Goal: Task Accomplishment & Management: Complete application form

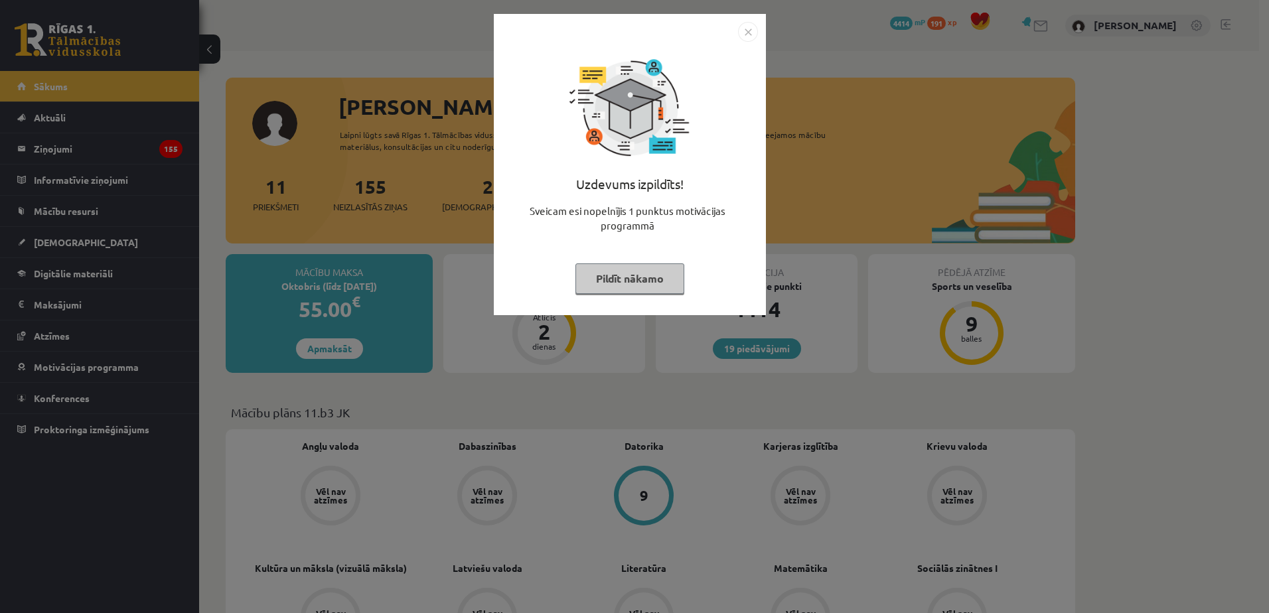
click at [755, 33] on img "Close" at bounding box center [748, 32] width 20 height 20
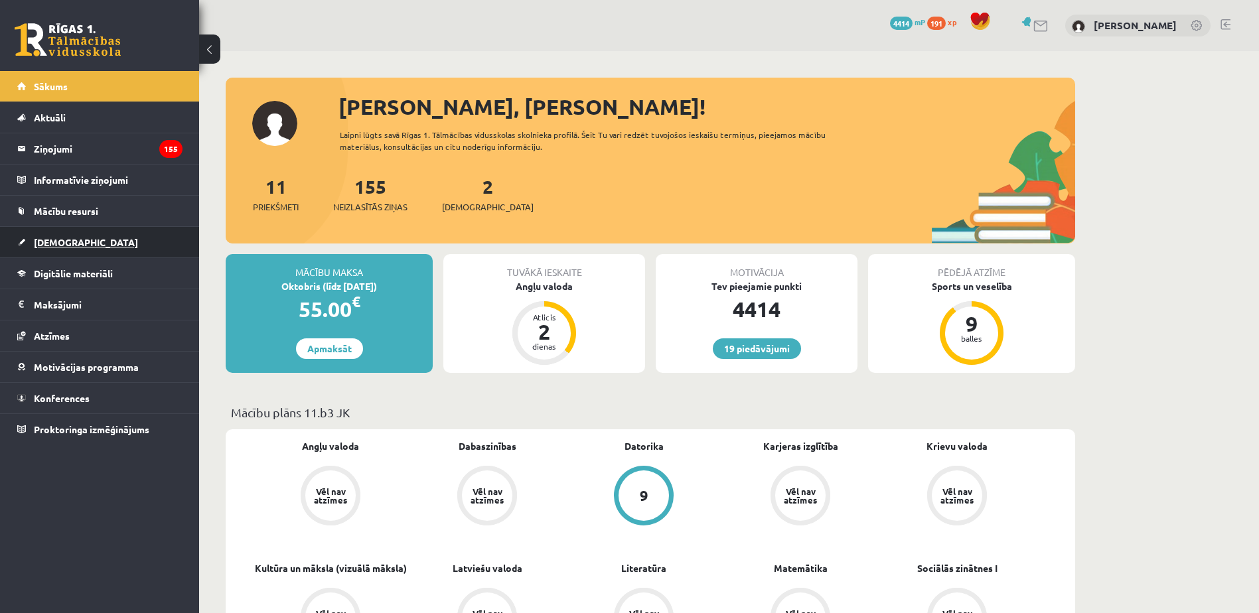
click at [163, 234] on link "[DEMOGRAPHIC_DATA]" at bounding box center [99, 242] width 165 height 31
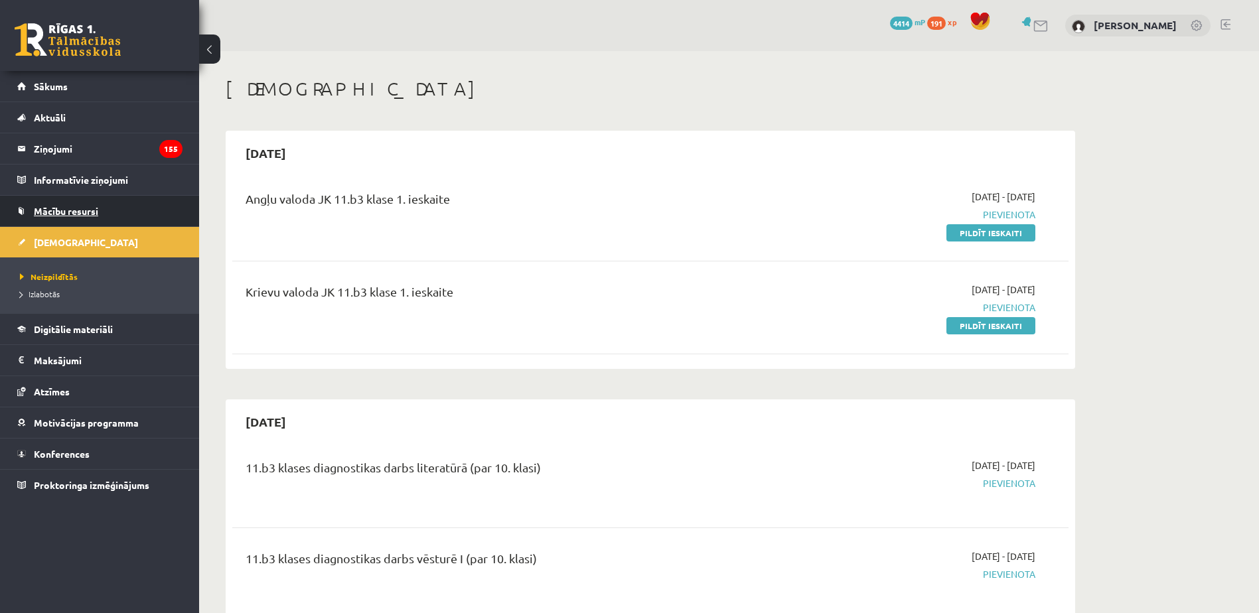
click at [153, 208] on link "Mācību resursi" at bounding box center [99, 211] width 165 height 31
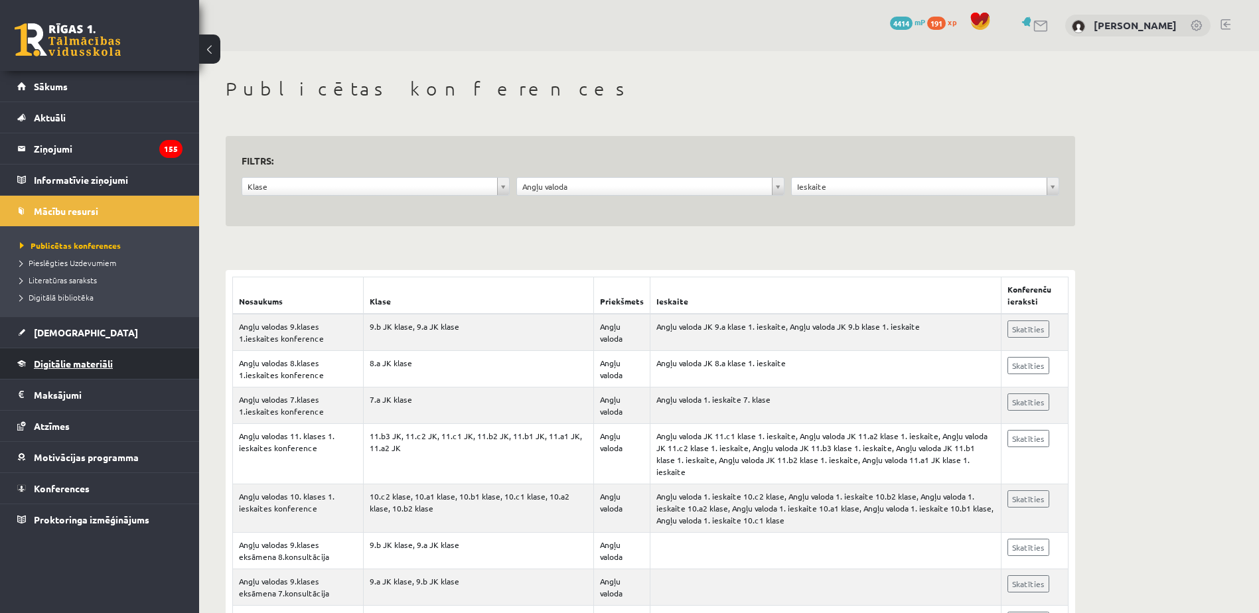
click at [74, 365] on span "Digitālie materiāli" at bounding box center [73, 364] width 79 height 12
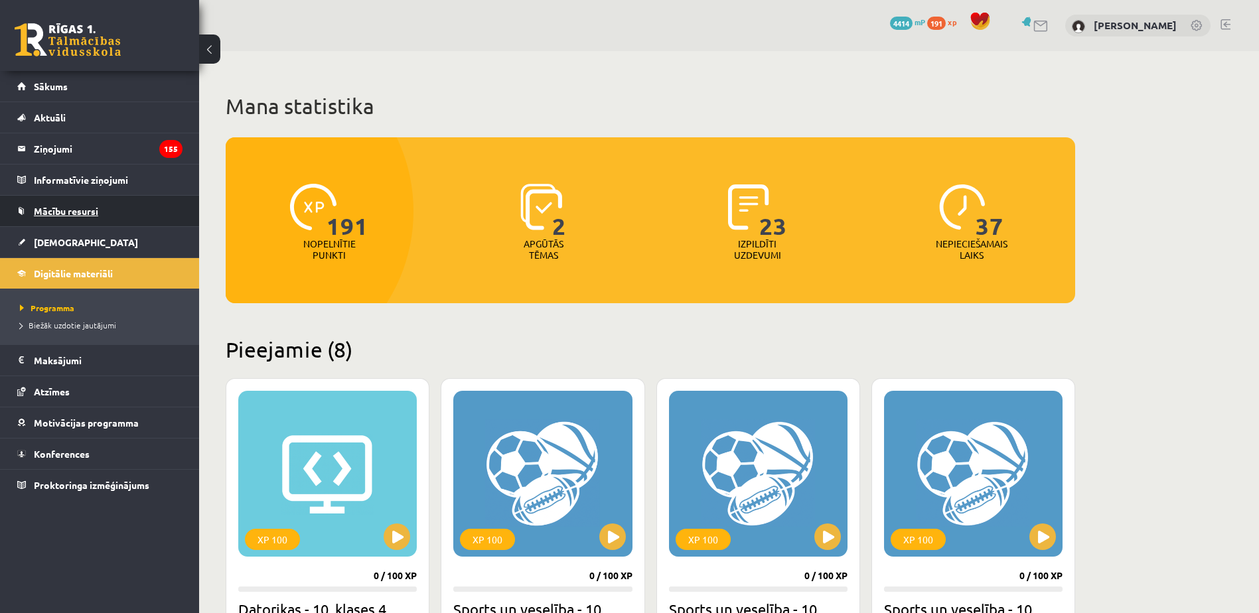
click at [116, 213] on link "Mācību resursi" at bounding box center [99, 211] width 165 height 31
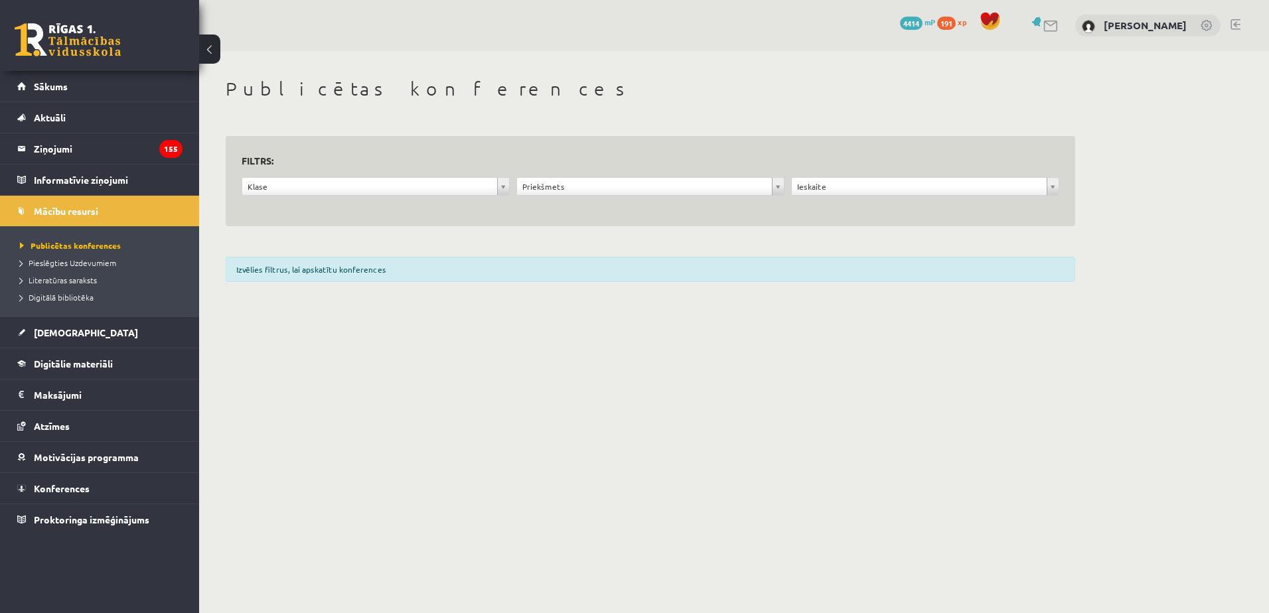
click at [703, 196] on div "**********" at bounding box center [650, 189] width 275 height 25
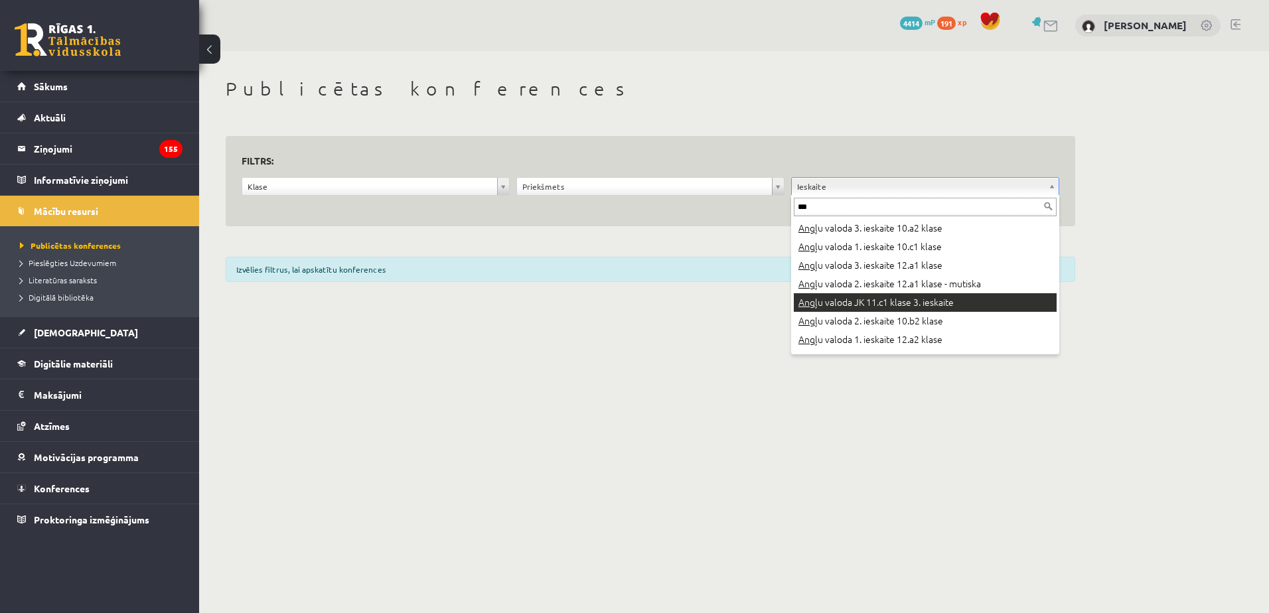
type input "****"
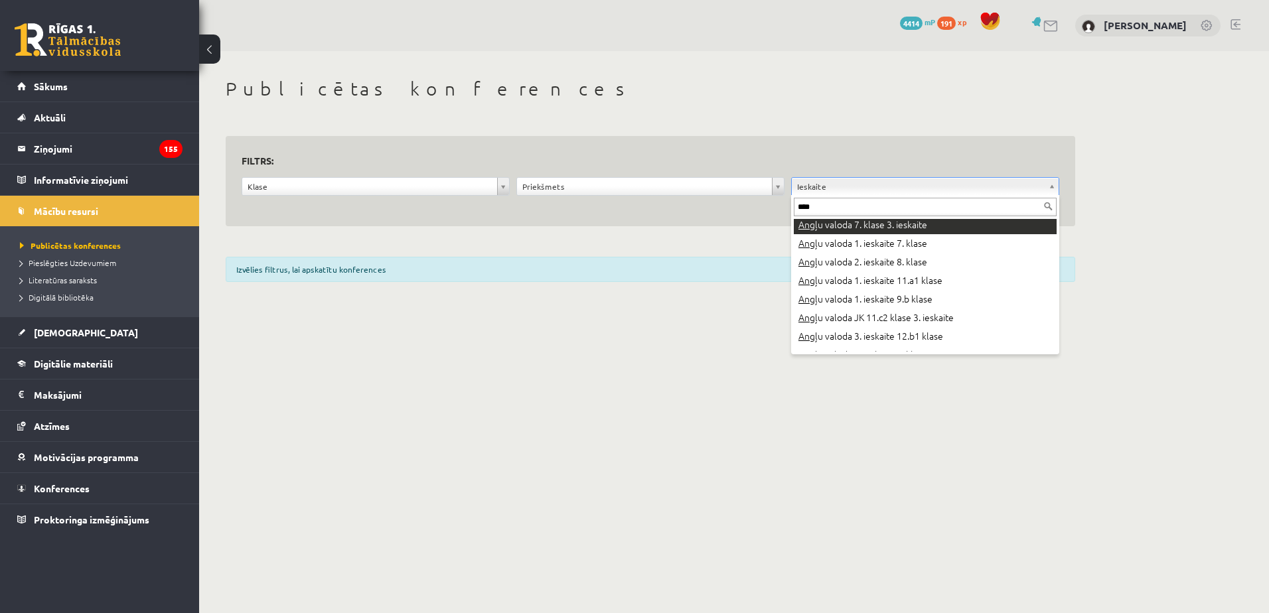
scroll to position [1324, 0]
click at [924, 200] on input "****" at bounding box center [925, 207] width 263 height 19
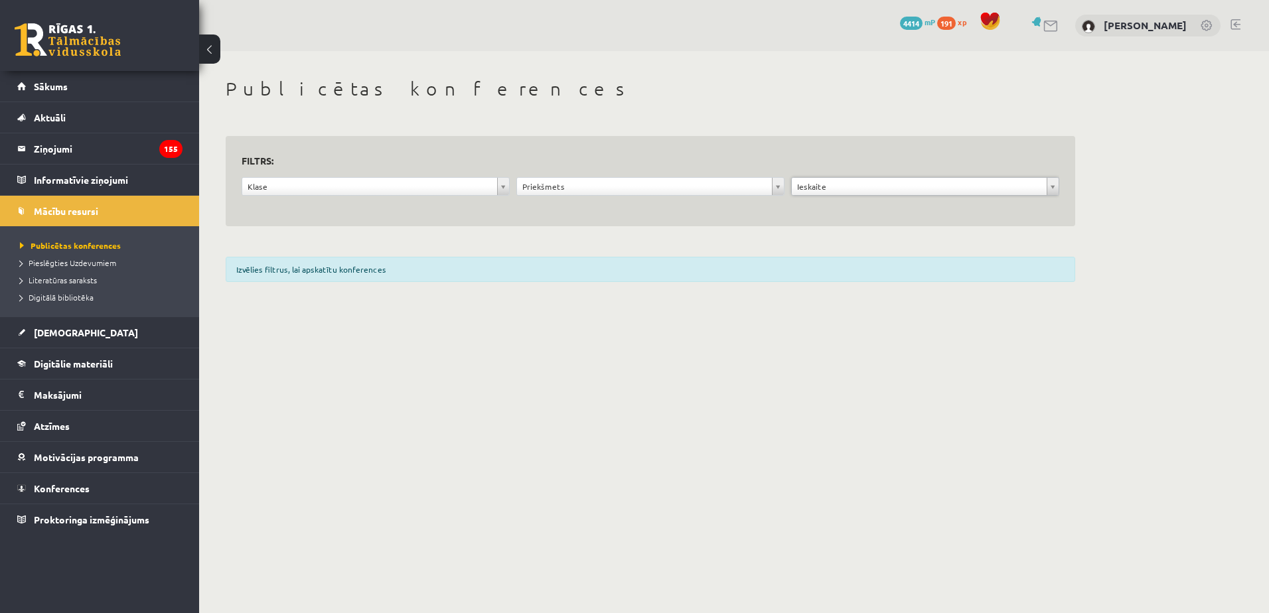
drag, startPoint x: 929, startPoint y: 183, endPoint x: 873, endPoint y: 184, distance: 55.8
click at [728, 173] on form "**********" at bounding box center [651, 181] width 818 height 59
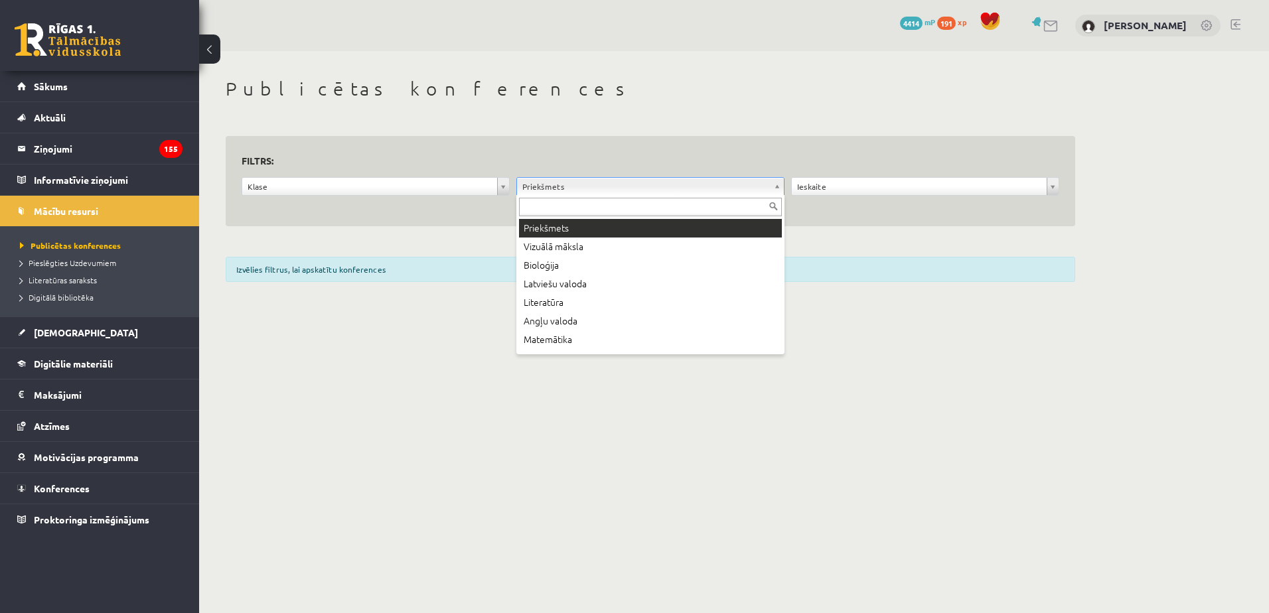
drag, startPoint x: 727, startPoint y: 179, endPoint x: 726, endPoint y: 185, distance: 6.8
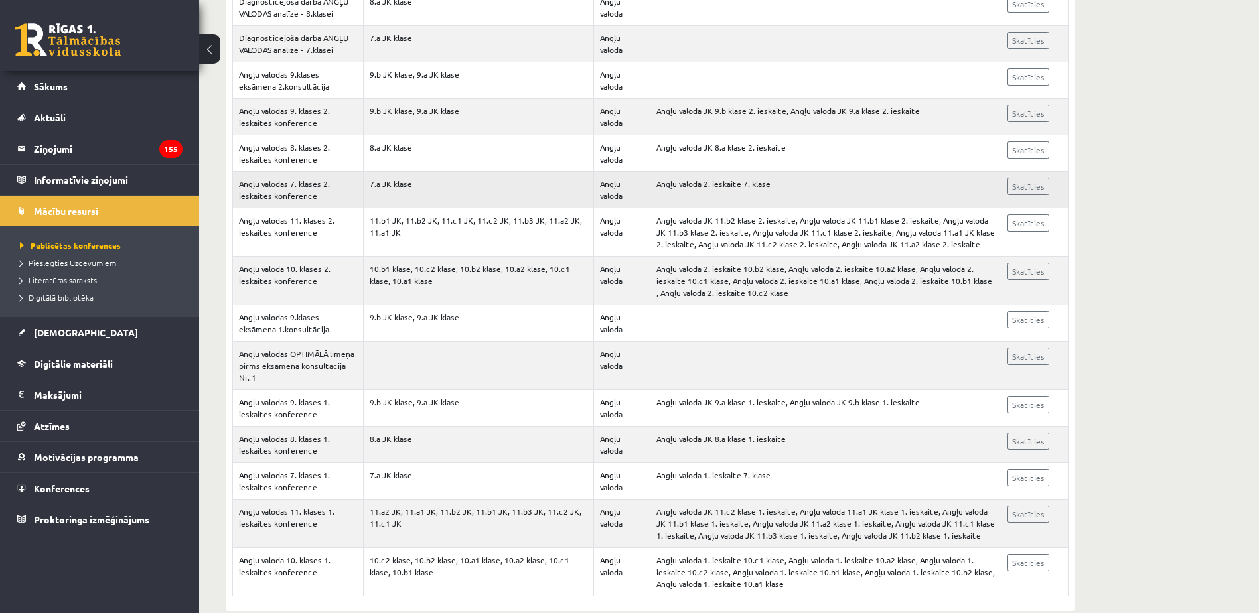
scroll to position [1273, 0]
click at [87, 281] on span "Literatūras saraksts" at bounding box center [58, 280] width 77 height 11
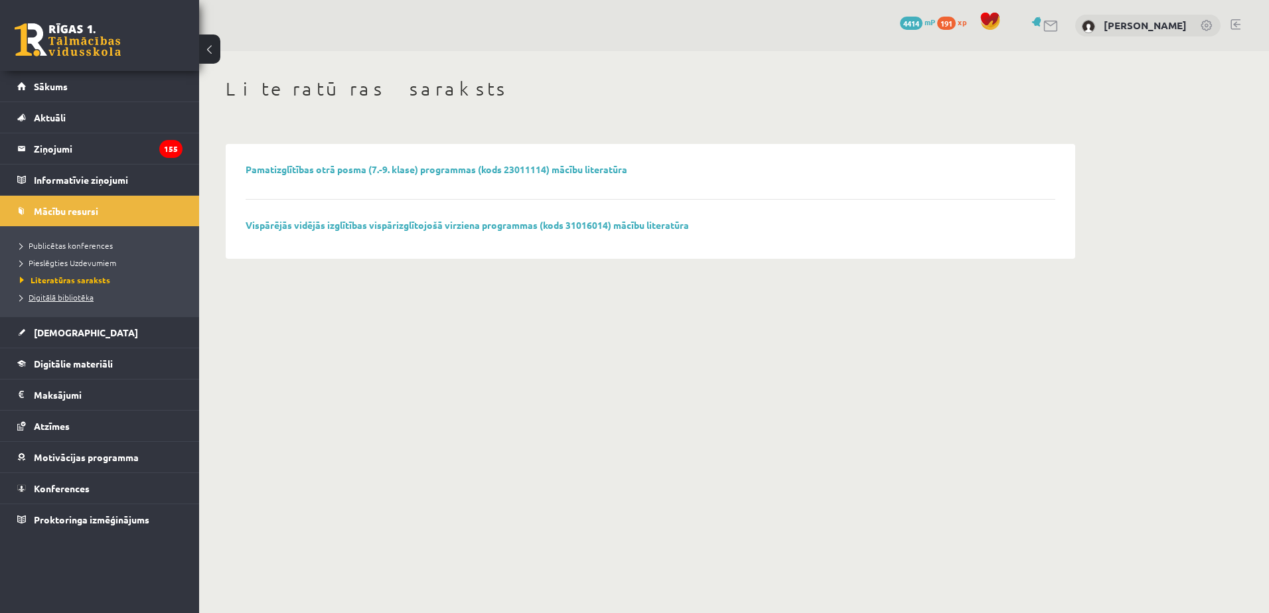
click at [88, 297] on span "Digitālā bibliotēka" at bounding box center [57, 297] width 74 height 11
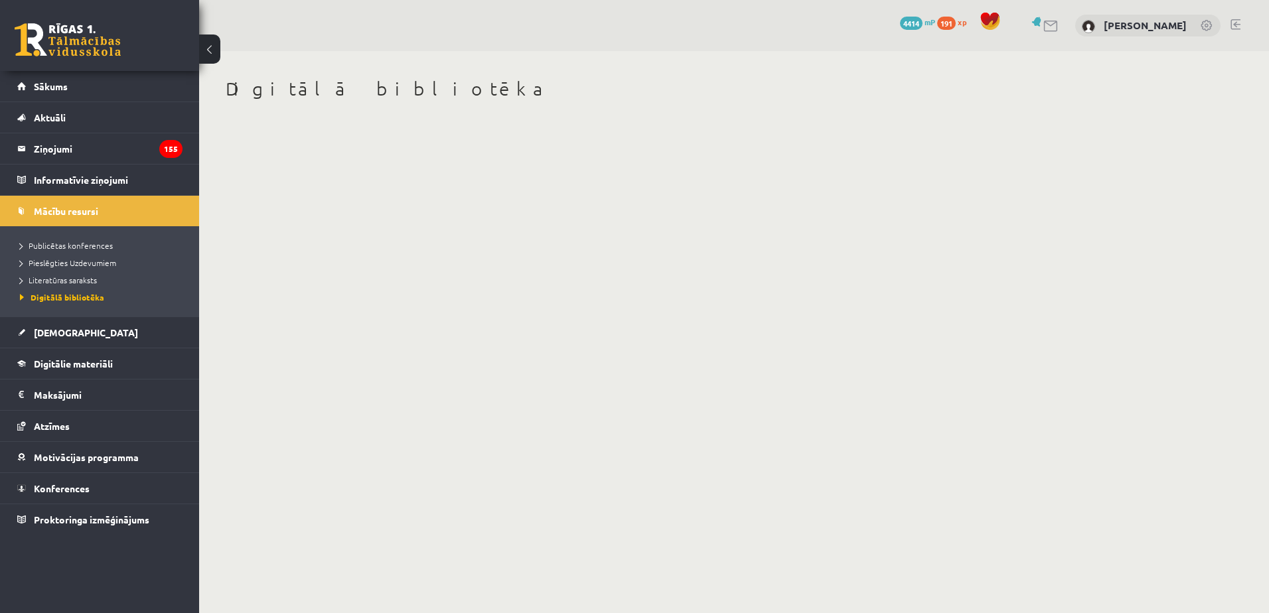
click at [96, 236] on ul "Publicētas konferences Pieslēgties Uzdevumiem Literatūras saraksts Digitālā bib…" at bounding box center [99, 271] width 199 height 90
click at [95, 240] on link "Publicētas konferences" at bounding box center [103, 246] width 166 height 12
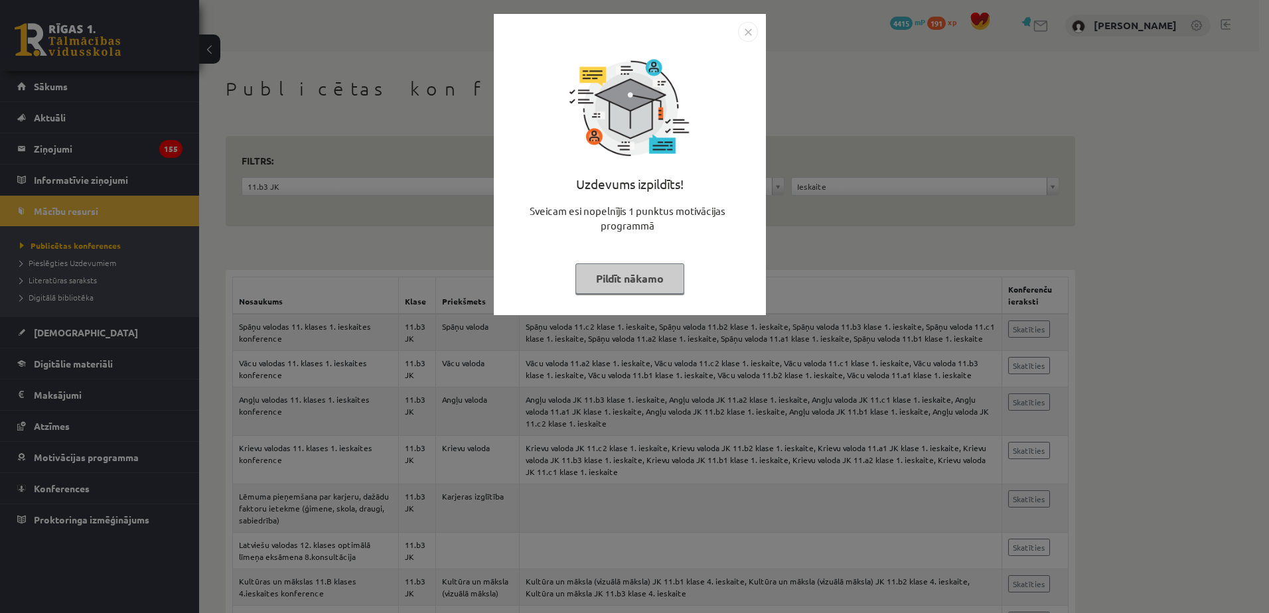
click at [747, 28] on img "Close" at bounding box center [748, 32] width 20 height 20
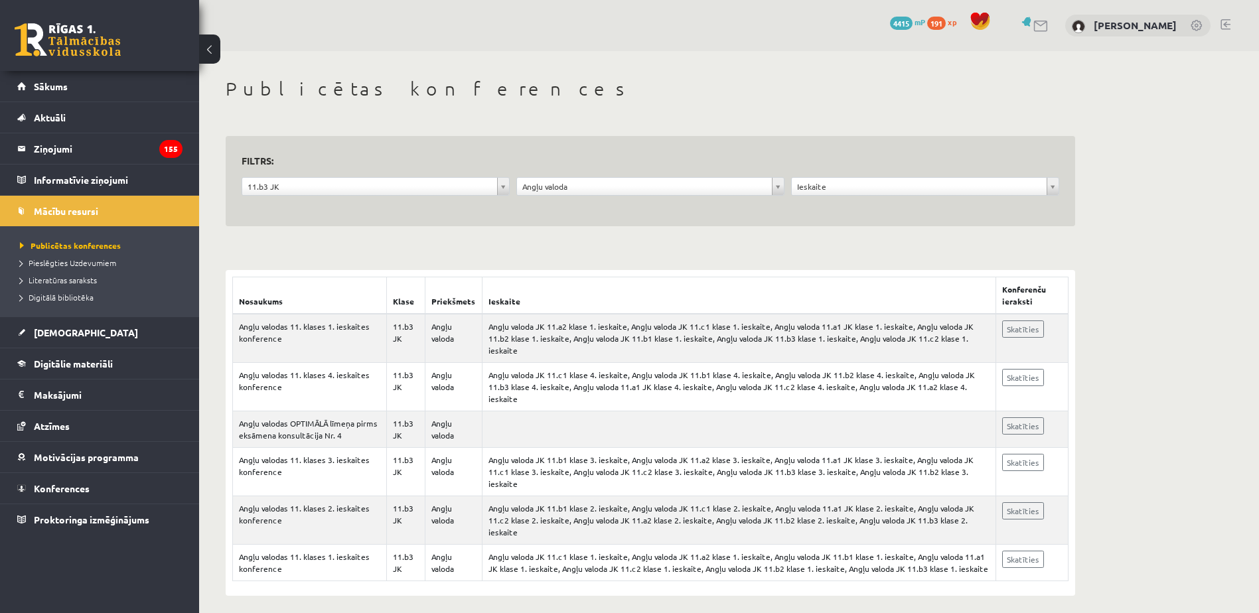
scroll to position [9, 0]
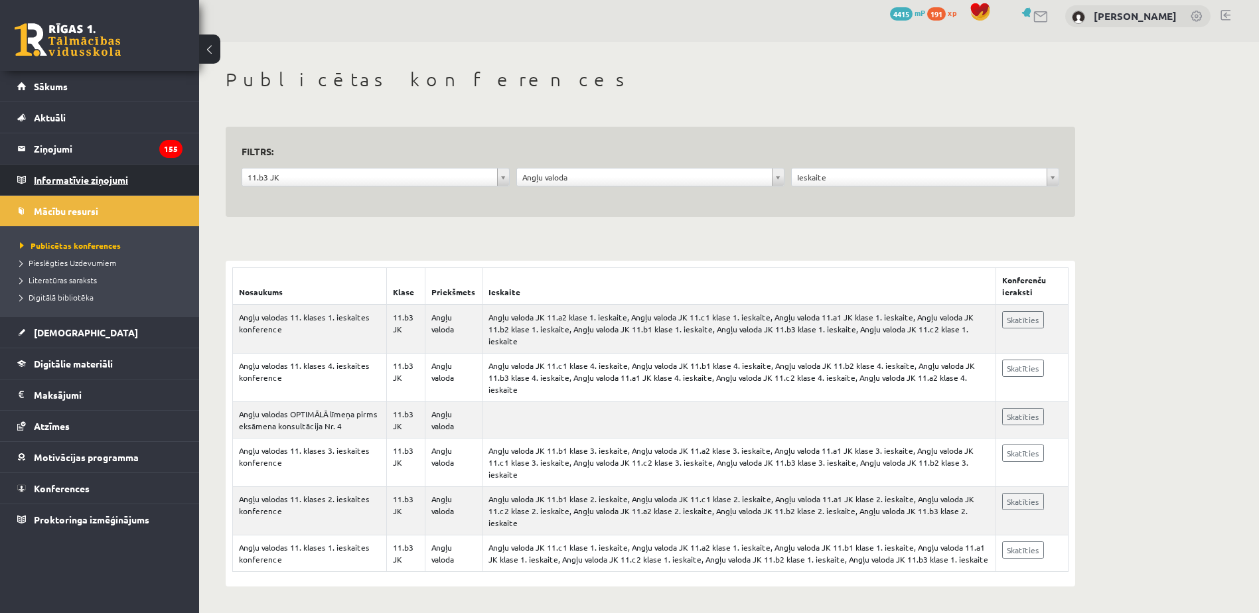
click at [145, 185] on legend "Informatīvie ziņojumi 0" at bounding box center [108, 180] width 149 height 31
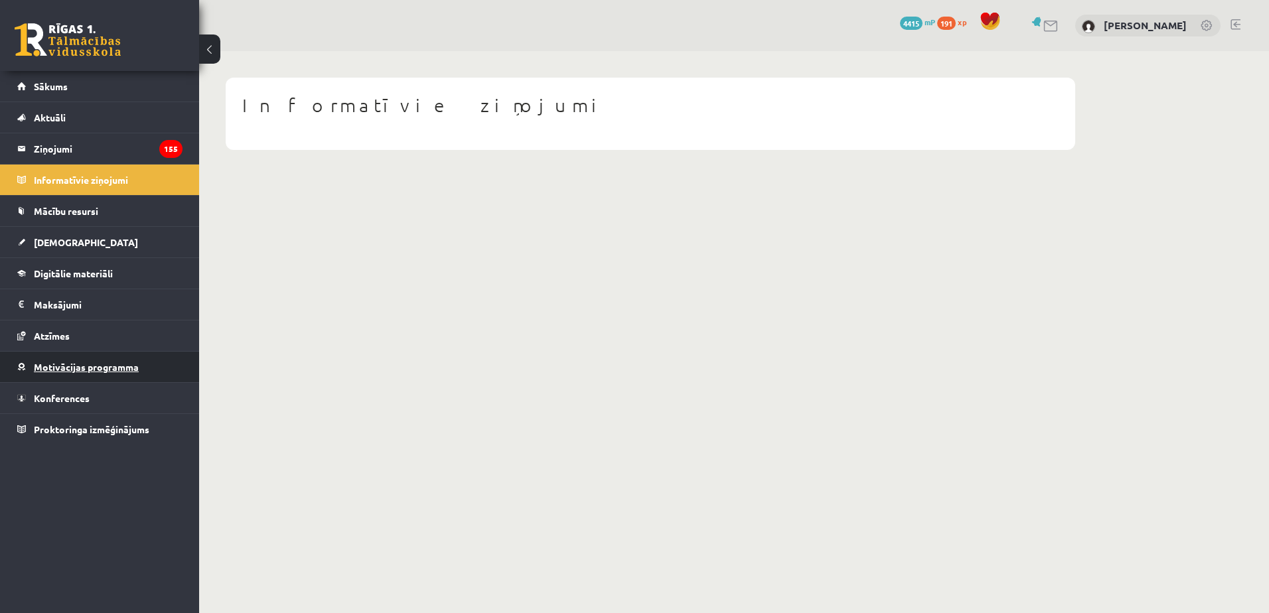
click at [102, 362] on span "Motivācijas programma" at bounding box center [86, 367] width 105 height 12
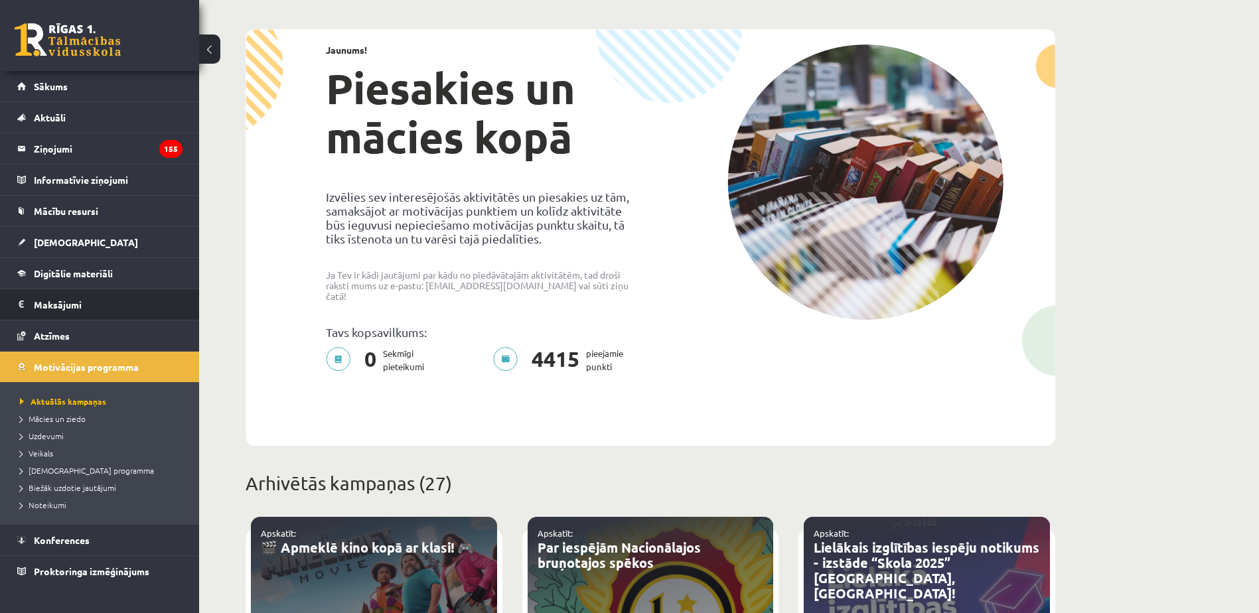
scroll to position [66, 0]
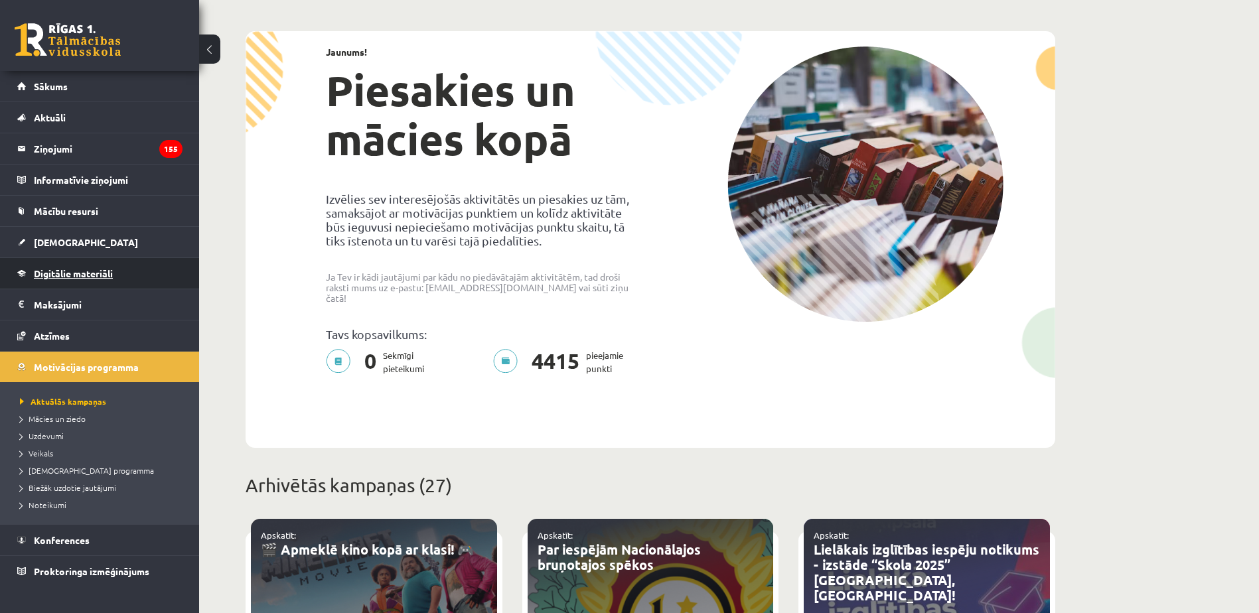
click at [131, 281] on link "Digitālie materiāli" at bounding box center [99, 273] width 165 height 31
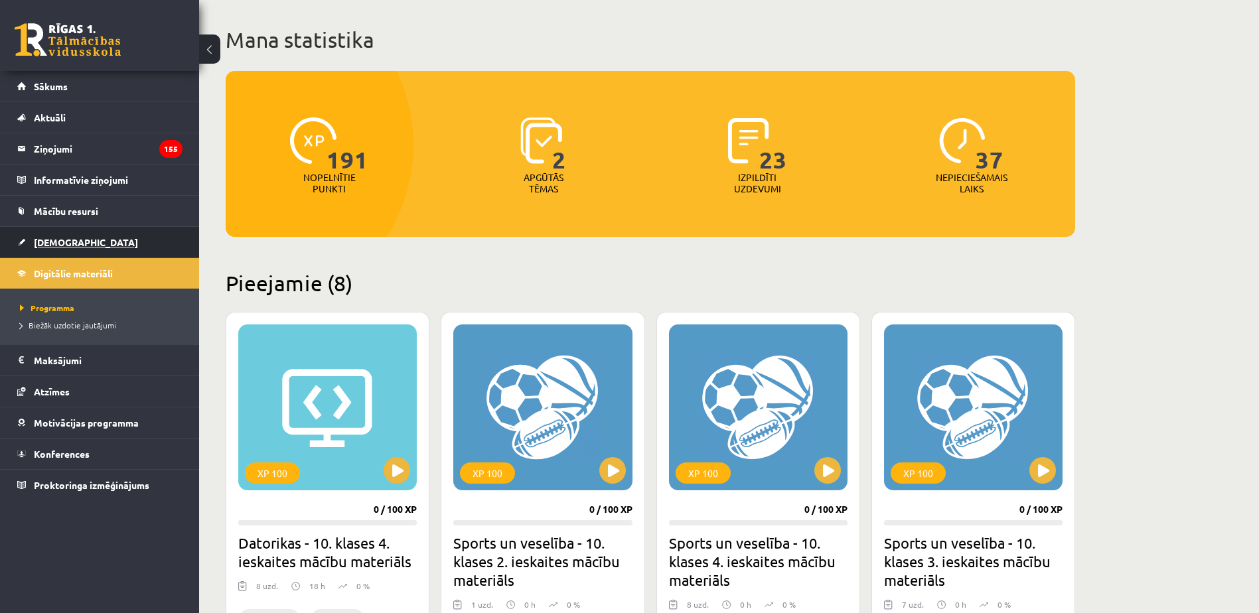
click at [143, 249] on link "[DEMOGRAPHIC_DATA]" at bounding box center [99, 242] width 165 height 31
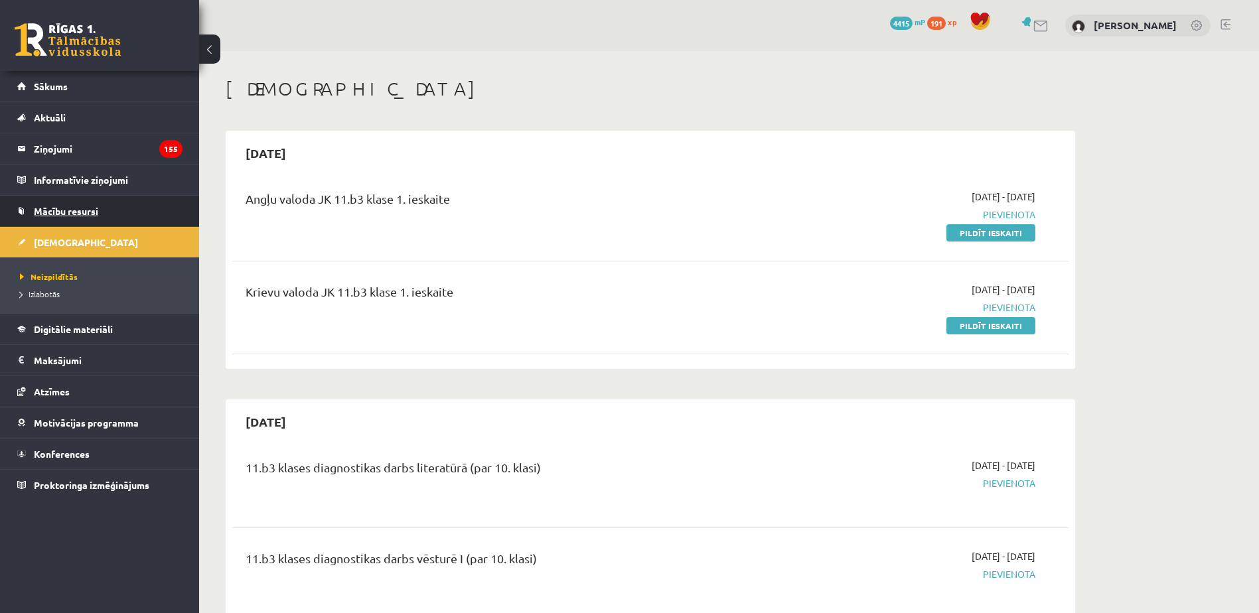
click at [135, 198] on link "Mācību resursi" at bounding box center [99, 211] width 165 height 31
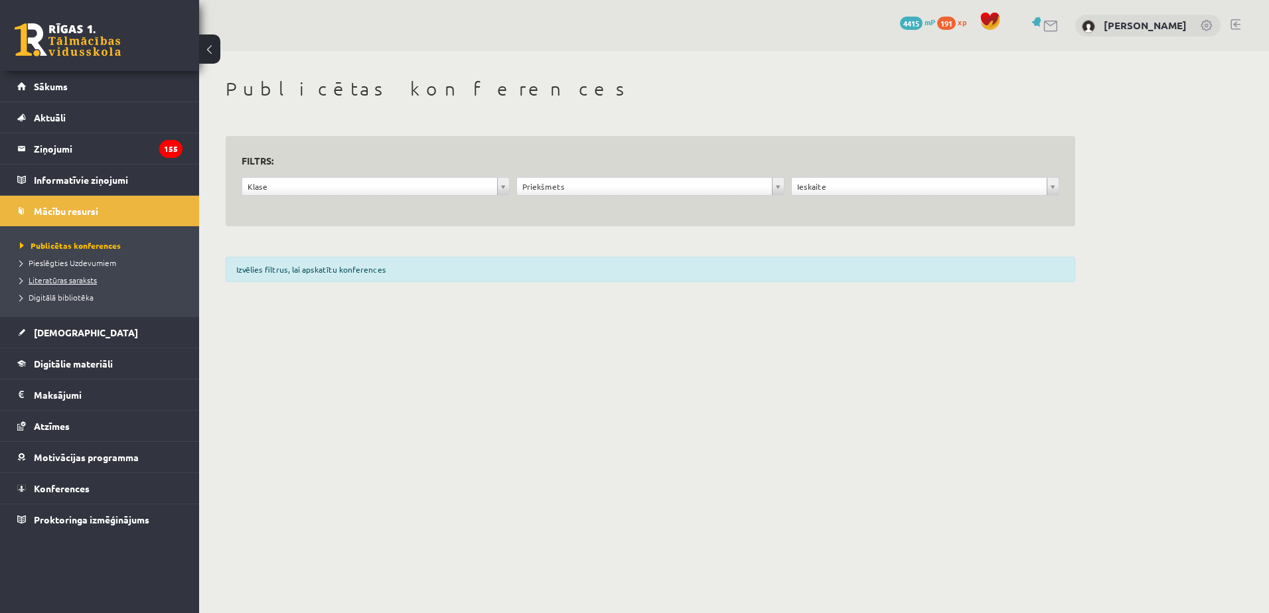
click at [88, 279] on span "Literatūras saraksts" at bounding box center [58, 280] width 77 height 11
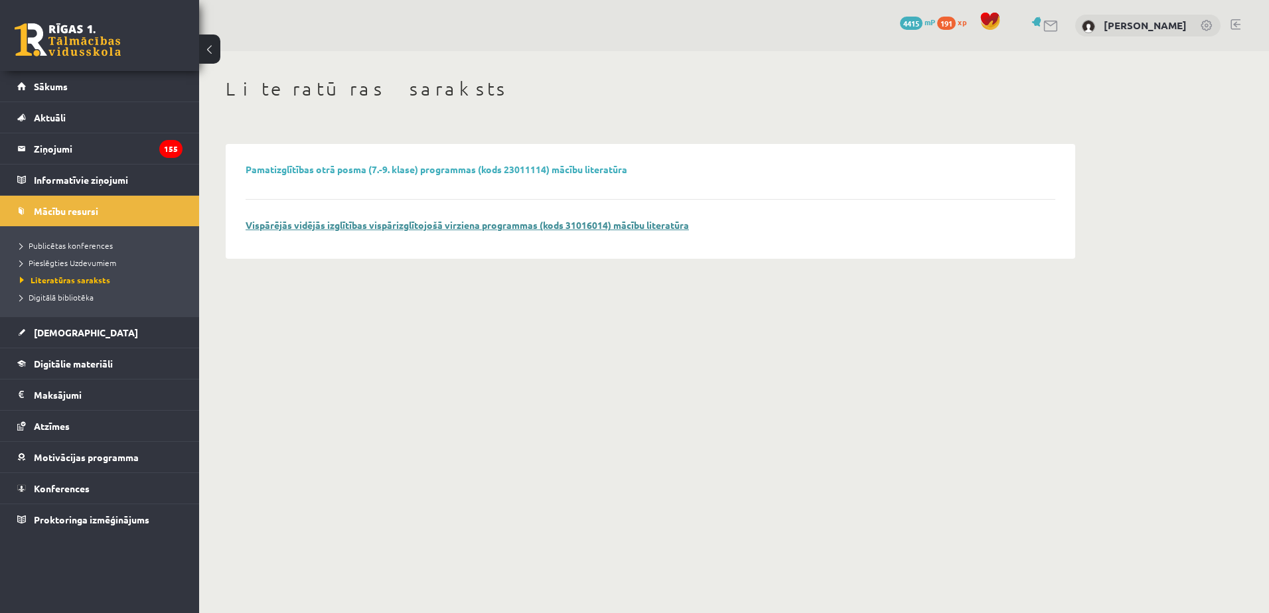
click at [481, 228] on link "Vispārējās vidējās izglītības vispārizglītojošā virziena programmas (kods 31016…" at bounding box center [467, 225] width 443 height 12
click at [117, 169] on legend "Informatīvie ziņojumi 0" at bounding box center [108, 180] width 149 height 31
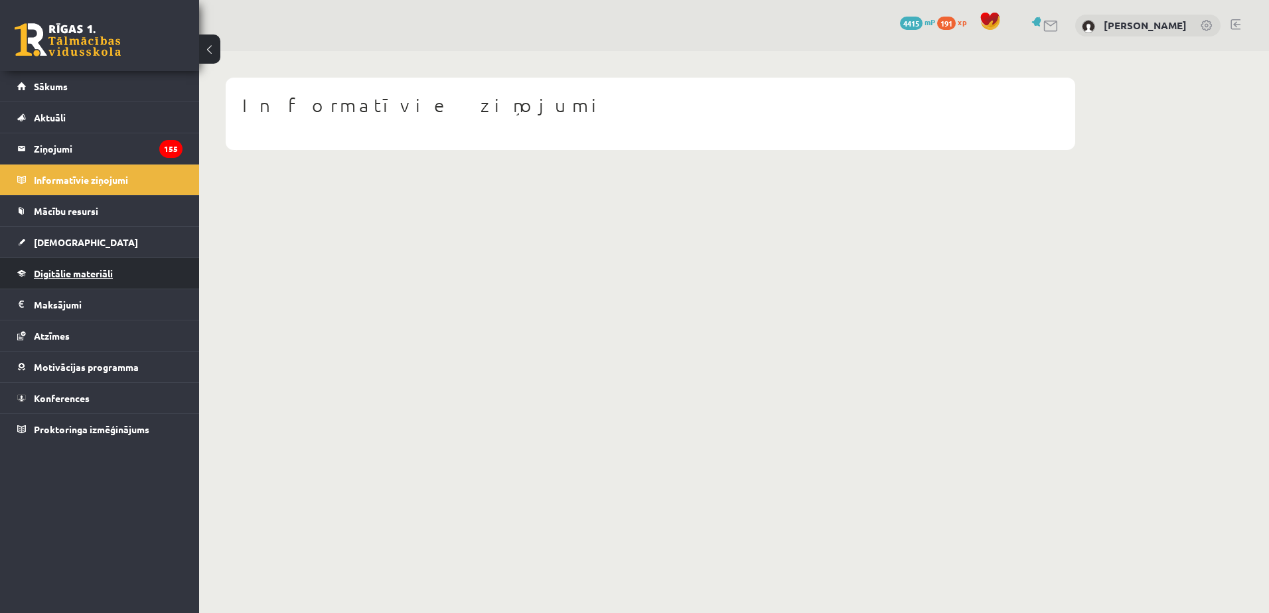
click at [139, 265] on link "Digitālie materiāli" at bounding box center [99, 273] width 165 height 31
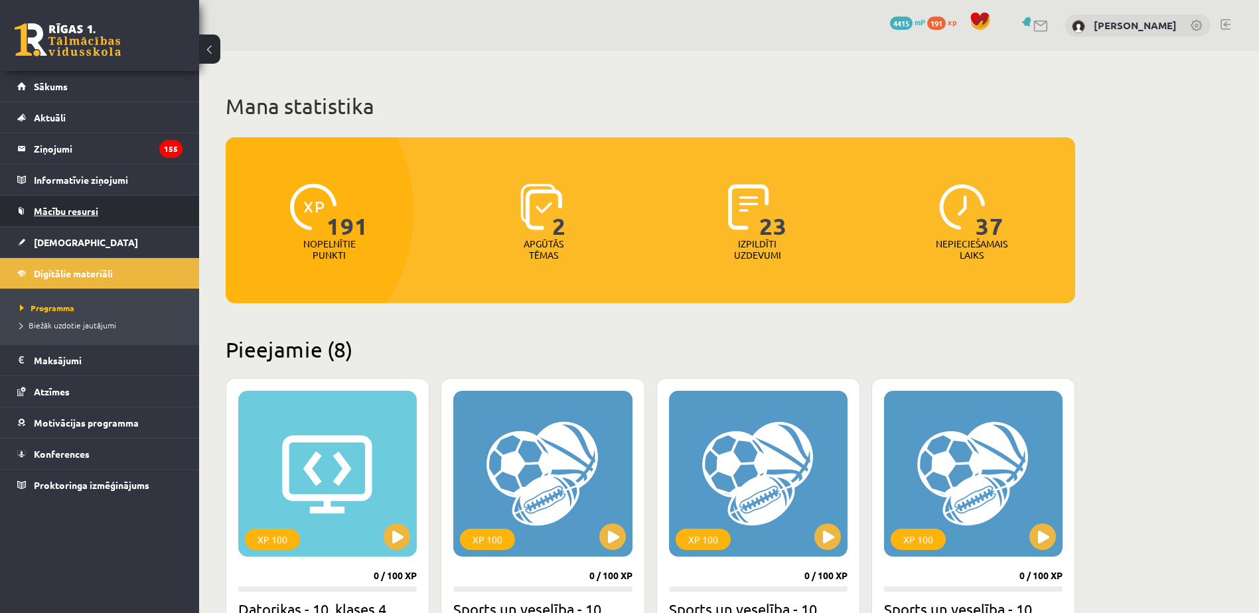
click at [122, 215] on link "Mācību resursi" at bounding box center [99, 211] width 165 height 31
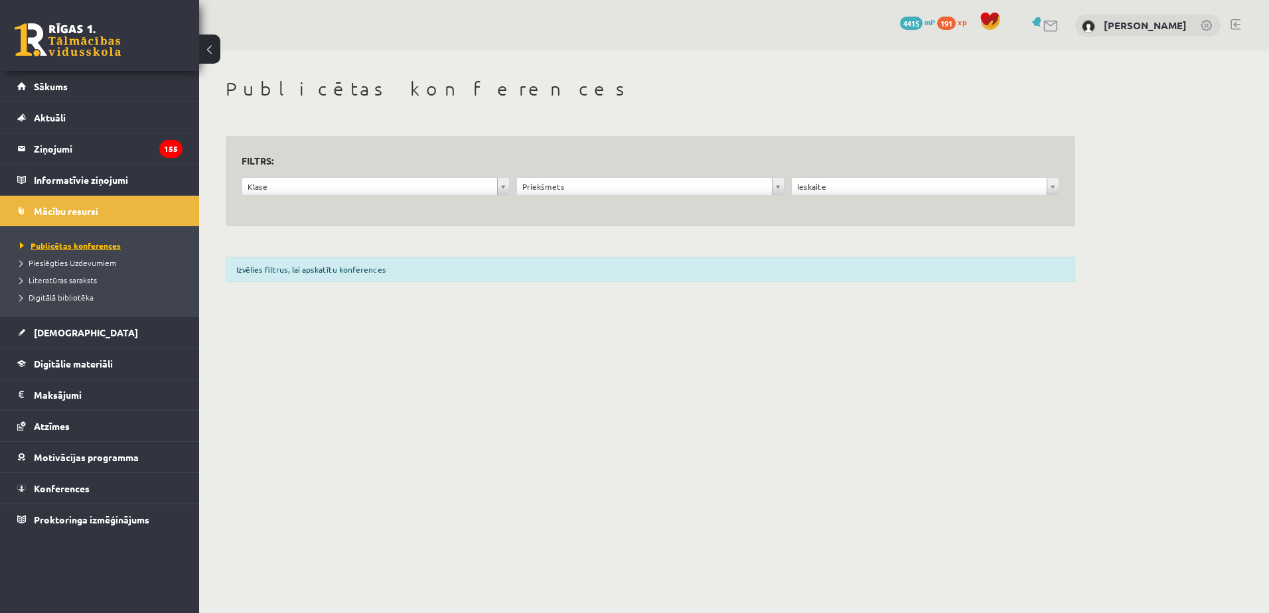
click at [119, 242] on link "Publicētas konferences" at bounding box center [103, 246] width 166 height 12
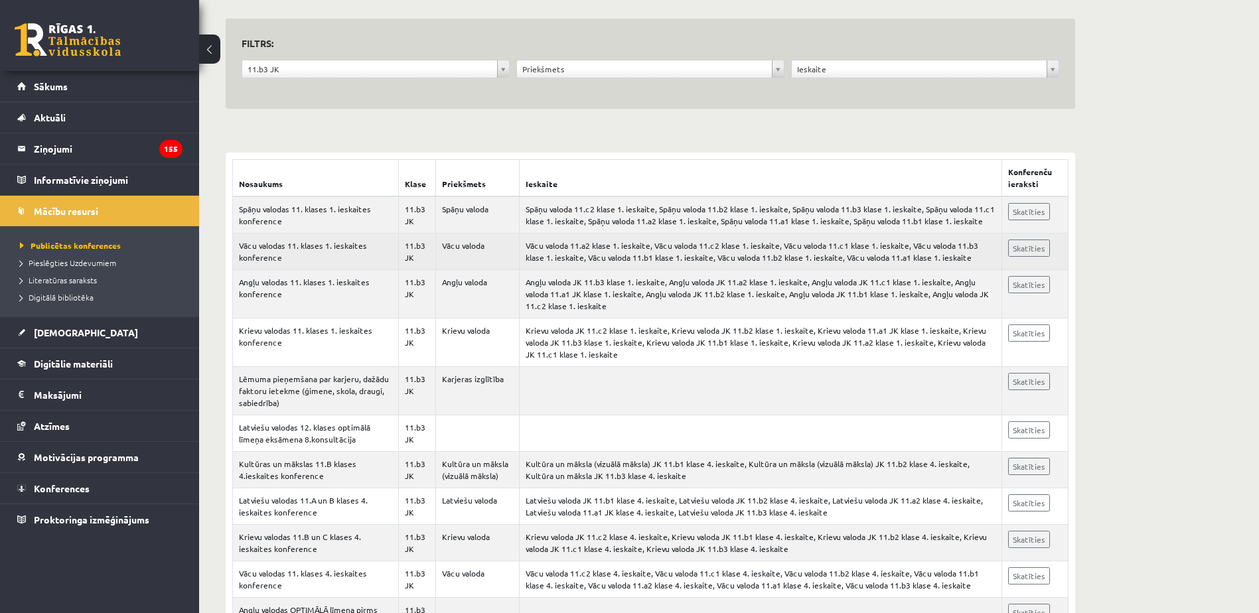
scroll to position [133, 0]
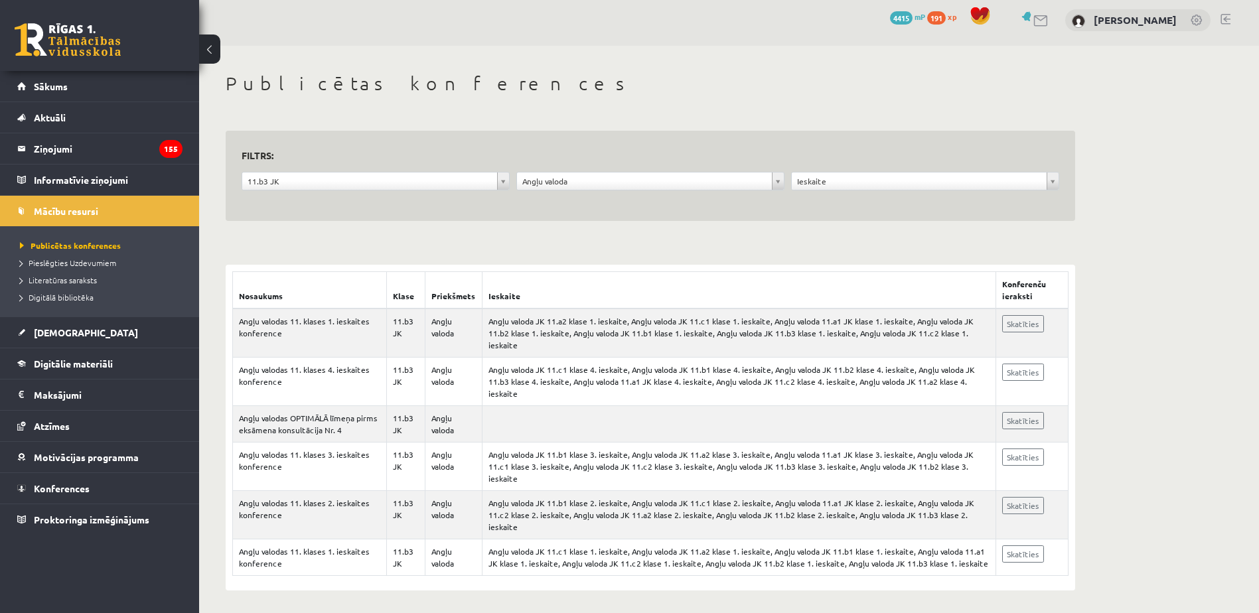
scroll to position [9, 0]
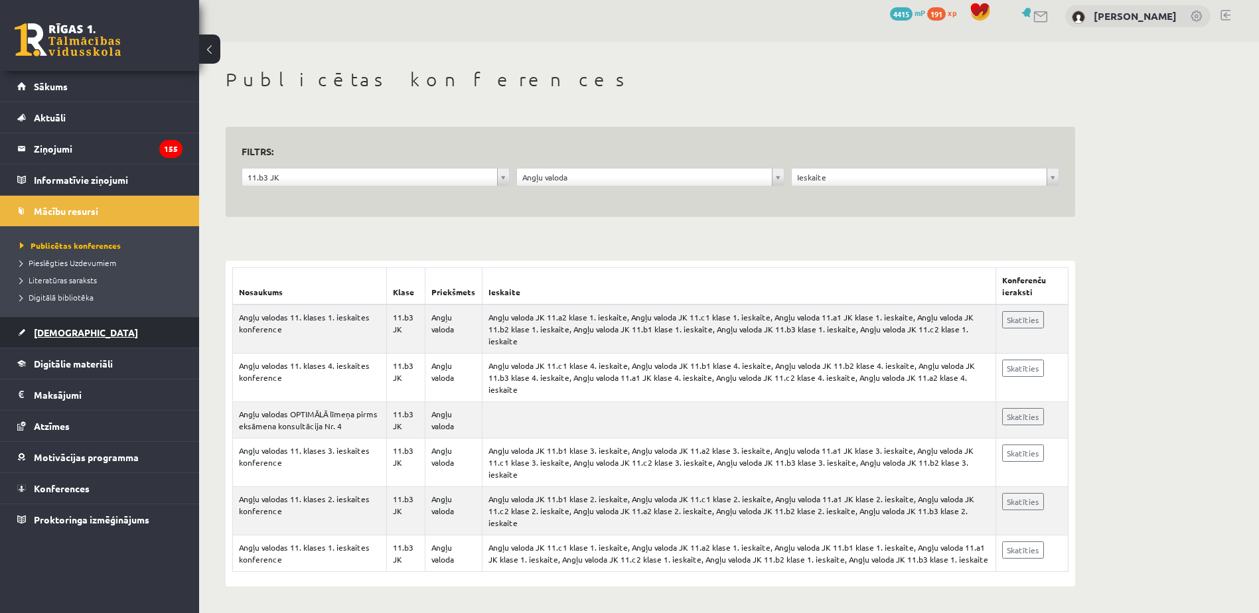
click at [116, 345] on link "[DEMOGRAPHIC_DATA]" at bounding box center [99, 332] width 165 height 31
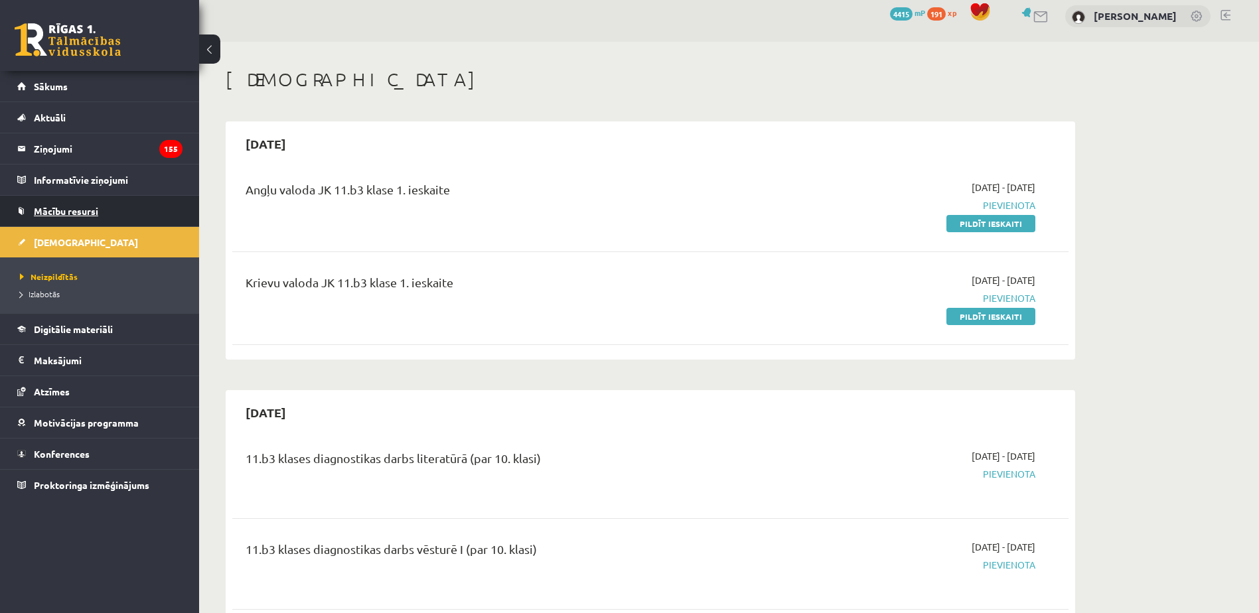
click at [84, 216] on link "Mācību resursi" at bounding box center [99, 211] width 165 height 31
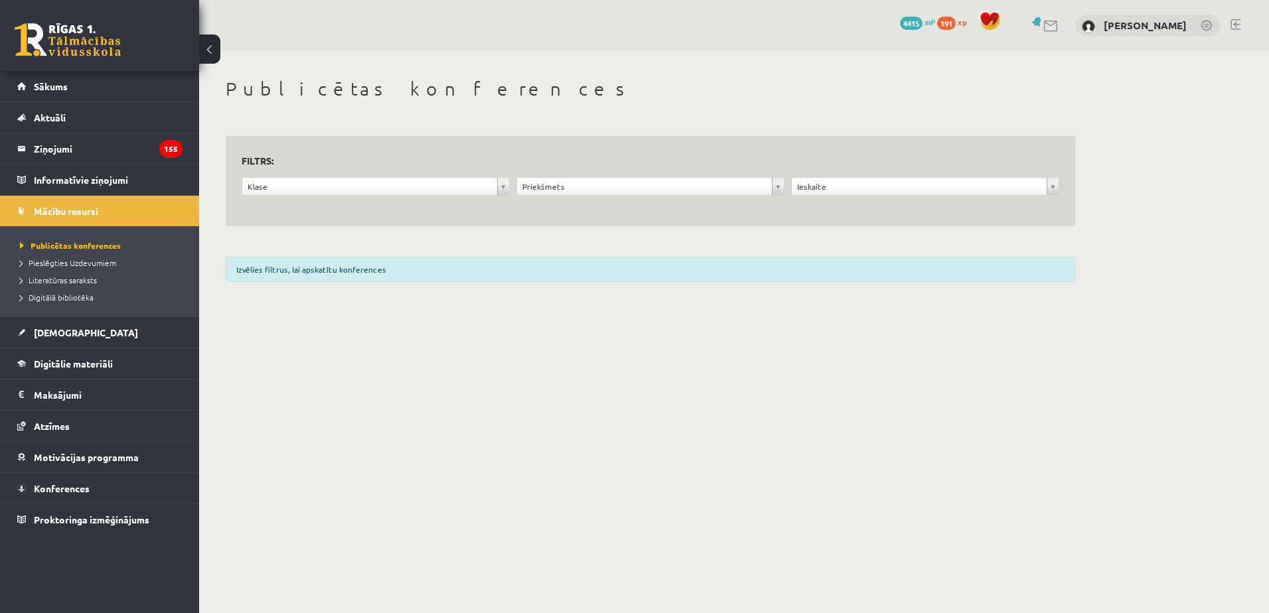
click at [417, 198] on div "Klase ***** ********" at bounding box center [375, 189] width 275 height 25
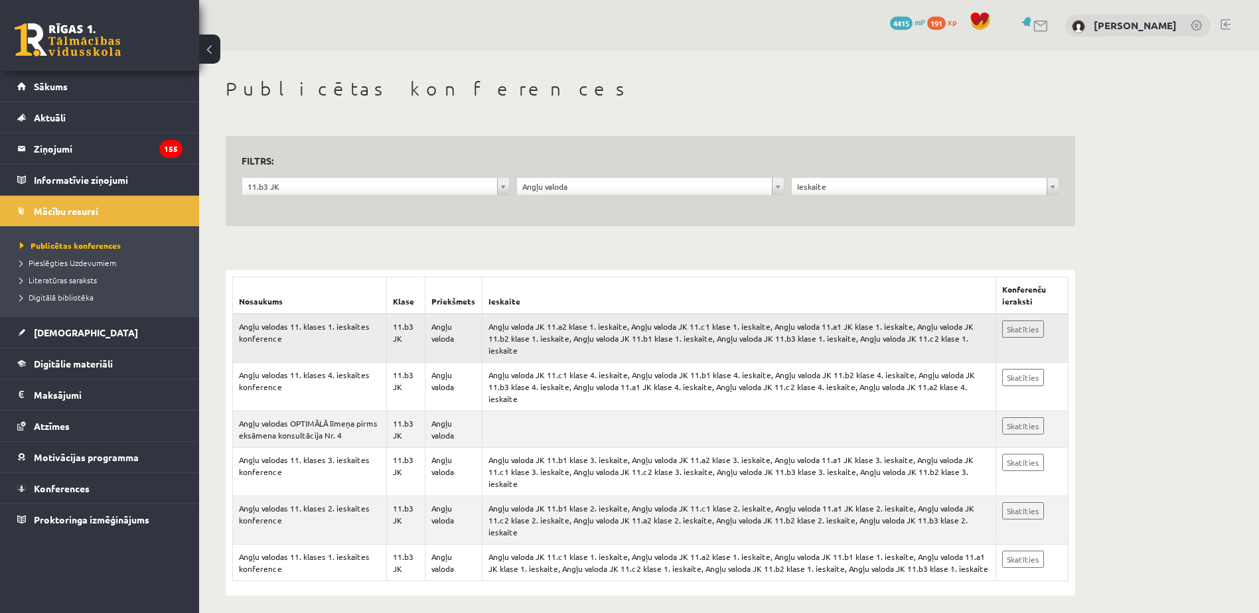
scroll to position [9, 0]
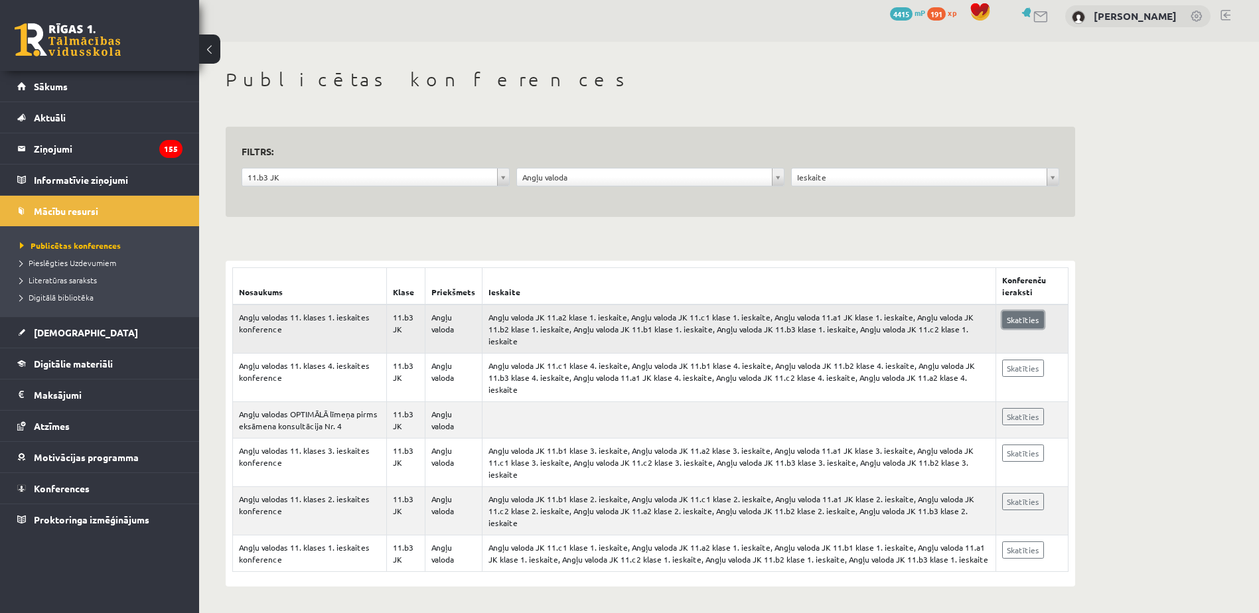
click at [1027, 319] on link "Skatīties" at bounding box center [1023, 319] width 42 height 17
click at [74, 449] on link "Motivācijas programma" at bounding box center [99, 457] width 165 height 31
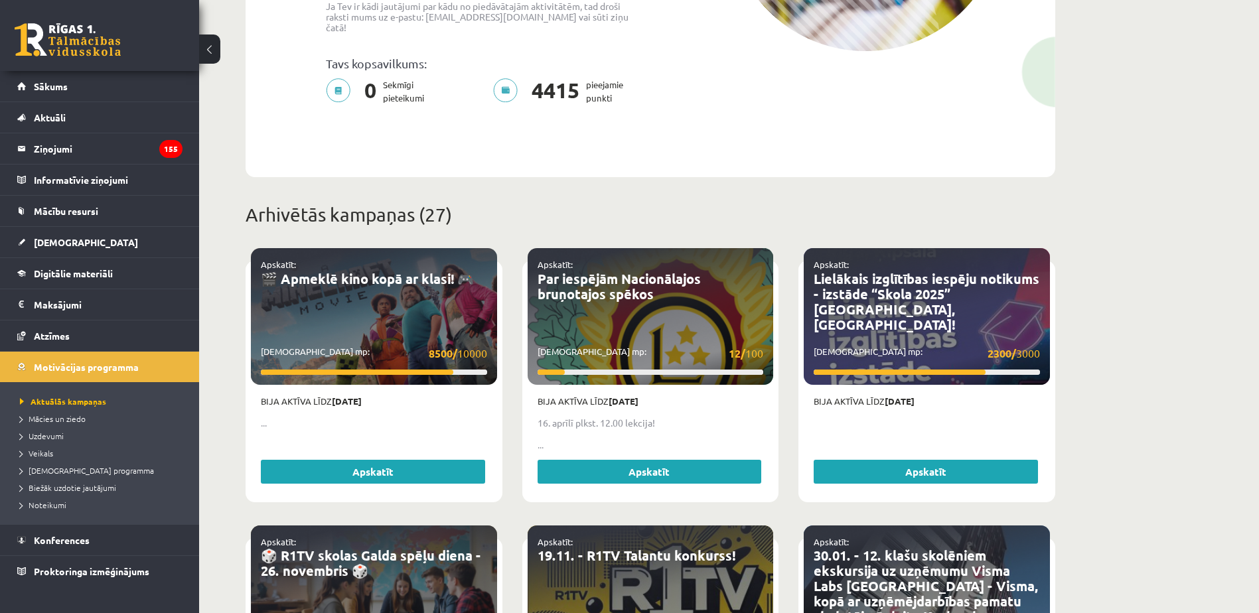
scroll to position [341, 0]
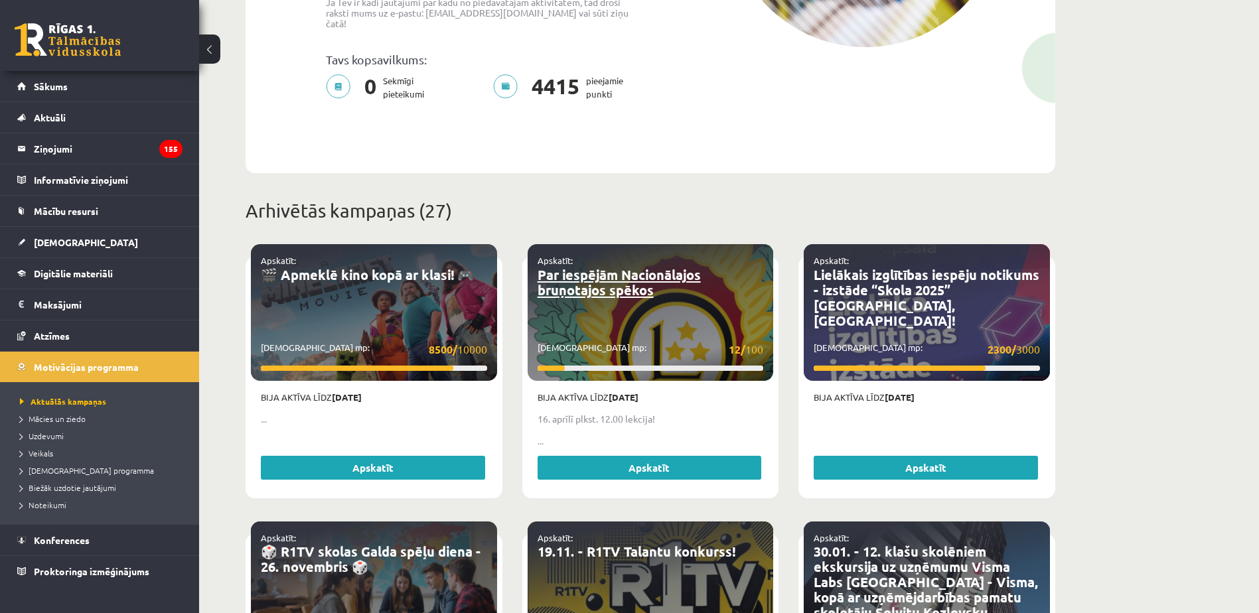
click at [661, 270] on link "Par iespējām Nacionālajos bruņotajos spēkos" at bounding box center [619, 282] width 163 height 33
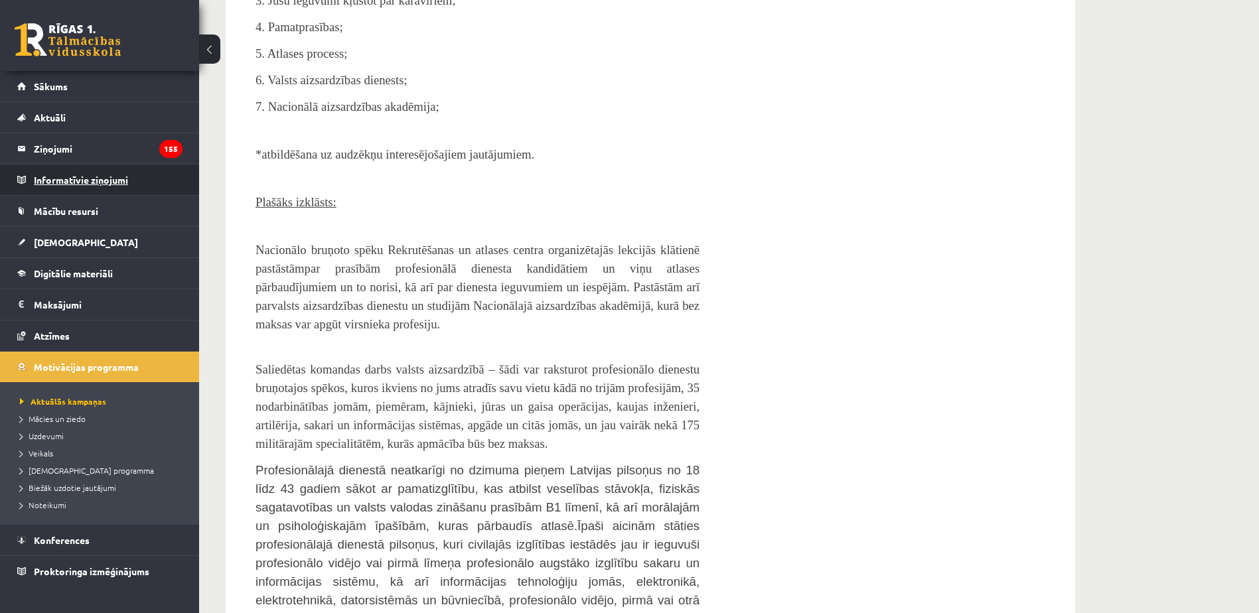
scroll to position [796, 0]
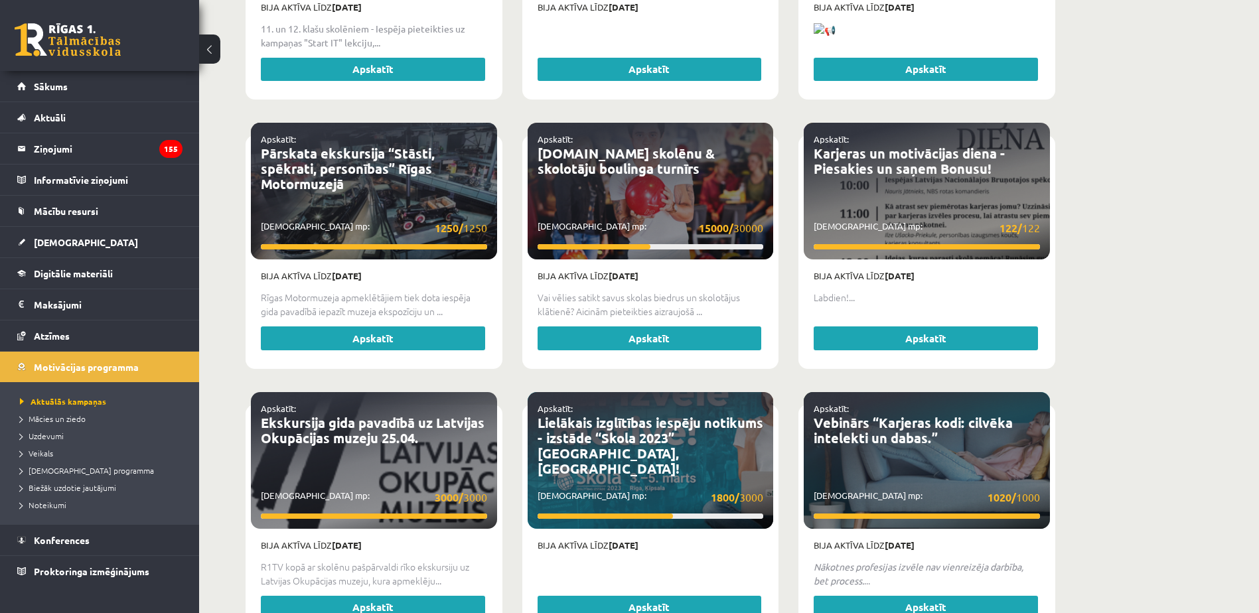
scroll to position [2418, 0]
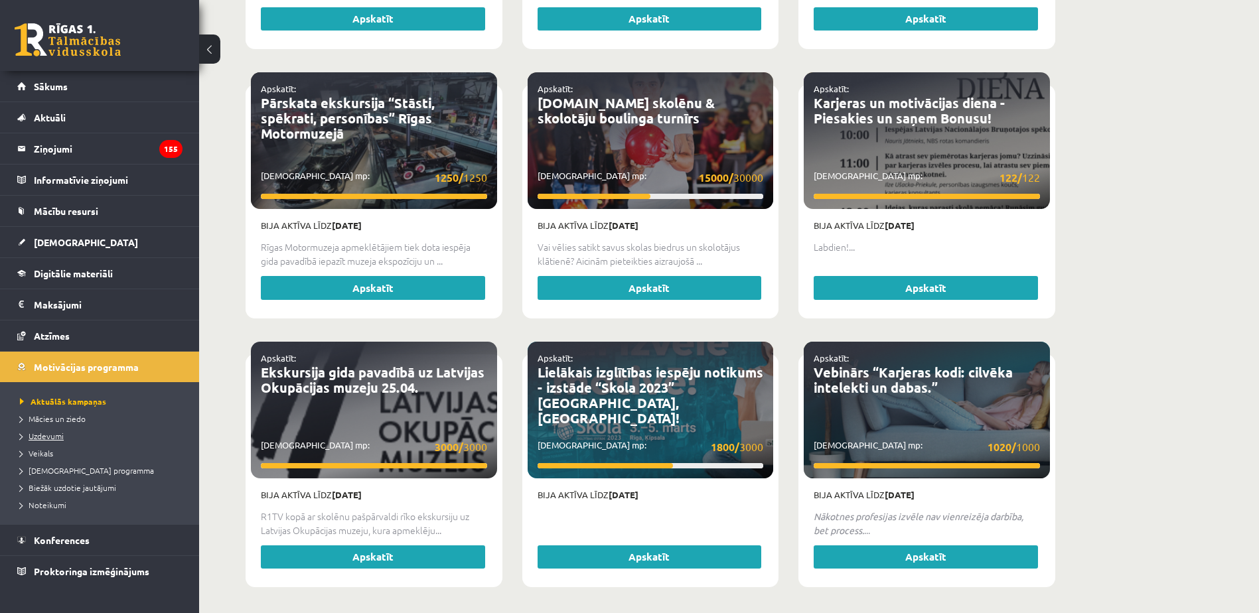
click at [55, 439] on span "Uzdevumi" at bounding box center [42, 436] width 44 height 11
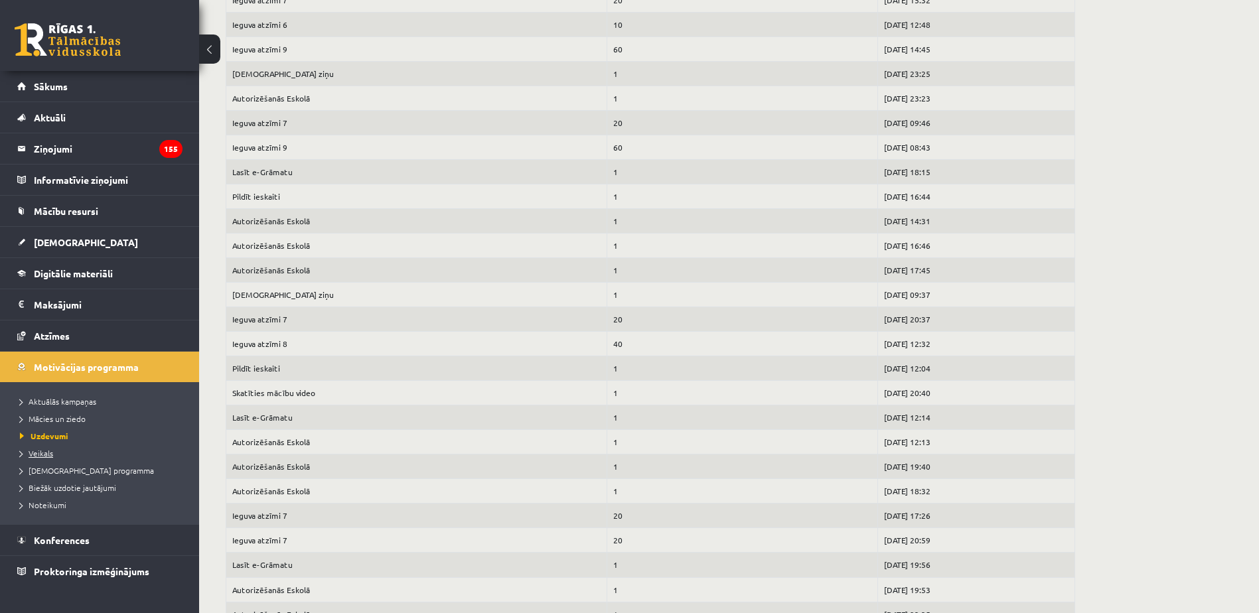
click at [48, 451] on span "Veikals" at bounding box center [36, 453] width 33 height 11
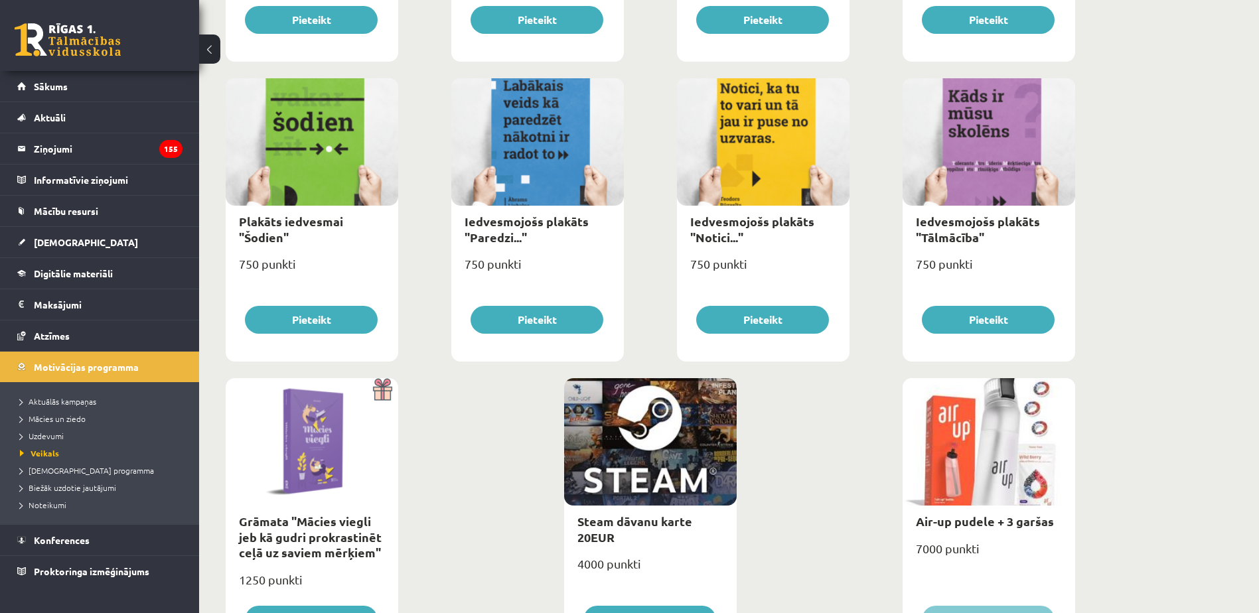
scroll to position [1094, 0]
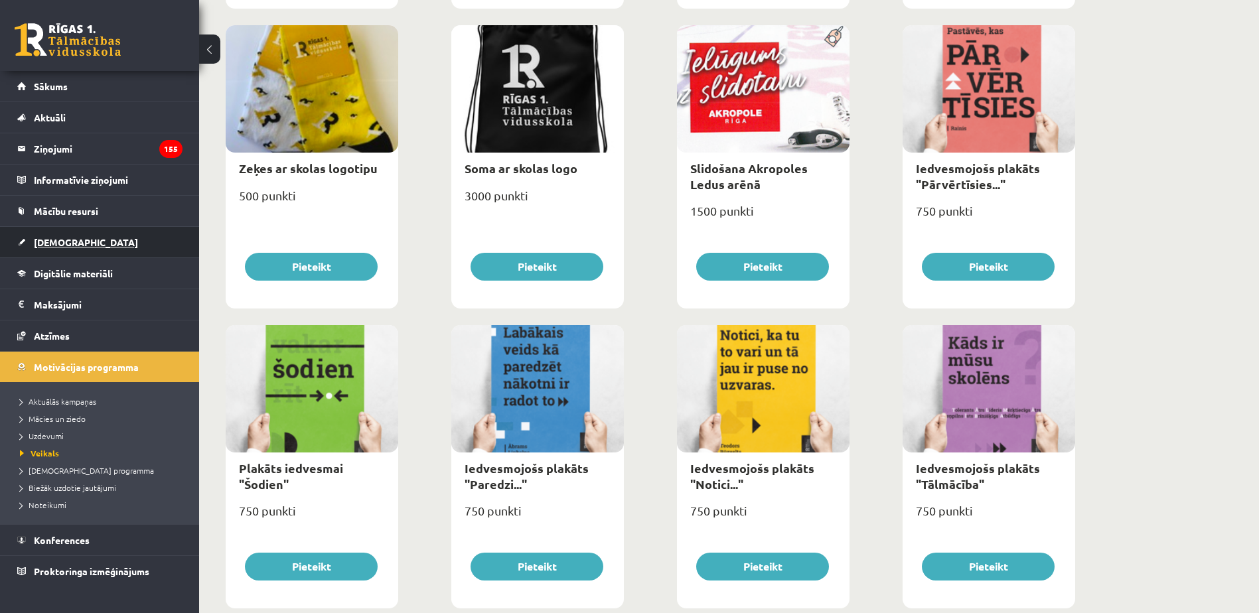
click at [110, 240] on link "[DEMOGRAPHIC_DATA]" at bounding box center [99, 242] width 165 height 31
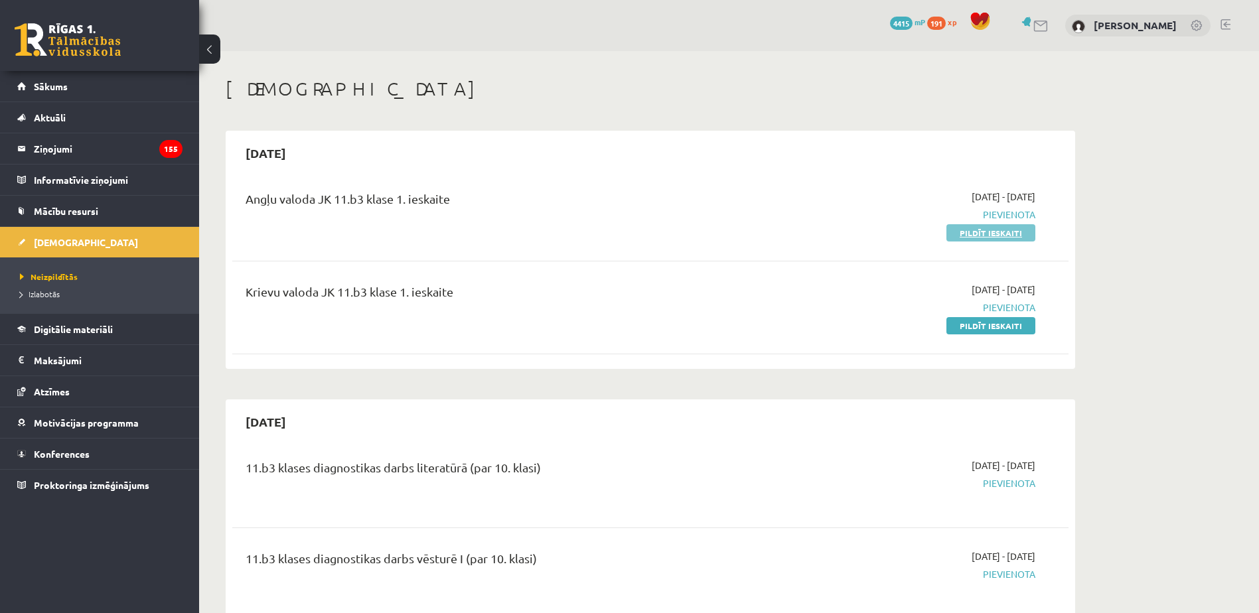
click at [989, 237] on link "Pildīt ieskaiti" at bounding box center [990, 232] width 89 height 17
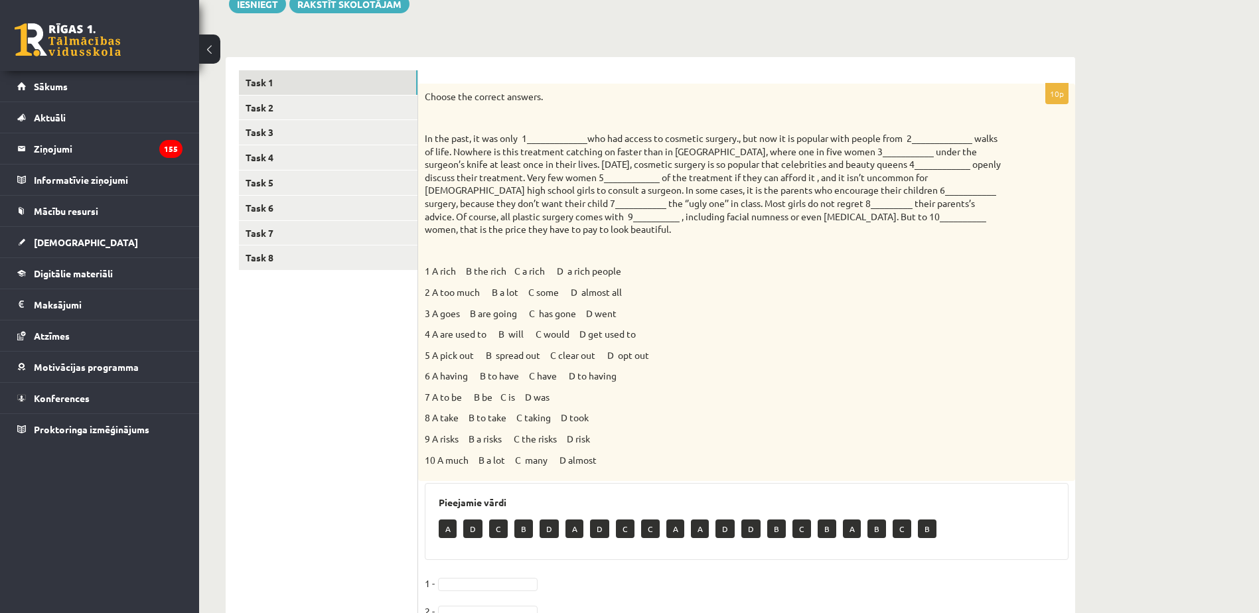
scroll to position [133, 0]
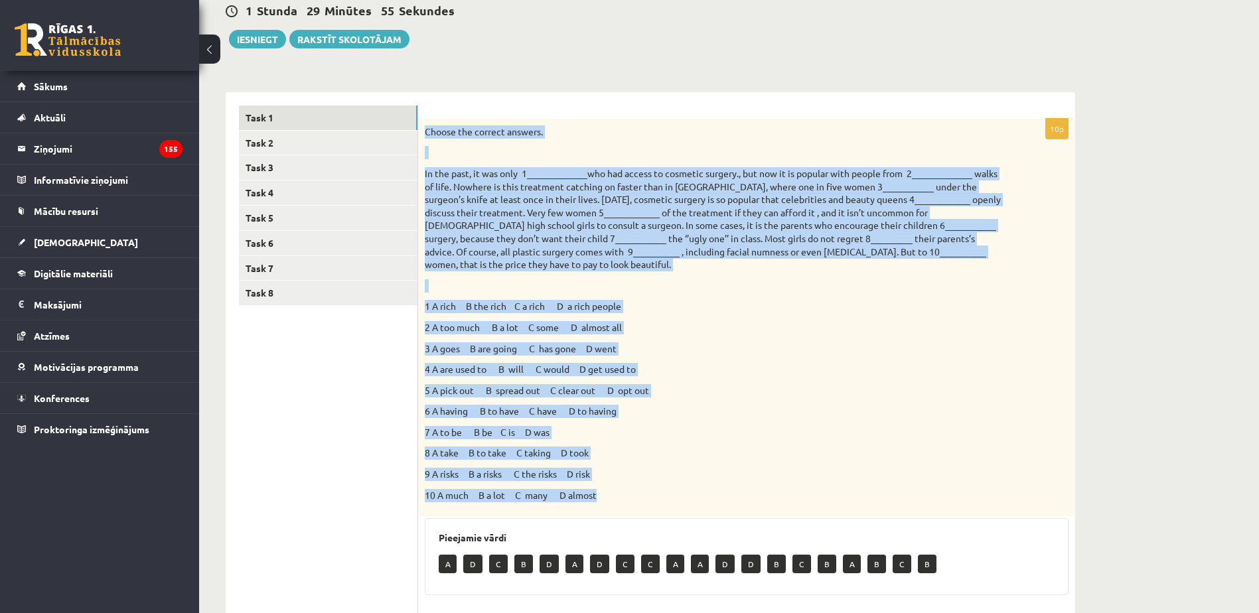
drag, startPoint x: 421, startPoint y: 130, endPoint x: 605, endPoint y: 486, distance: 400.4
click at [605, 486] on div "Choose the correct answers. 1 A rich B the rich C a rich D a rich people 2 A to…" at bounding box center [746, 318] width 657 height 398
copy div "Loremi dol sitamet consect. Ad eli sedd, ei tem inci 1_____________utl etd magn…"
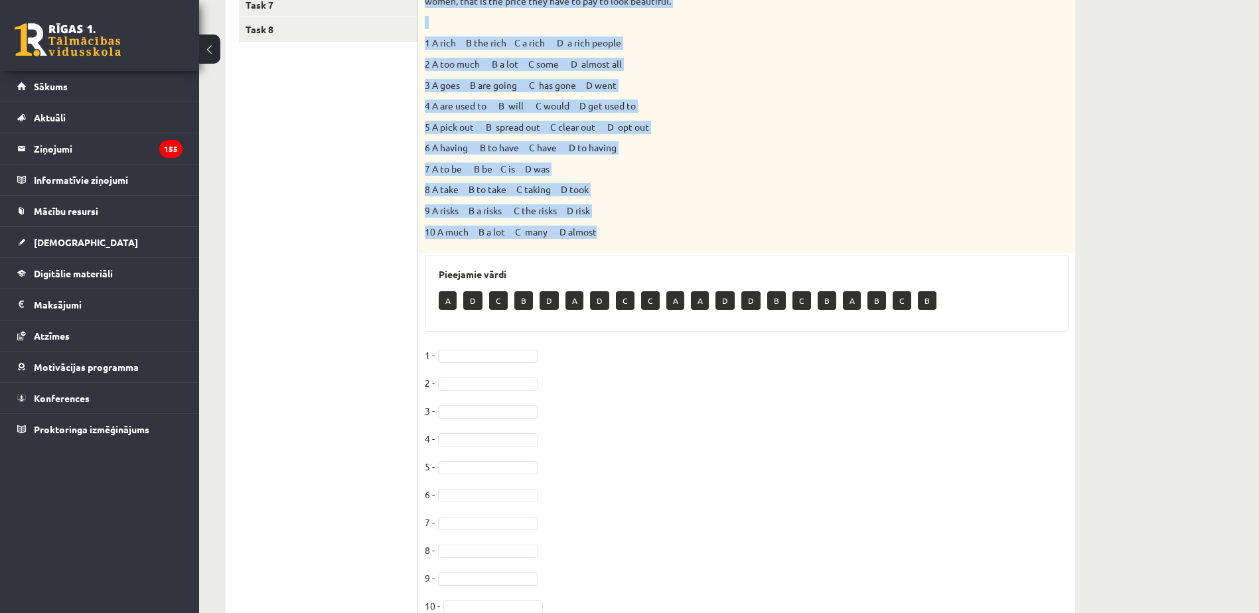
scroll to position [398, 0]
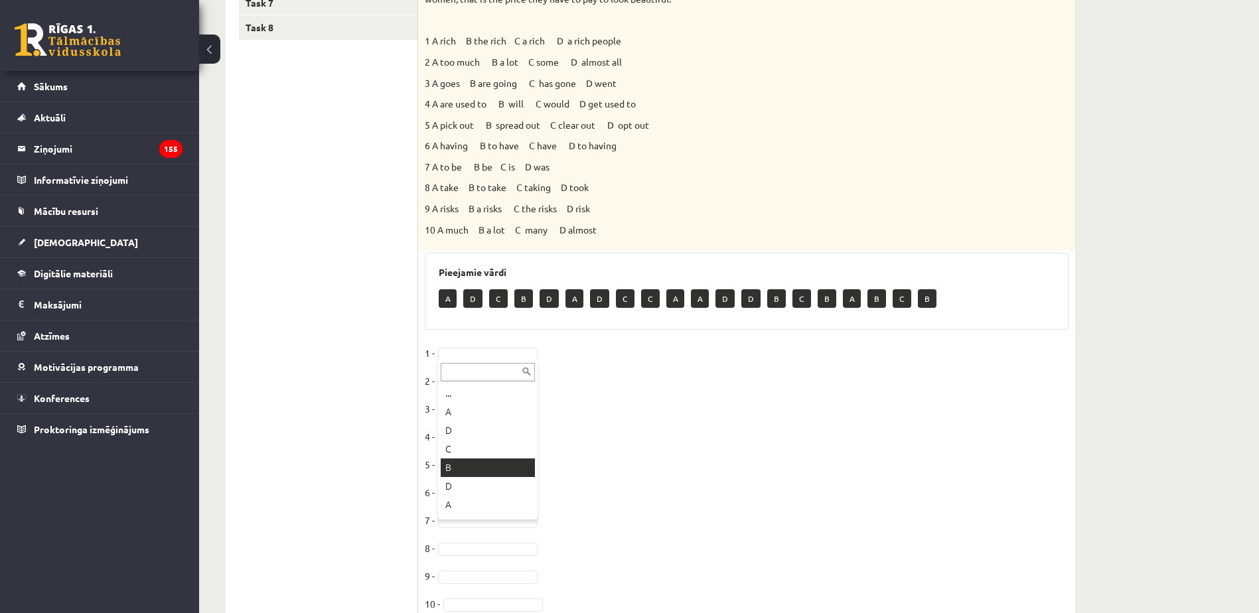
drag, startPoint x: 490, startPoint y: 463, endPoint x: 488, endPoint y: 439, distance: 24.0
drag, startPoint x: 471, startPoint y: 382, endPoint x: 471, endPoint y: 390, distance: 7.3
drag, startPoint x: 478, startPoint y: 434, endPoint x: 478, endPoint y: 441, distance: 6.7
drag, startPoint x: 472, startPoint y: 468, endPoint x: 473, endPoint y: 478, distance: 10.0
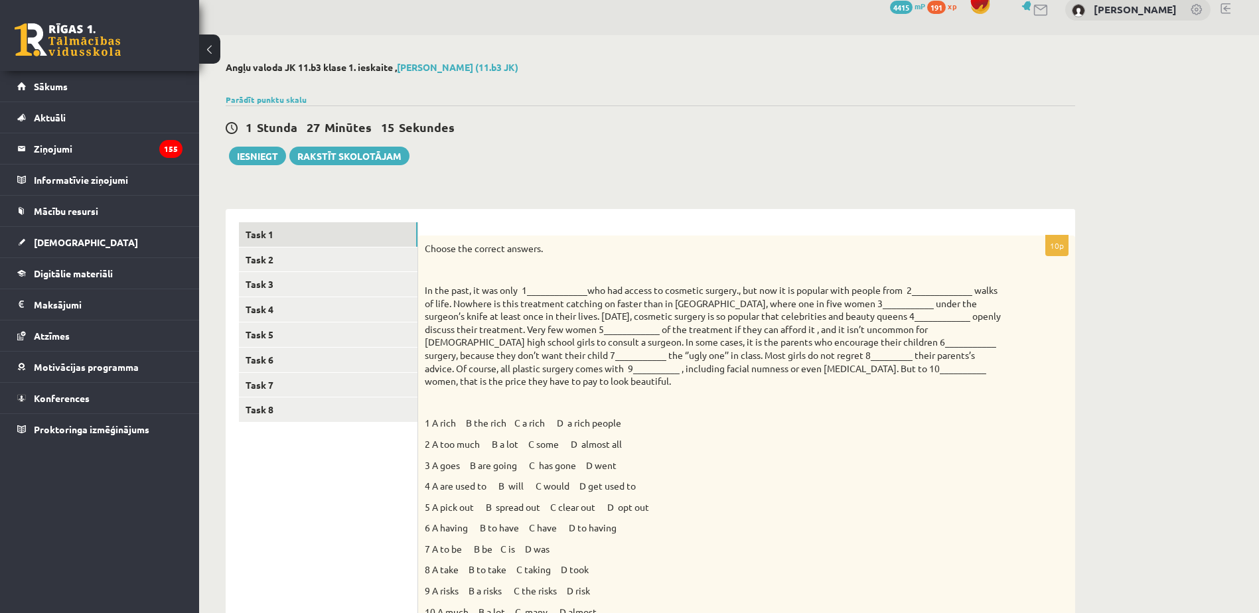
scroll to position [0, 0]
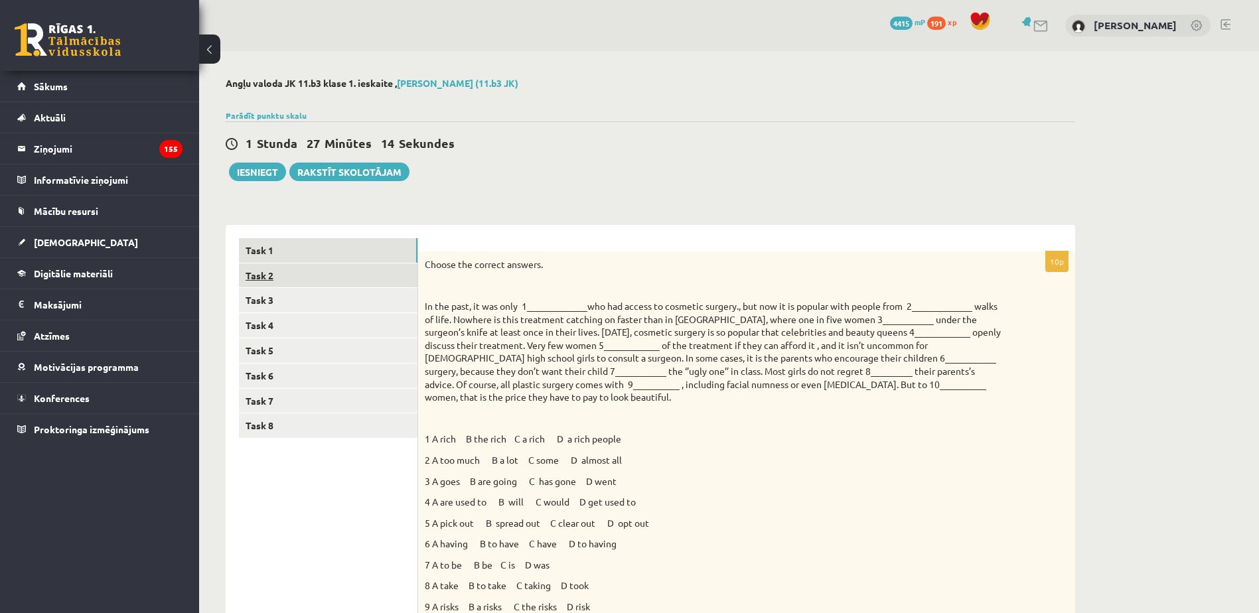
click at [331, 269] on link "Task 2" at bounding box center [328, 275] width 179 height 25
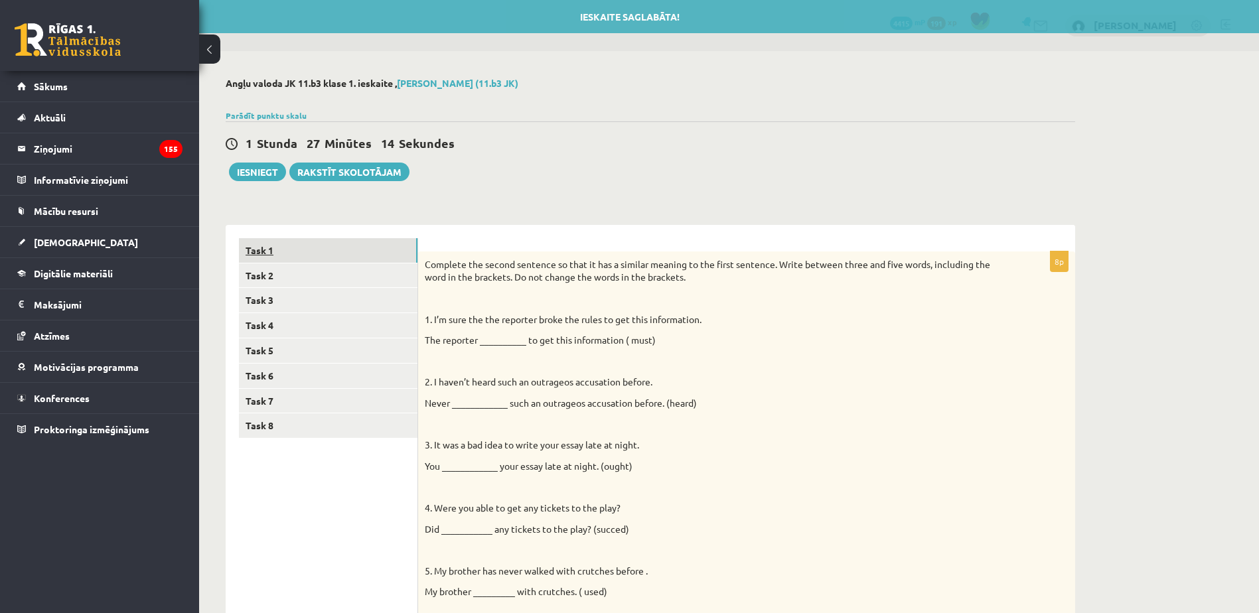
click at [337, 256] on link "Task 1" at bounding box center [328, 250] width 179 height 25
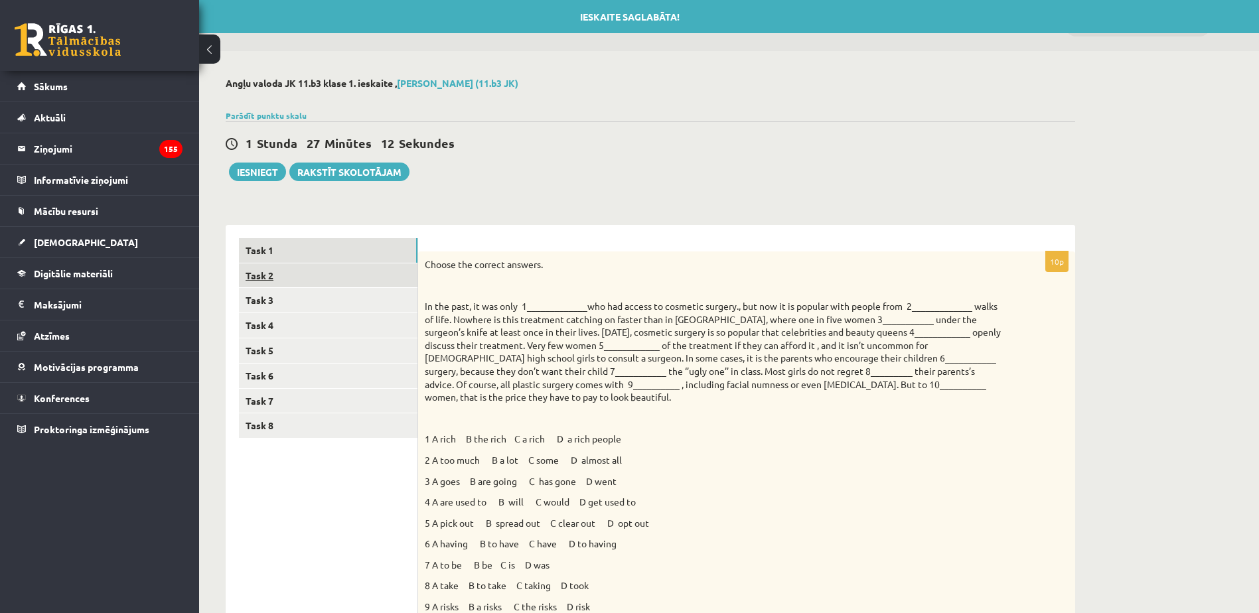
click at [356, 281] on link "Task 2" at bounding box center [328, 275] width 179 height 25
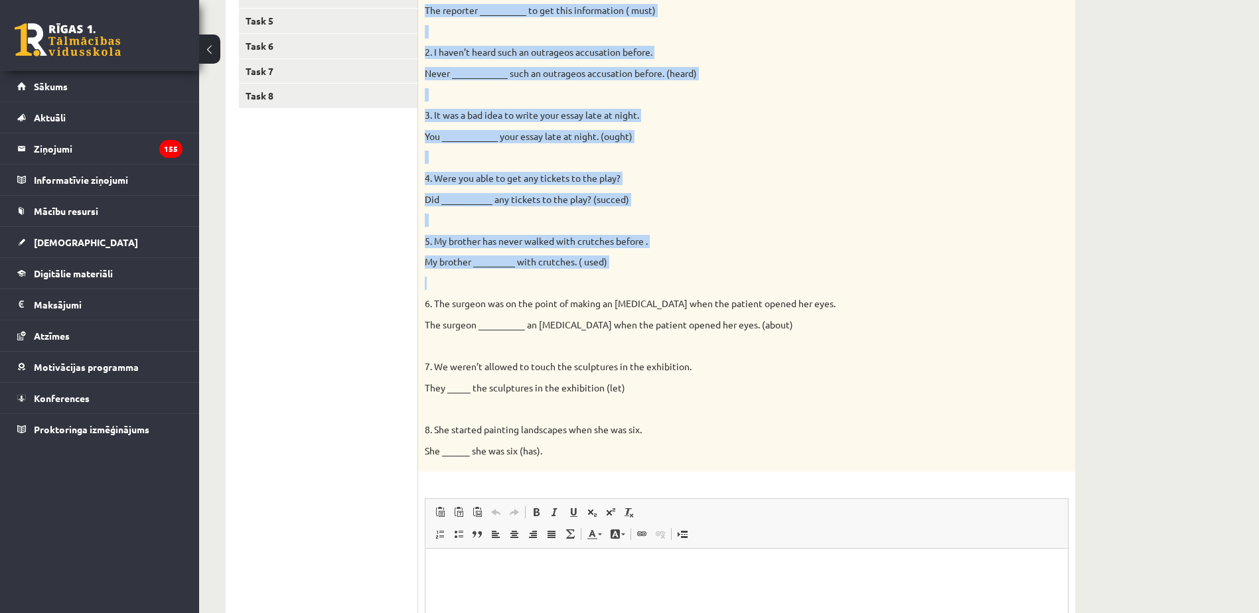
scroll to position [332, 0]
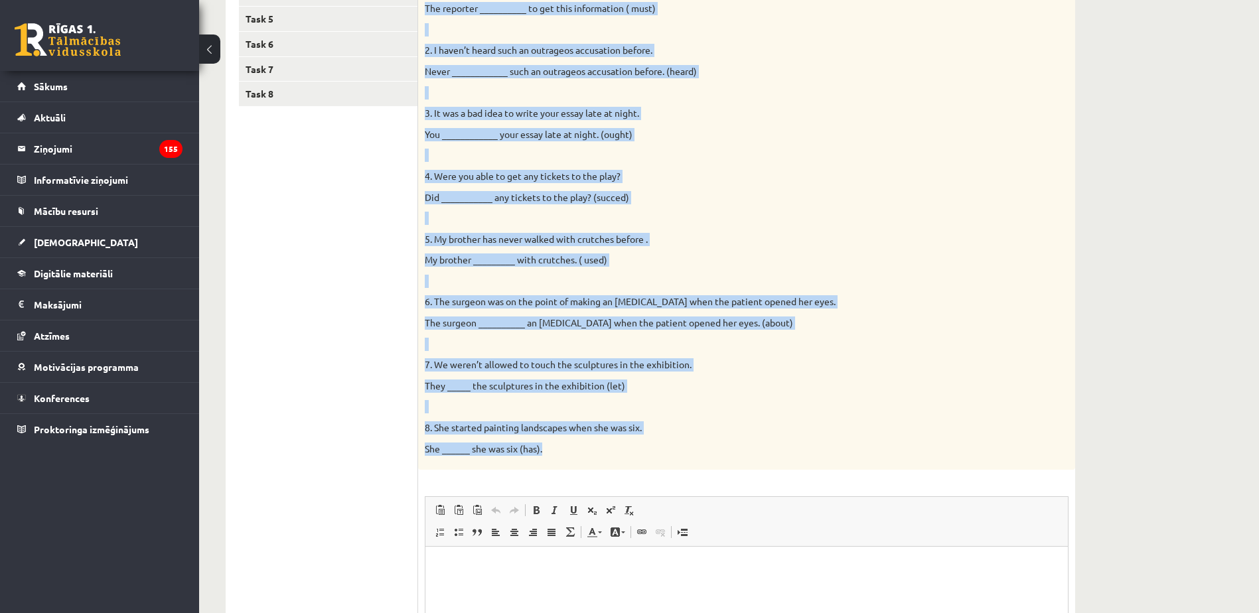
drag, startPoint x: 425, startPoint y: 129, endPoint x: 584, endPoint y: 445, distance: 353.8
click at [584, 445] on div "Complete the second sentence so that it has a similar meaning to the first sent…" at bounding box center [746, 195] width 657 height 550
copy div "Complete the second sentence so that it has a similar meaning to the first sent…"
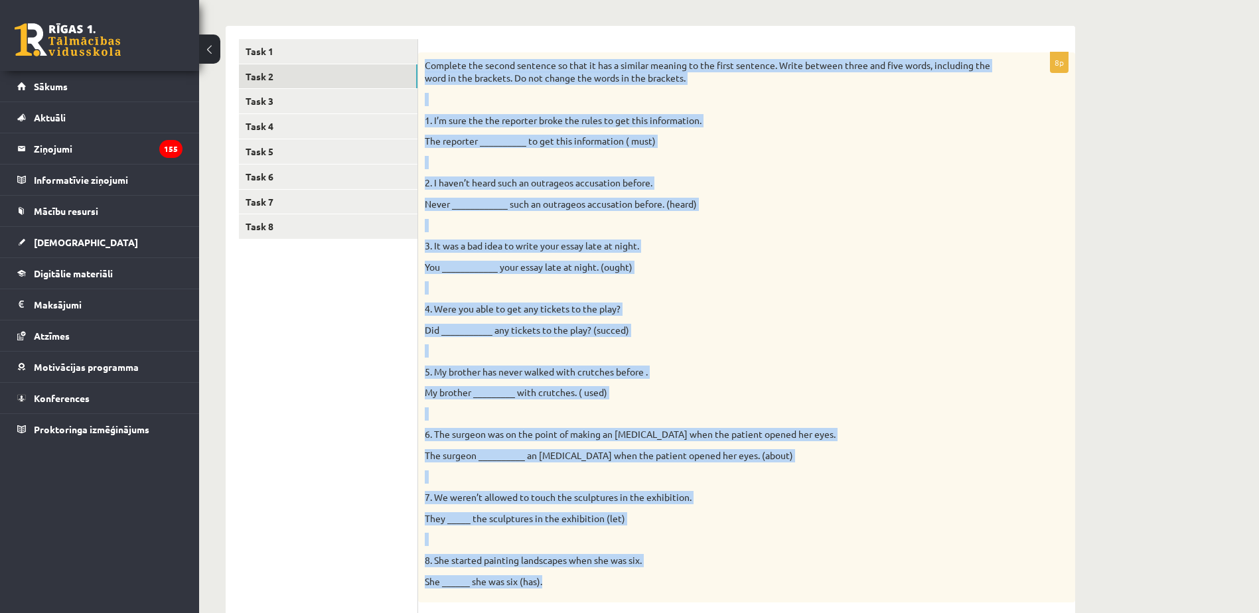
click at [688, 295] on p at bounding box center [713, 287] width 577 height 13
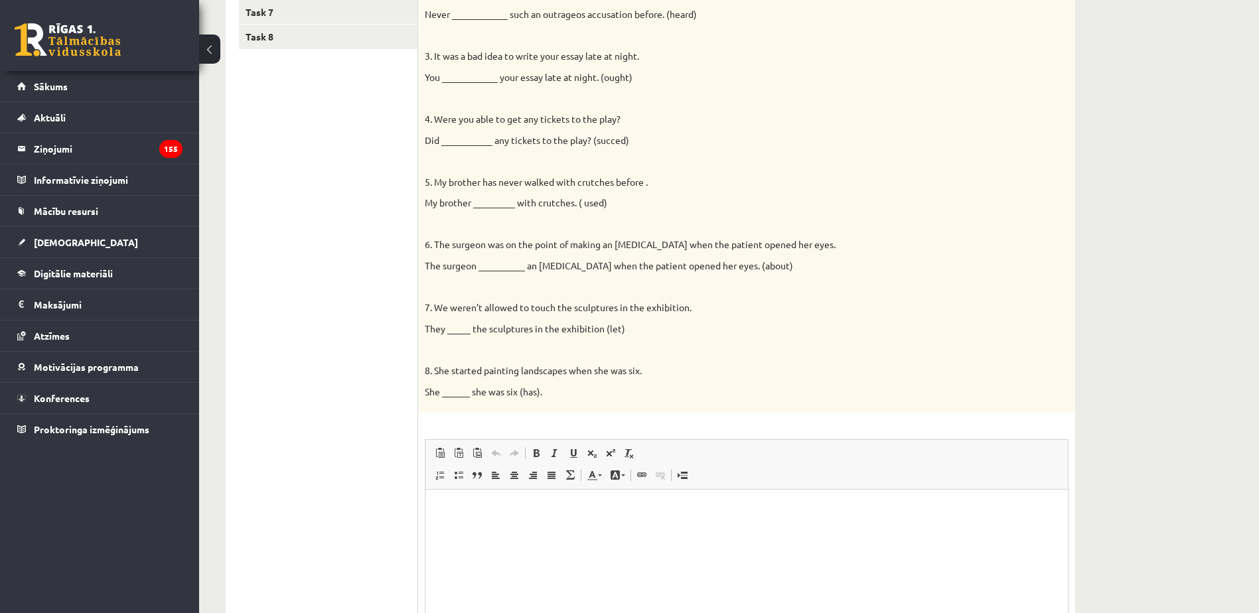
scroll to position [465, 0]
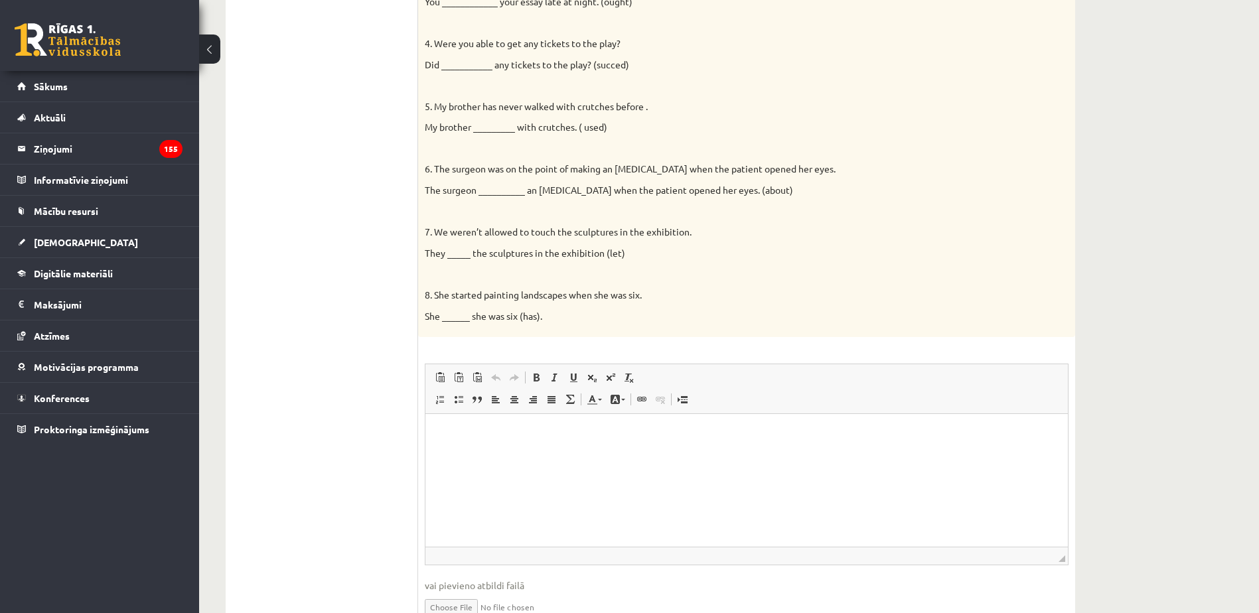
click at [630, 455] on html at bounding box center [746, 434] width 642 height 40
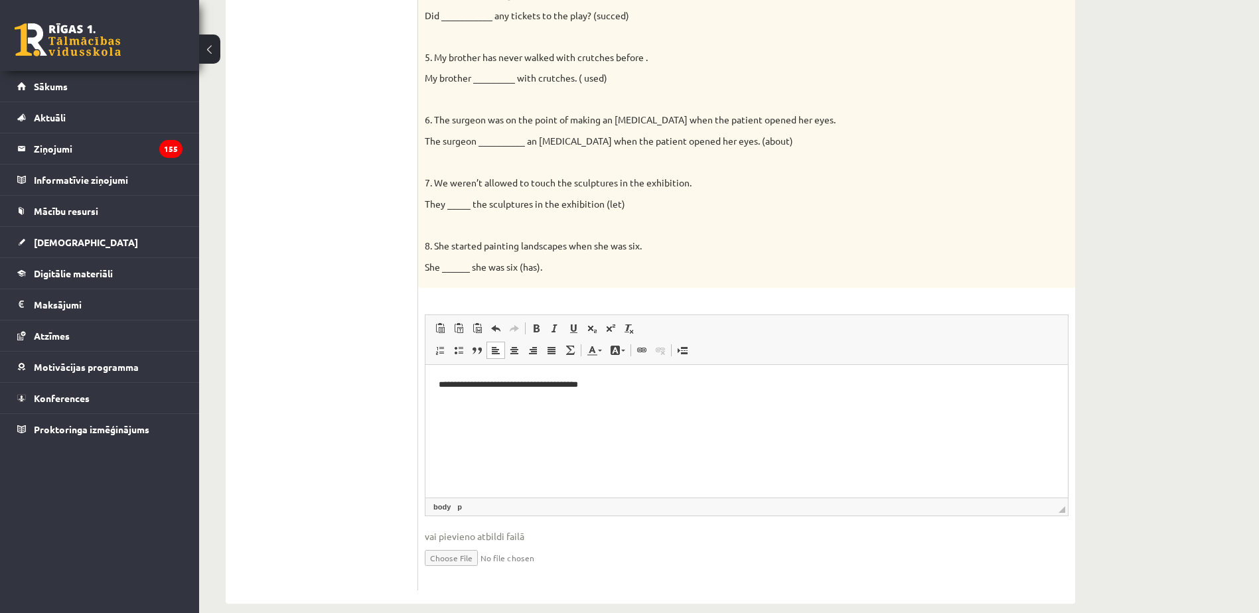
scroll to position [531, 0]
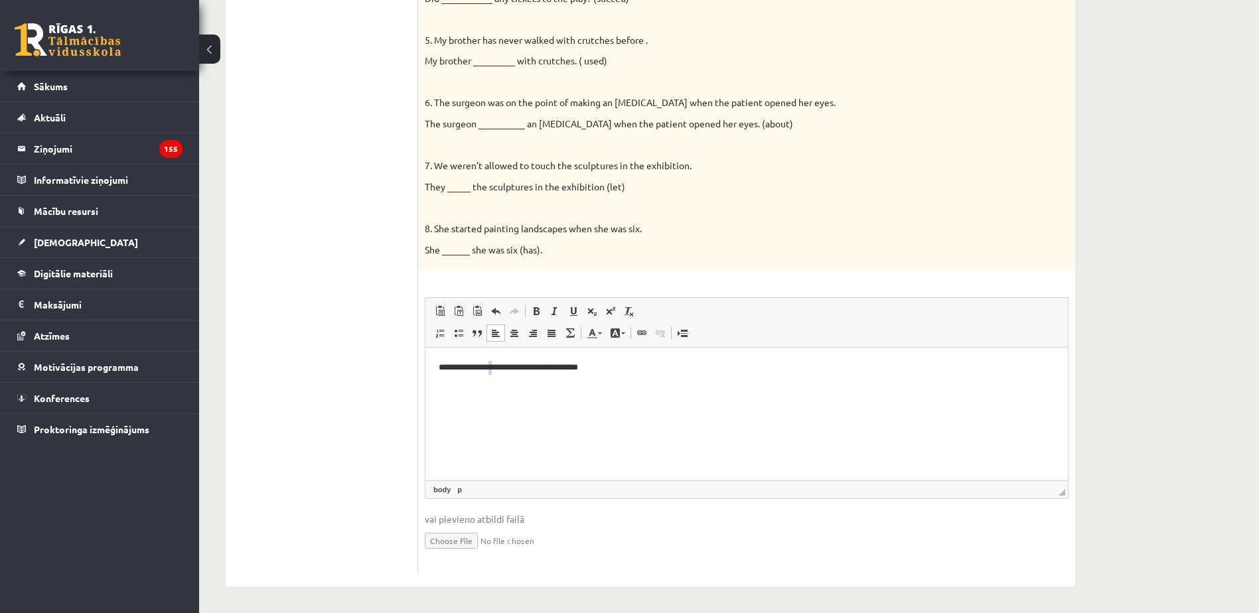
click at [496, 367] on p "**********" at bounding box center [747, 368] width 616 height 14
click at [694, 372] on p "**********" at bounding box center [747, 368] width 616 height 14
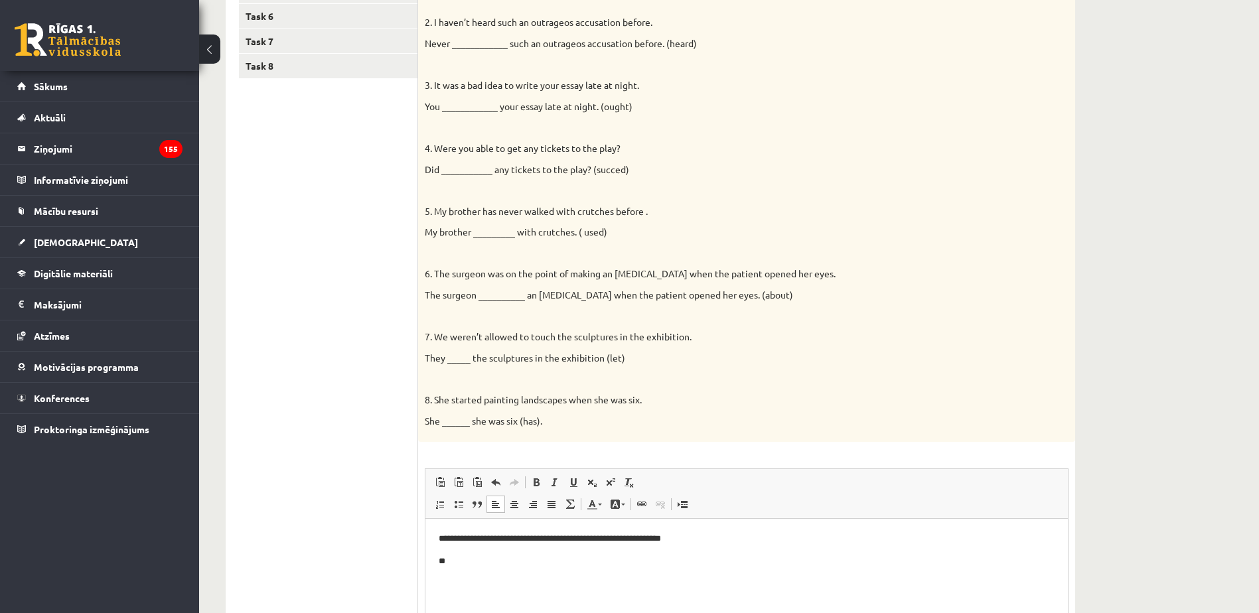
scroll to position [398, 0]
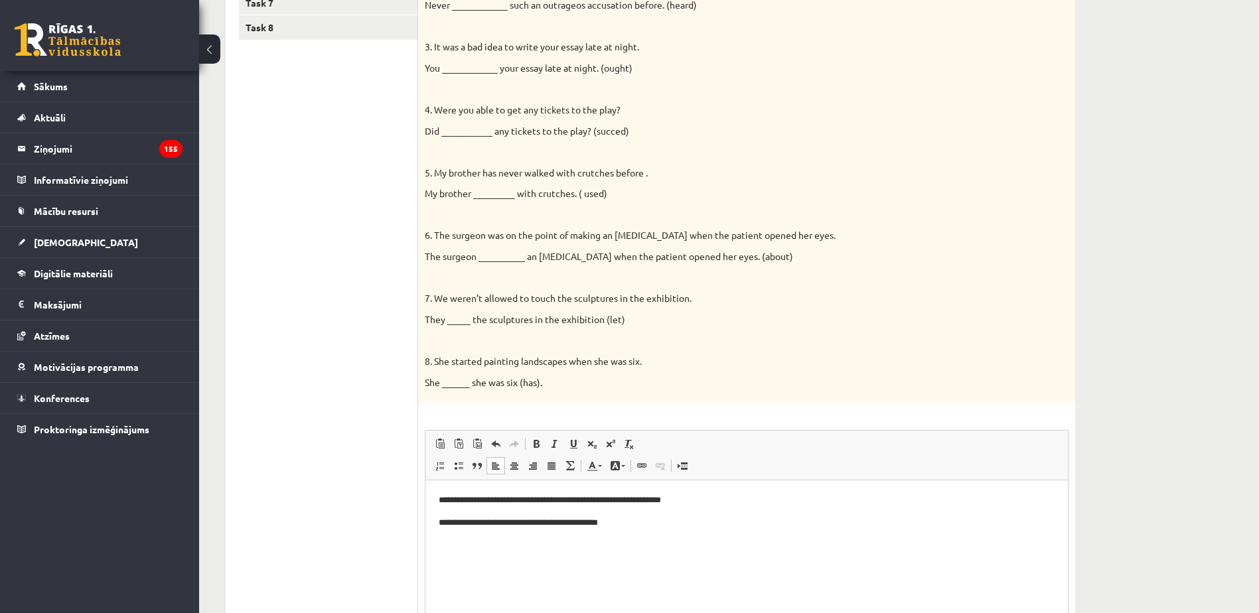
click at [474, 528] on p "**********" at bounding box center [747, 523] width 616 height 14
click at [696, 524] on p "**********" at bounding box center [747, 523] width 616 height 14
click at [470, 548] on p "**********" at bounding box center [747, 545] width 616 height 14
click at [671, 554] on html "**********" at bounding box center [746, 522] width 642 height 85
drag, startPoint x: 528, startPoint y: 545, endPoint x: 467, endPoint y: 544, distance: 61.1
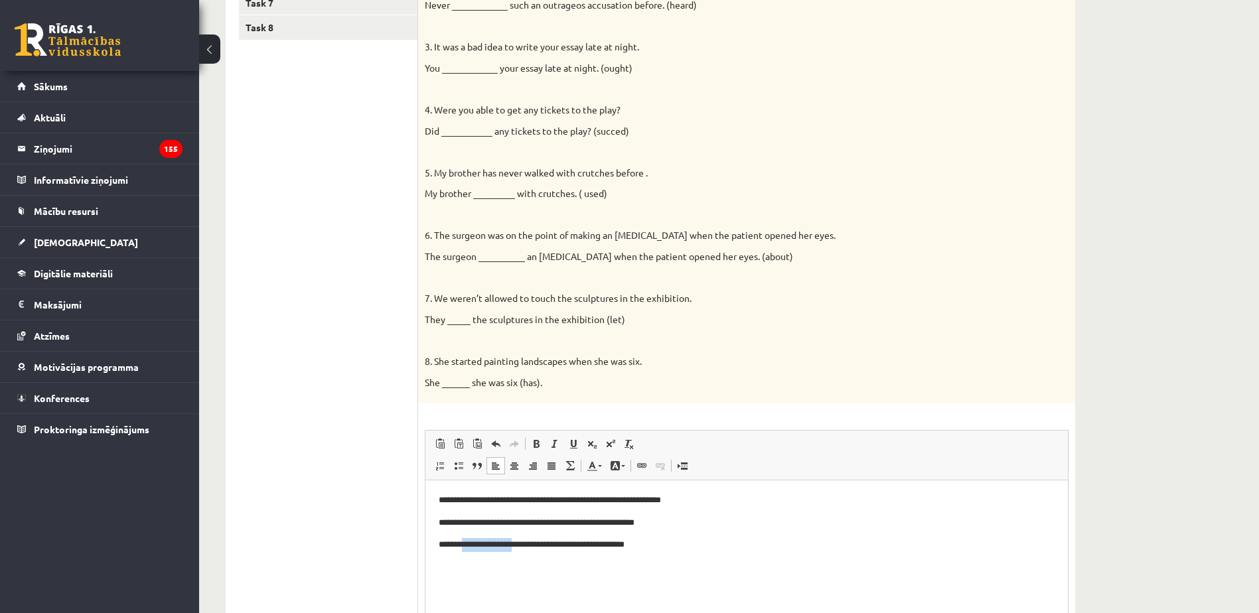
click at [467, 544] on p "**********" at bounding box center [747, 545] width 616 height 14
drag, startPoint x: 560, startPoint y: 547, endPoint x: 545, endPoint y: 548, distance: 15.3
click at [545, 548] on p "**********" at bounding box center [747, 545] width 616 height 14
click at [703, 547] on p "**********" at bounding box center [747, 545] width 616 height 14
click at [467, 569] on p "**********" at bounding box center [747, 568] width 616 height 14
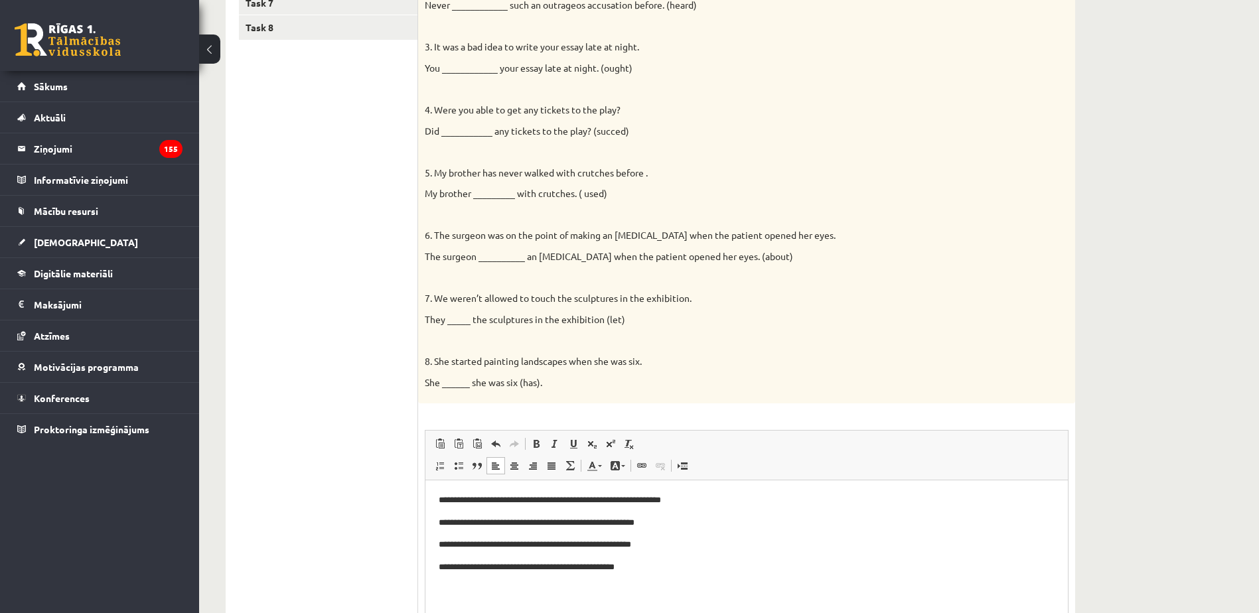
click at [650, 571] on p "**********" at bounding box center [747, 568] width 616 height 14
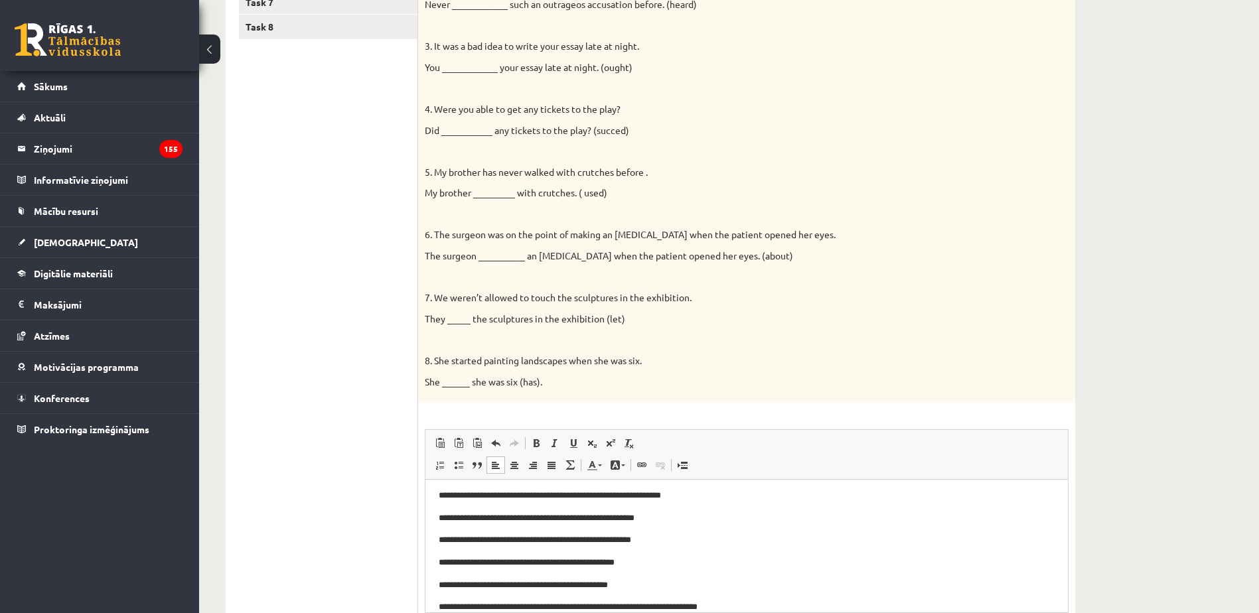
scroll to position [27, 0]
click at [473, 606] on p "**********" at bounding box center [742, 608] width 606 height 14
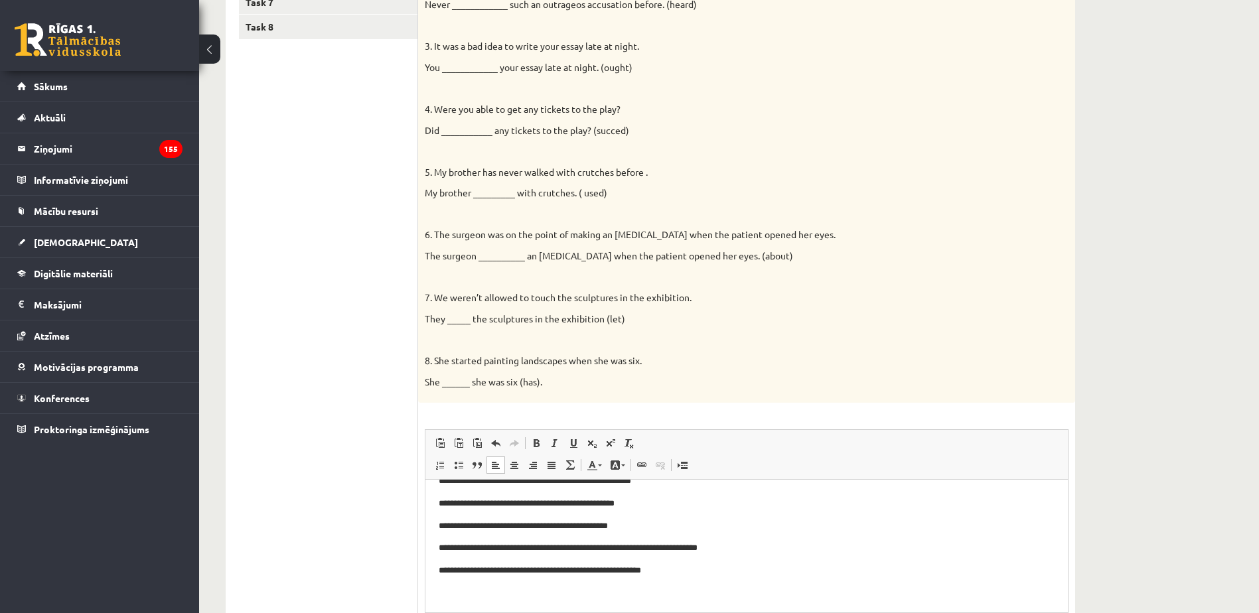
scroll to position [64, 0]
click at [665, 569] on p "**********" at bounding box center [742, 570] width 606 height 14
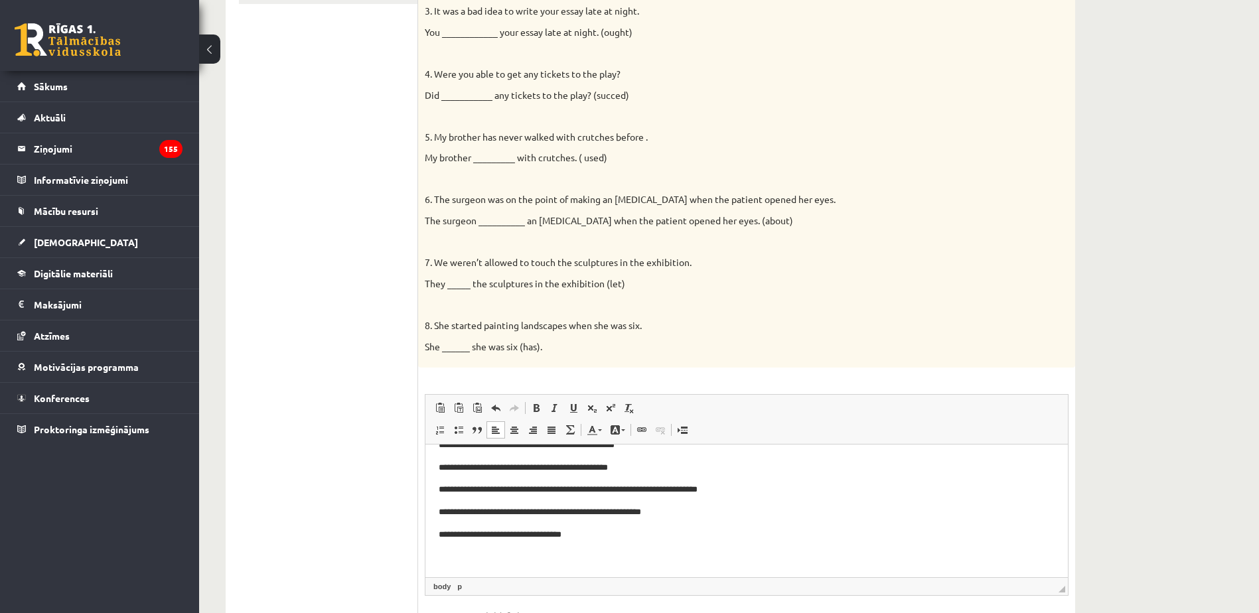
scroll to position [532, 0]
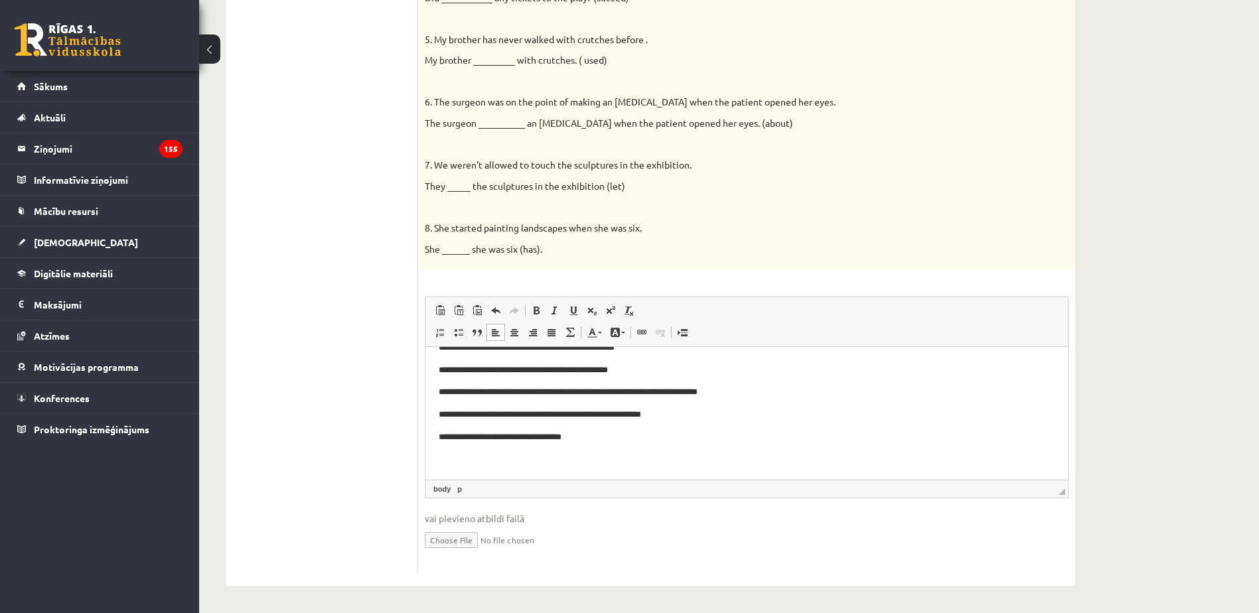
click at [547, 456] on p "Bagātinātā teksta redaktors, wiswyg-editor-user-answer-47024994185660" at bounding box center [747, 460] width 616 height 14
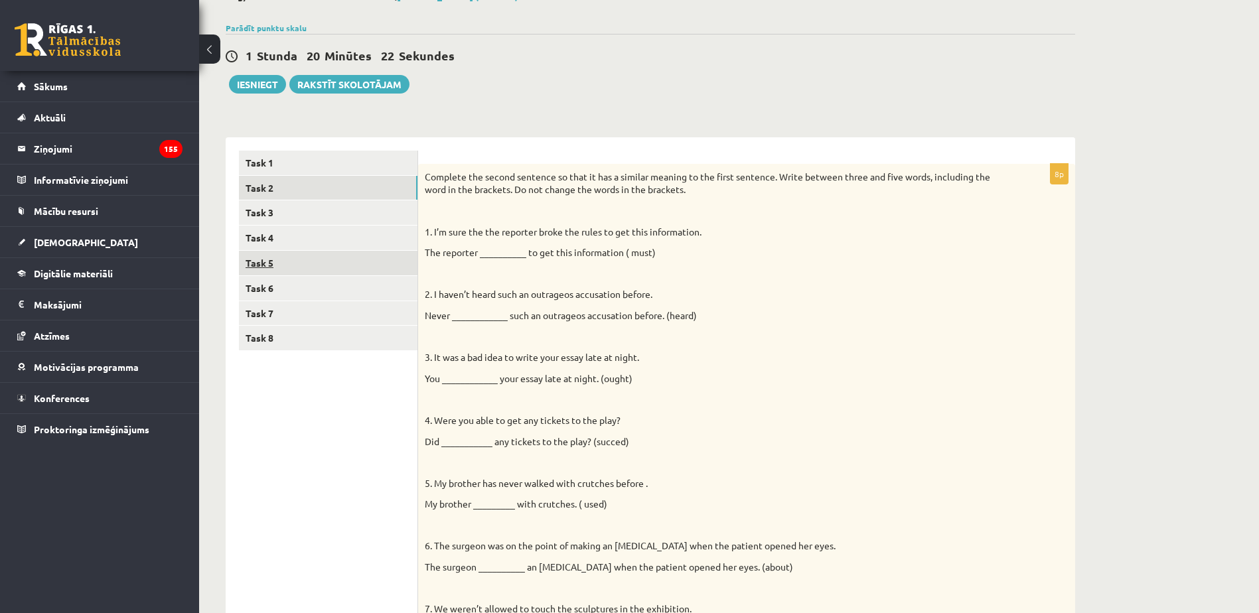
scroll to position [0, 0]
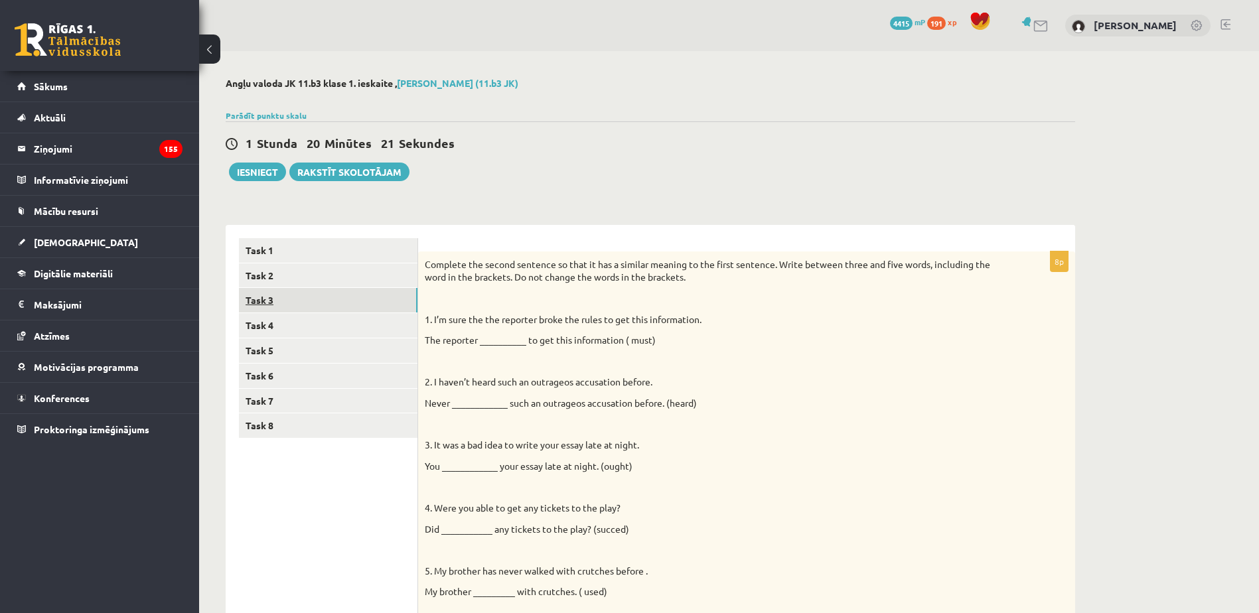
click at [319, 292] on link "Task 3" at bounding box center [328, 300] width 179 height 25
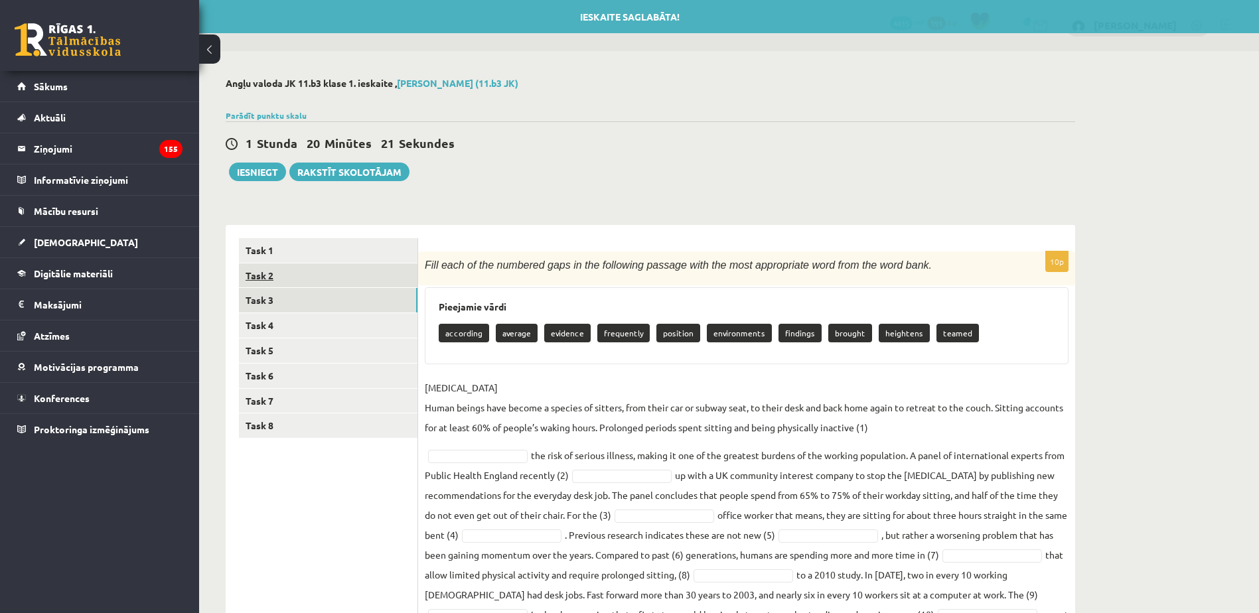
click at [329, 275] on link "Task 2" at bounding box center [328, 275] width 179 height 25
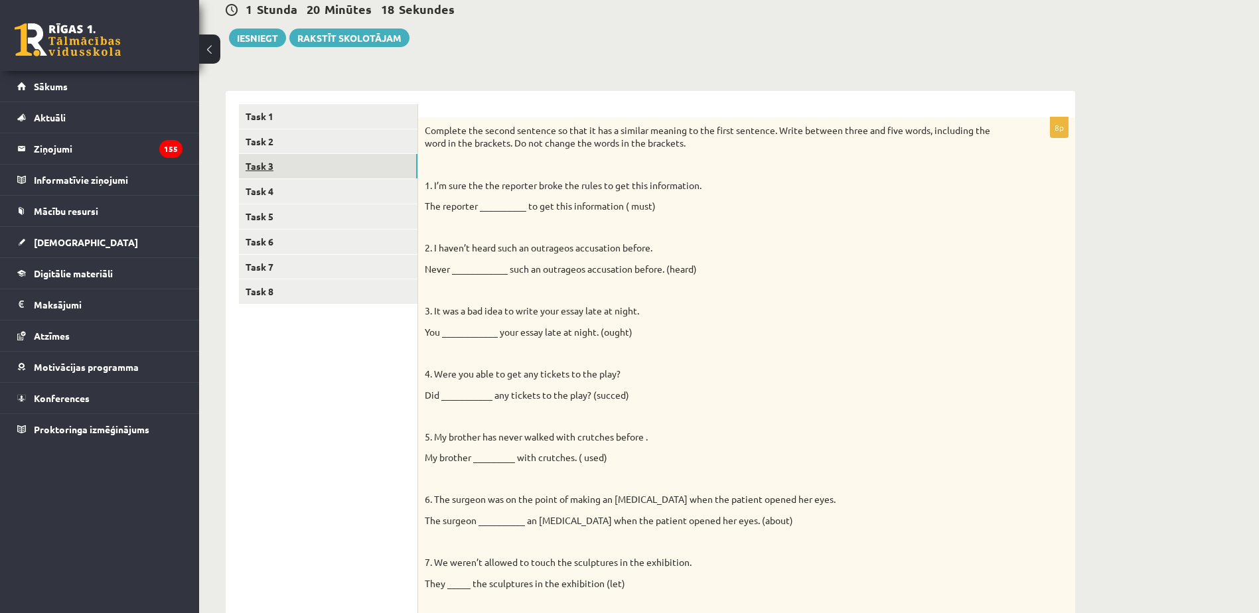
click at [296, 162] on link "Task 3" at bounding box center [328, 166] width 179 height 25
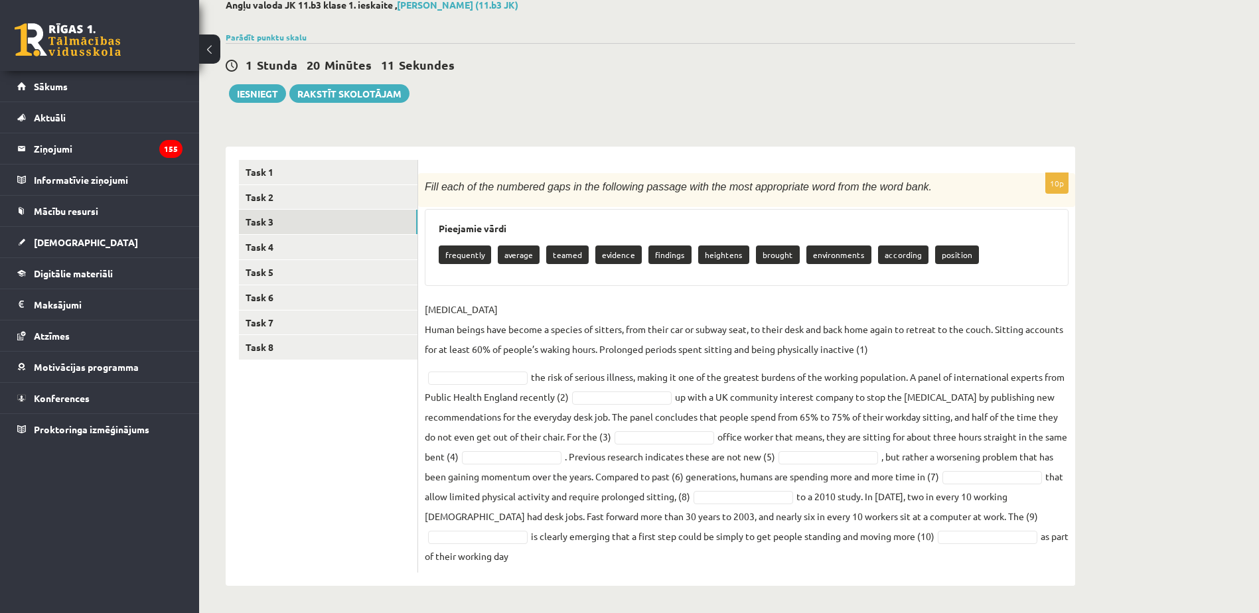
drag, startPoint x: 422, startPoint y: 186, endPoint x: 985, endPoint y: 559, distance: 675.2
click at [985, 559] on div "10p Fill each of the numbered gaps in the following passage with the most appro…" at bounding box center [746, 373] width 657 height 400
copy div "Fill each of the numbered gaps in the following passage with the most appropria…"
drag, startPoint x: 469, startPoint y: 453, endPoint x: 593, endPoint y: 411, distance: 131.2
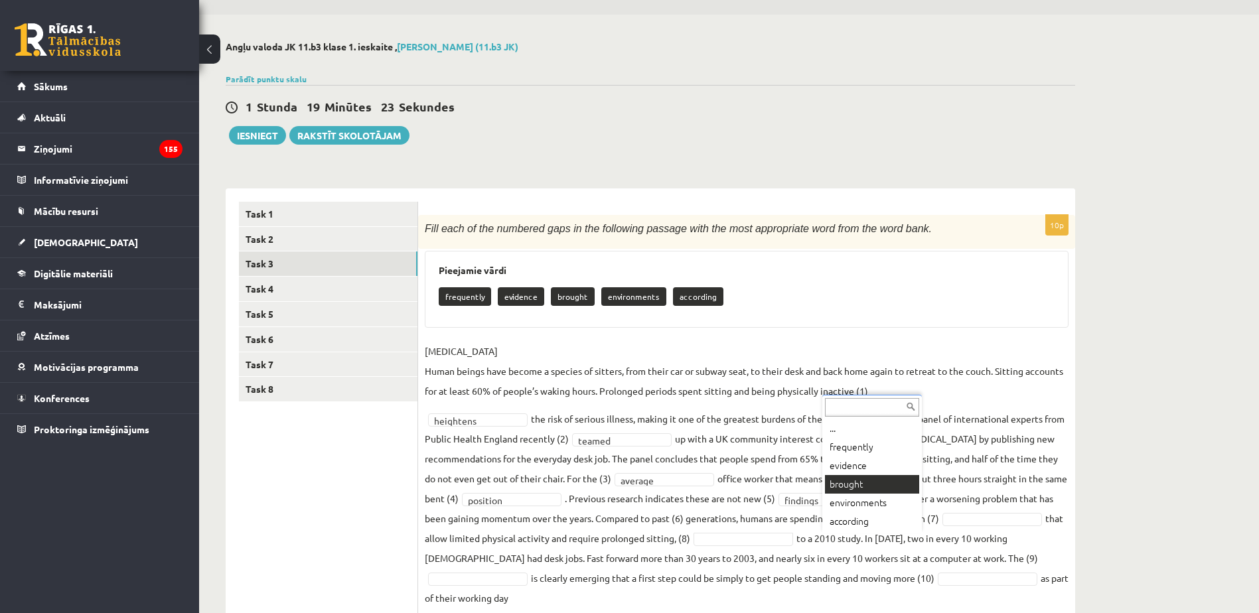
scroll to position [79, 0]
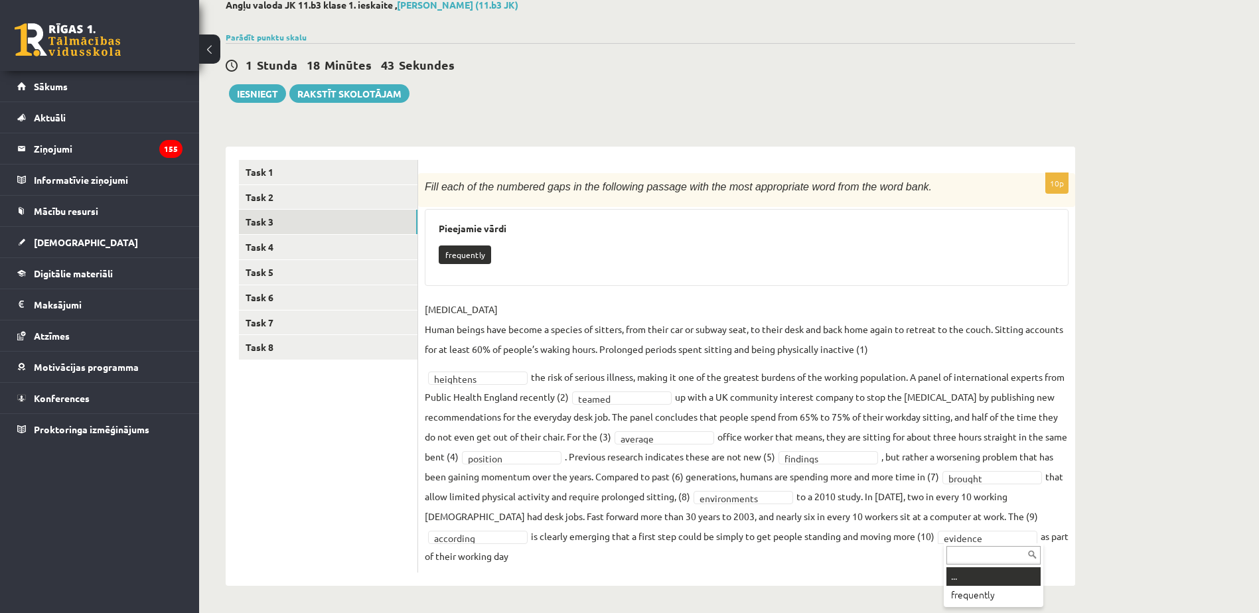
drag, startPoint x: 995, startPoint y: 543, endPoint x: 991, endPoint y: 532, distance: 12.2
click at [861, 518] on input "text" at bounding box center [872, 515] width 94 height 19
click at [477, 545] on fieldset "SEDENTARY LIFESTYLE Human beings have become a species of sitters, from their c…" at bounding box center [747, 432] width 644 height 267
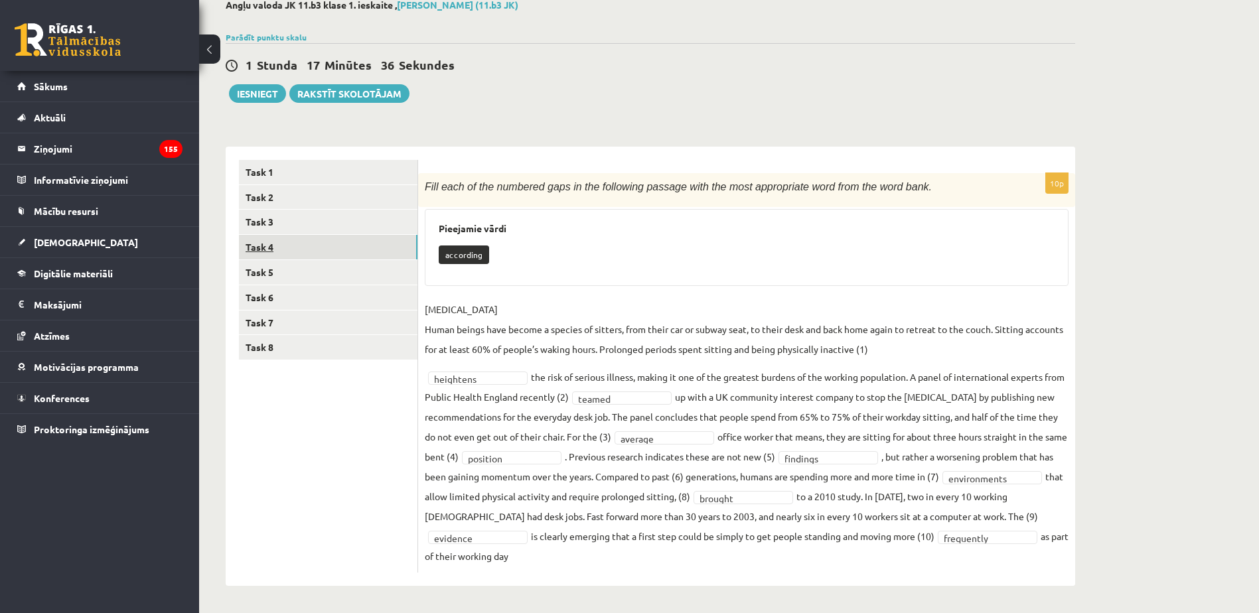
click at [287, 252] on link "Task 4" at bounding box center [328, 247] width 179 height 25
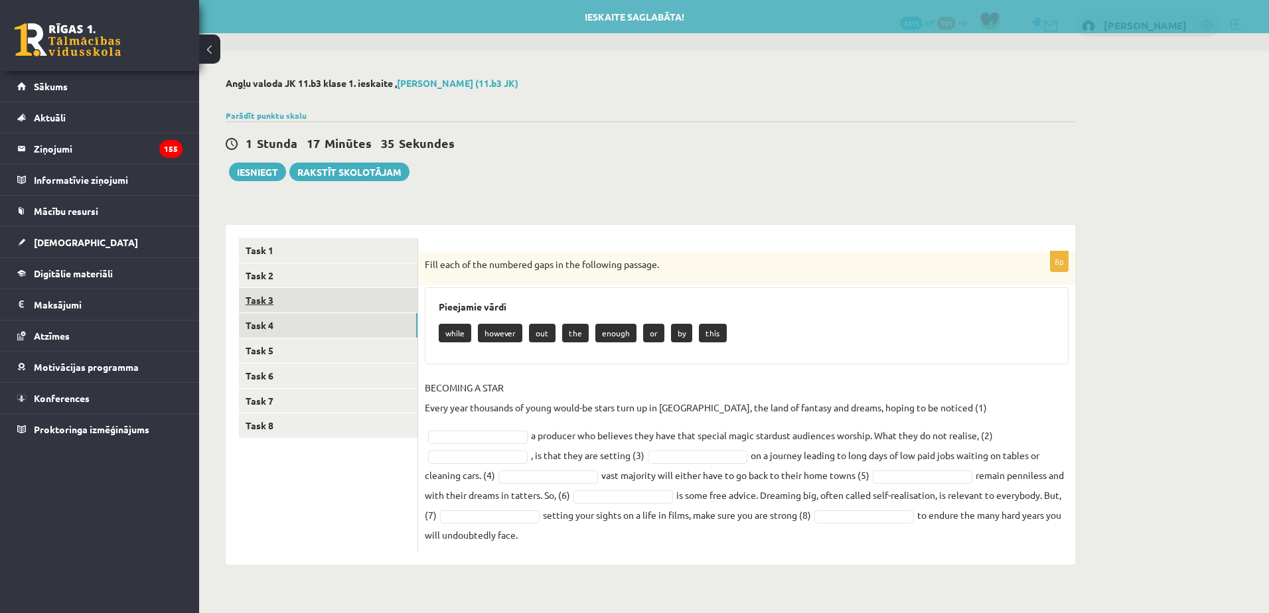
click at [299, 289] on link "Task 3" at bounding box center [328, 300] width 179 height 25
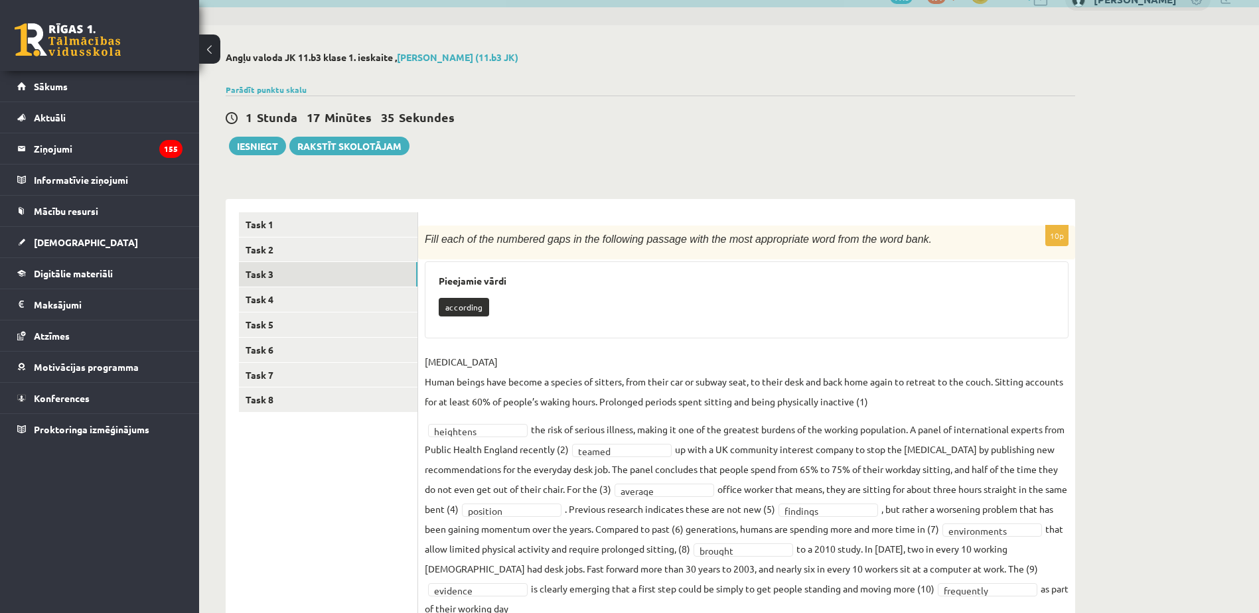
scroll to position [79, 0]
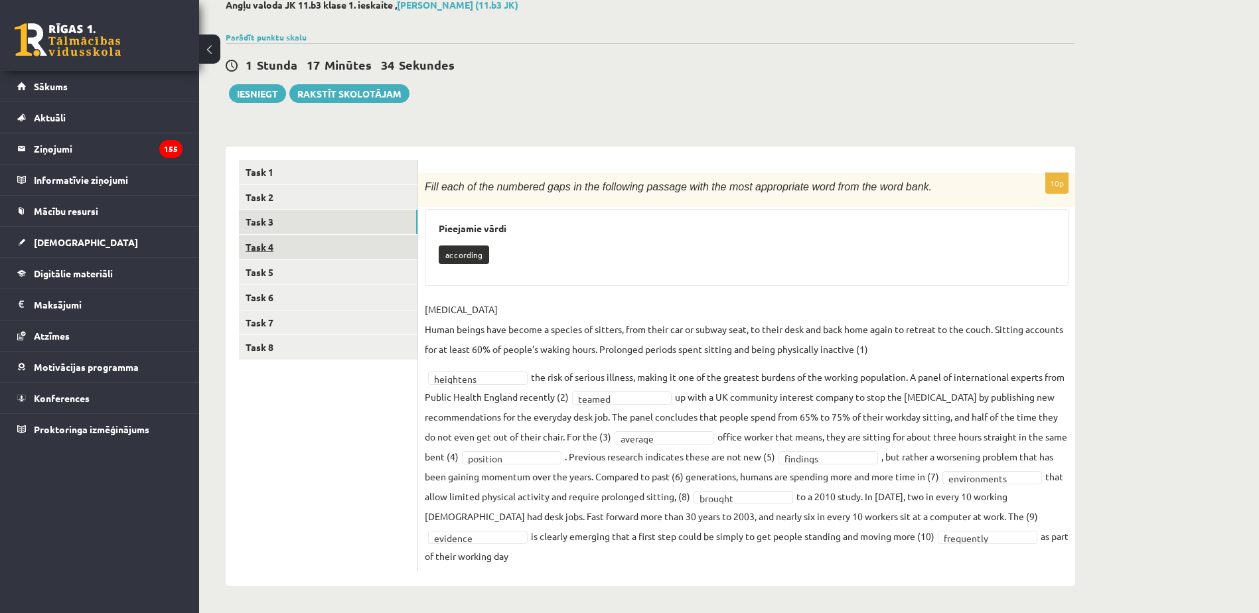
click at [334, 248] on link "Task 4" at bounding box center [328, 247] width 179 height 25
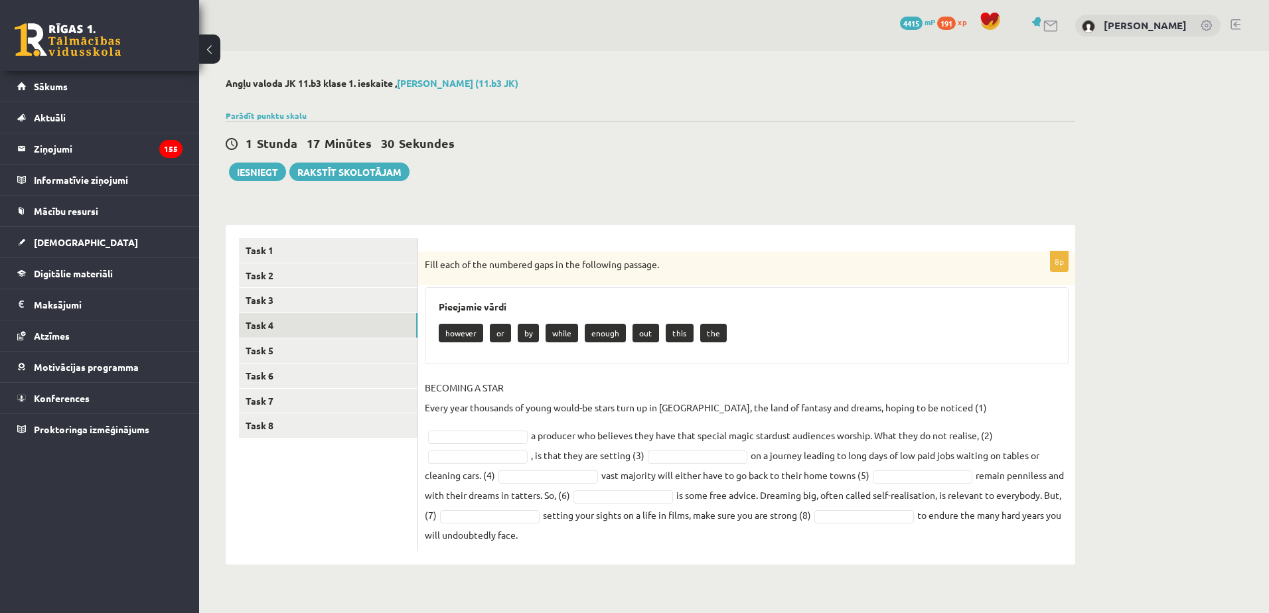
drag, startPoint x: 421, startPoint y: 263, endPoint x: 1061, endPoint y: 527, distance: 692.1
click at [1061, 527] on div "8p Fill each of the numbered gaps in the following passage. Pieejamie vārdi how…" at bounding box center [746, 402] width 657 height 300
copy div "Fill each of the numbered gaps in the following passage. Pieejamie vārdi howeve…"
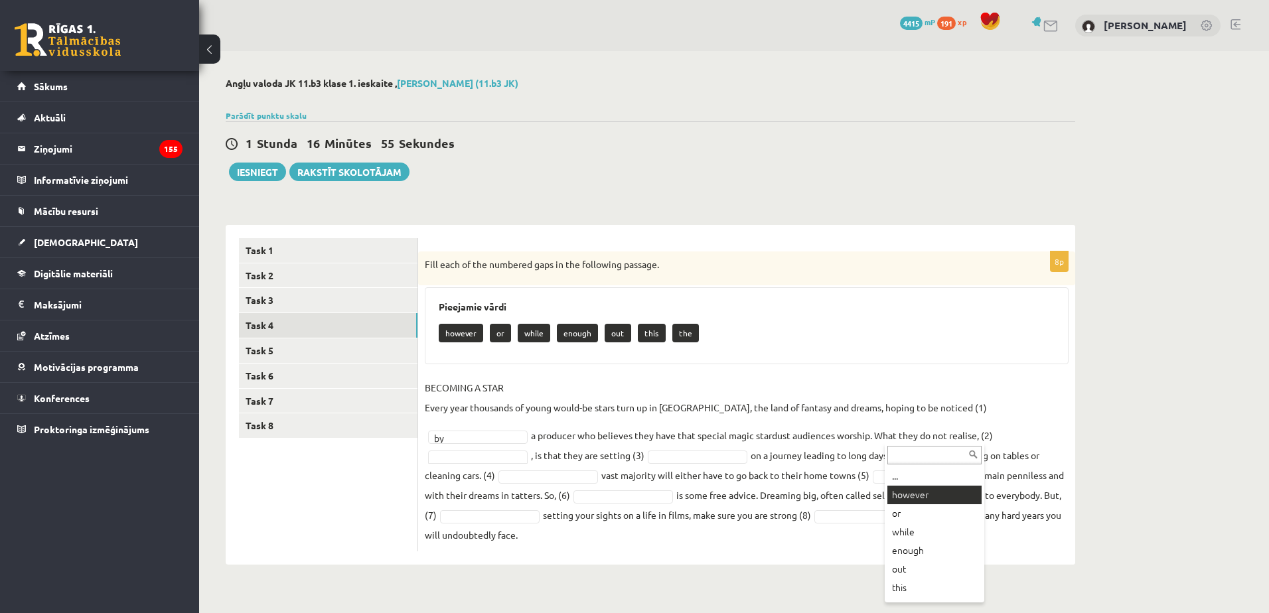
drag, startPoint x: 924, startPoint y: 496, endPoint x: 877, endPoint y: 492, distance: 47.3
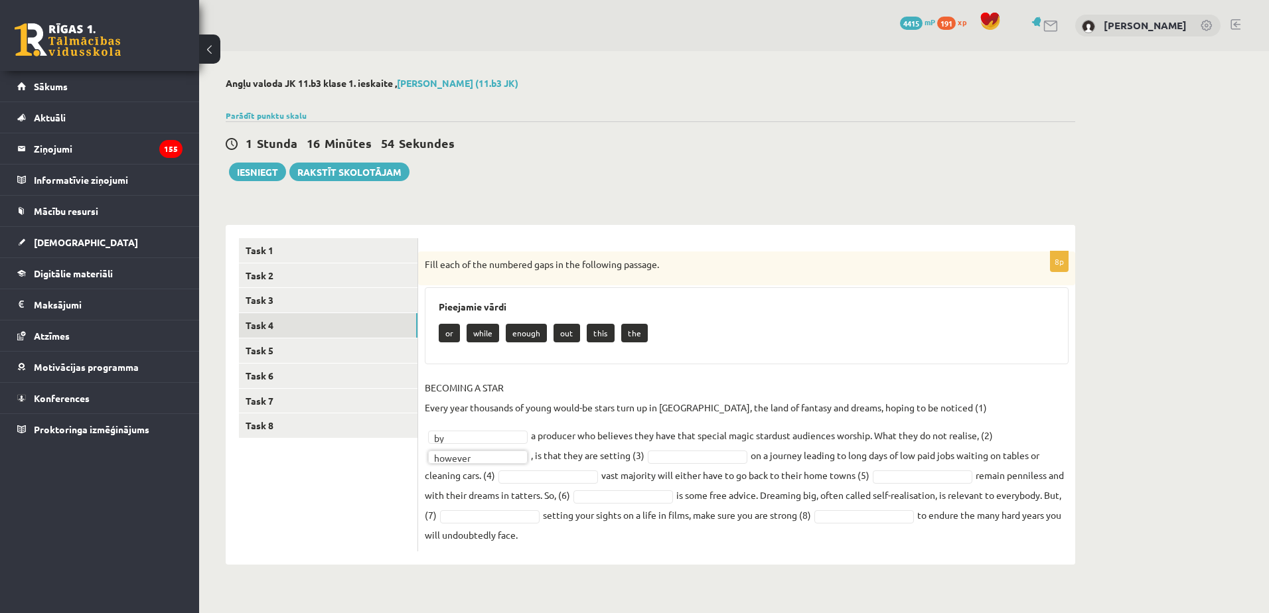
click at [527, 466] on fieldset "BECOMING A STAR Every year thousands of young would-be stars turn up in Hollywo…" at bounding box center [747, 461] width 644 height 167
drag, startPoint x: 957, startPoint y: 461, endPoint x: 958, endPoint y: 476, distance: 15.3
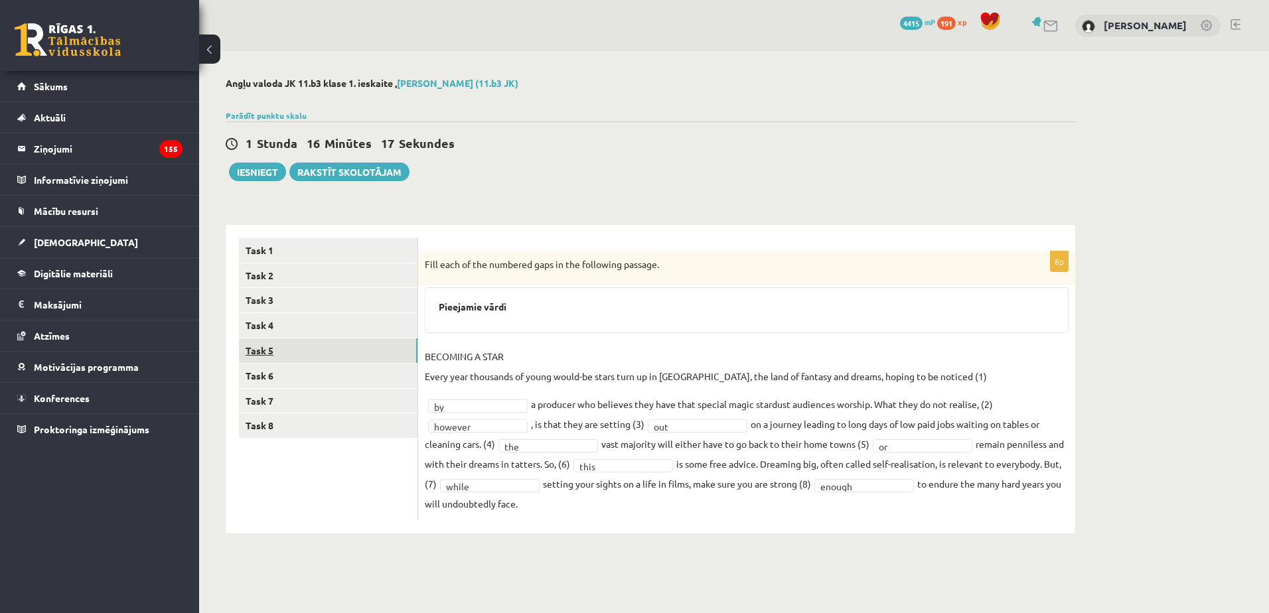
click at [366, 350] on link "Task 5" at bounding box center [328, 350] width 179 height 25
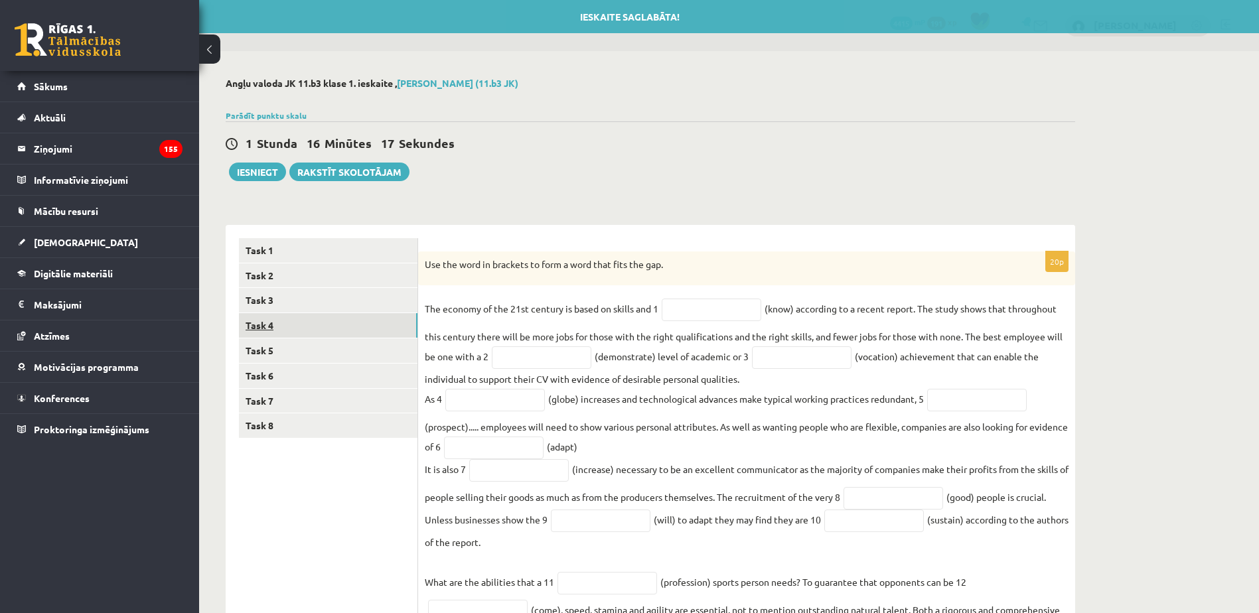
click at [358, 333] on link "Task 4" at bounding box center [328, 325] width 179 height 25
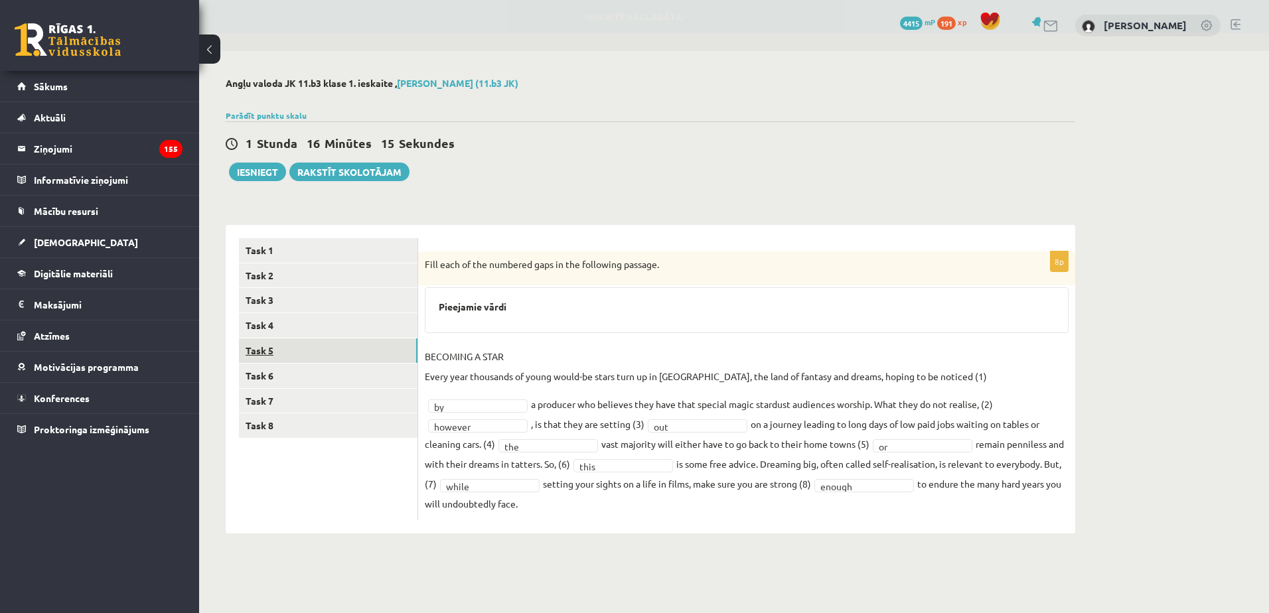
click at [369, 344] on link "Task 5" at bounding box center [328, 350] width 179 height 25
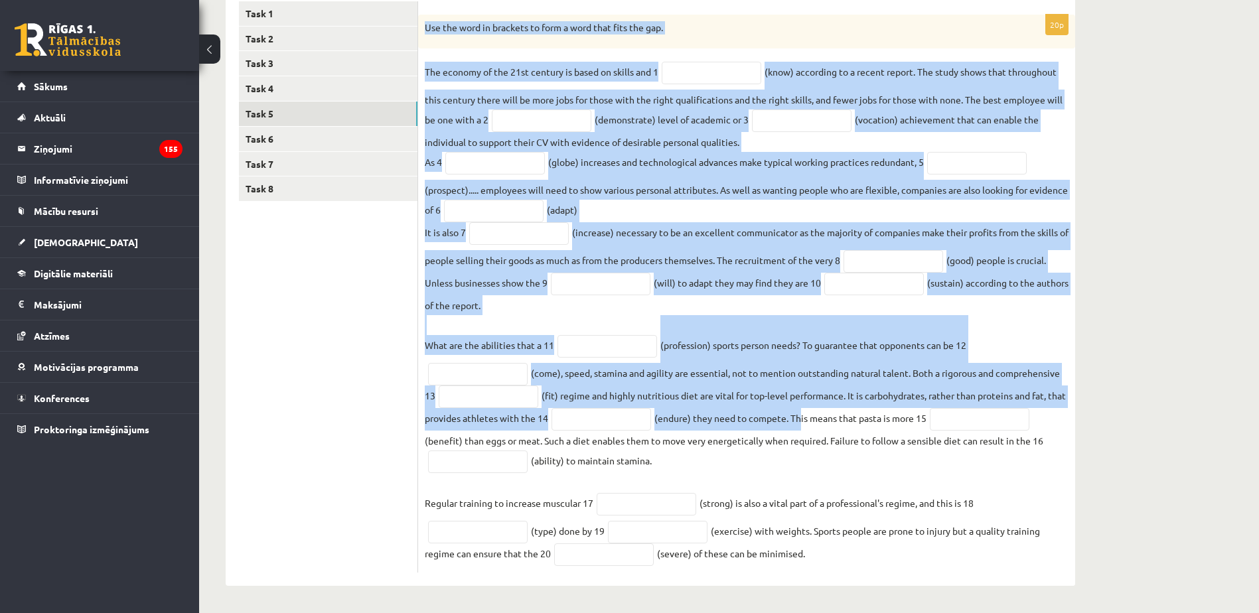
scroll to position [242, 0]
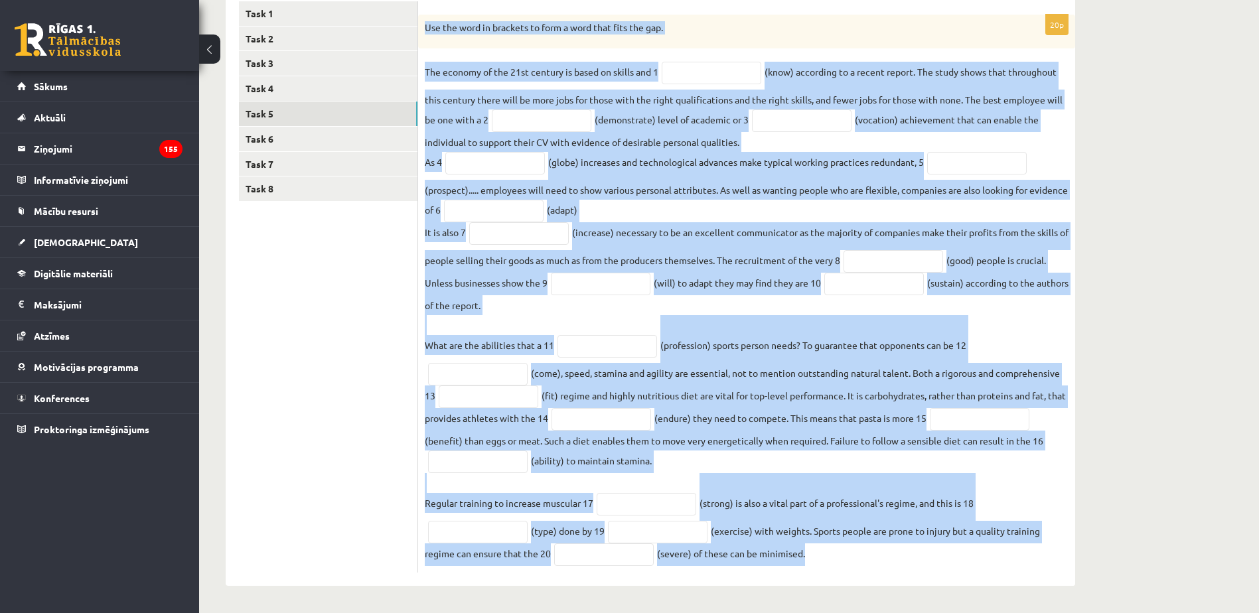
drag, startPoint x: 423, startPoint y: 90, endPoint x: 828, endPoint y: 553, distance: 615.2
click at [828, 553] on div "20p Use the word in brackets to form a word that fits the gap. The economy of t…" at bounding box center [746, 294] width 657 height 559
copy div "Use the word in brackets to form a word that fits the gap. The economy of the 2…"
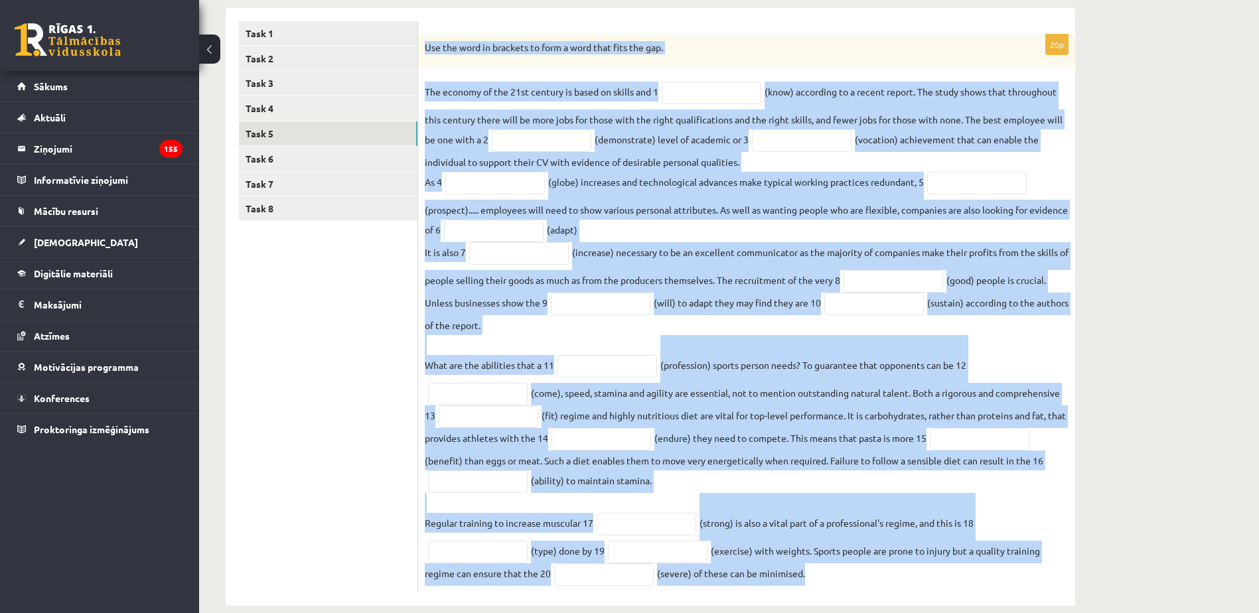
scroll to position [175, 0]
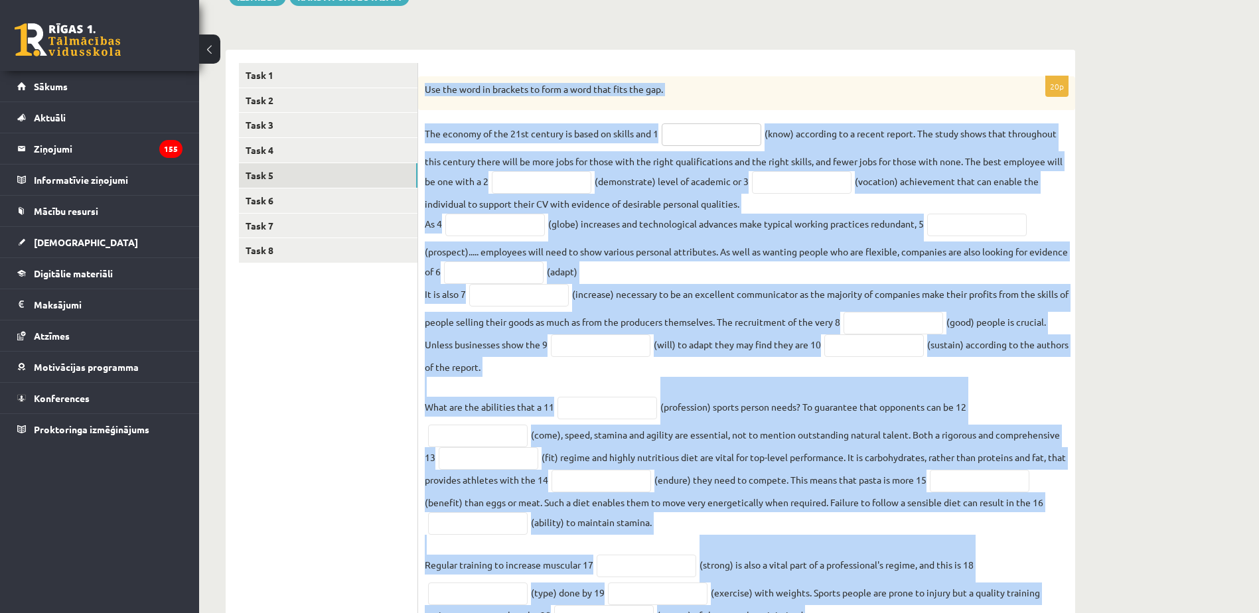
click at [696, 146] on input "text" at bounding box center [712, 134] width 100 height 23
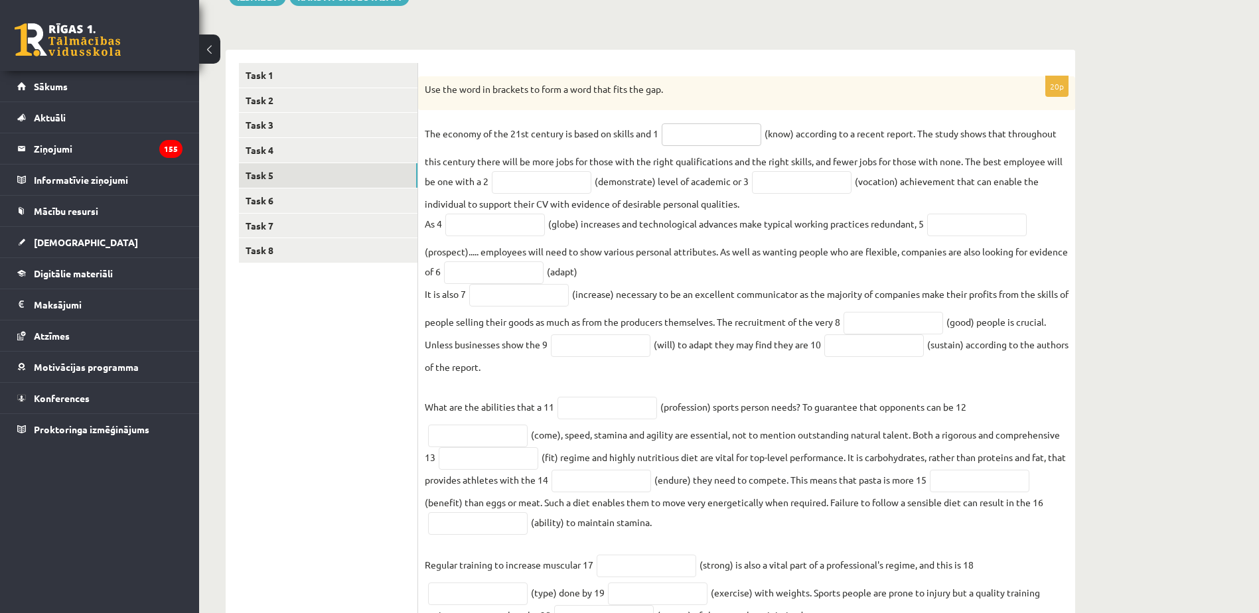
click at [686, 140] on input "text" at bounding box center [712, 134] width 100 height 23
type input "*********"
click at [571, 184] on input "text" at bounding box center [542, 182] width 100 height 23
type input "**********"
click at [803, 190] on input "text" at bounding box center [802, 182] width 100 height 23
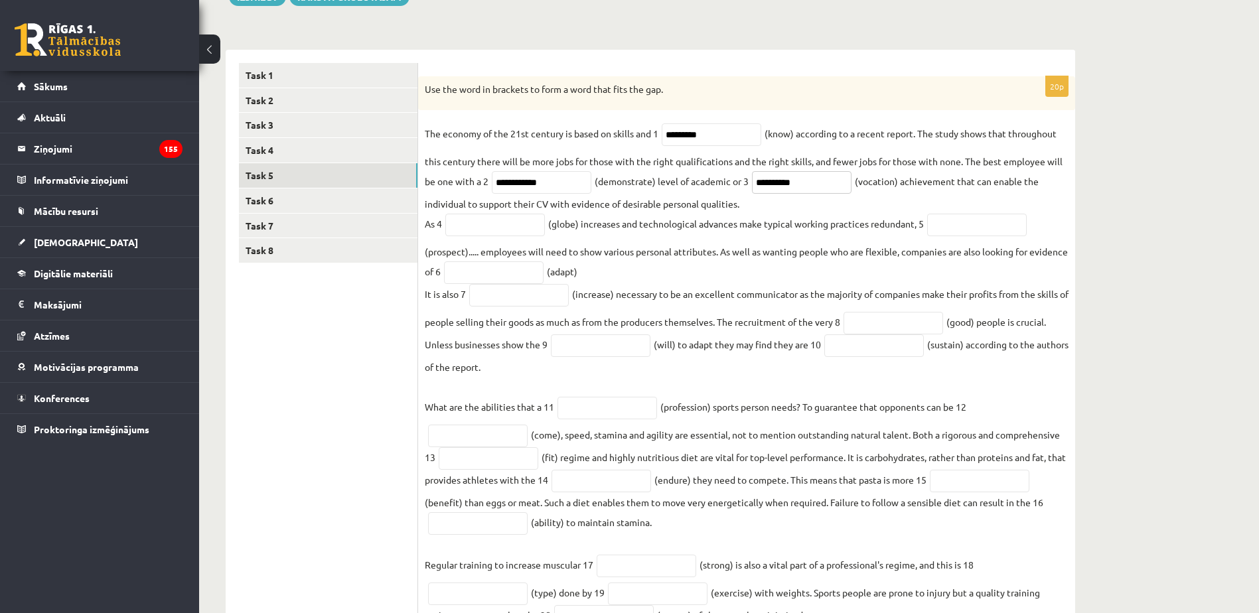
type input "**********"
click at [464, 222] on input "text" at bounding box center [495, 225] width 100 height 23
type input "**********"
click at [934, 233] on input "text" at bounding box center [977, 225] width 100 height 23
type input "**********"
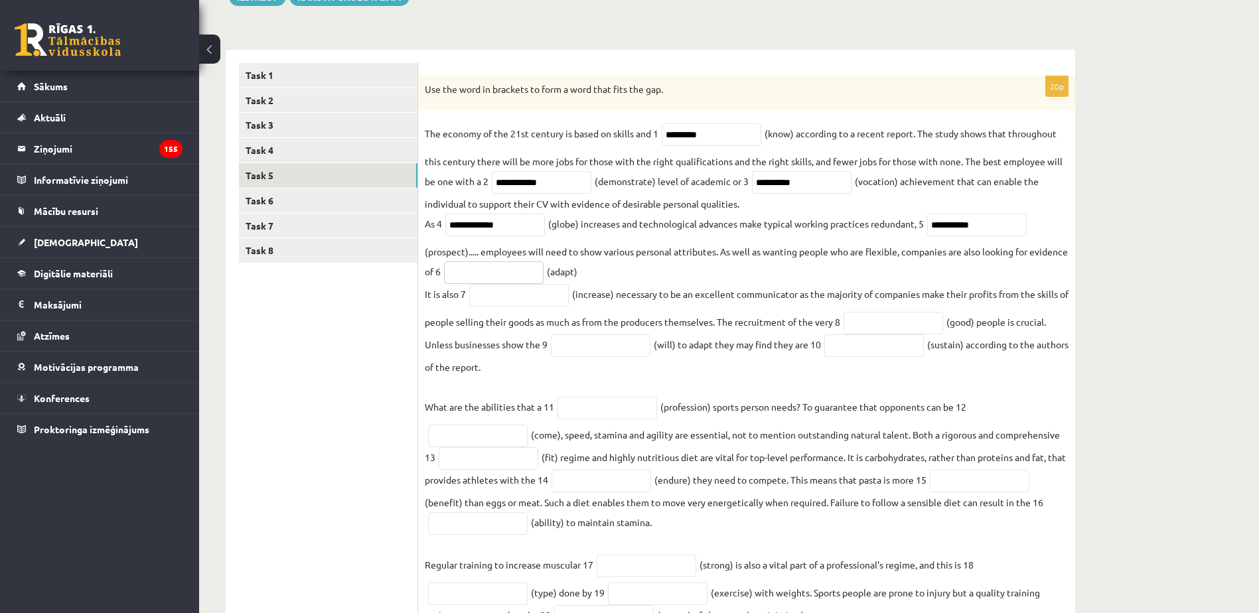
click at [544, 272] on input "text" at bounding box center [494, 272] width 100 height 23
type input "**********"
click at [512, 301] on input "text" at bounding box center [519, 295] width 100 height 23
type input "**********"
click at [926, 328] on input "text" at bounding box center [894, 323] width 100 height 23
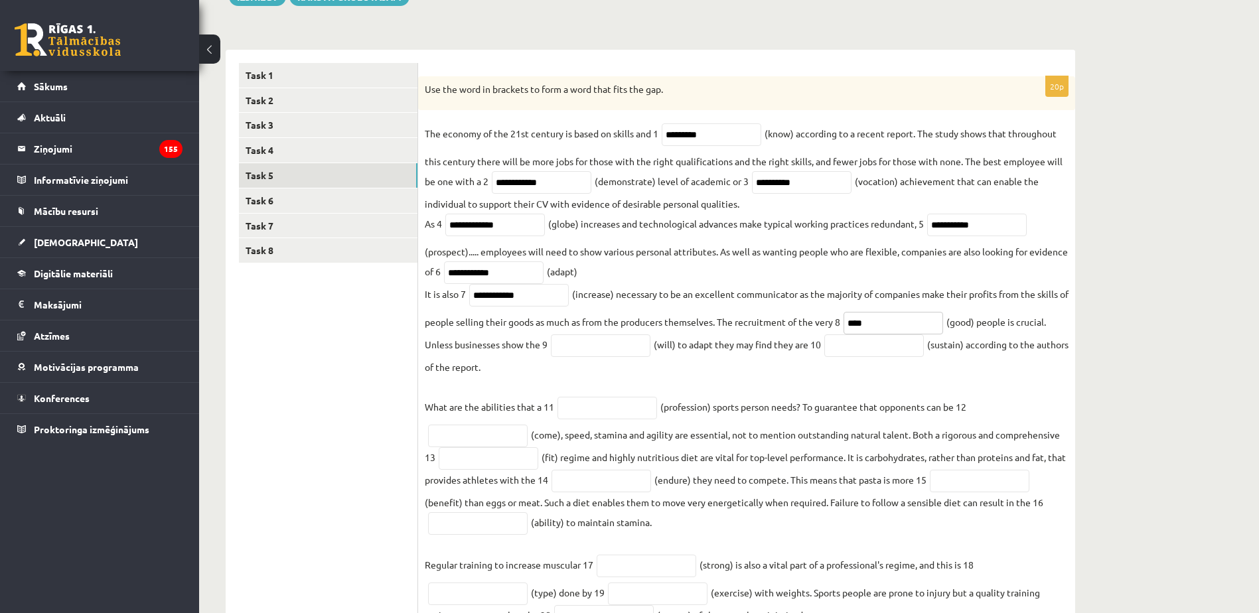
type input "****"
click at [603, 352] on input "text" at bounding box center [601, 345] width 100 height 23
type input "**********"
click at [904, 356] on input "text" at bounding box center [874, 345] width 100 height 23
type input "**********"
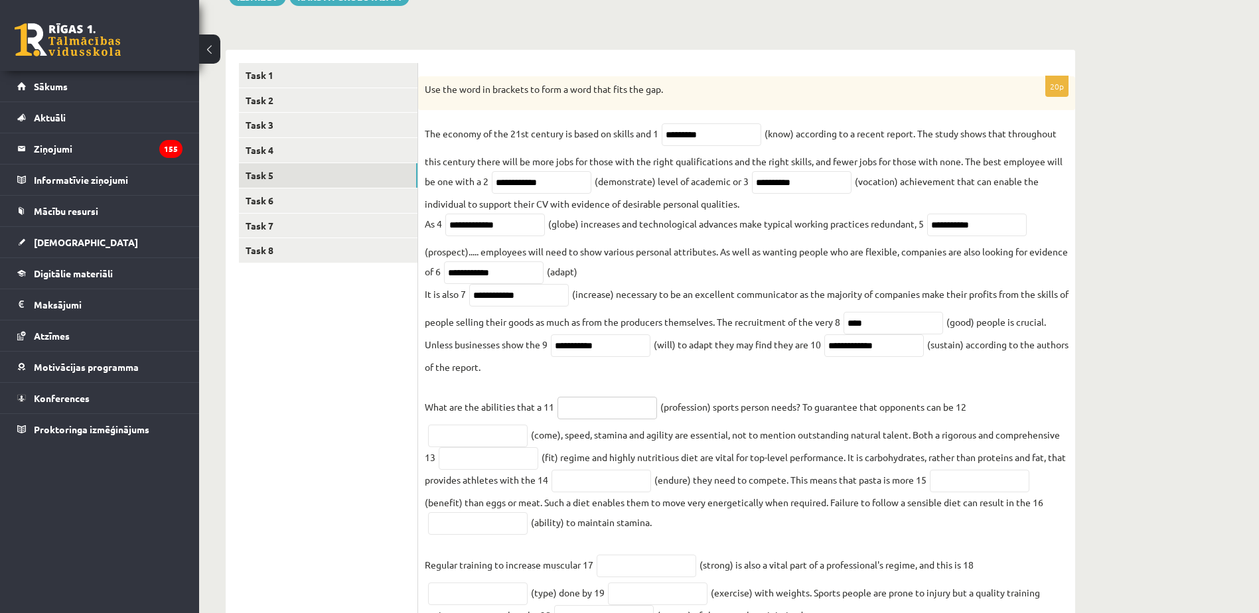
click at [614, 411] on input "text" at bounding box center [607, 408] width 100 height 23
type input "**********"
click at [486, 447] on input "text" at bounding box center [478, 436] width 100 height 23
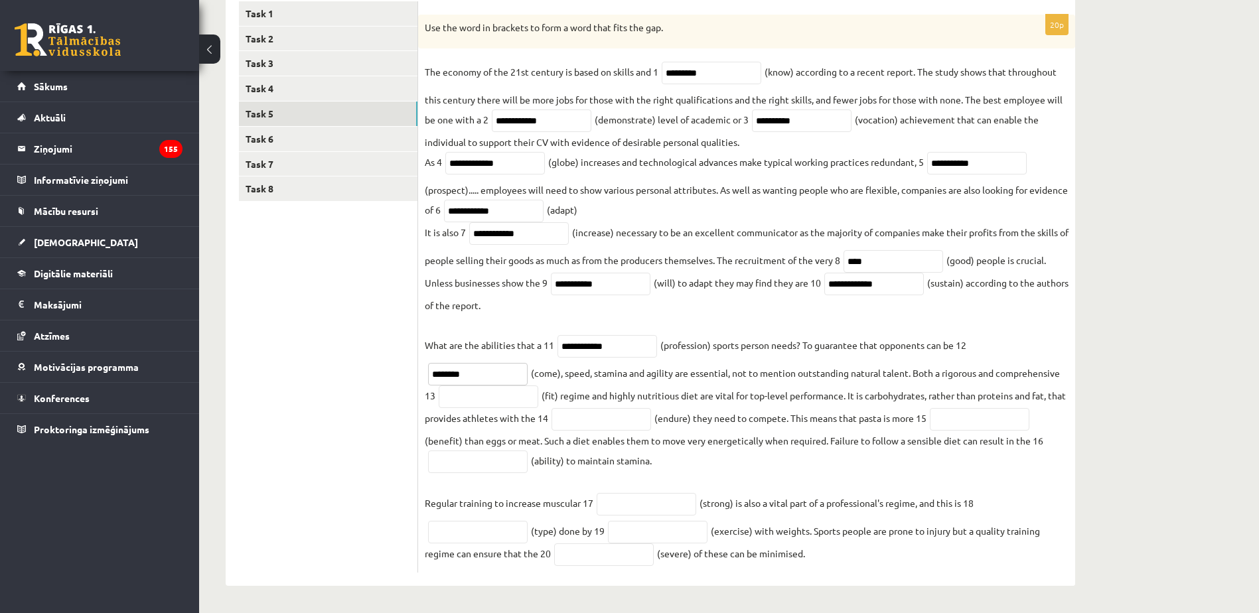
scroll to position [242, 0]
type input "********"
click at [502, 394] on input "text" at bounding box center [489, 397] width 100 height 23
type input "*******"
click at [605, 421] on input "text" at bounding box center [601, 419] width 100 height 23
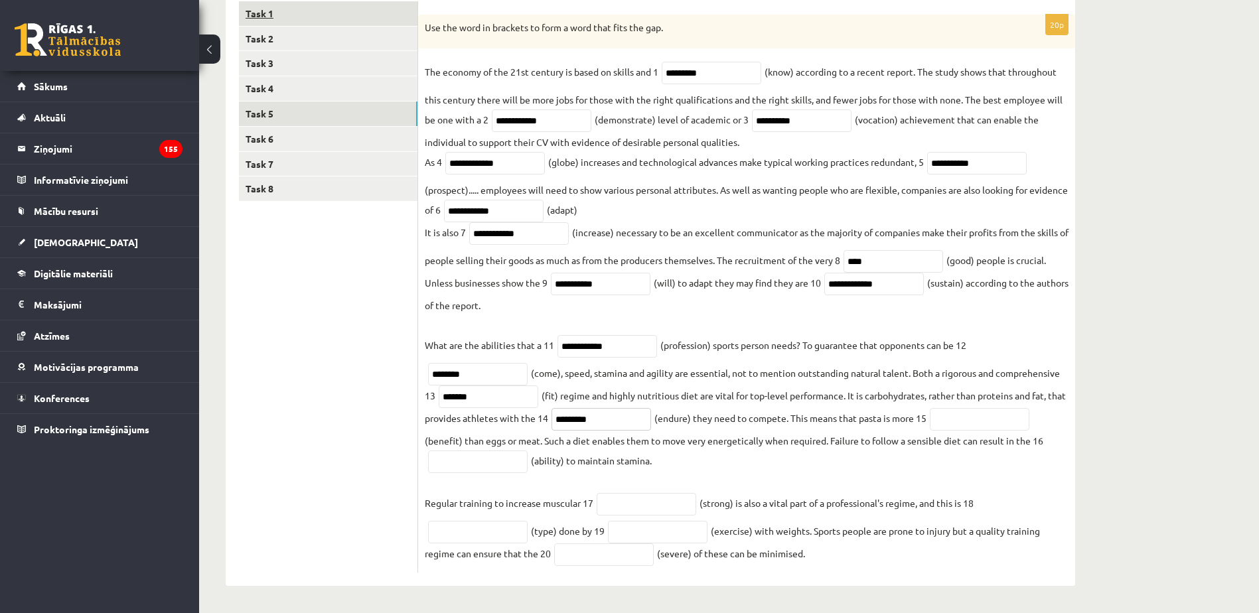
type input "*********"
click at [966, 412] on input "text" at bounding box center [980, 419] width 100 height 23
type input "**********"
click at [484, 463] on input "text" at bounding box center [478, 462] width 100 height 23
type input "*********"
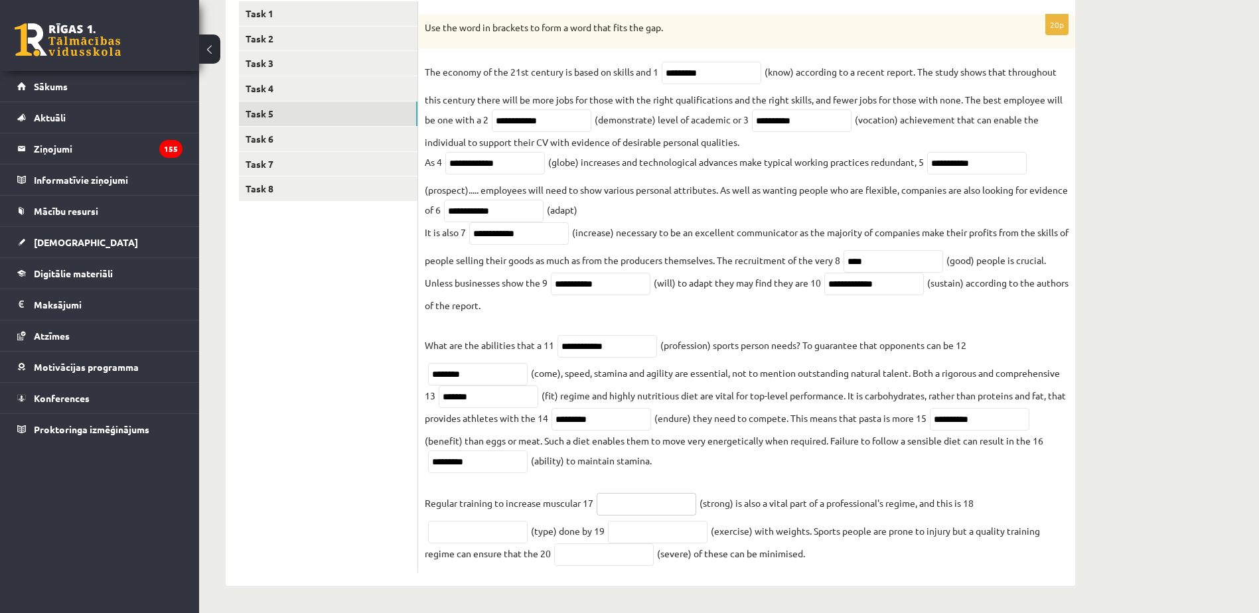
click at [662, 494] on input "text" at bounding box center [647, 504] width 100 height 23
type input "********"
click at [463, 530] on input "text" at bounding box center [478, 532] width 100 height 23
type input "*********"
click at [633, 536] on input "text" at bounding box center [658, 532] width 100 height 23
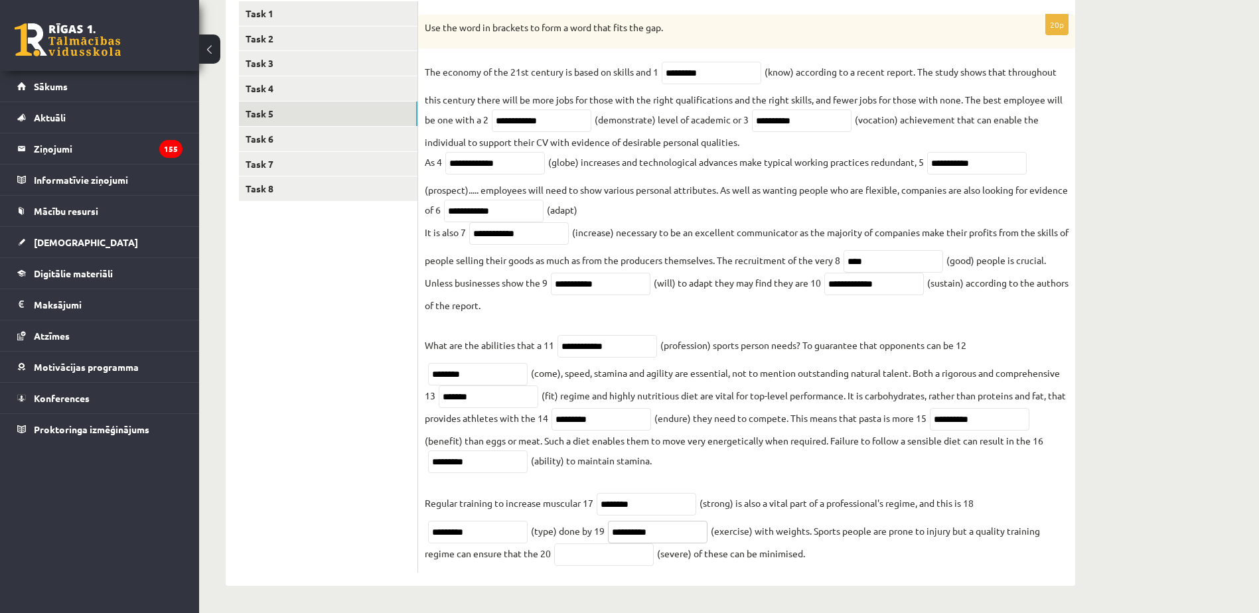
type input "**********"
click at [577, 560] on input "text" at bounding box center [604, 555] width 100 height 23
type input "********"
click at [277, 137] on link "Task 6" at bounding box center [328, 139] width 179 height 25
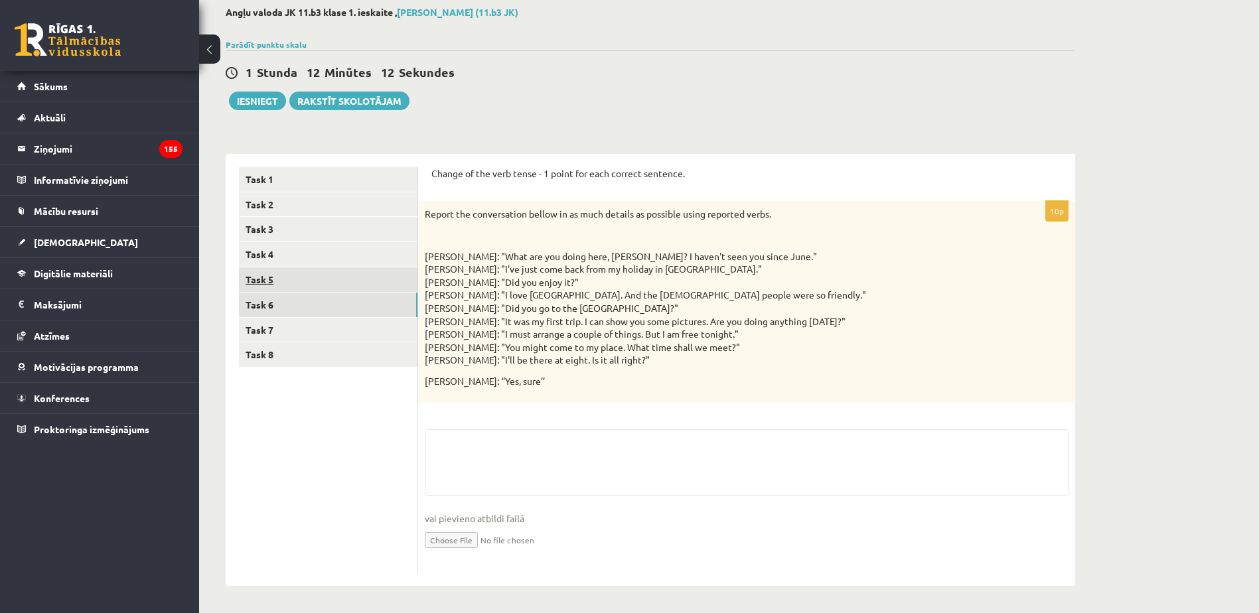
click at [356, 278] on link "Task 5" at bounding box center [328, 279] width 179 height 25
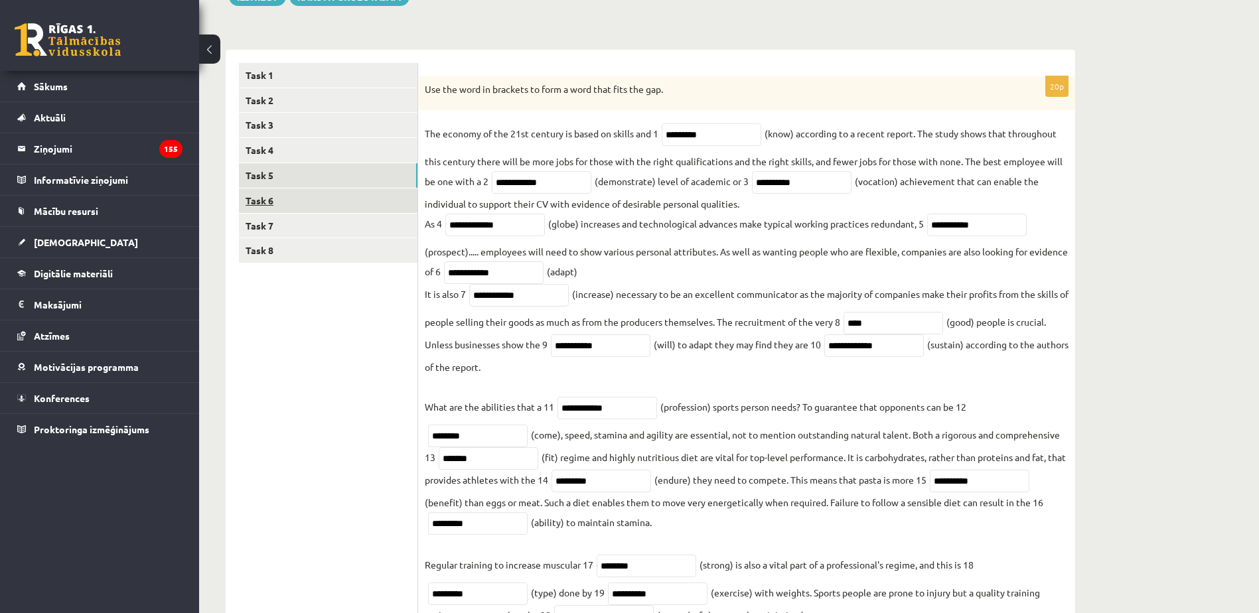
click at [313, 204] on link "Task 6" at bounding box center [328, 200] width 179 height 25
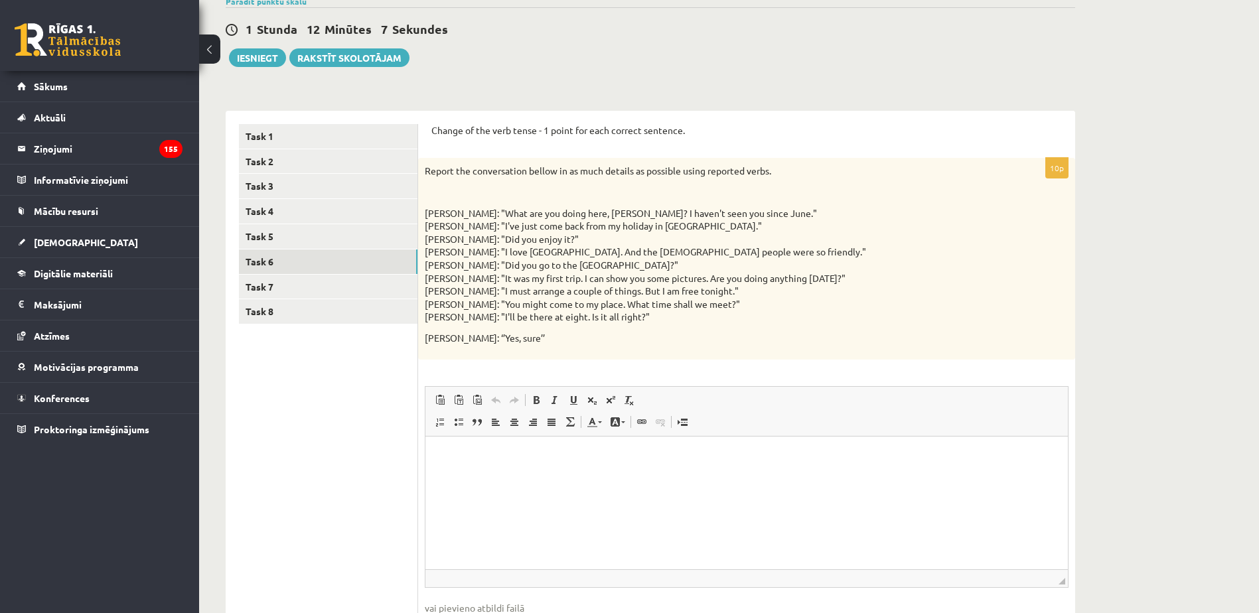
scroll to position [109, 0]
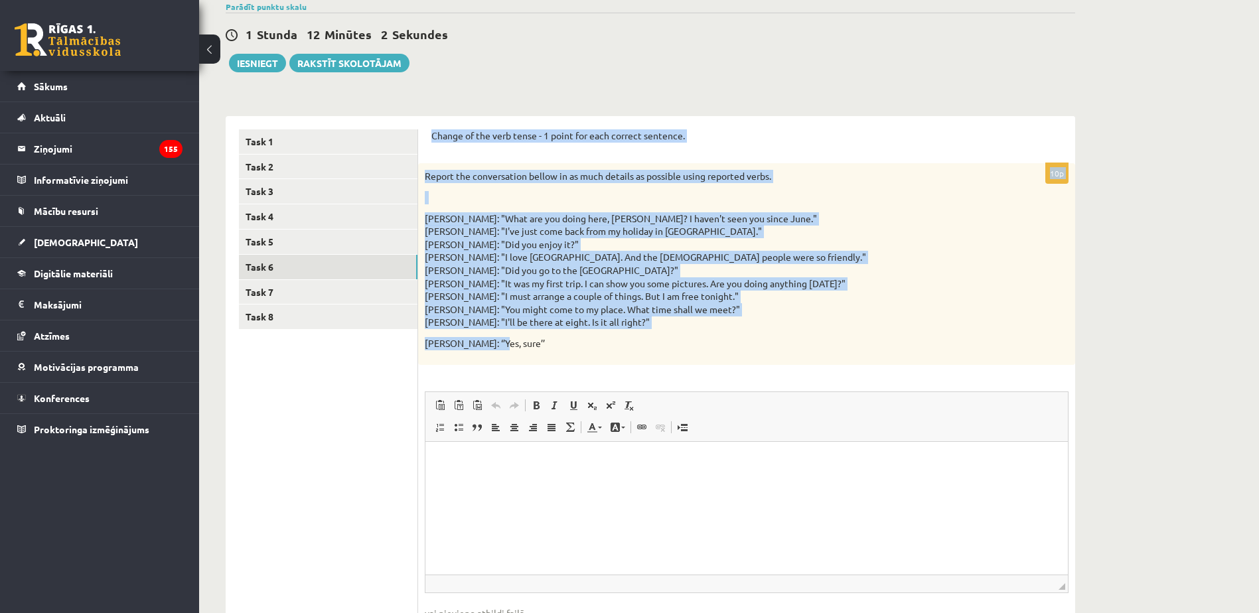
drag, startPoint x: 430, startPoint y: 129, endPoint x: 512, endPoint y: 344, distance: 229.6
click at [512, 344] on div "Change of the verb tense - 1 point for each correct sentence. 10p Report the co…" at bounding box center [746, 398] width 657 height 565
copy form "Change of the verb tense - 1 point for each correct sentence. 10p Report the co…"
click at [570, 194] on p at bounding box center [713, 197] width 577 height 13
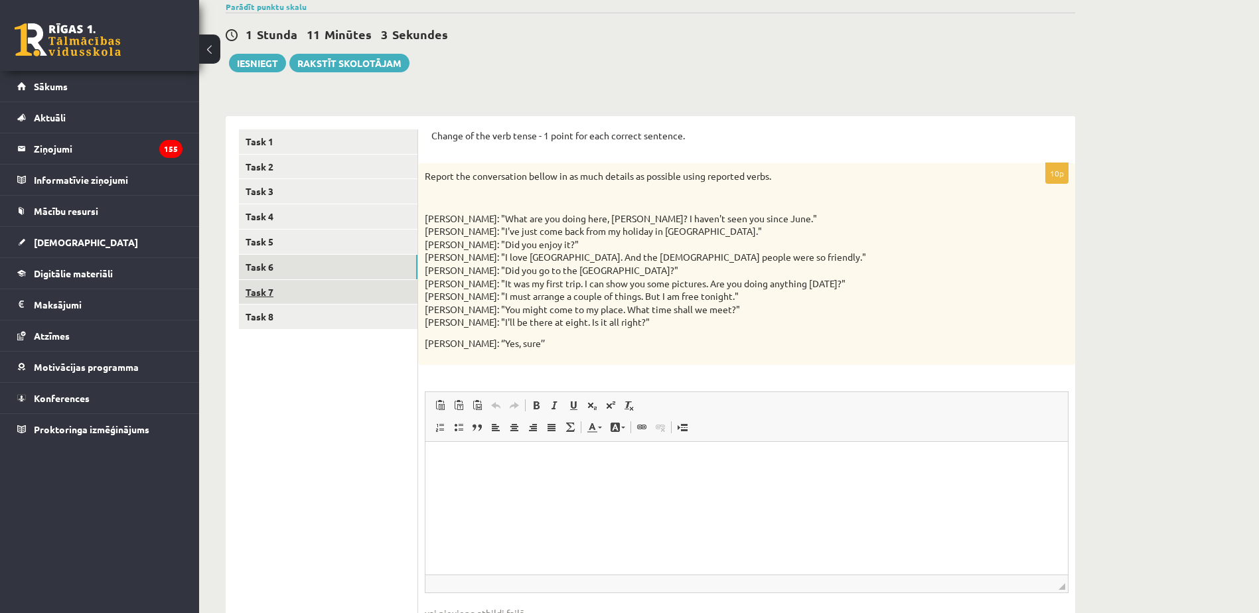
click at [348, 297] on link "Task 7" at bounding box center [328, 292] width 179 height 25
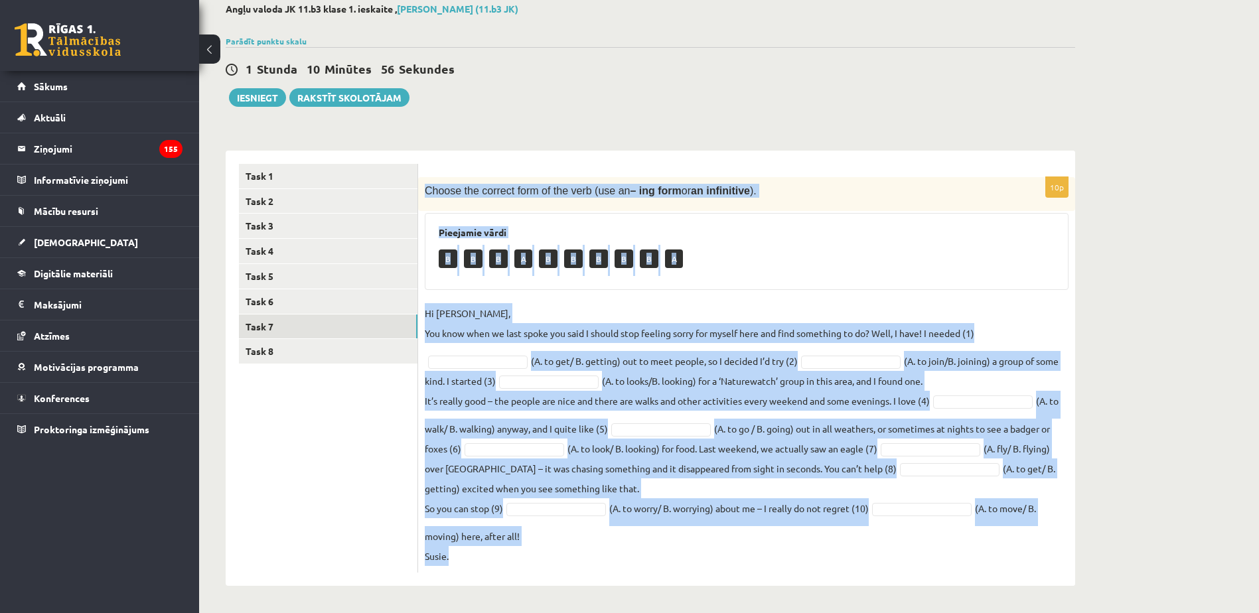
drag, startPoint x: 425, startPoint y: 190, endPoint x: 518, endPoint y: 550, distance: 371.5
click at [518, 550] on div "10p Choose the correct form of the verb (use an – ing form or an infinitive ). …" at bounding box center [746, 375] width 657 height 396
copy div "Choose the correct form of the verb (use an – ing form or an infinitive ). Piee…"
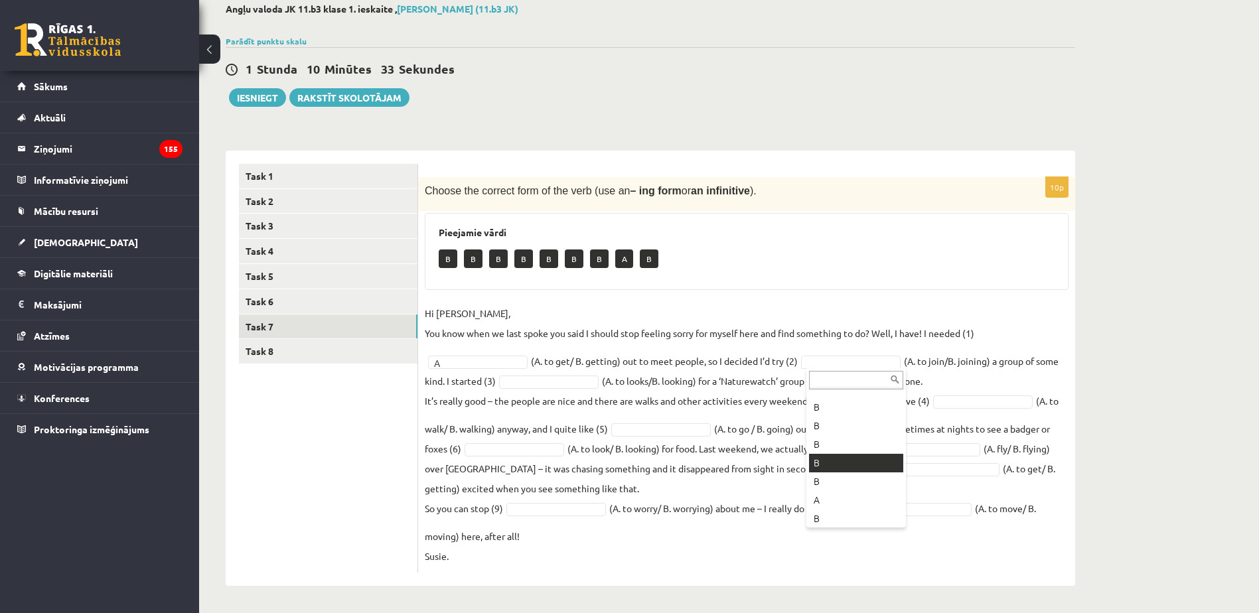
scroll to position [53, 0]
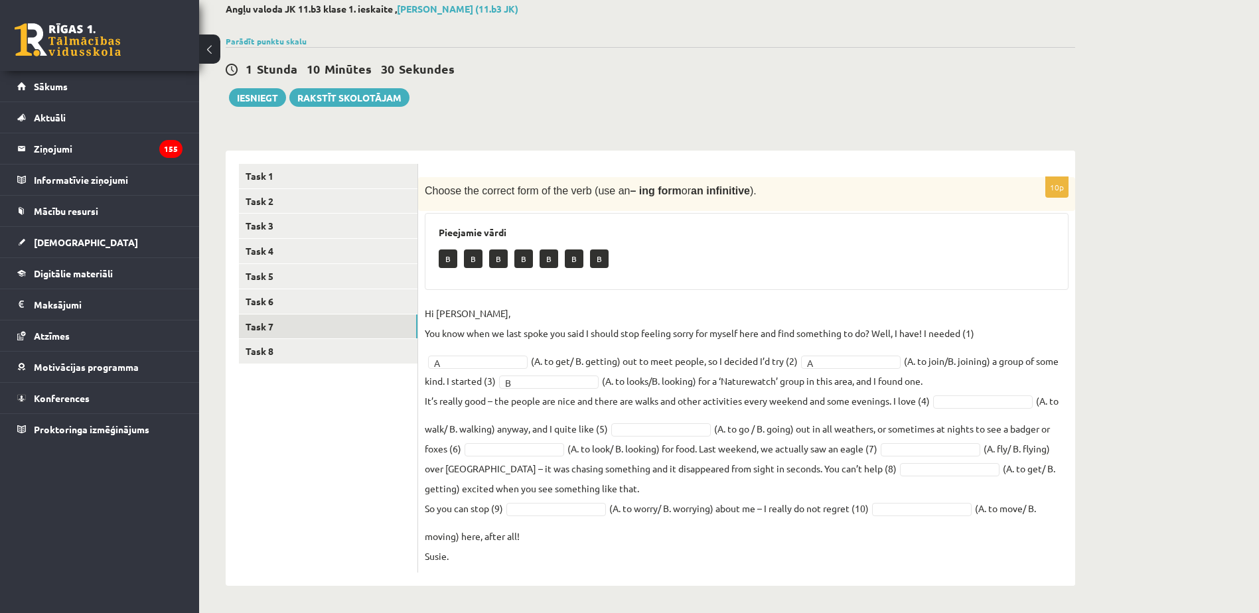
click at [960, 410] on fieldset "Hi Caroline, You know when we last spoke you said I should stop feeling sorry f…" at bounding box center [747, 434] width 644 height 263
drag, startPoint x: 957, startPoint y: 402, endPoint x: 959, endPoint y: 435, distance: 33.2
drag, startPoint x: 668, startPoint y: 436, endPoint x: 668, endPoint y: 459, distance: 22.6
drag, startPoint x: 591, startPoint y: 511, endPoint x: 585, endPoint y: 518, distance: 8.9
click at [927, 518] on fieldset "Hi Caroline, You know when we last spoke you said I should stop feeling sorry f…" at bounding box center [747, 434] width 644 height 263
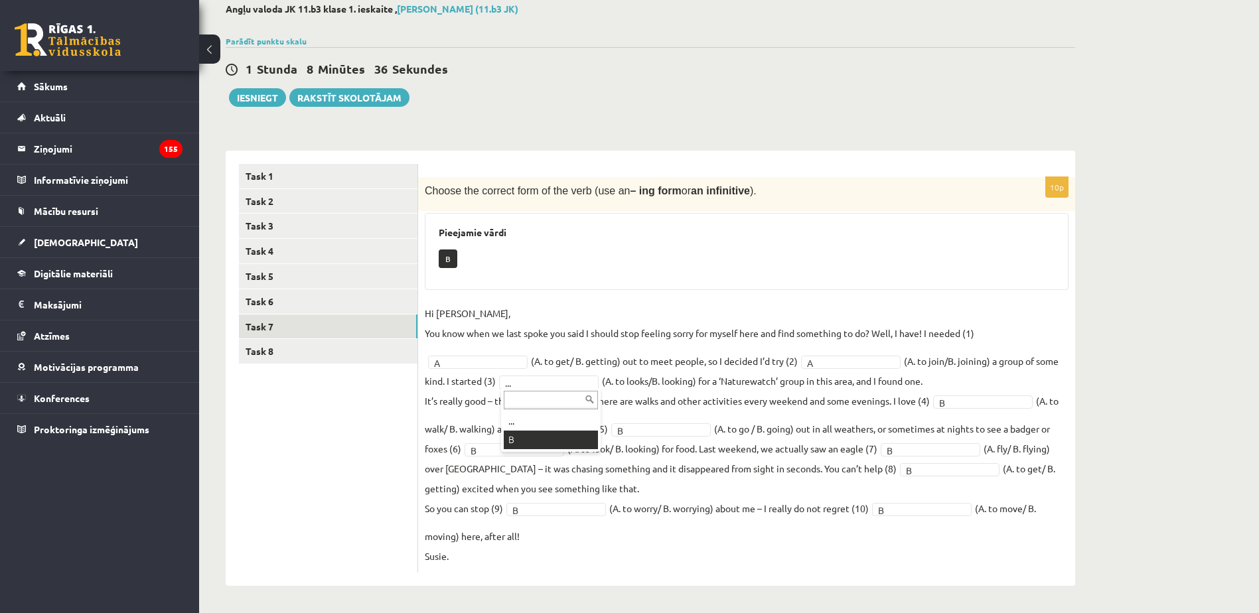
scroll to position [44, 0]
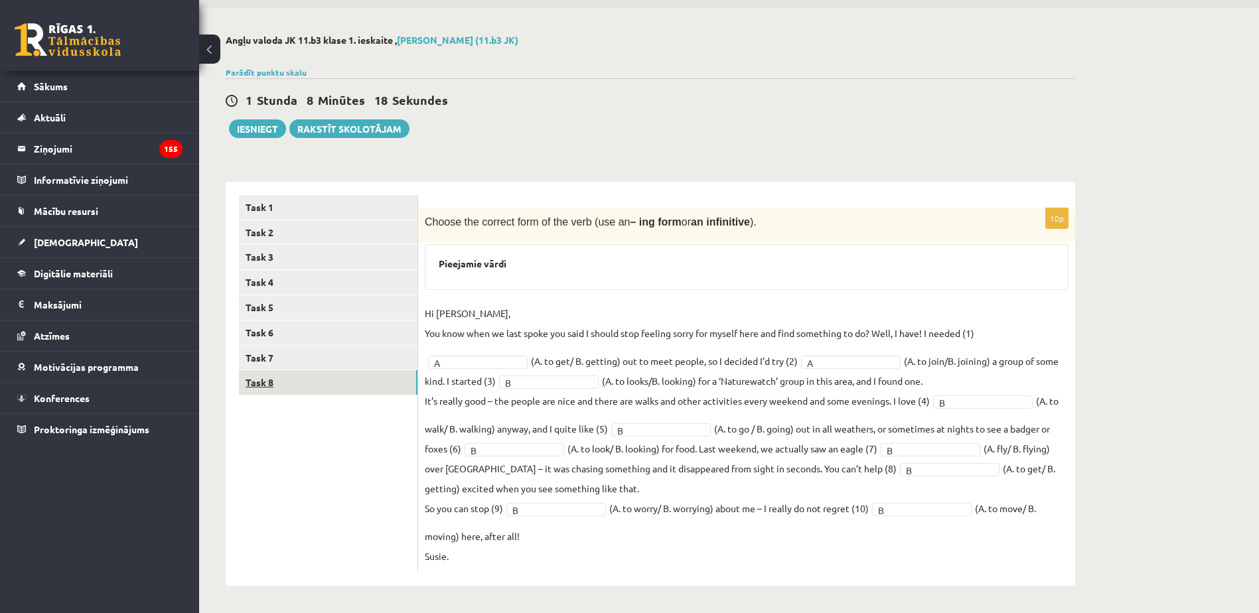
click at [273, 376] on link "Task 8" at bounding box center [328, 382] width 179 height 25
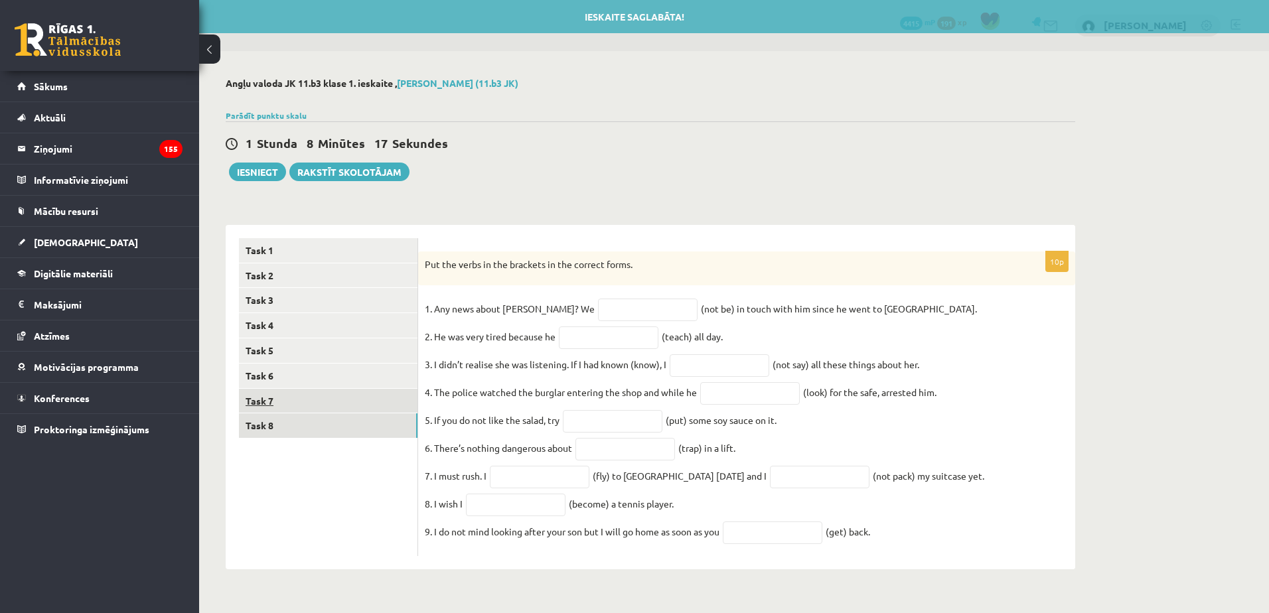
click at [313, 402] on link "Task 7" at bounding box center [328, 401] width 179 height 25
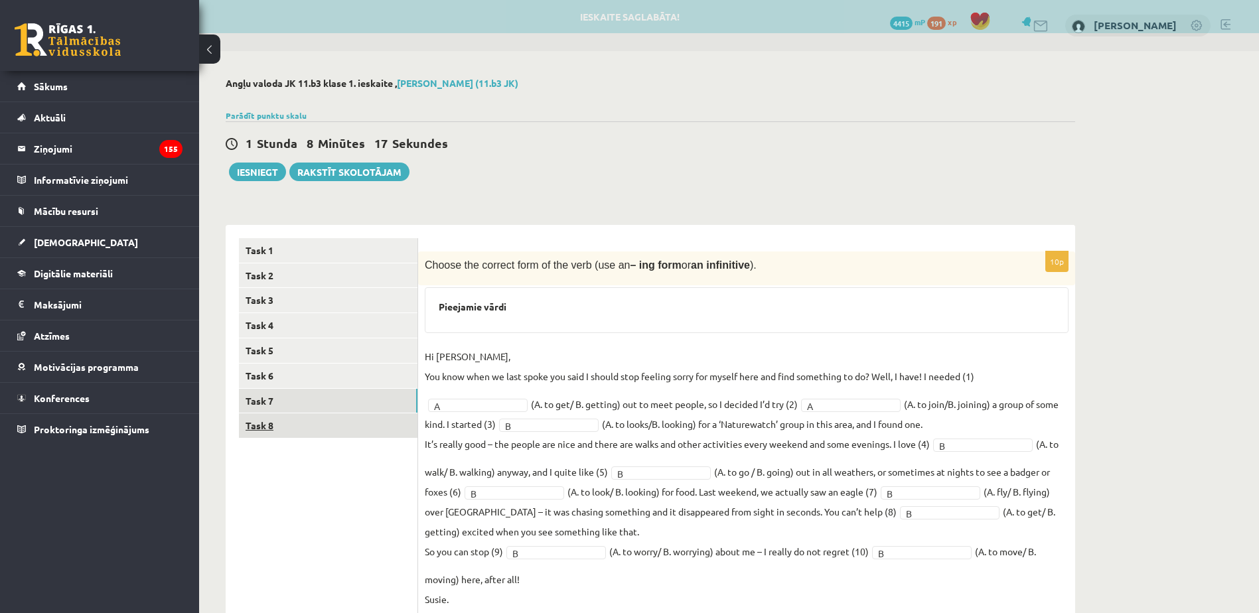
click at [323, 419] on link "Task 8" at bounding box center [328, 425] width 179 height 25
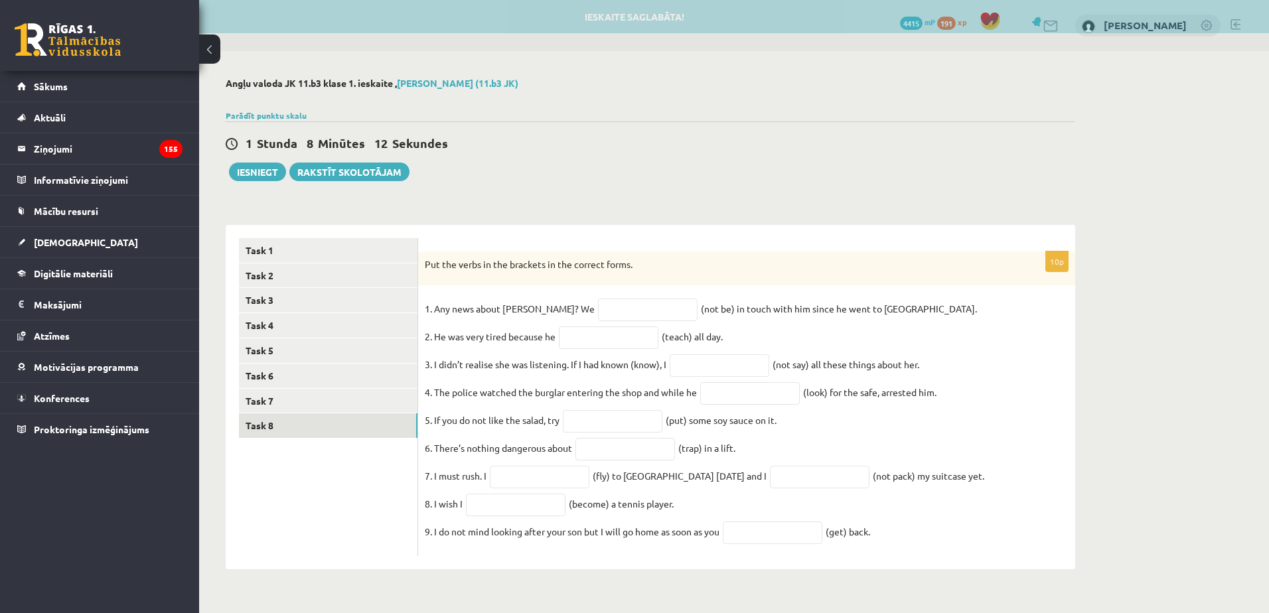
drag, startPoint x: 423, startPoint y: 263, endPoint x: 889, endPoint y: 537, distance: 540.2
click at [889, 537] on div "10p Put the verbs in the brackets in the correct forms. 1. Any news about Georg…" at bounding box center [746, 404] width 657 height 305
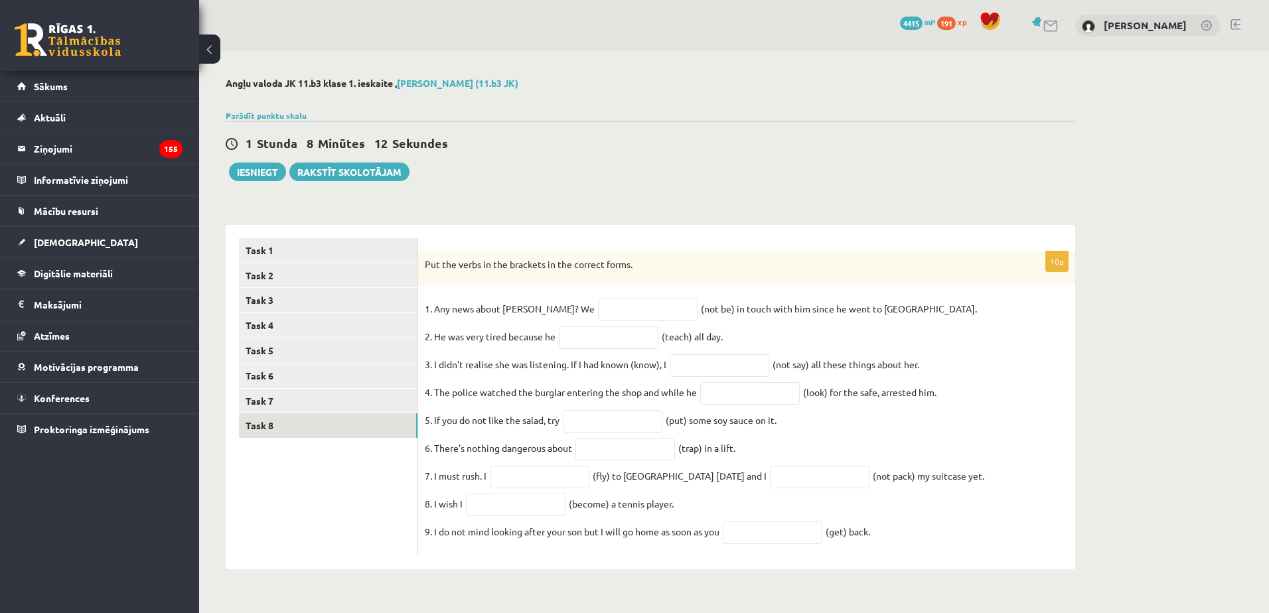
copy div "Put the verbs in the brackets in the correct forms. 1. Any news about George? W…"
click at [601, 315] on input "text" at bounding box center [648, 310] width 100 height 23
type input "**********"
click at [599, 346] on input "text" at bounding box center [609, 338] width 100 height 23
type input "**********"
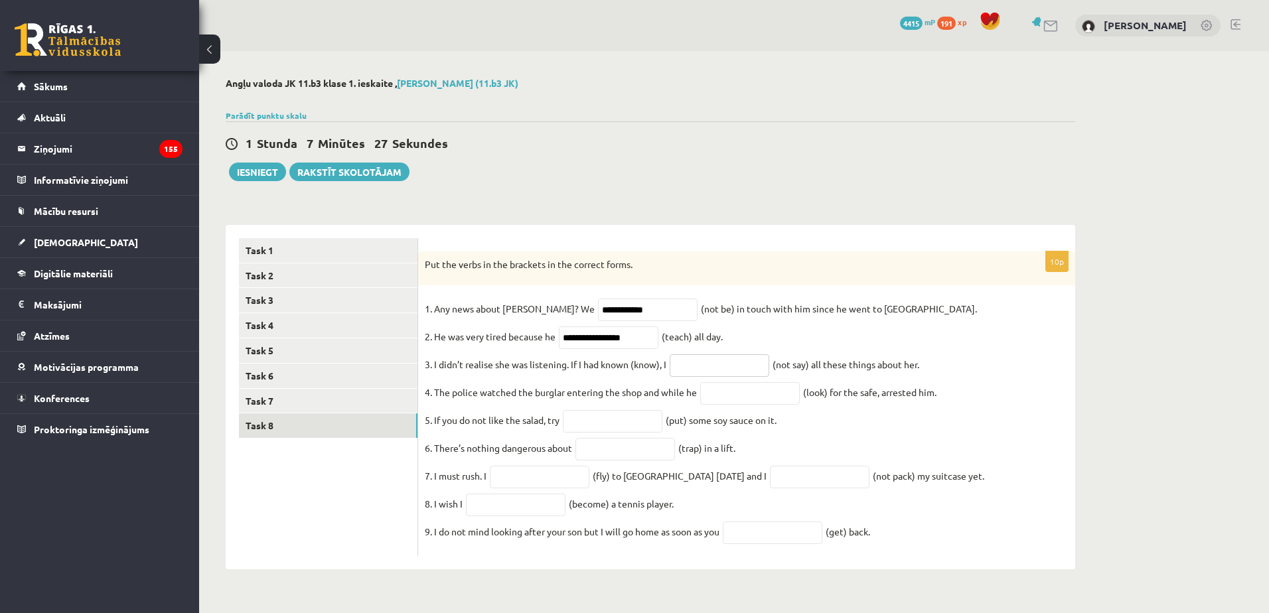
click at [718, 365] on input "text" at bounding box center [720, 365] width 100 height 23
type input "**********"
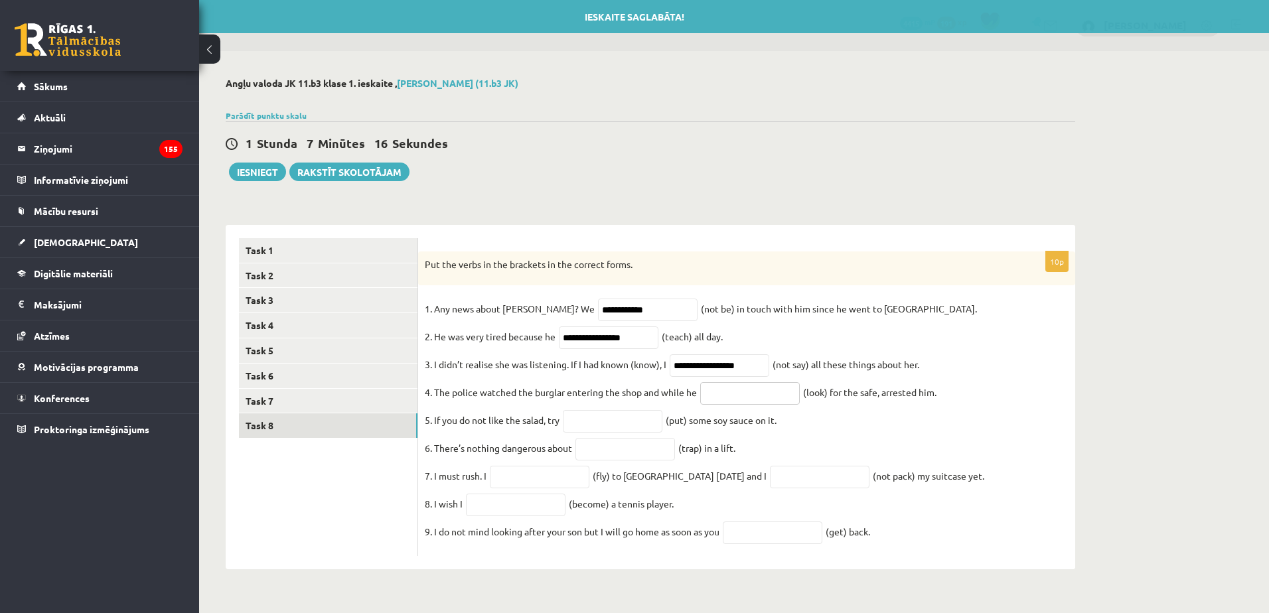
click at [771, 396] on input "text" at bounding box center [750, 393] width 100 height 23
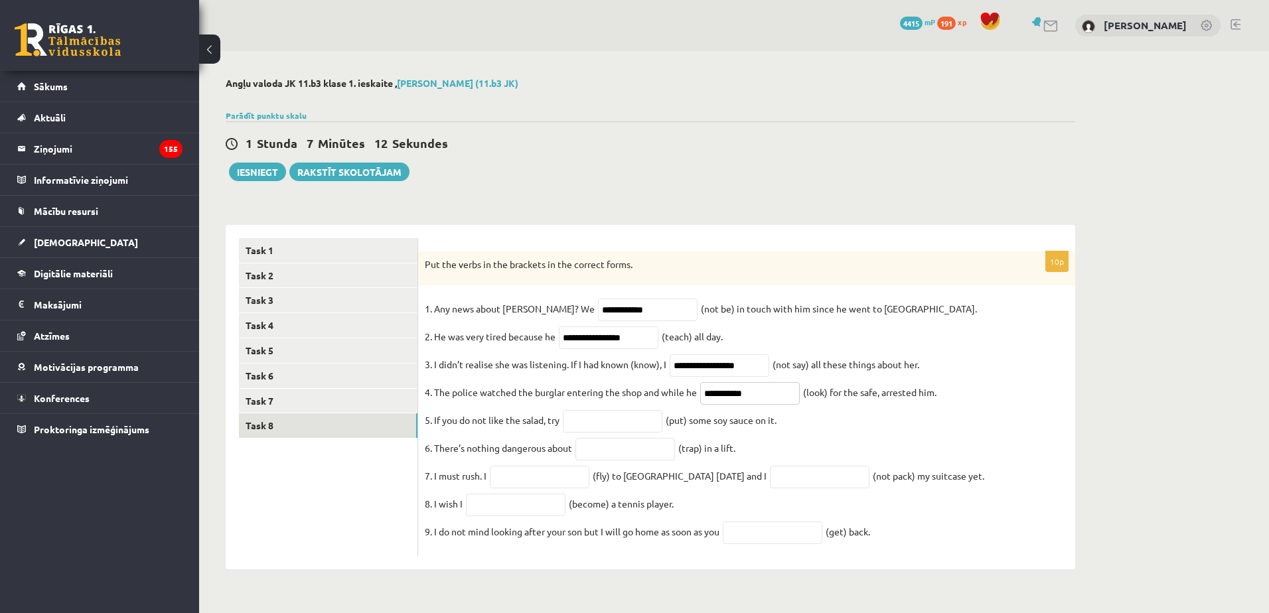
type input "**********"
click at [600, 424] on input "text" at bounding box center [613, 421] width 100 height 23
type input "*******"
click at [624, 461] on input "text" at bounding box center [625, 449] width 100 height 23
type input "**********"
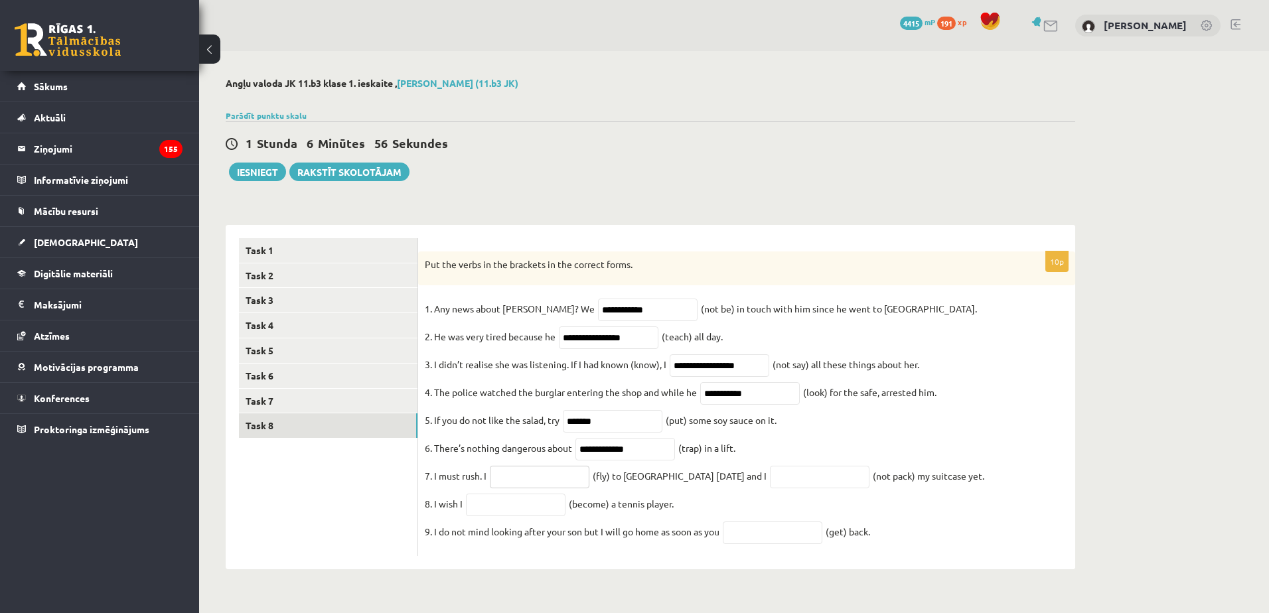
click at [530, 486] on input "text" at bounding box center [540, 477] width 100 height 23
type input "*********"
click at [770, 488] on input "text" at bounding box center [820, 477] width 100 height 23
type input "**********"
click at [508, 514] on input "text" at bounding box center [516, 505] width 100 height 23
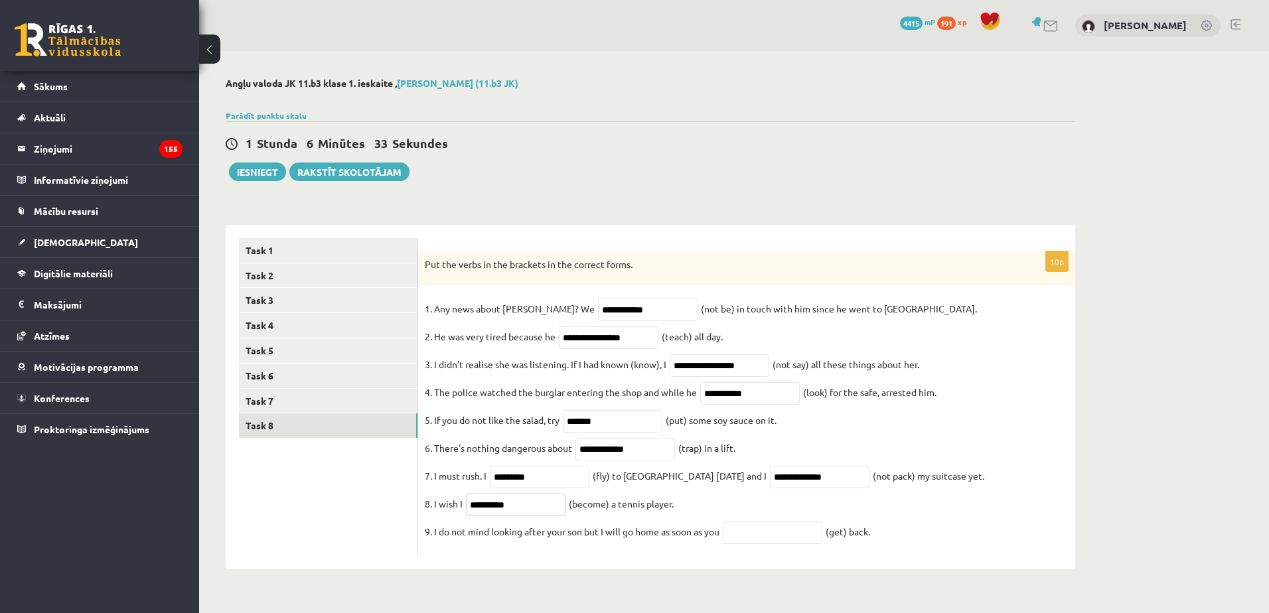
type input "**********"
click at [779, 541] on input "text" at bounding box center [773, 533] width 100 height 23
type input "***"
click at [346, 398] on link "Task 7" at bounding box center [328, 401] width 179 height 25
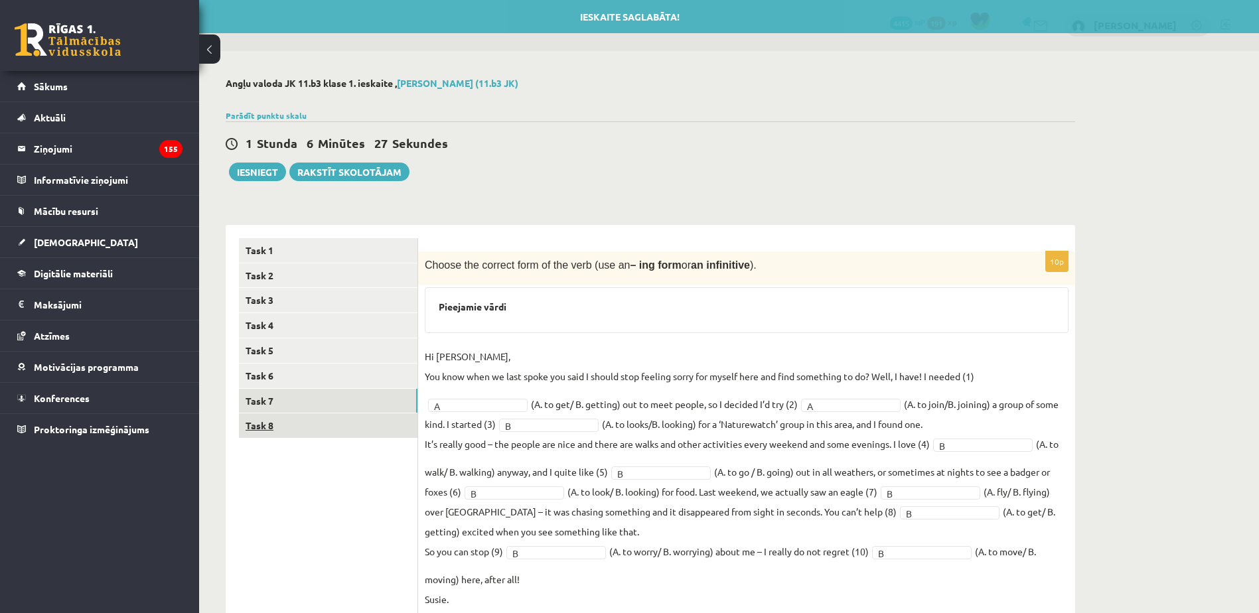
click at [358, 433] on link "Task 8" at bounding box center [328, 425] width 179 height 25
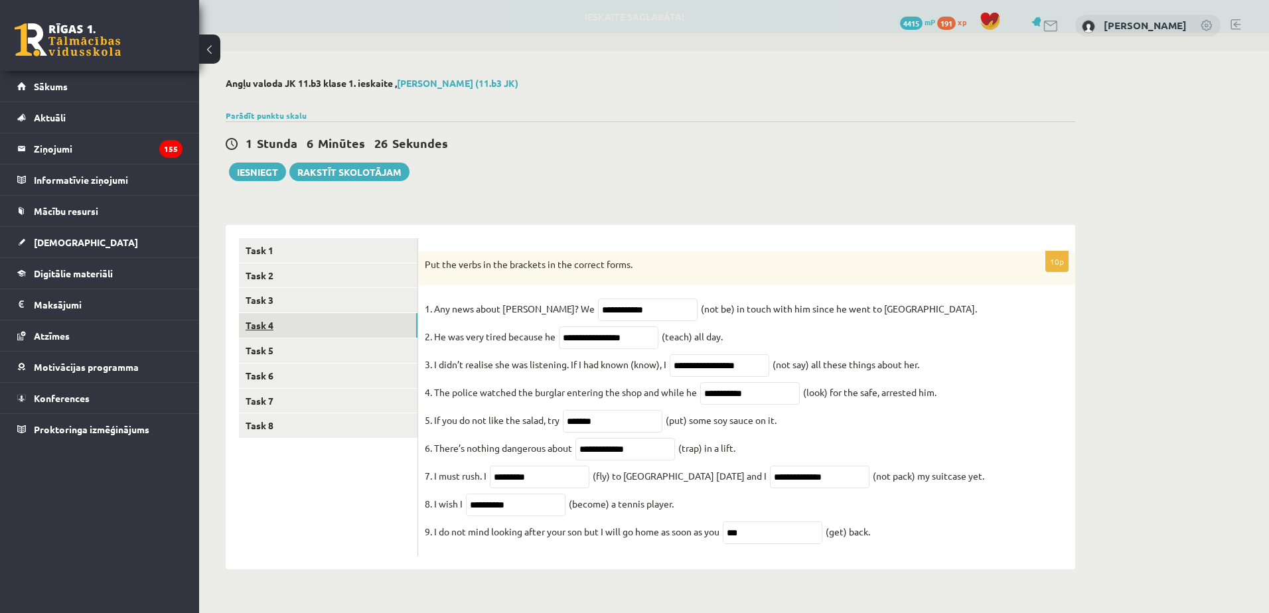
click at [362, 333] on link "Task 4" at bounding box center [328, 325] width 179 height 25
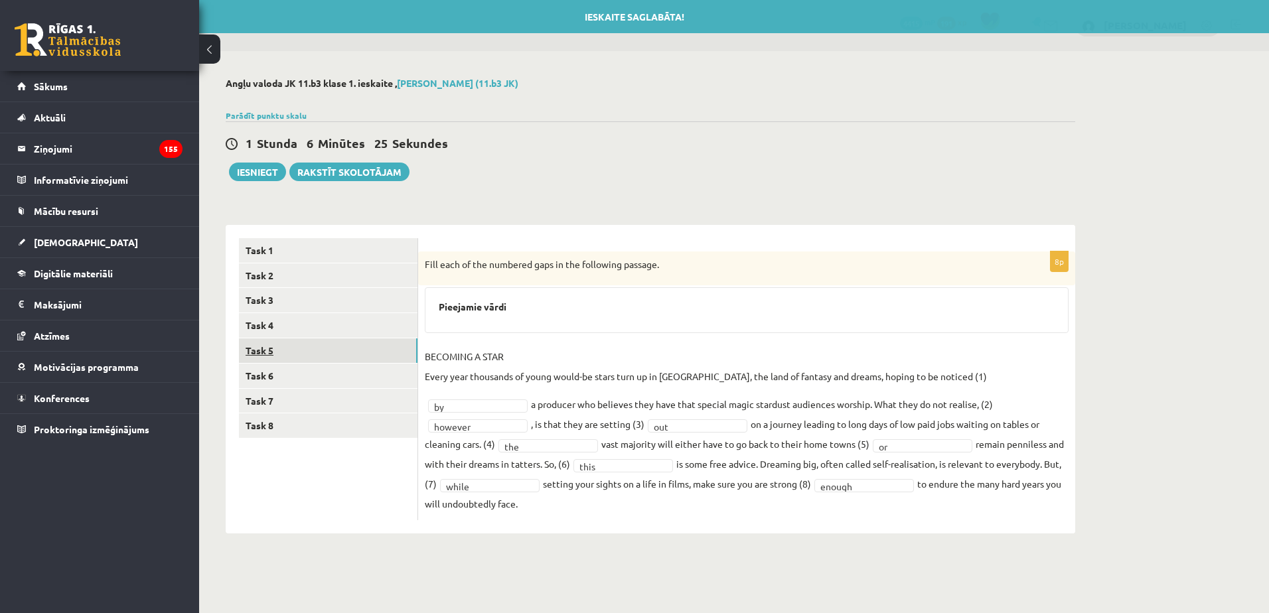
click at [367, 346] on link "Task 5" at bounding box center [328, 350] width 179 height 25
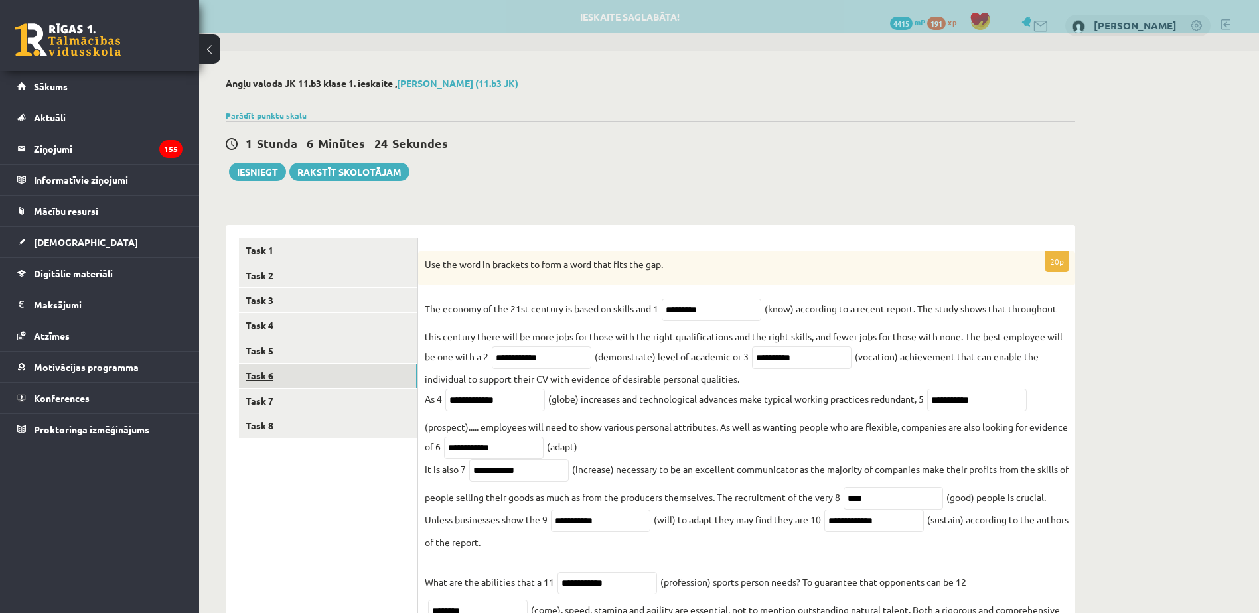
click at [356, 382] on link "Task 6" at bounding box center [328, 376] width 179 height 25
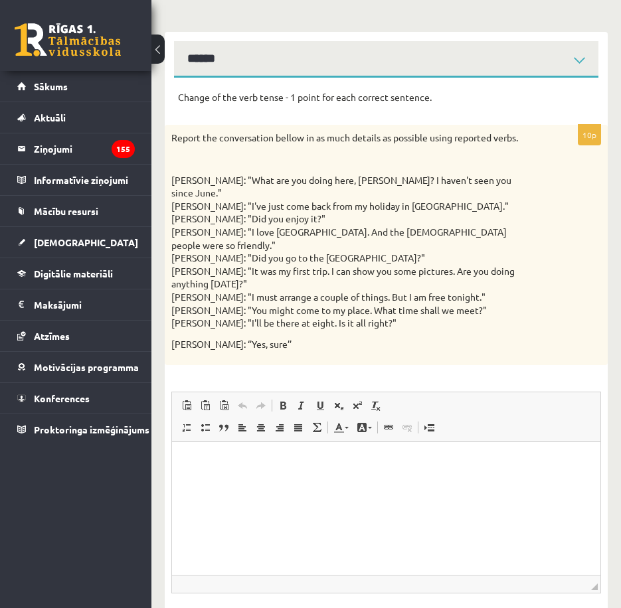
scroll to position [255, 0]
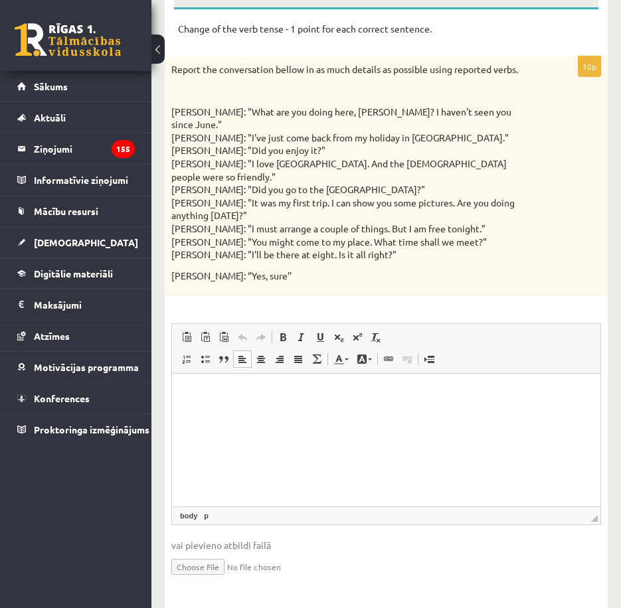
click at [248, 414] on html at bounding box center [386, 394] width 428 height 40
click at [221, 390] on p "Bagātinātā teksta redaktors, wiswyg-editor-user-answer-47024777151100" at bounding box center [386, 394] width 402 height 14
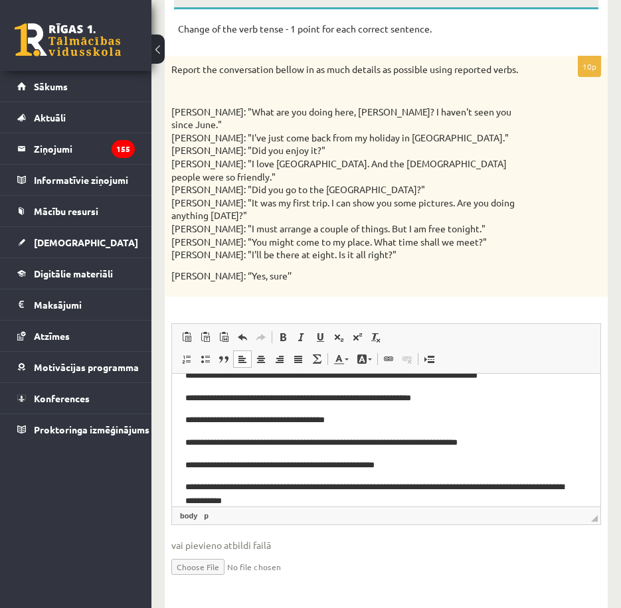
scroll to position [40, 0]
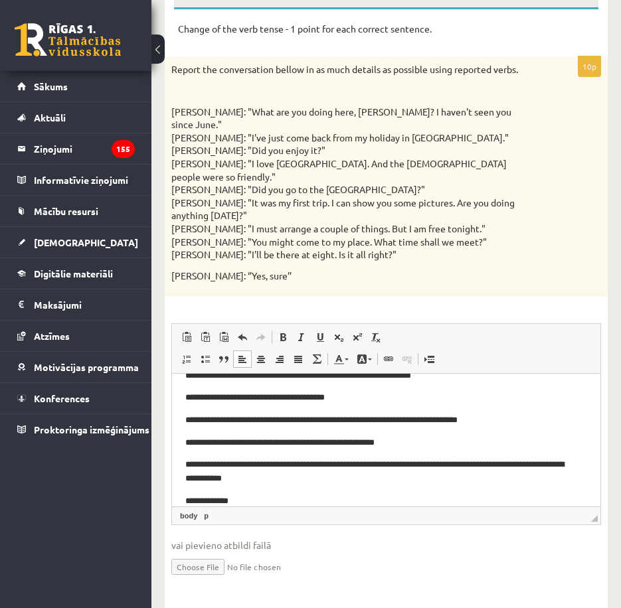
click at [255, 505] on p "**********" at bounding box center [381, 501] width 392 height 14
click at [281, 503] on p "**********" at bounding box center [381, 501] width 392 height 14
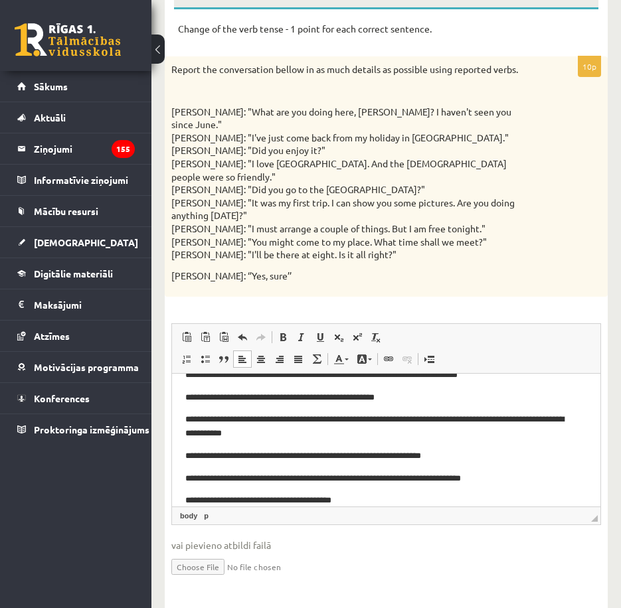
scroll to position [108, 0]
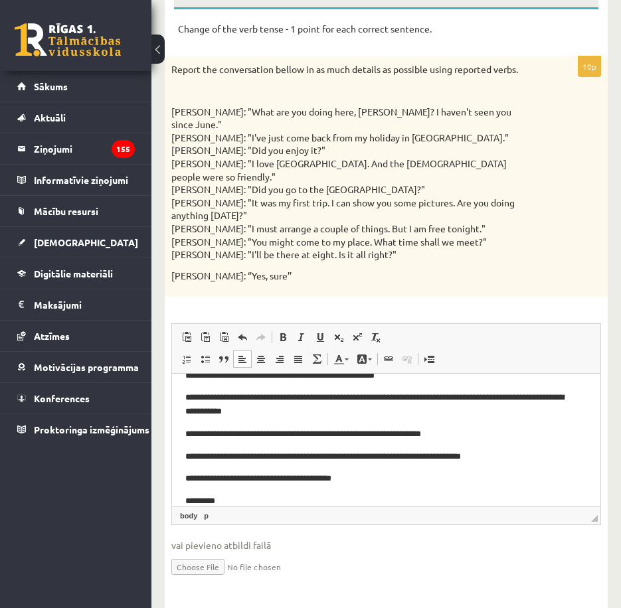
click at [243, 500] on p "*********" at bounding box center [381, 501] width 392 height 14
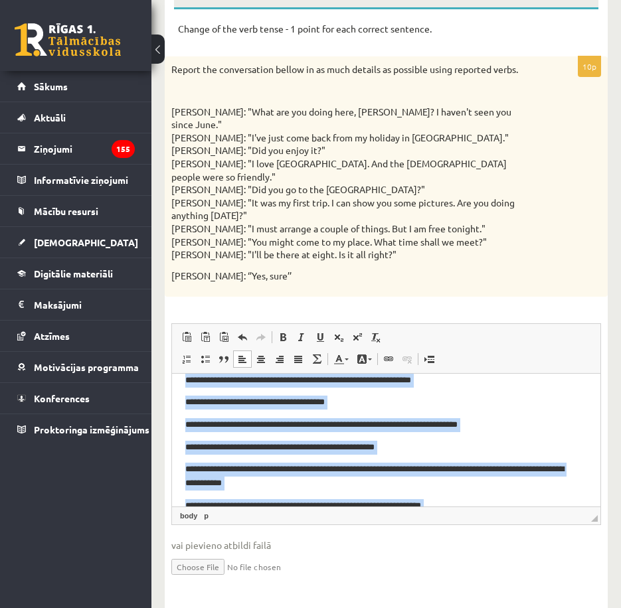
scroll to position [0, 0]
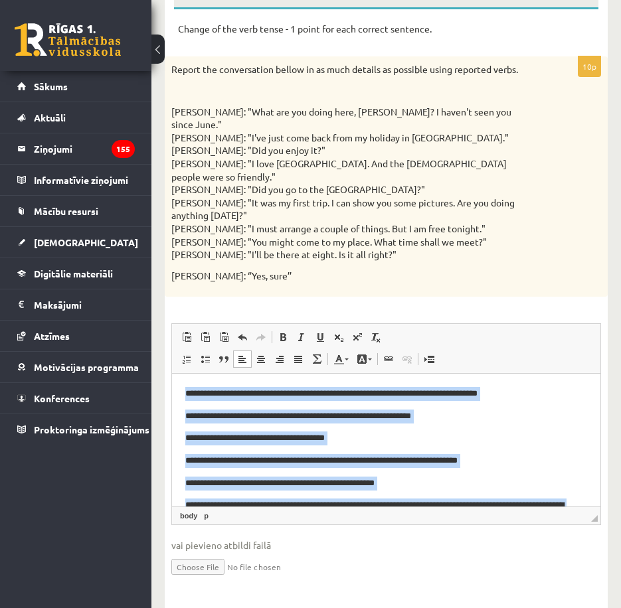
drag, startPoint x: 254, startPoint y: 495, endPoint x: 344, endPoint y: 719, distance: 240.9
click at [172, 374] on html "**********" at bounding box center [386, 502] width 428 height 256
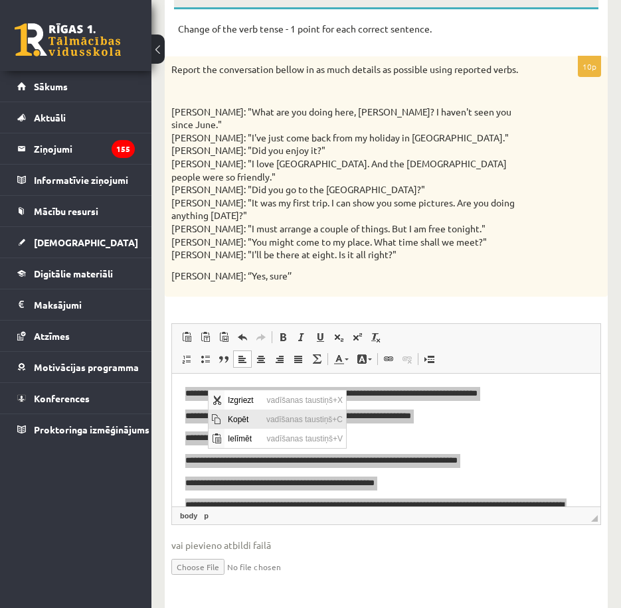
click at [250, 415] on span "Kopēt" at bounding box center [243, 418] width 38 height 19
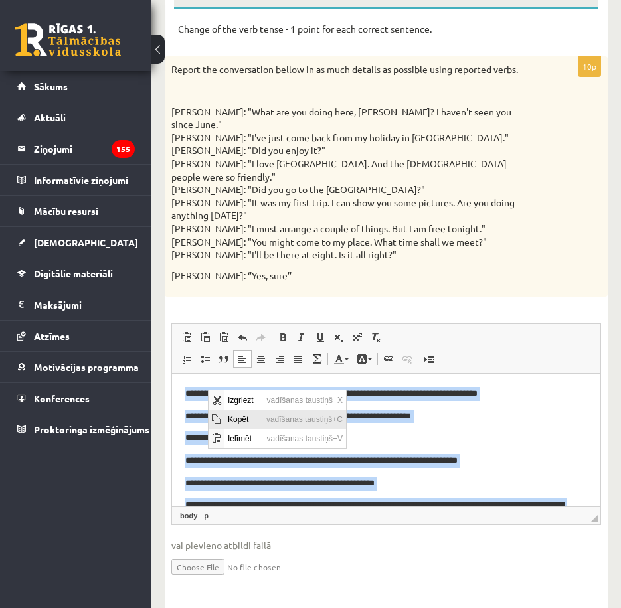
copy body "**********"
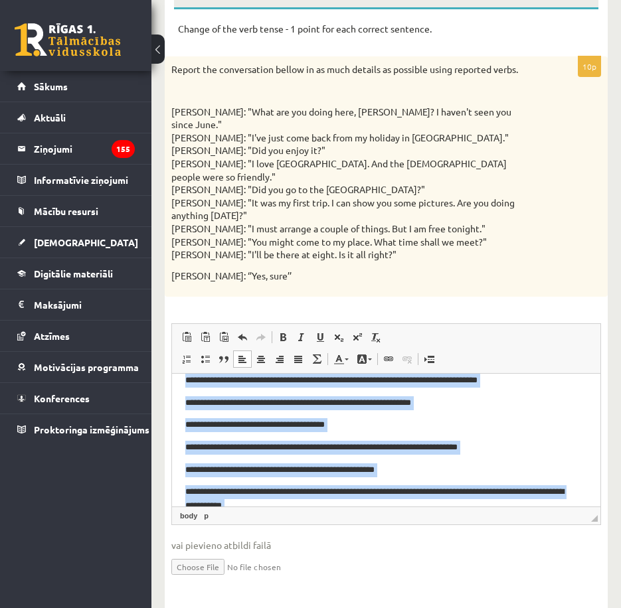
click at [392, 441] on p "**********" at bounding box center [381, 448] width 392 height 14
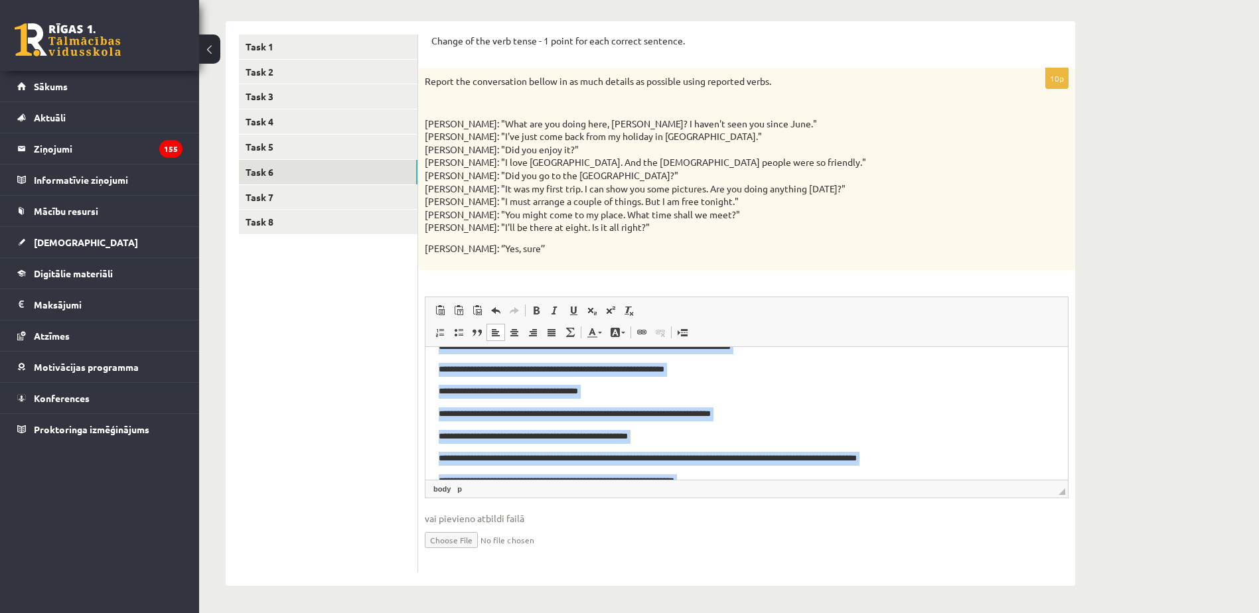
scroll to position [0, 0]
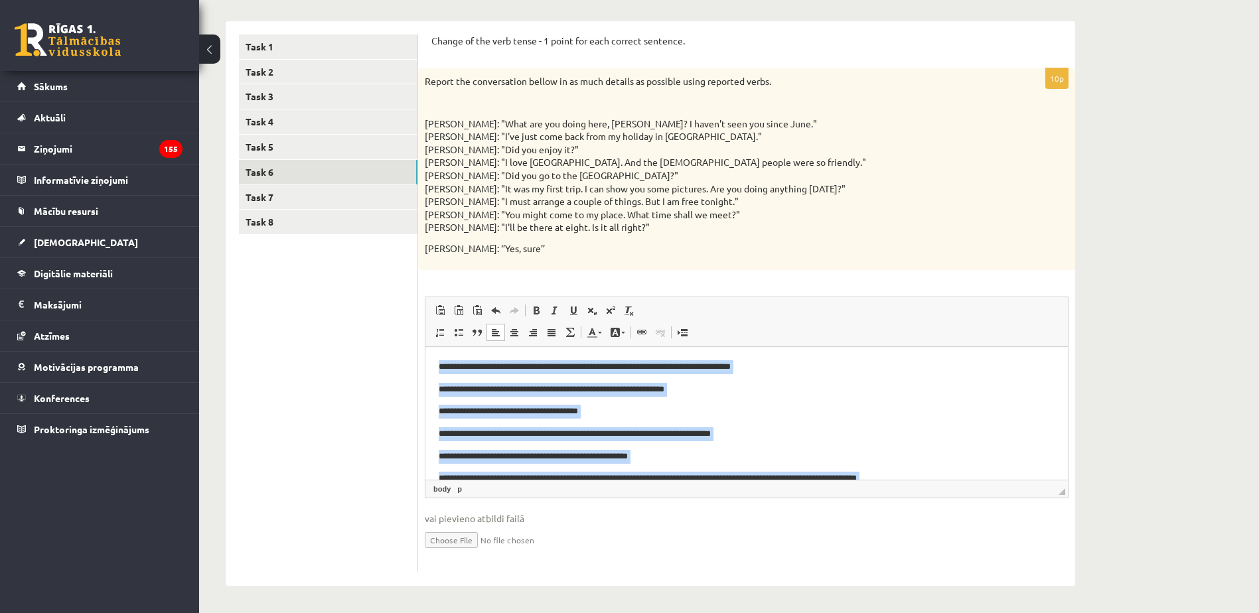
drag, startPoint x: 507, startPoint y: 459, endPoint x: 423, endPoint y: 322, distance: 161.2
click at [425, 346] on html "**********" at bounding box center [746, 467] width 642 height 242
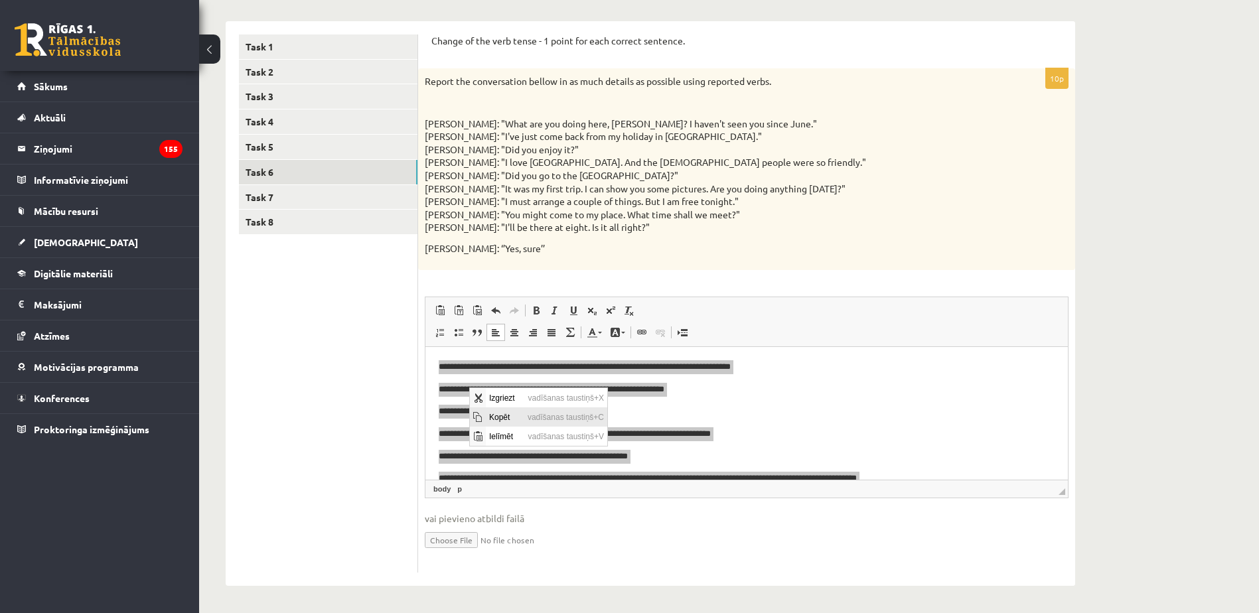
drag, startPoint x: 505, startPoint y: 413, endPoint x: 573, endPoint y: 454, distance: 79.4
click at [505, 413] on span "Kopēt" at bounding box center [505, 416] width 38 height 19
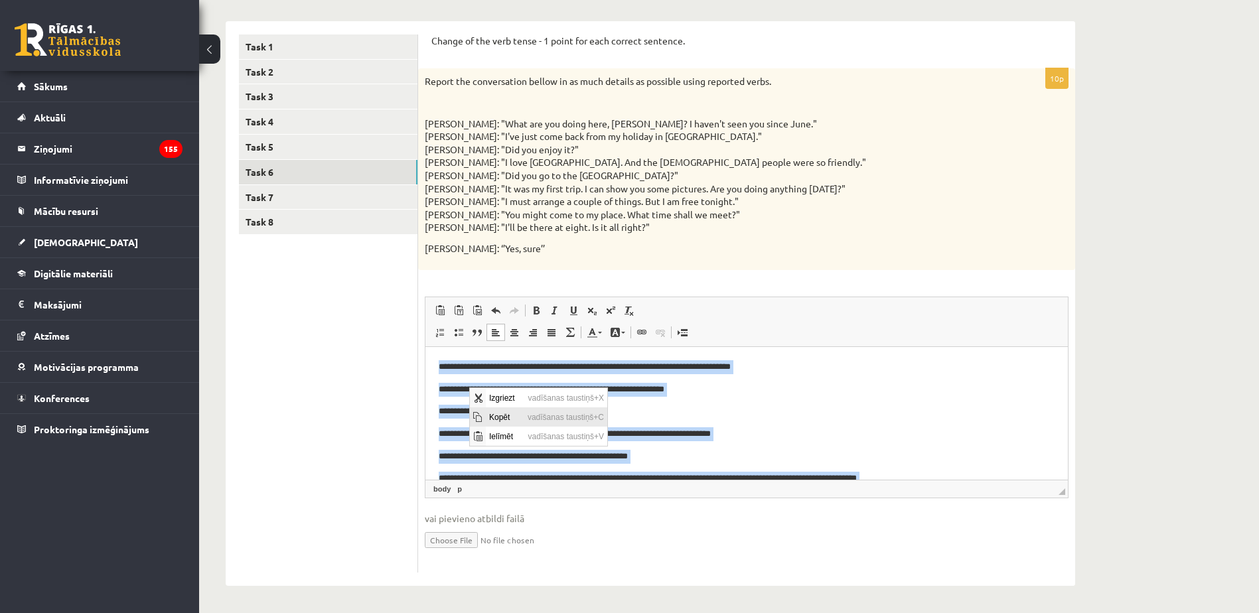
copy body "**********"
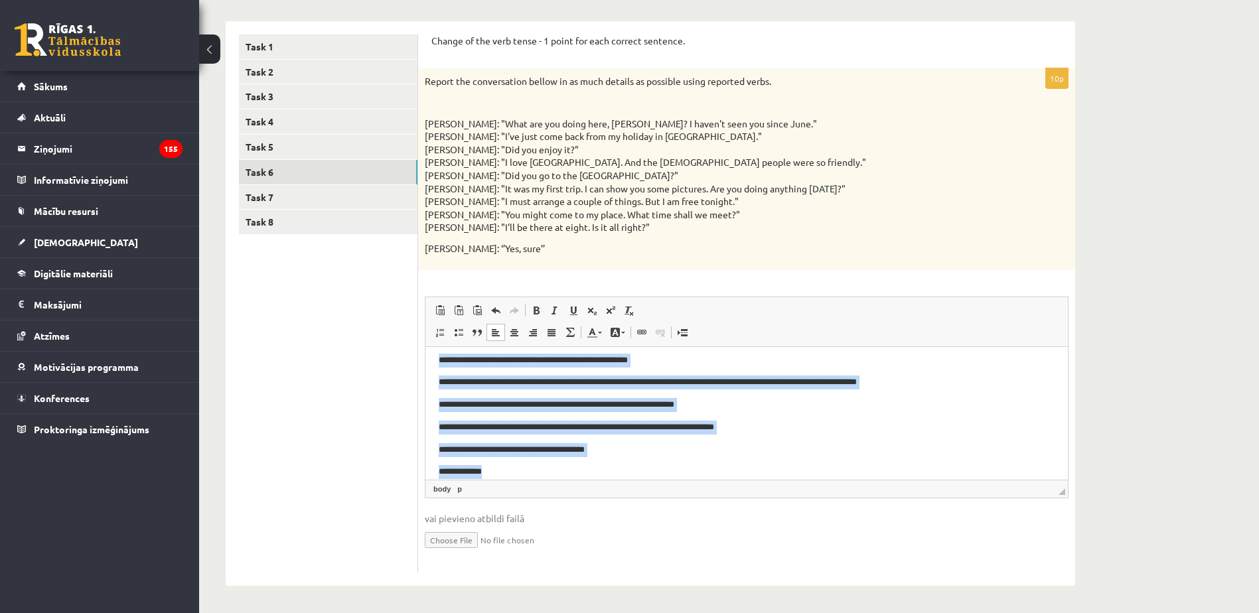
scroll to position [110, 0]
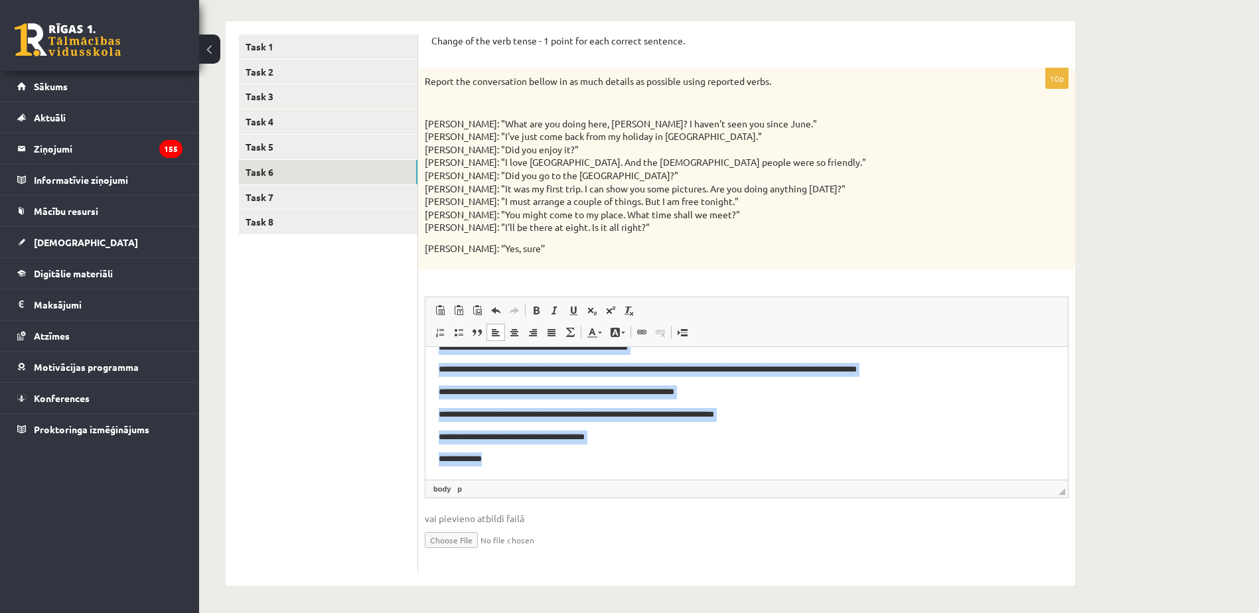
click at [590, 459] on p "**********" at bounding box center [742, 459] width 606 height 14
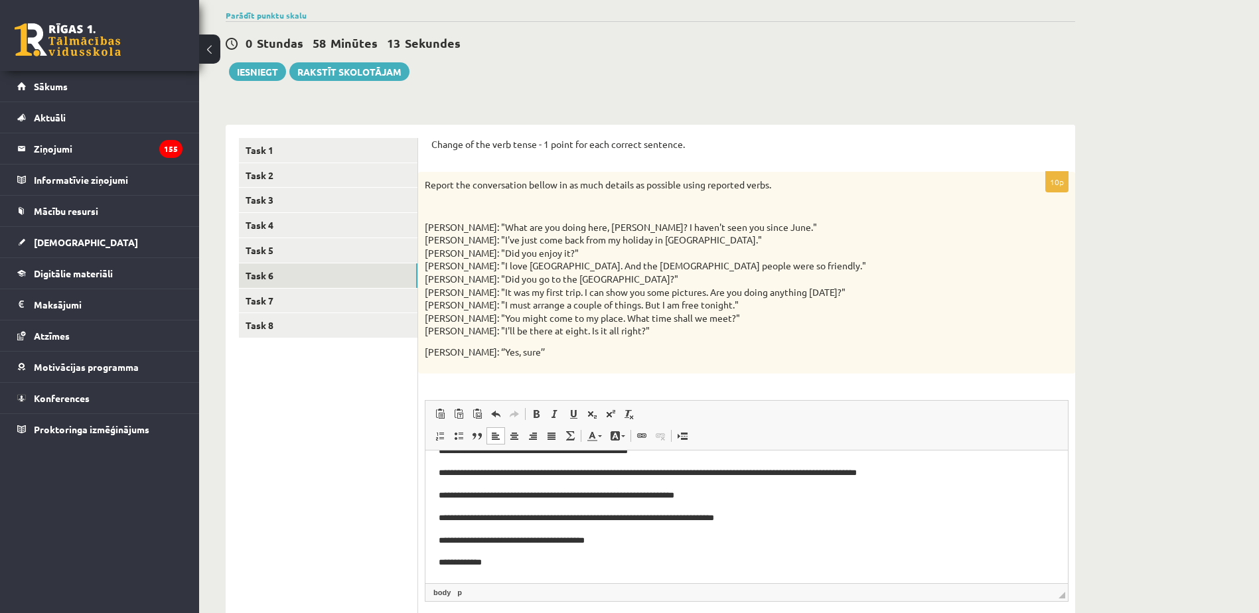
scroll to position [72, 0]
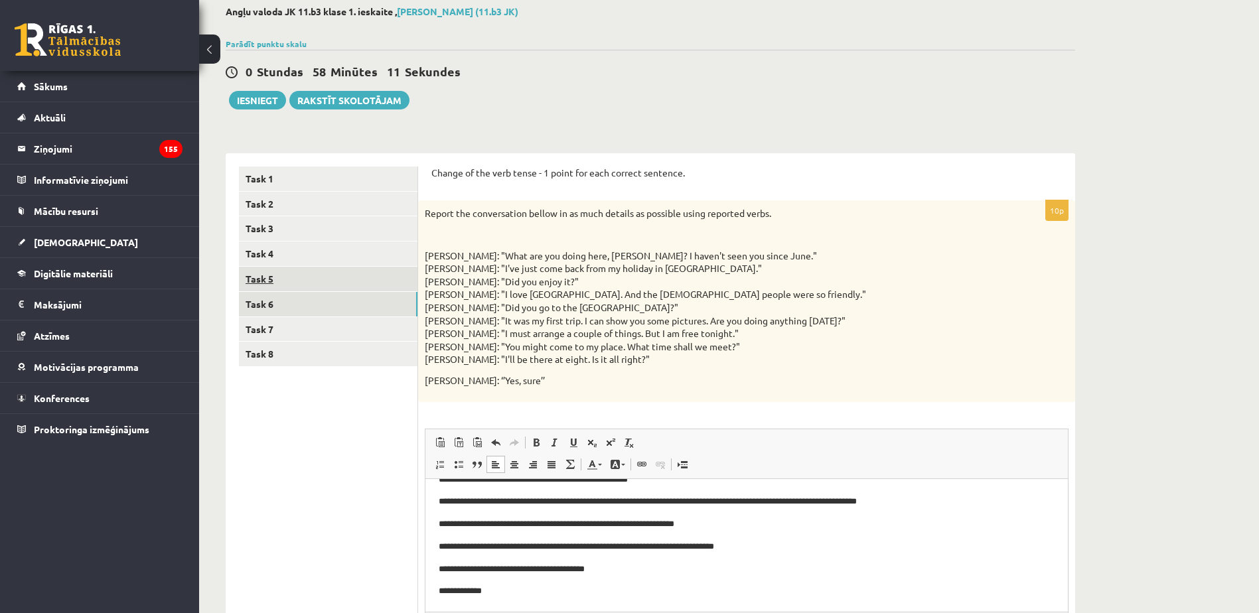
click at [346, 286] on link "Task 5" at bounding box center [328, 279] width 179 height 25
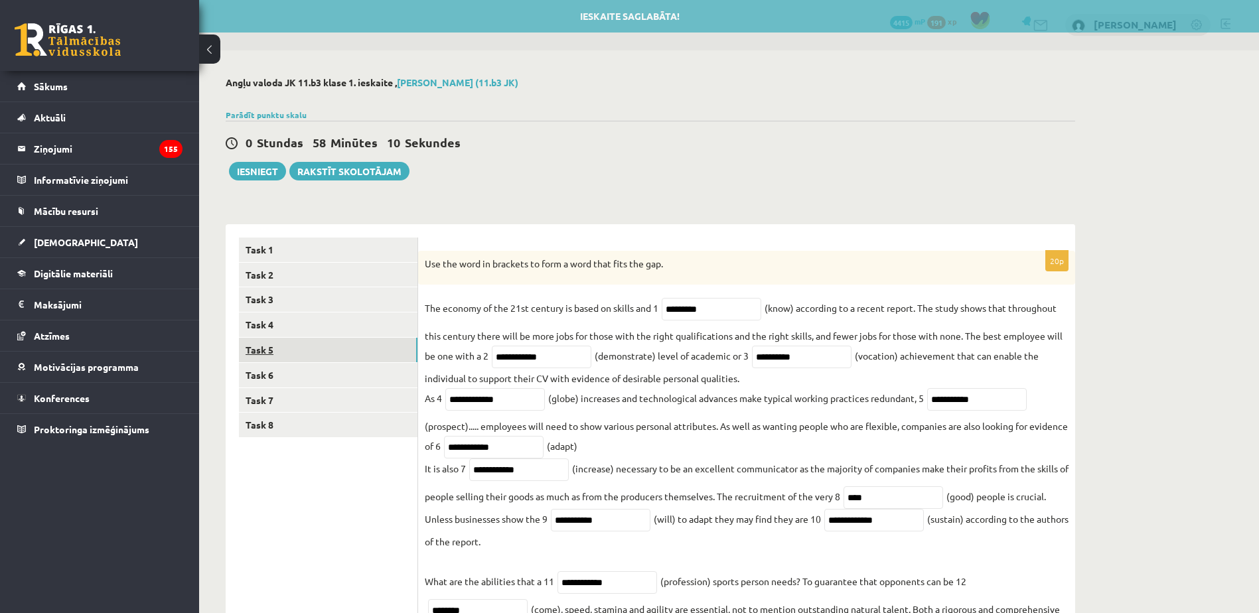
scroll to position [0, 0]
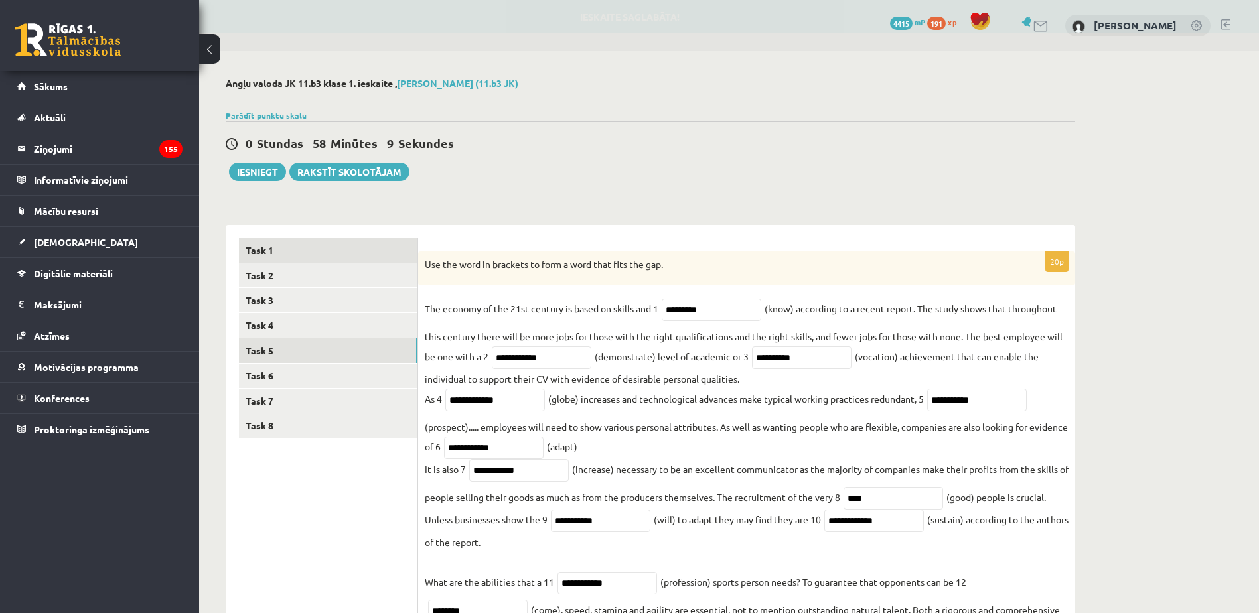
click at [320, 250] on link "Task 1" at bounding box center [328, 250] width 179 height 25
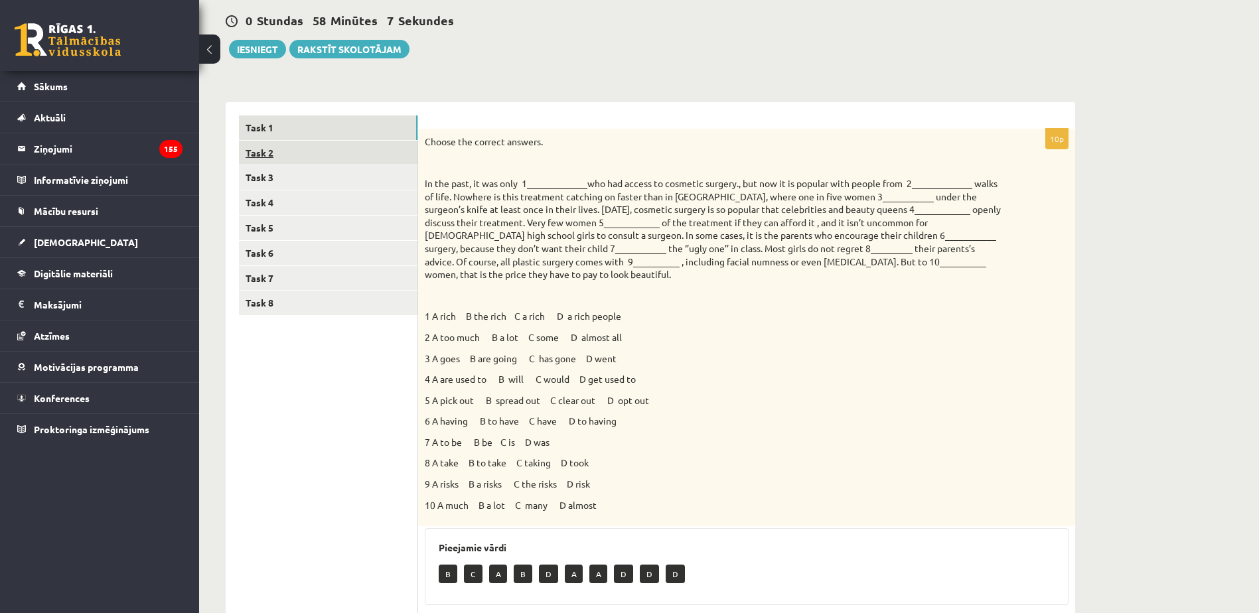
click at [307, 148] on link "Task 2" at bounding box center [328, 153] width 179 height 25
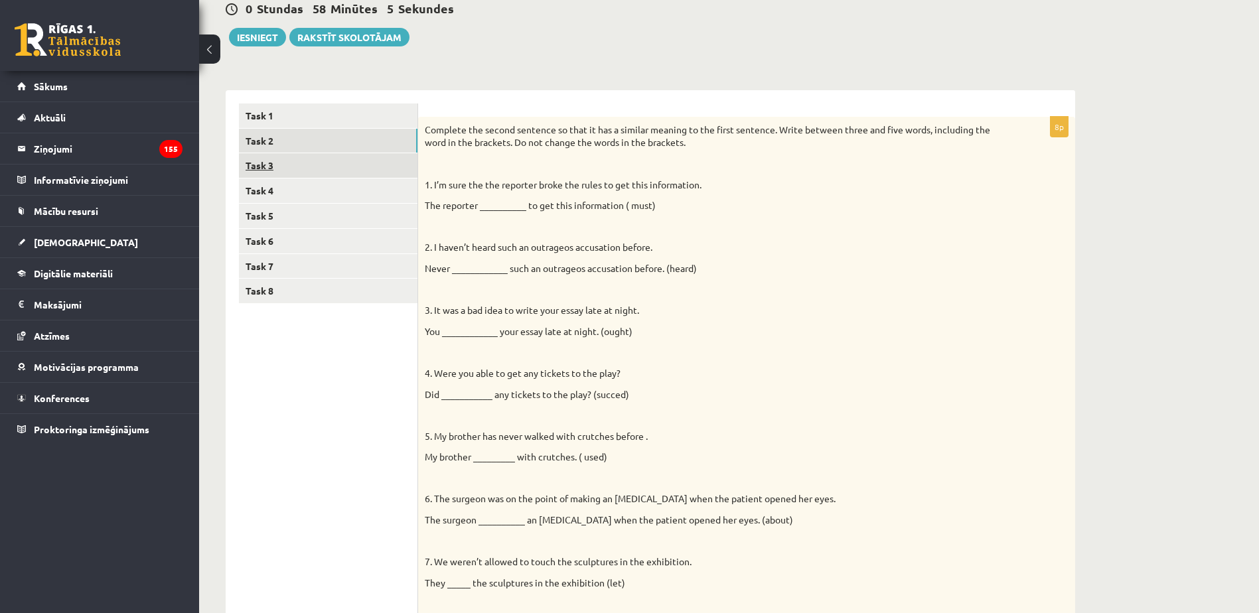
click at [284, 160] on link "Task 3" at bounding box center [328, 165] width 179 height 25
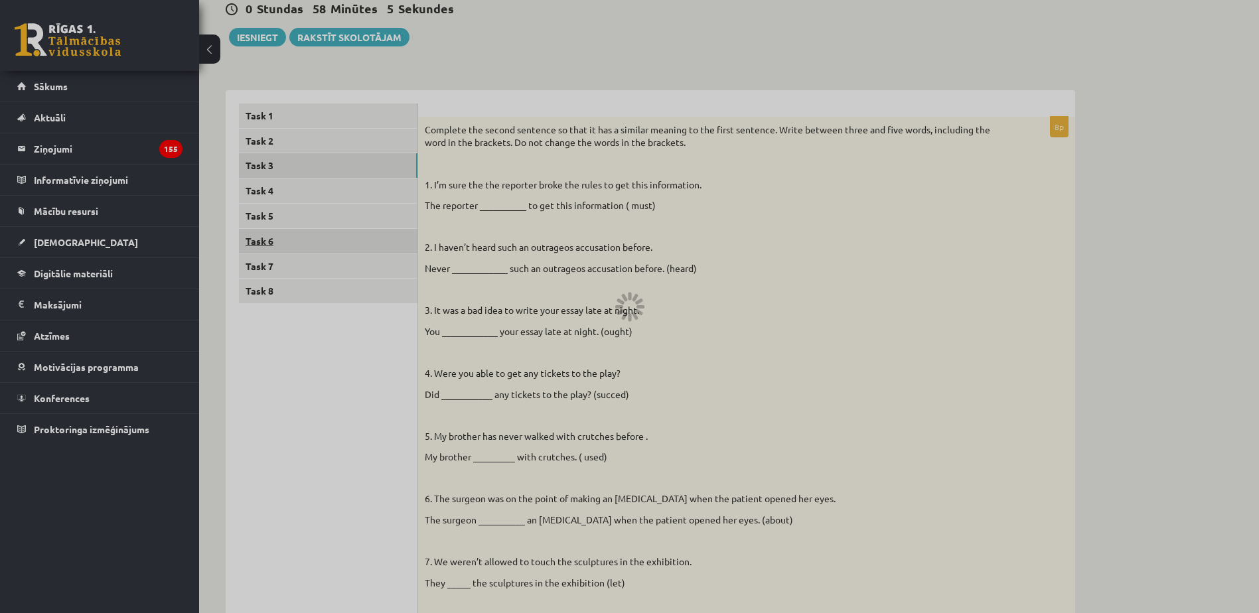
scroll to position [79, 0]
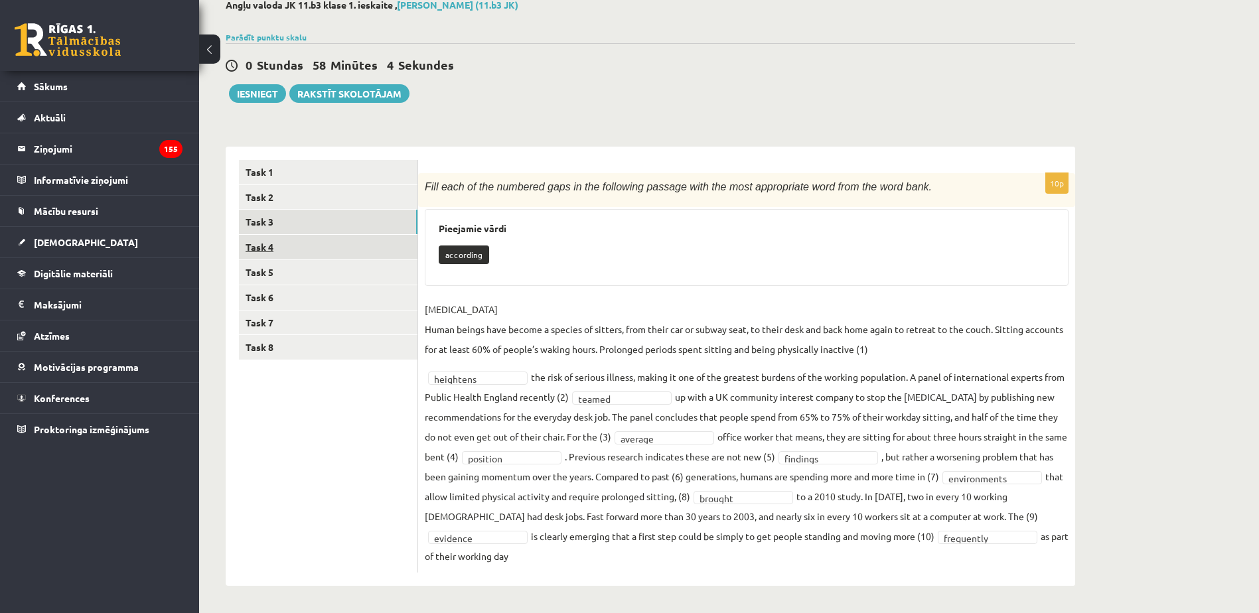
click at [309, 249] on link "Task 4" at bounding box center [328, 247] width 179 height 25
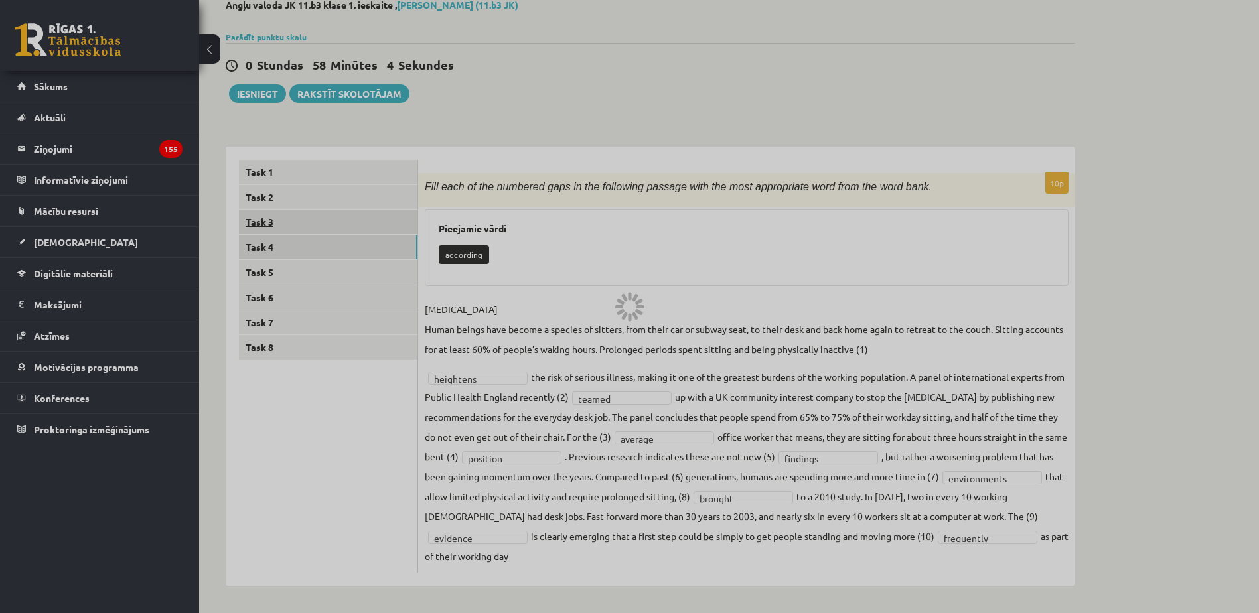
scroll to position [0, 0]
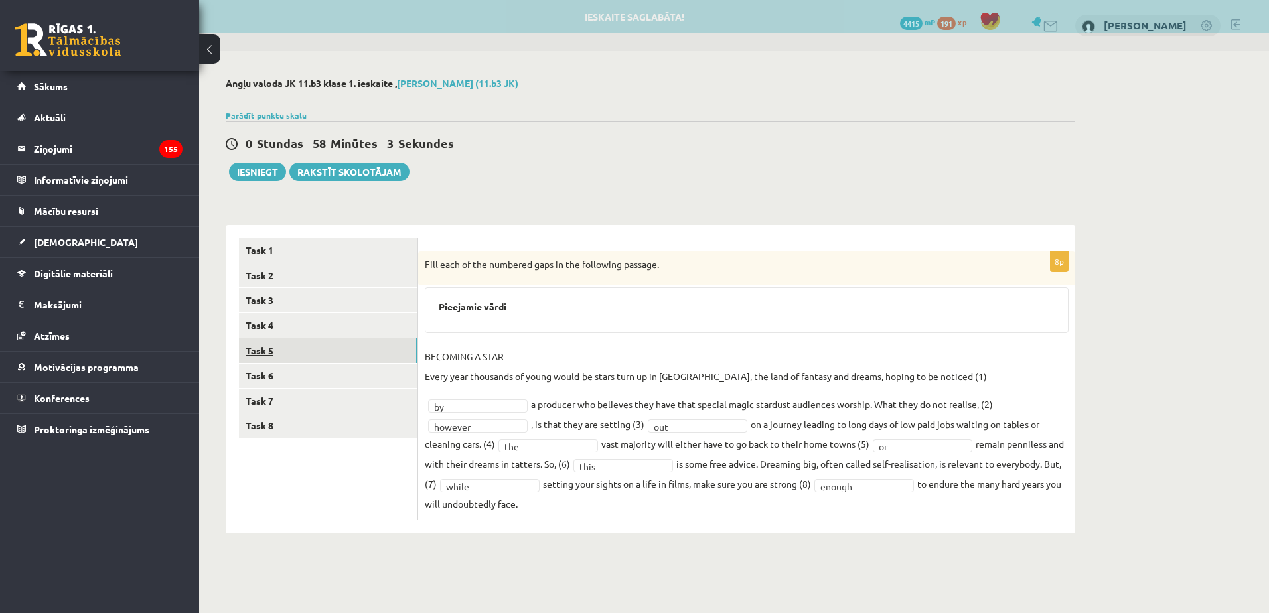
click at [313, 347] on link "Task 5" at bounding box center [328, 350] width 179 height 25
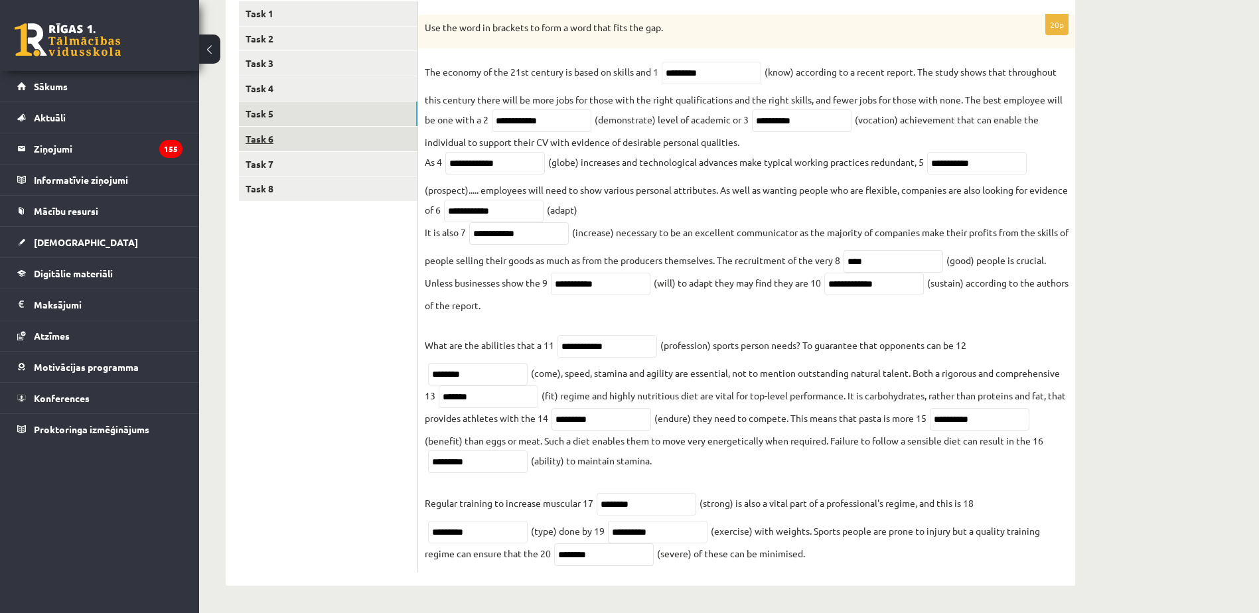
click at [296, 132] on link "Task 6" at bounding box center [328, 139] width 179 height 25
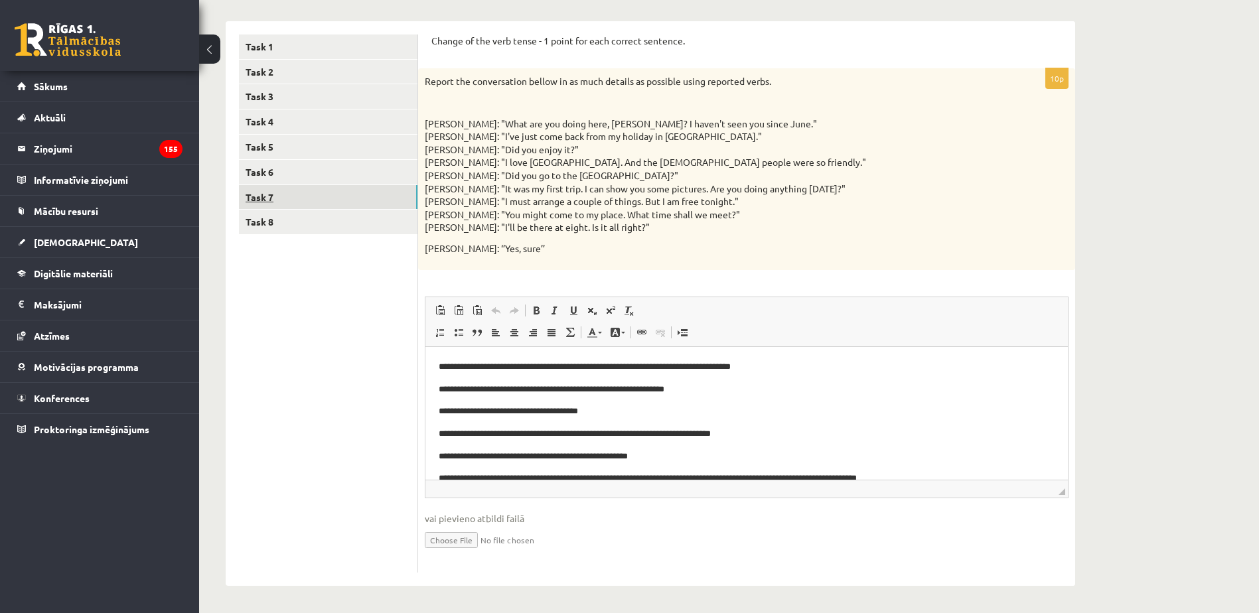
click at [331, 188] on link "Task 7" at bounding box center [328, 197] width 179 height 25
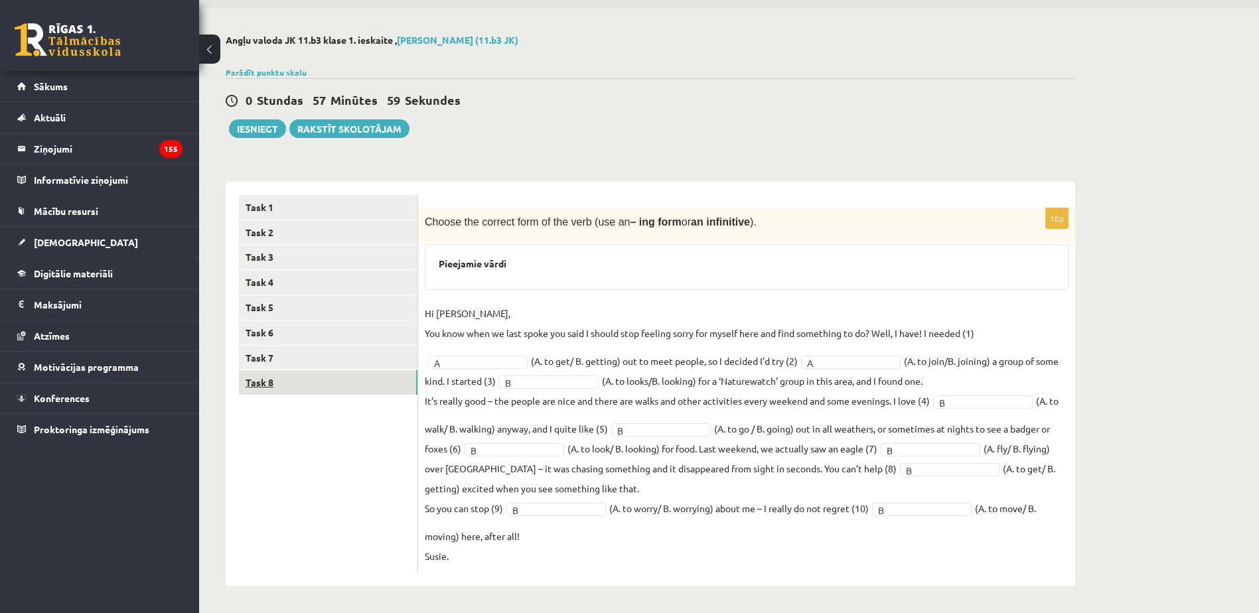
click at [335, 390] on link "Task 8" at bounding box center [328, 382] width 179 height 25
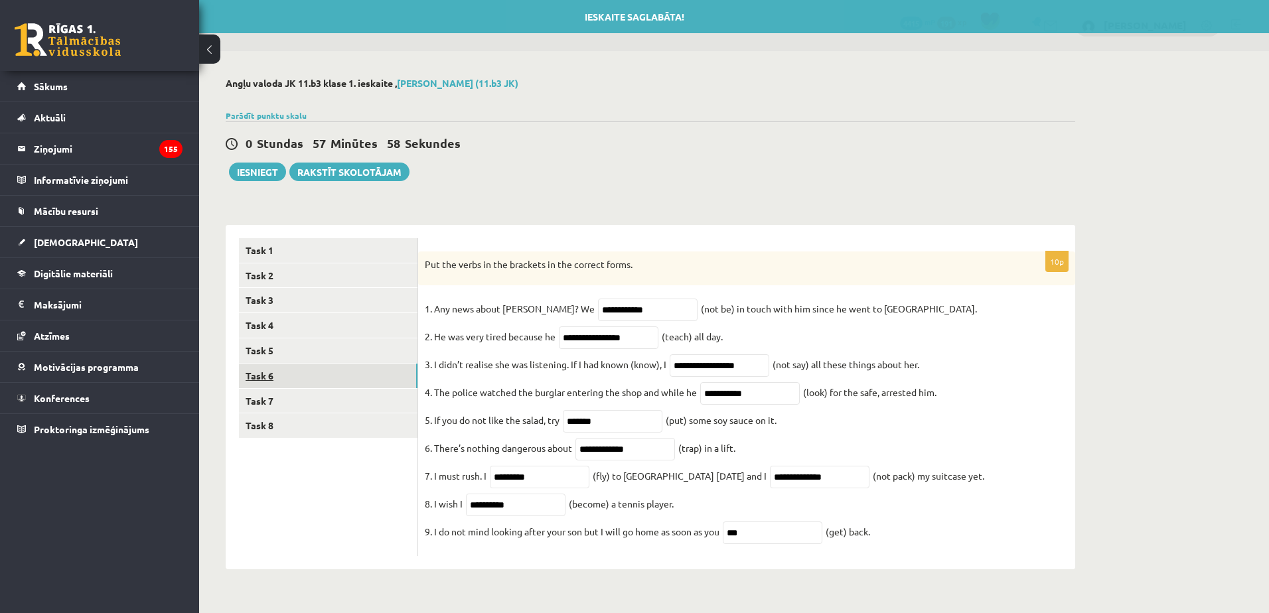
click at [364, 382] on link "Task 6" at bounding box center [328, 376] width 179 height 25
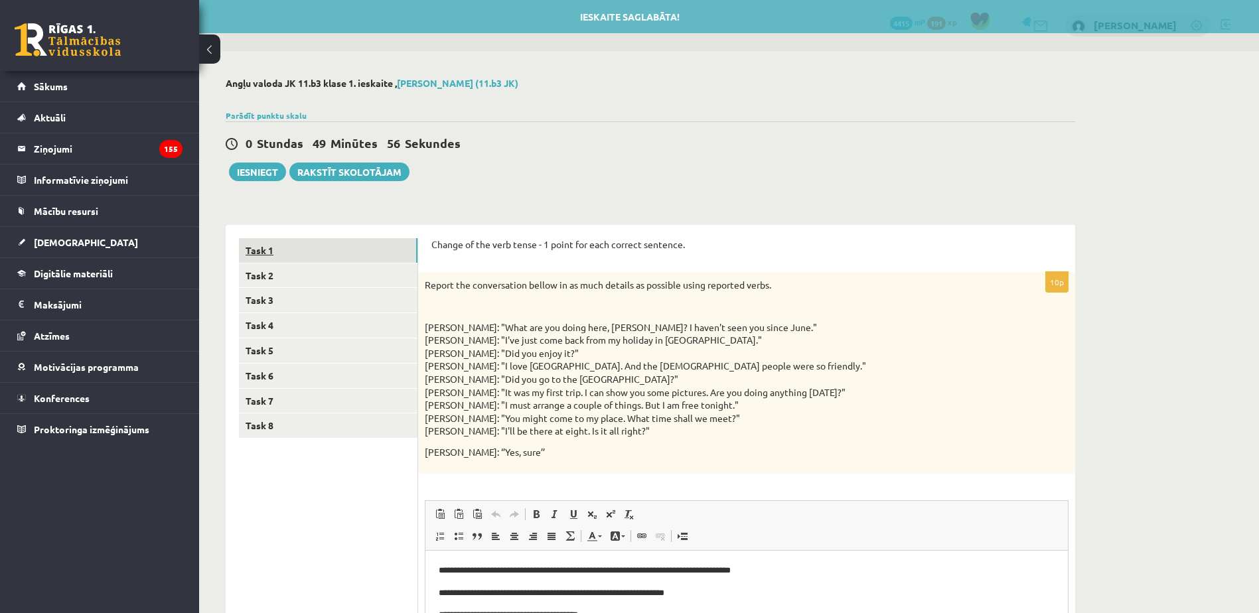
click at [320, 251] on link "Task 1" at bounding box center [328, 250] width 179 height 25
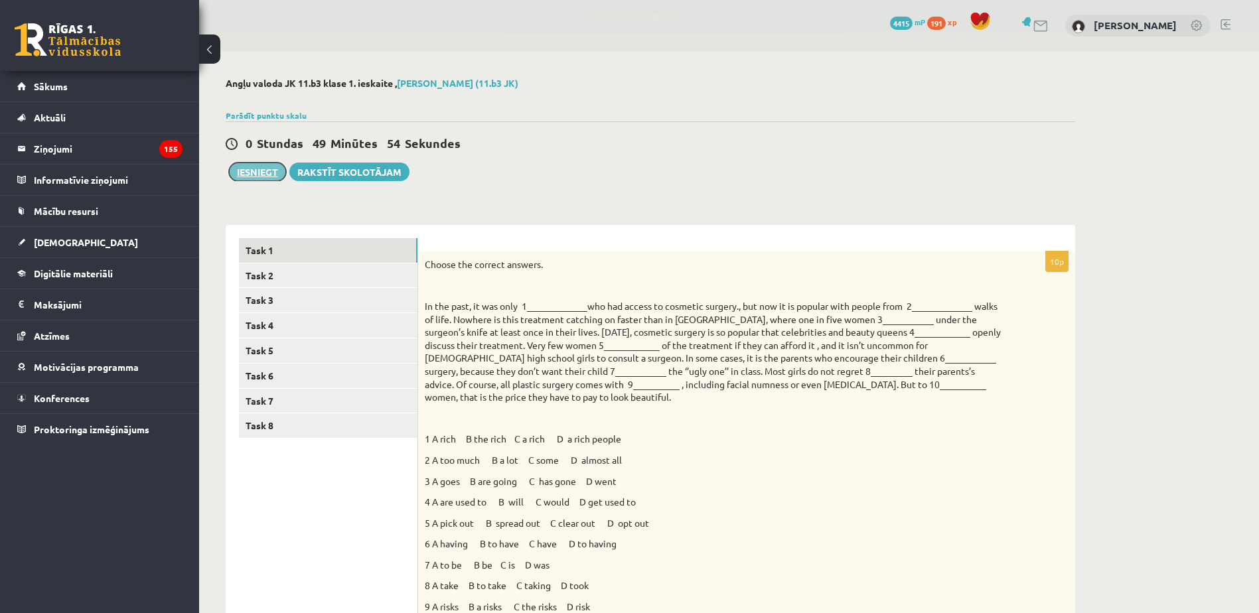
click at [259, 177] on button "Iesniegt" at bounding box center [257, 172] width 57 height 19
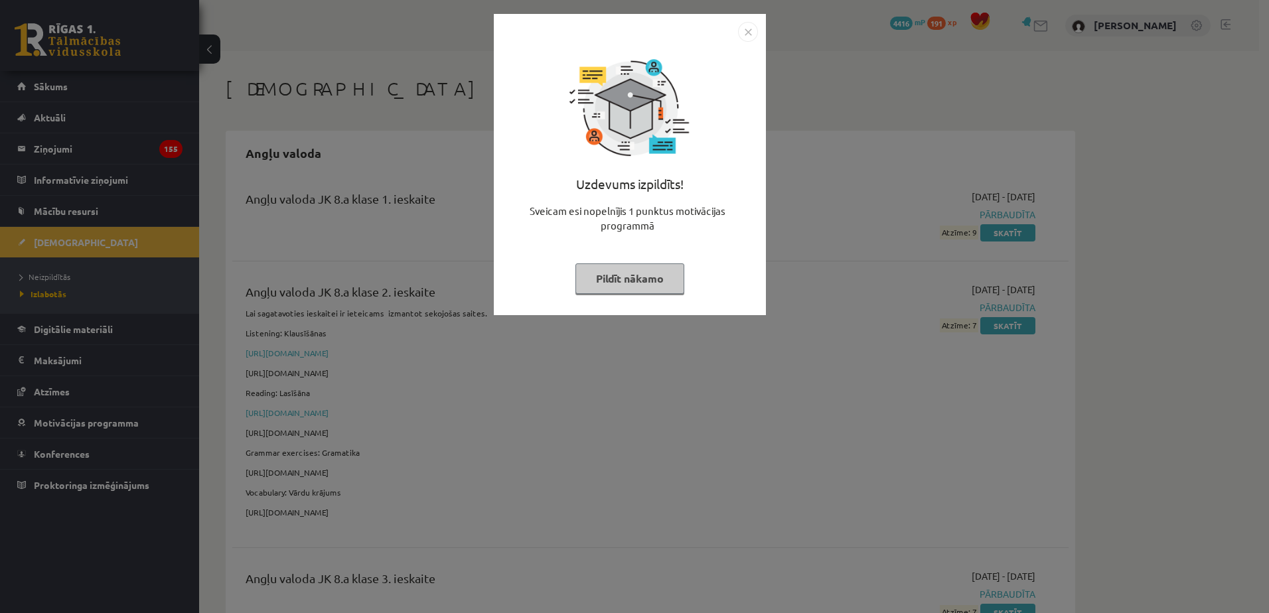
click at [744, 40] on img "Close" at bounding box center [748, 32] width 20 height 20
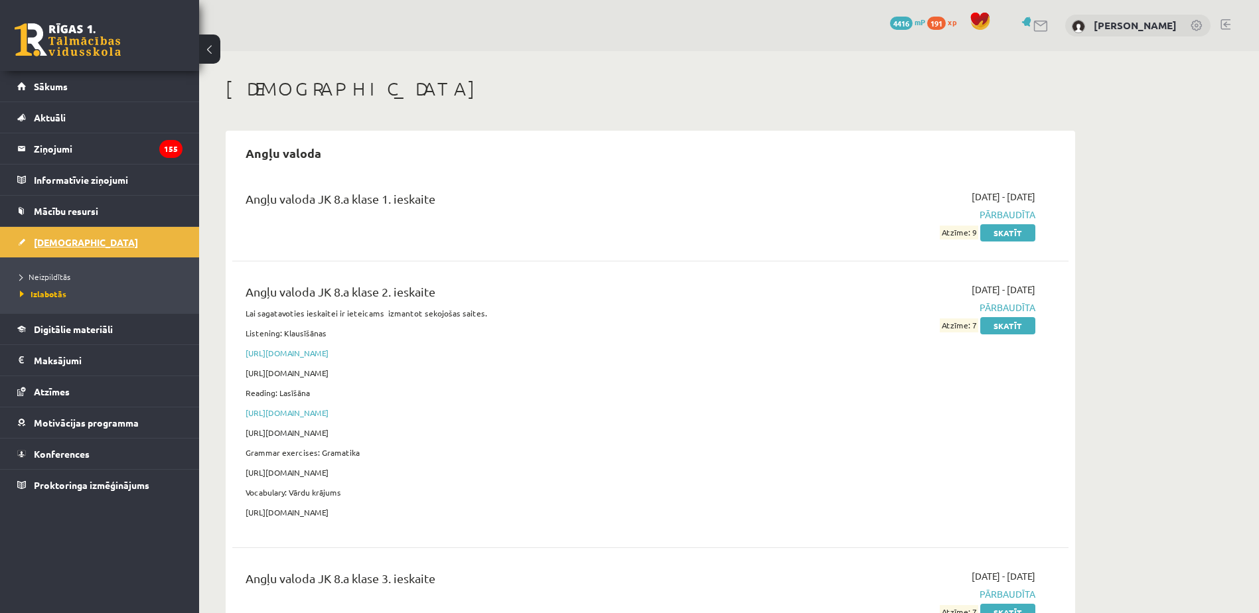
click at [78, 238] on link "[DEMOGRAPHIC_DATA]" at bounding box center [99, 242] width 165 height 31
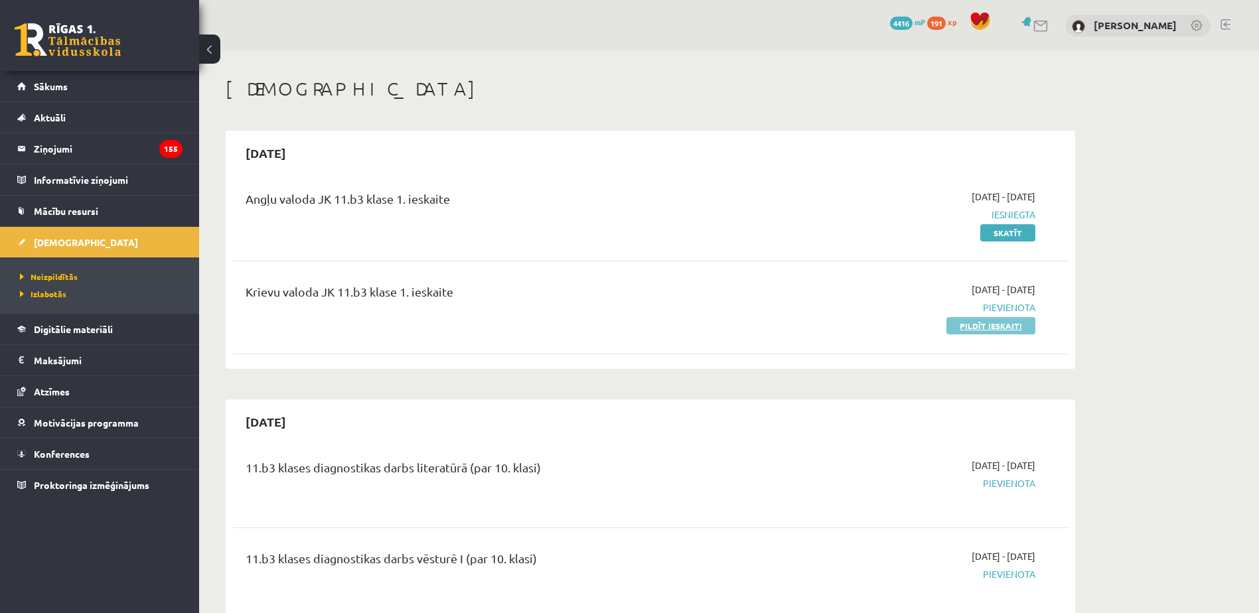
click at [1013, 332] on link "Pildīt ieskaiti" at bounding box center [990, 325] width 89 height 17
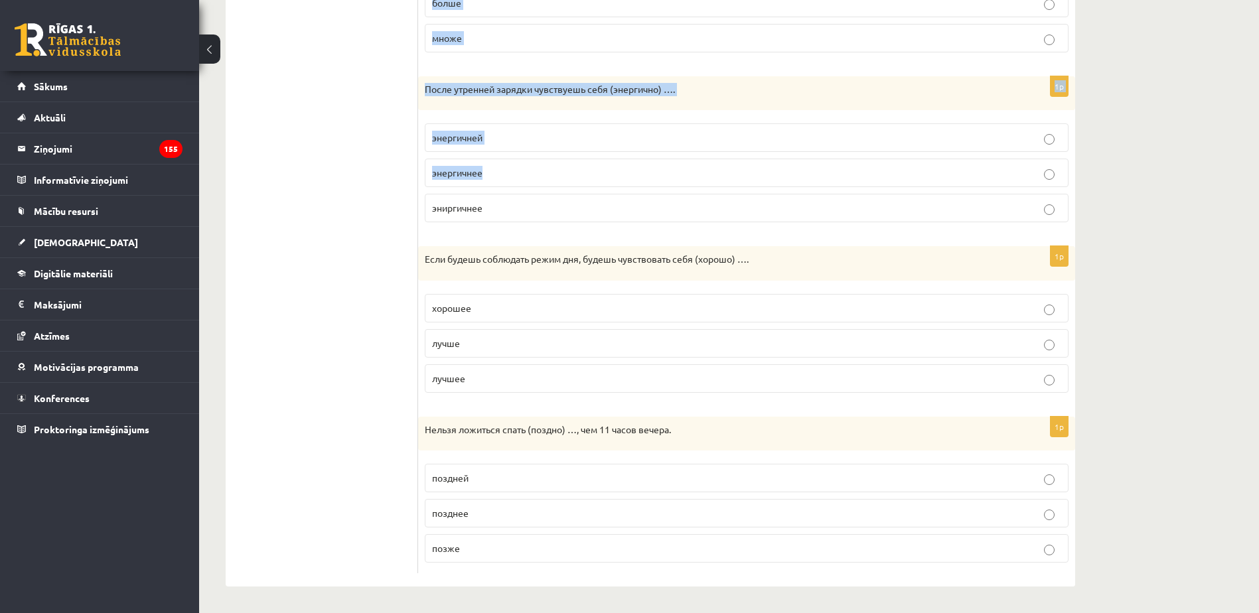
scroll to position [538, 0]
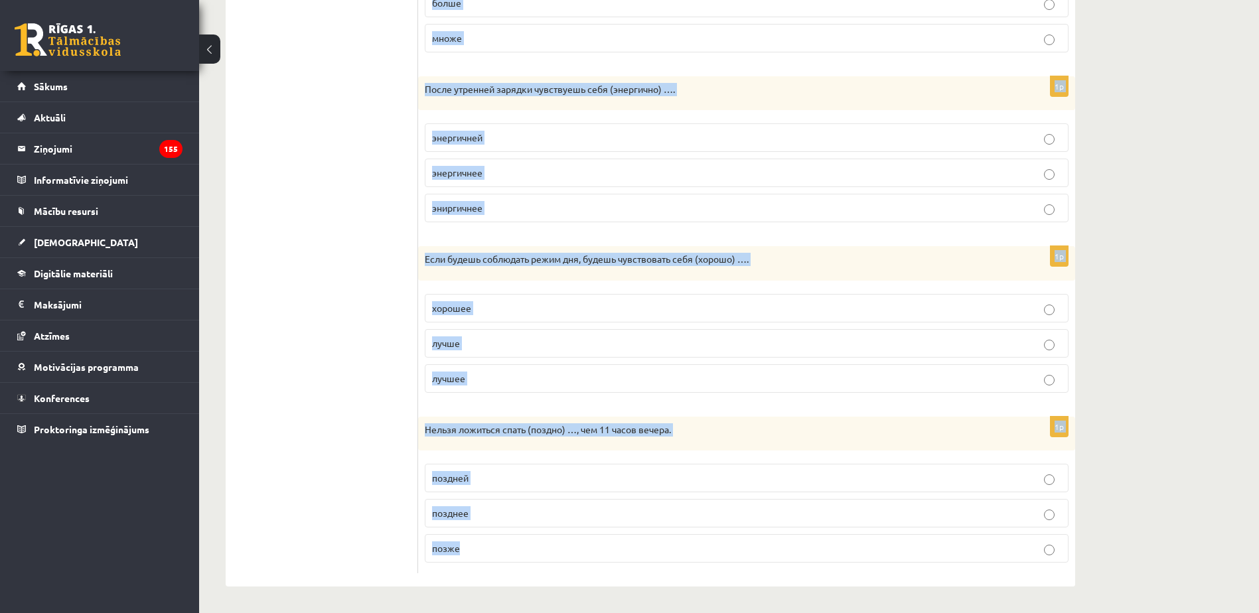
drag, startPoint x: 432, startPoint y: 109, endPoint x: 602, endPoint y: 535, distance: 458.7
click at [602, 535] on form "Выберите правильную форму сравнительной степени. 1p (Просто) … соблюдать режим …" at bounding box center [746, 137] width 630 height 873
copy form "Выберите правильную форму сравнительной степени. 1p (Просто) … соблюдать режим …"
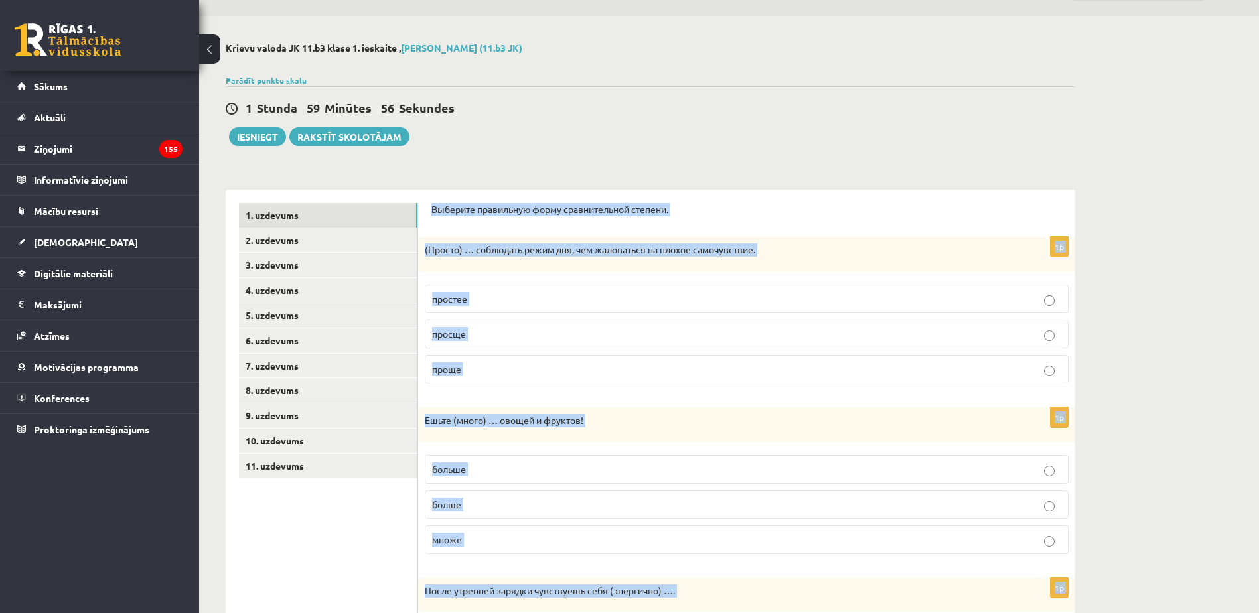
scroll to position [0, 0]
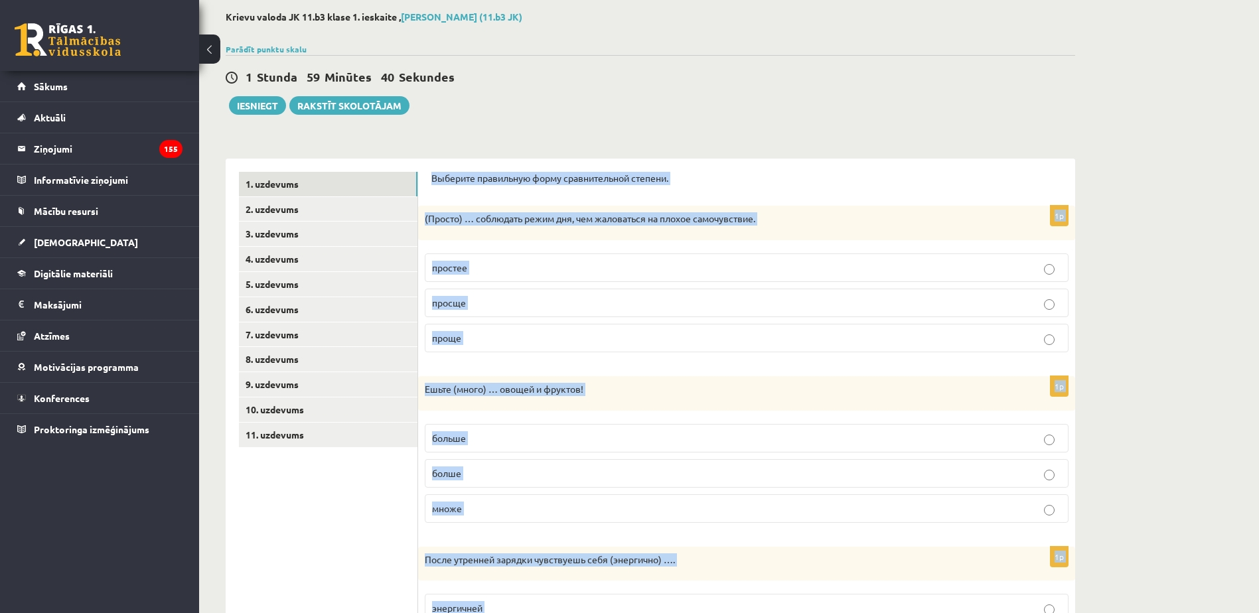
click at [511, 342] on p "проще" at bounding box center [746, 338] width 629 height 14
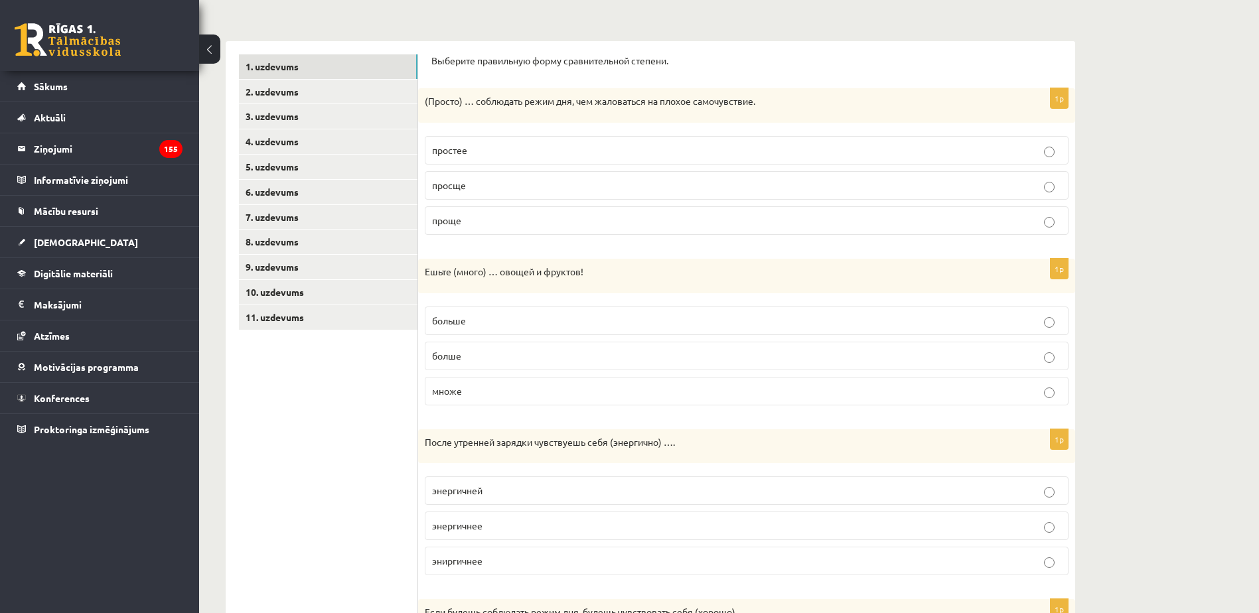
scroll to position [199, 0]
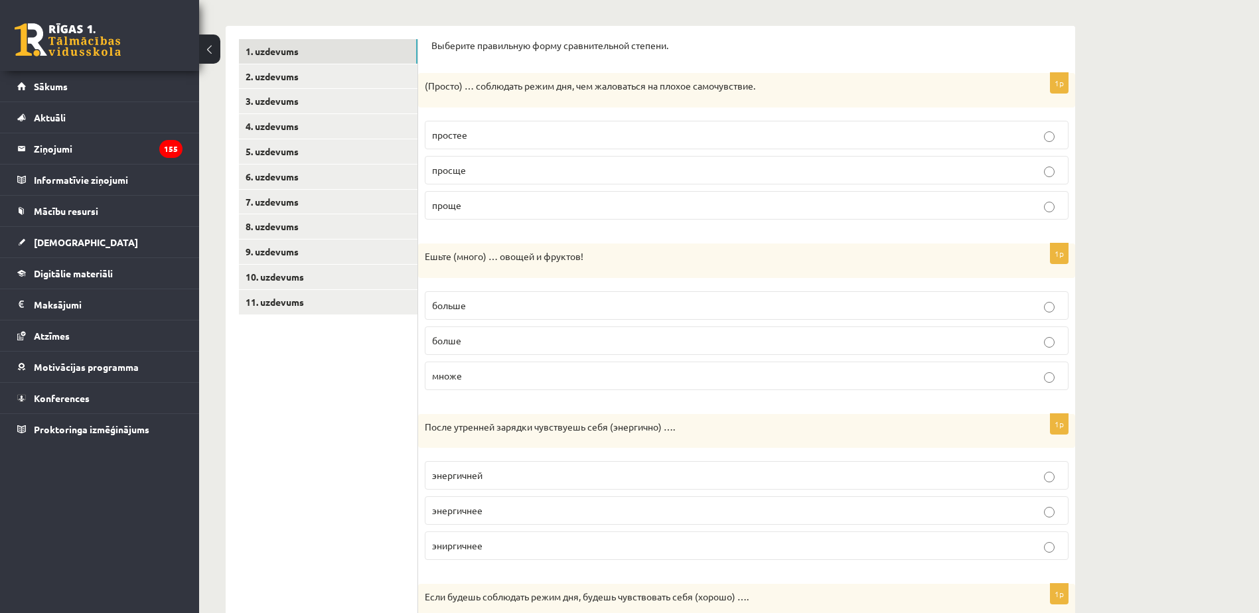
click at [492, 301] on p "больше" at bounding box center [746, 306] width 629 height 14
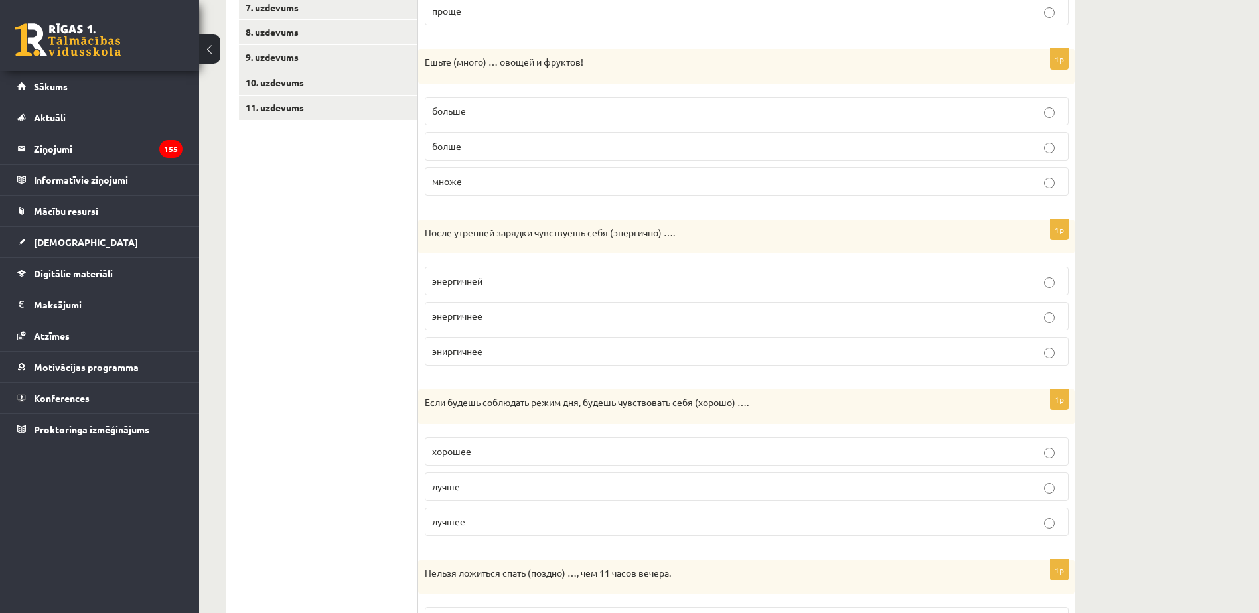
scroll to position [398, 0]
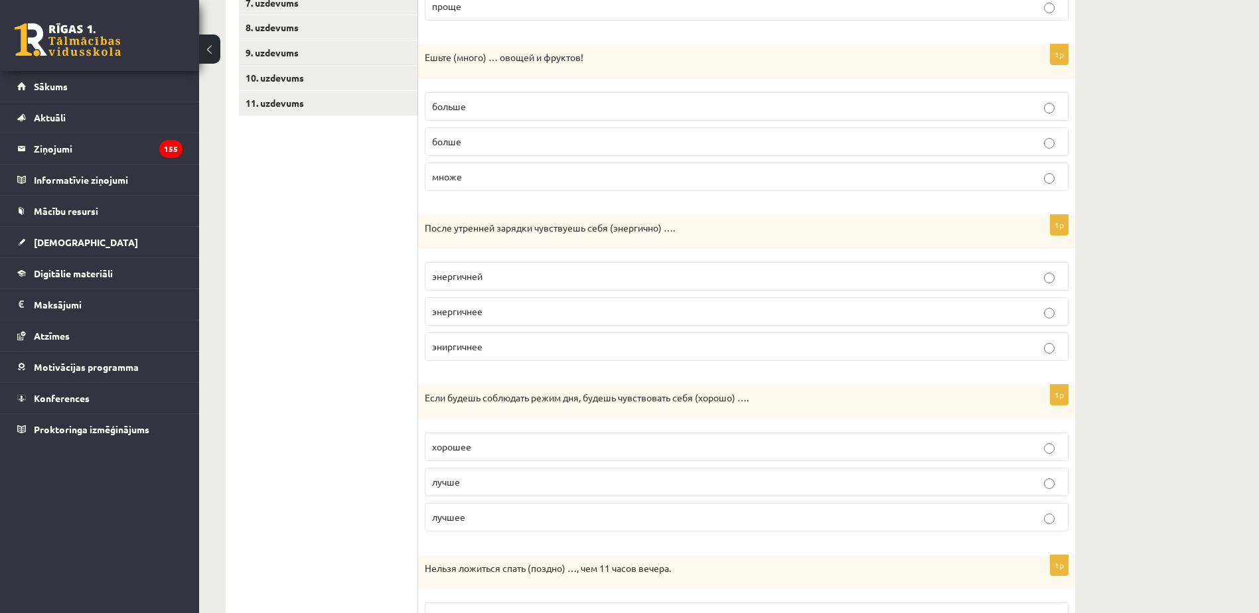
click at [528, 352] on p "эниргичнее" at bounding box center [746, 347] width 629 height 14
click at [494, 312] on p "энергичнее" at bounding box center [746, 312] width 629 height 14
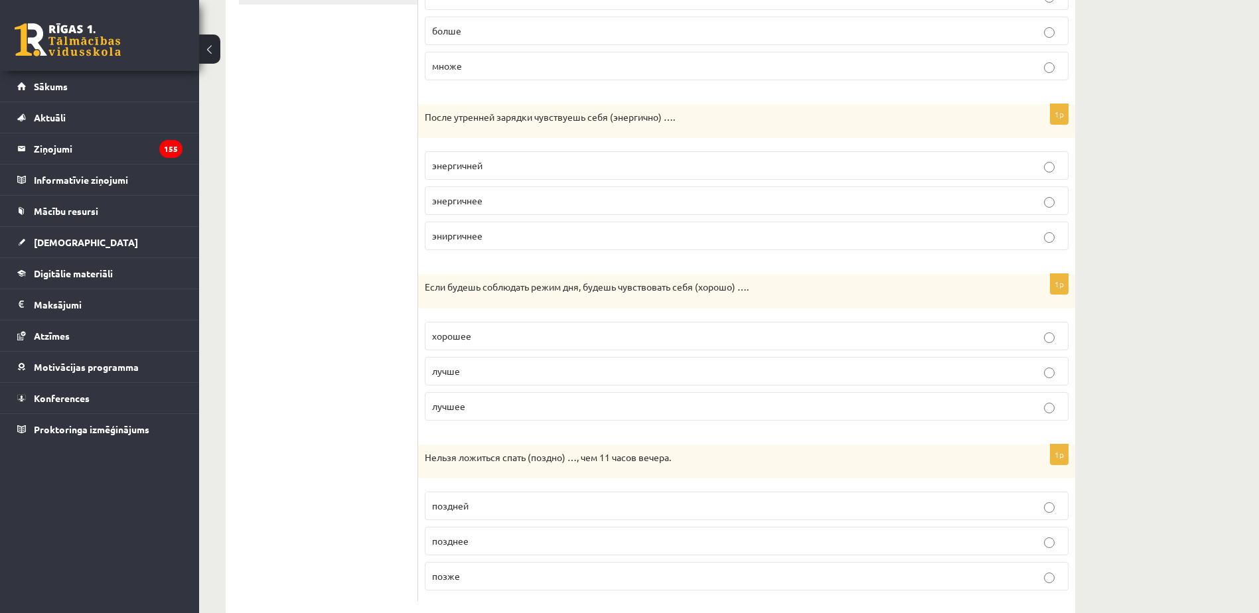
scroll to position [538, 0]
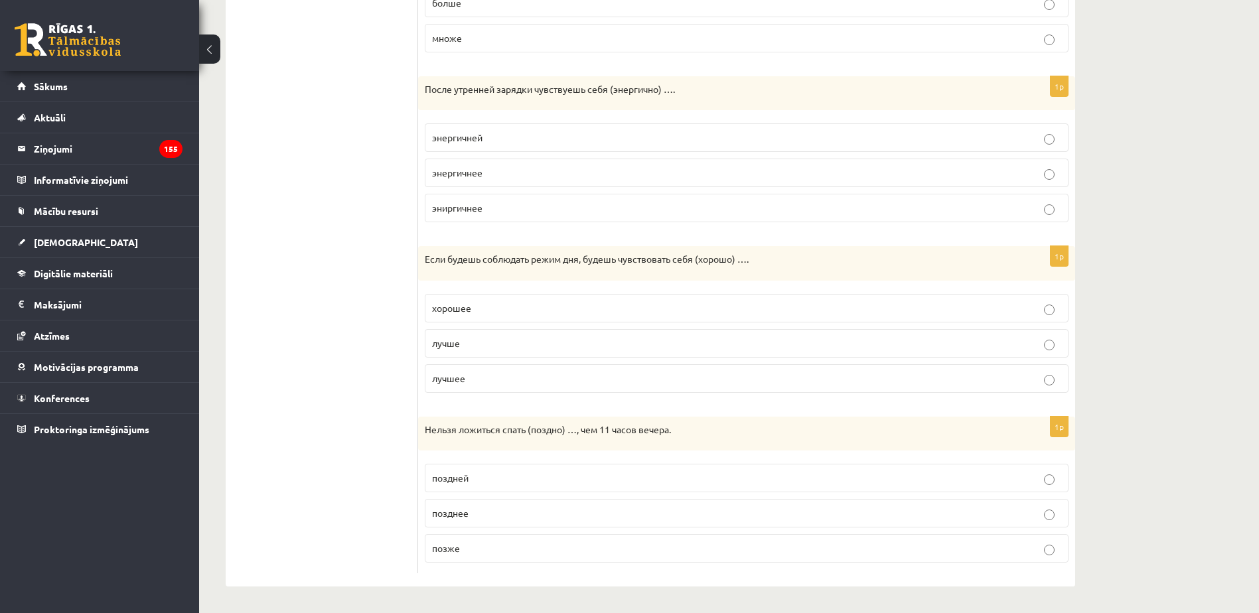
click at [490, 347] on p "лучше" at bounding box center [746, 343] width 629 height 14
click at [486, 545] on p "позже" at bounding box center [746, 549] width 629 height 14
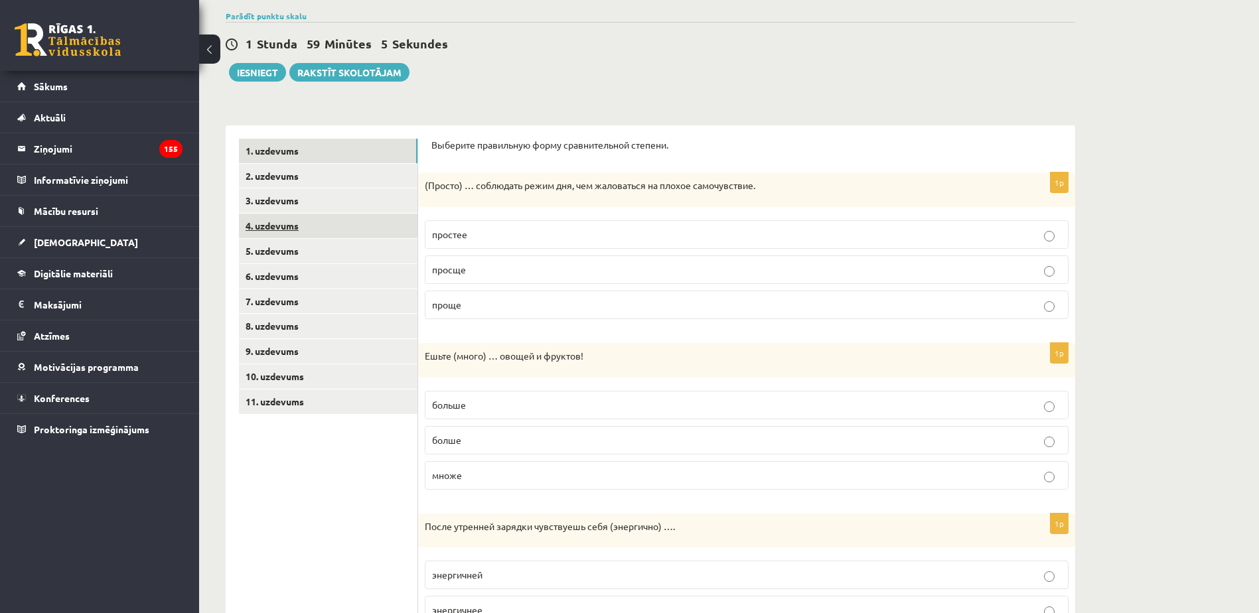
scroll to position [7, 0]
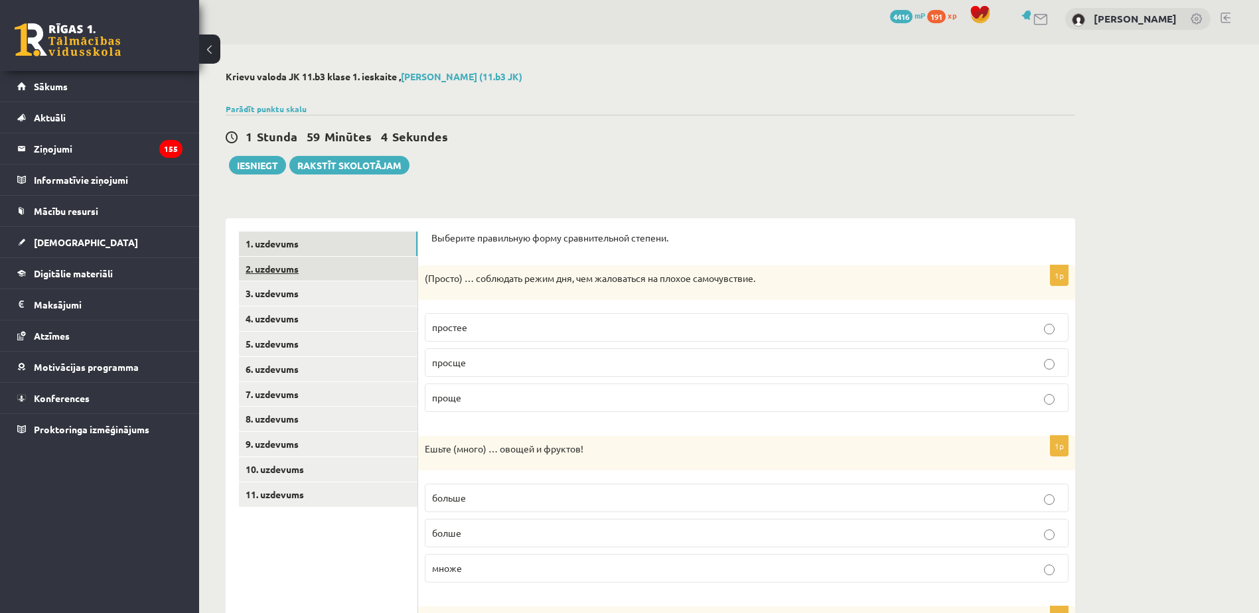
click at [334, 276] on link "2. uzdevums" at bounding box center [328, 269] width 179 height 25
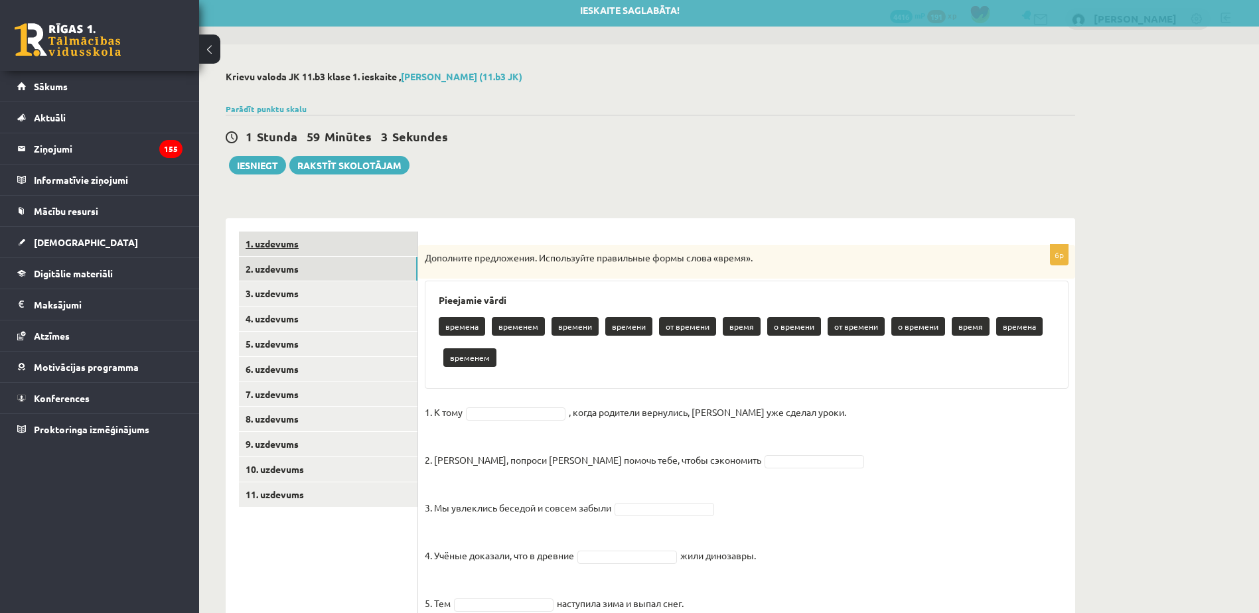
click at [342, 248] on link "1. uzdevums" at bounding box center [328, 244] width 179 height 25
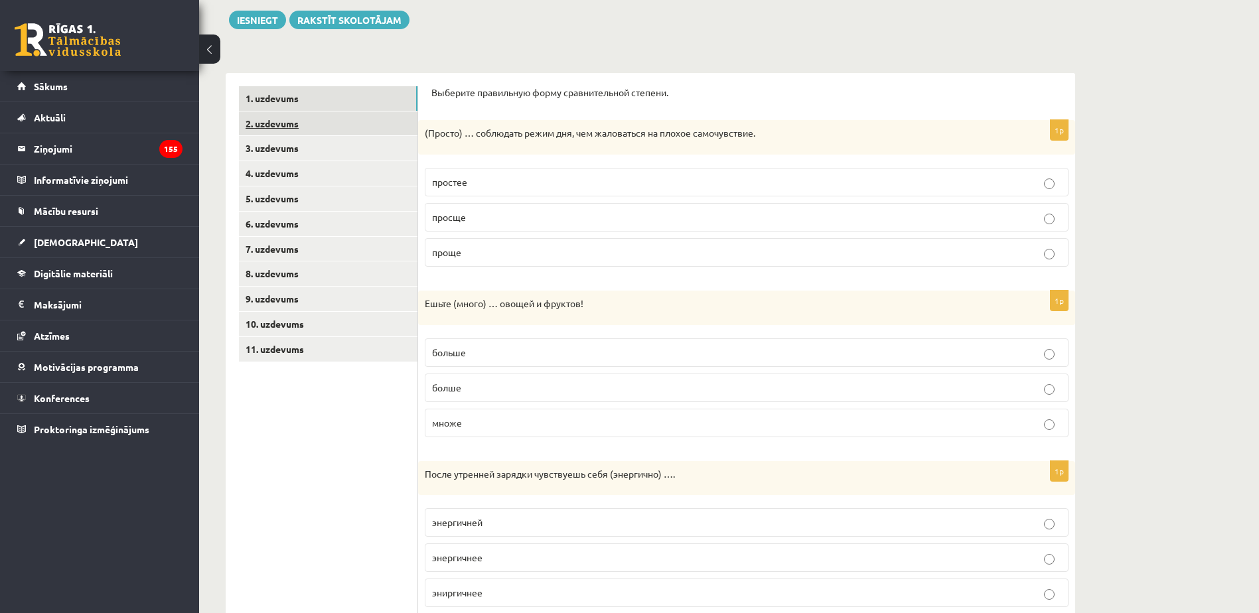
scroll to position [0, 0]
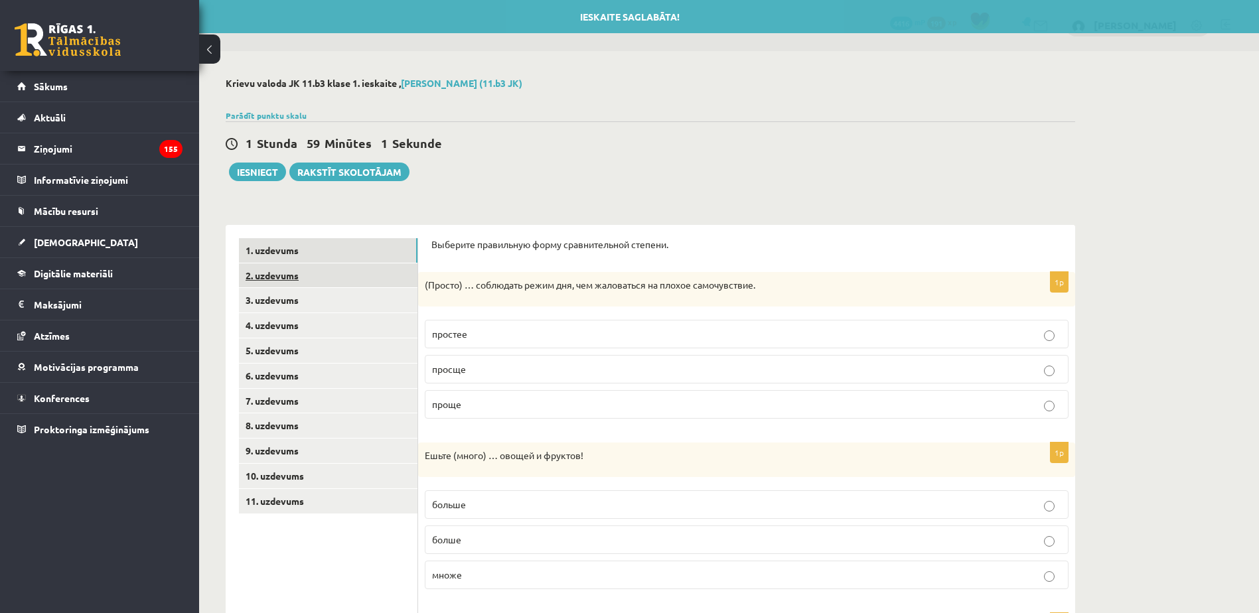
click at [331, 277] on link "2. uzdevums" at bounding box center [328, 275] width 179 height 25
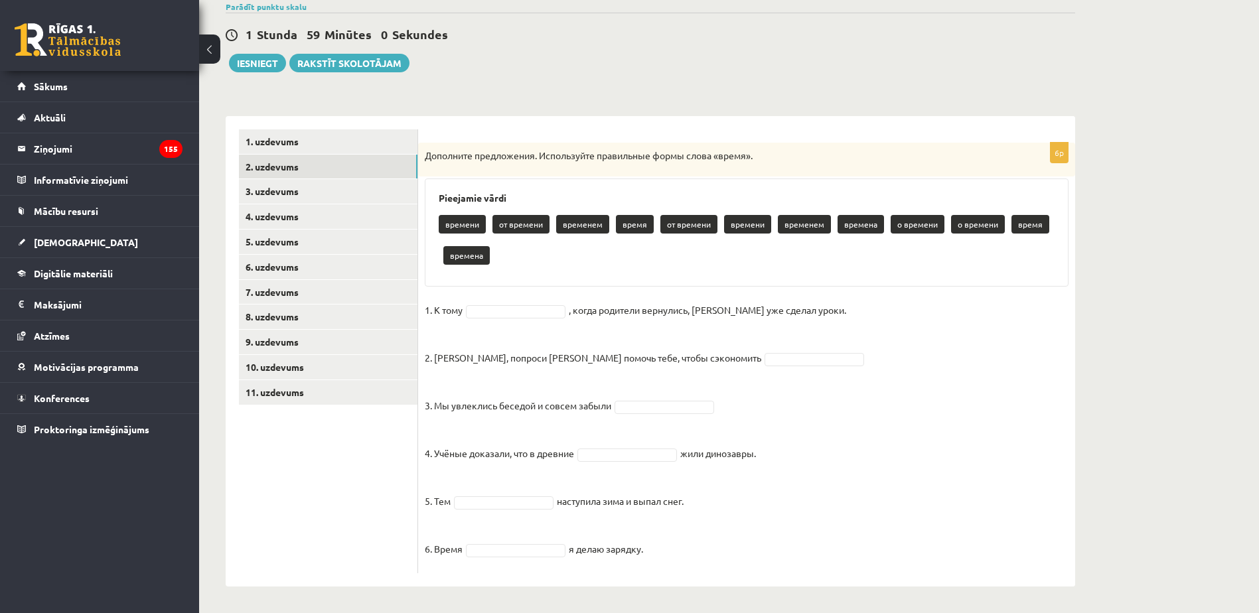
scroll to position [110, 0]
drag, startPoint x: 423, startPoint y: 153, endPoint x: 651, endPoint y: 549, distance: 456.9
click at [651, 549] on div "6p Дополните предложения. Используйте правильные формы слова «время». Pieejamie…" at bounding box center [746, 358] width 657 height 431
copy div "Дополните предложения. Используйте правильные формы слова «время». Pieejamie vā…"
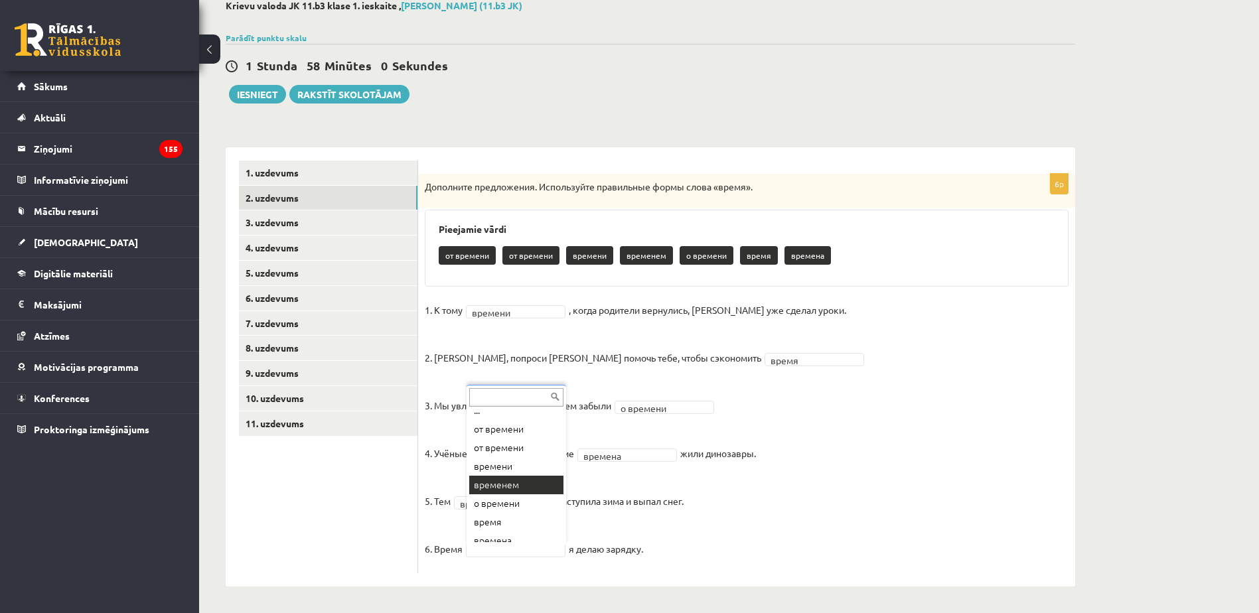
scroll to position [0, 0]
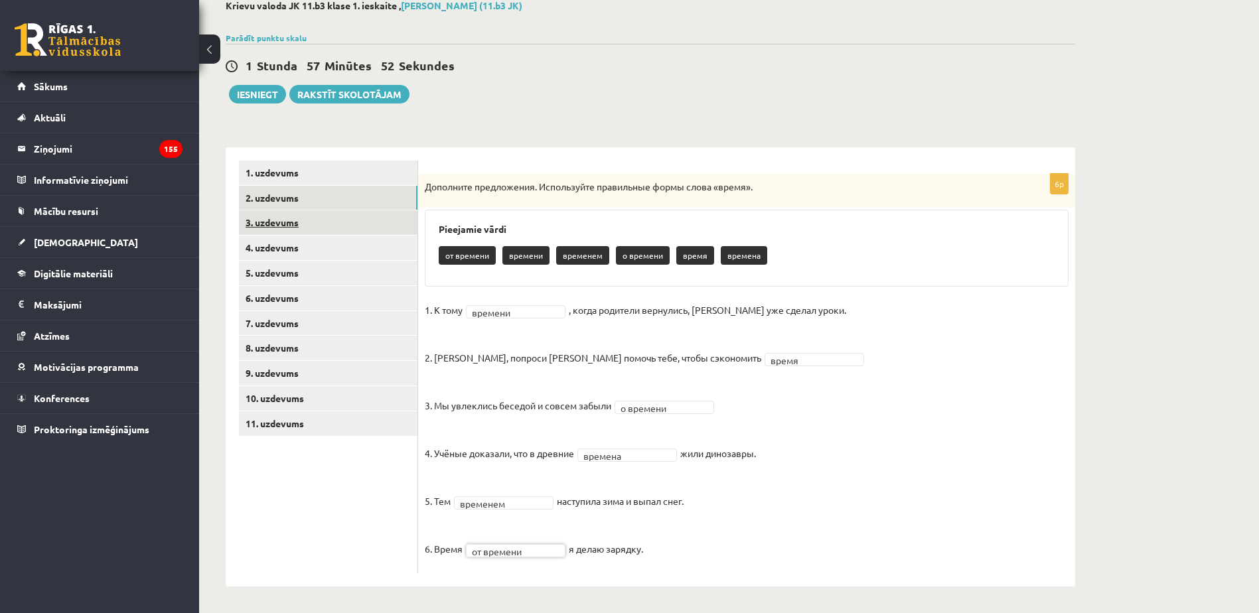
click at [311, 225] on link "3. uzdevums" at bounding box center [328, 222] width 179 height 25
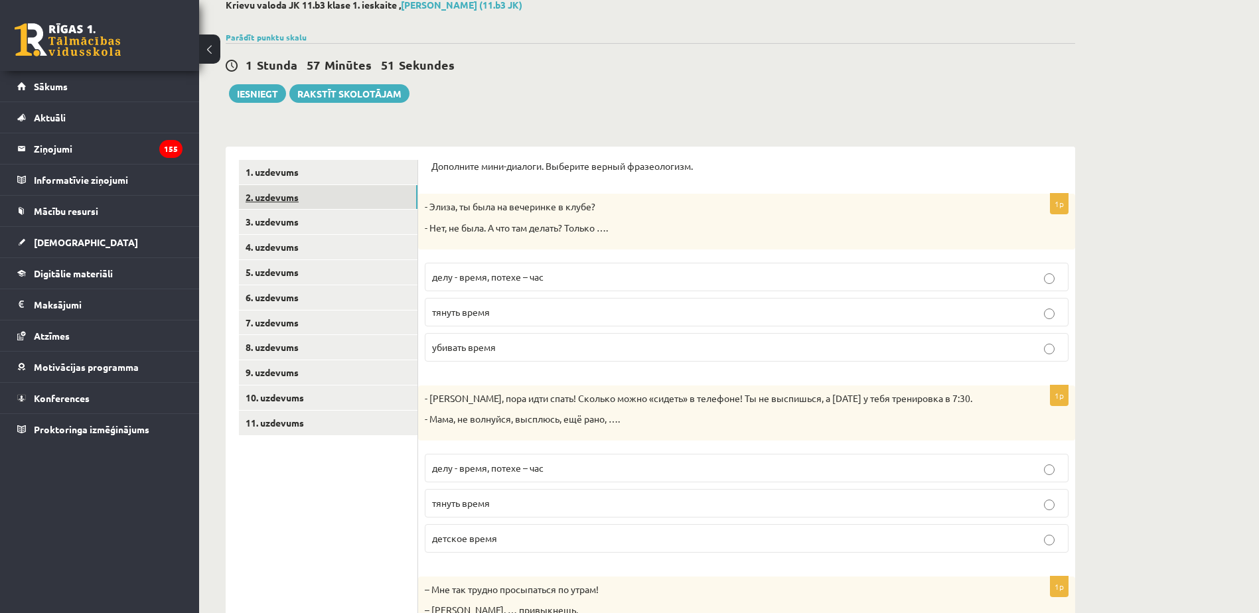
click at [309, 205] on link "2. uzdevums" at bounding box center [328, 197] width 179 height 25
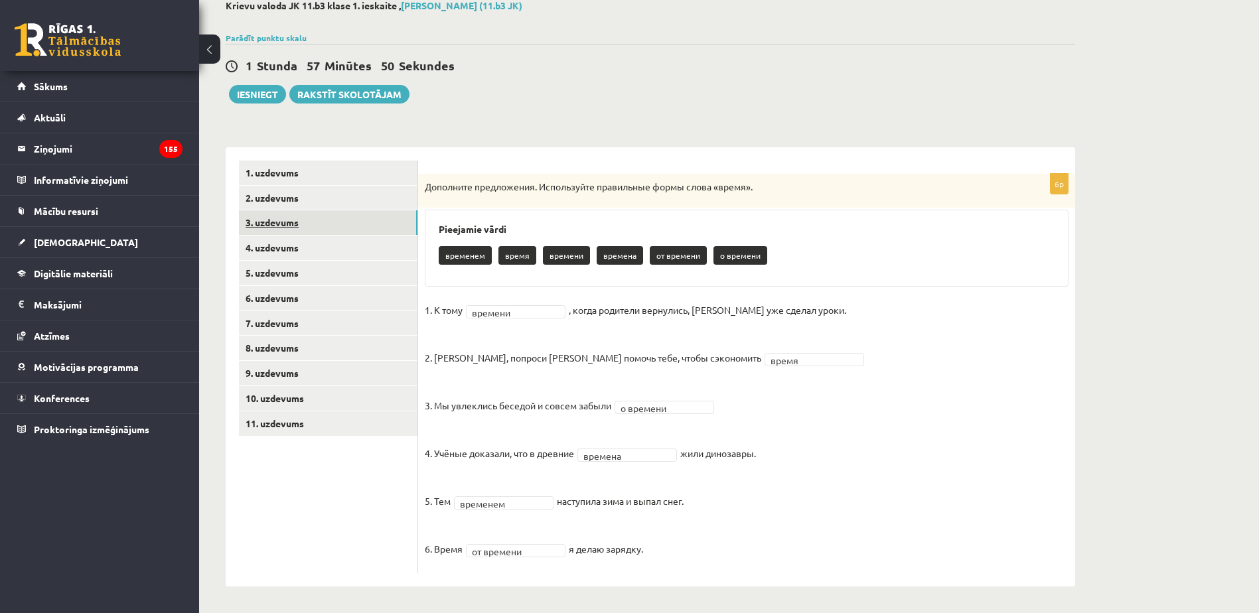
click at [312, 219] on link "3. uzdevums" at bounding box center [328, 222] width 179 height 25
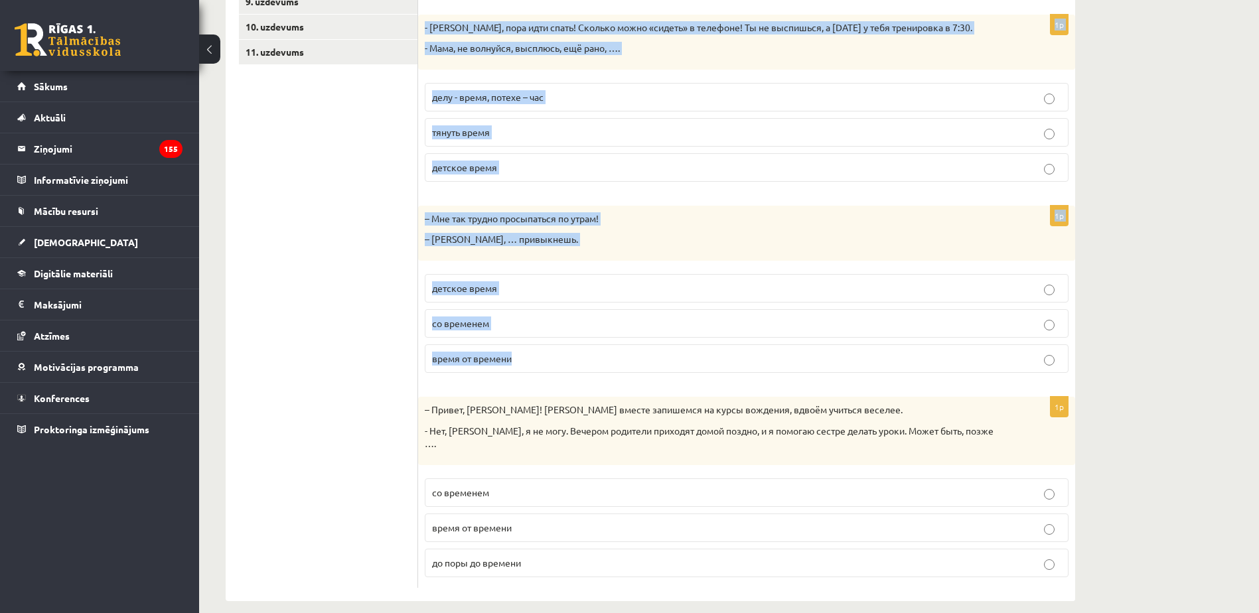
scroll to position [451, 0]
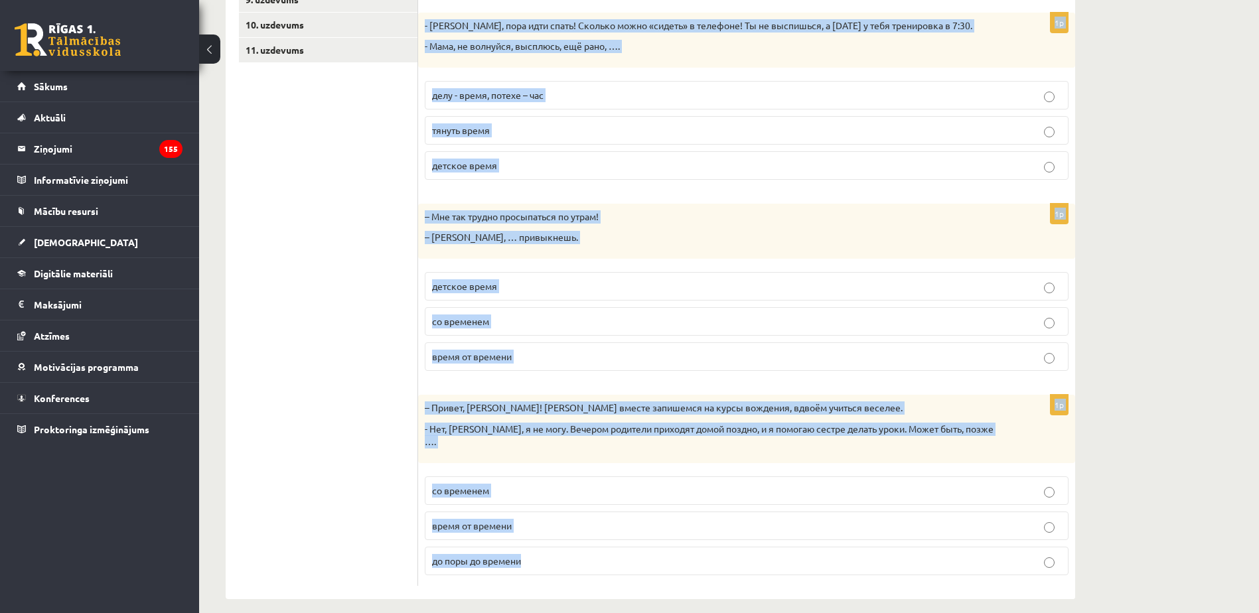
drag, startPoint x: 431, startPoint y: 98, endPoint x: 580, endPoint y: 546, distance: 471.4
click at [580, 546] on form "Дополните мини-диалоги. Выберите верный фразеологизм. 1p - Элиза, ты была на ве…" at bounding box center [746, 186] width 630 height 799
copy form "Дополните мини-диалоги. Выберите верный фразеологизм. 1p - Элиза, ты была на ве…"
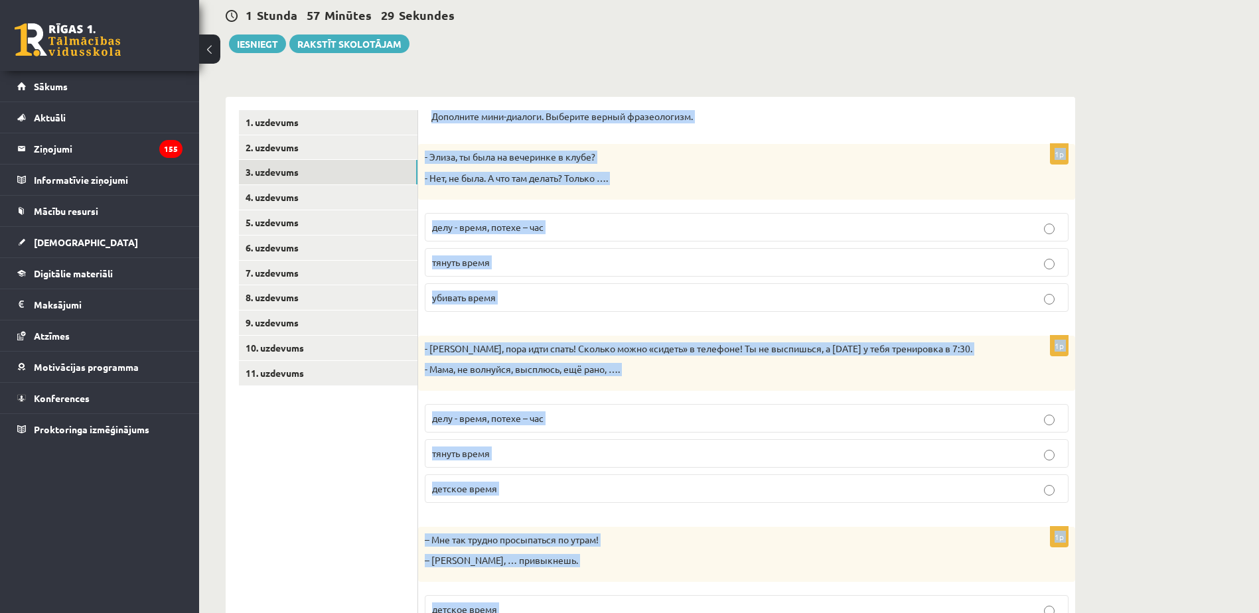
scroll to position [119, 0]
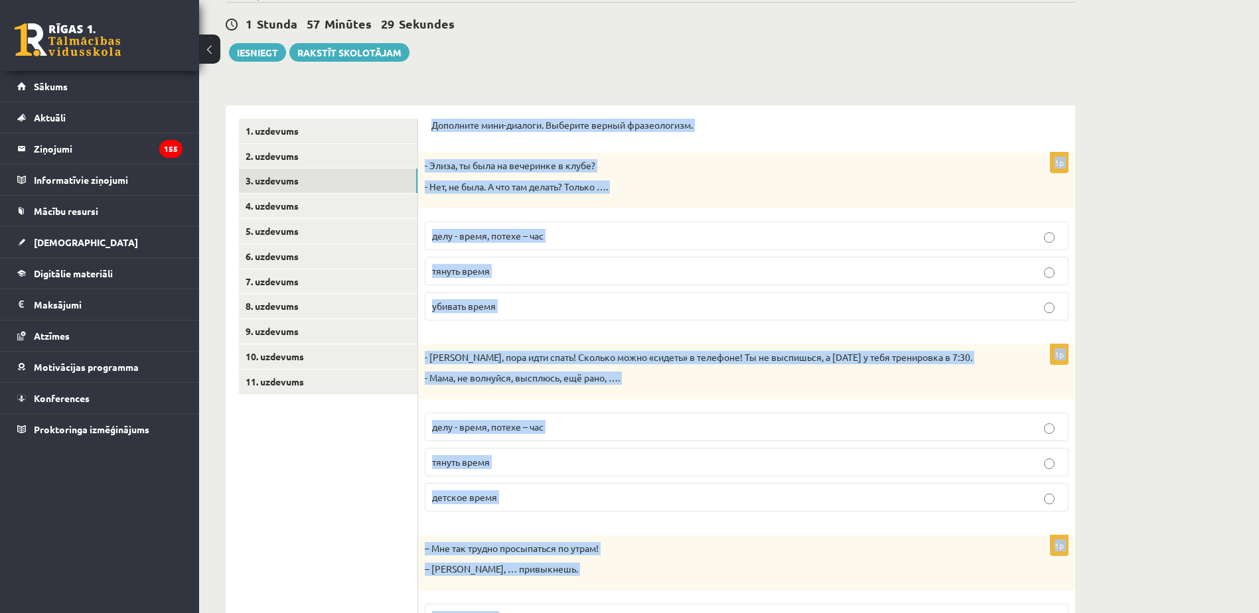
click at [585, 238] on p "делу - время, потехе – час" at bounding box center [746, 236] width 629 height 14
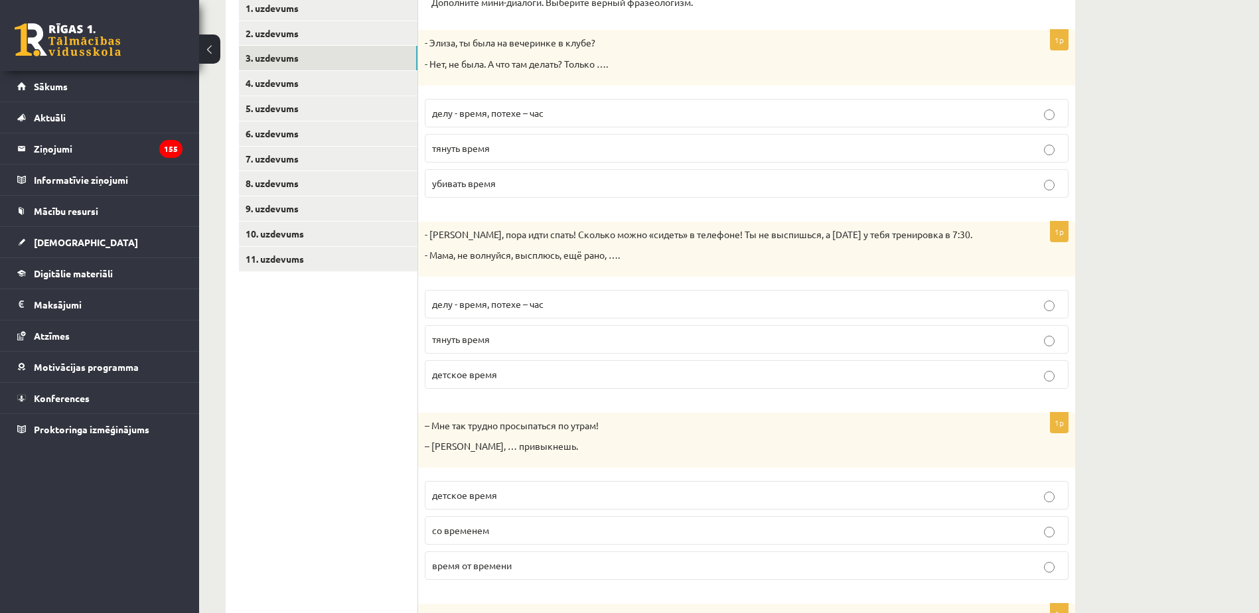
scroll to position [252, 0]
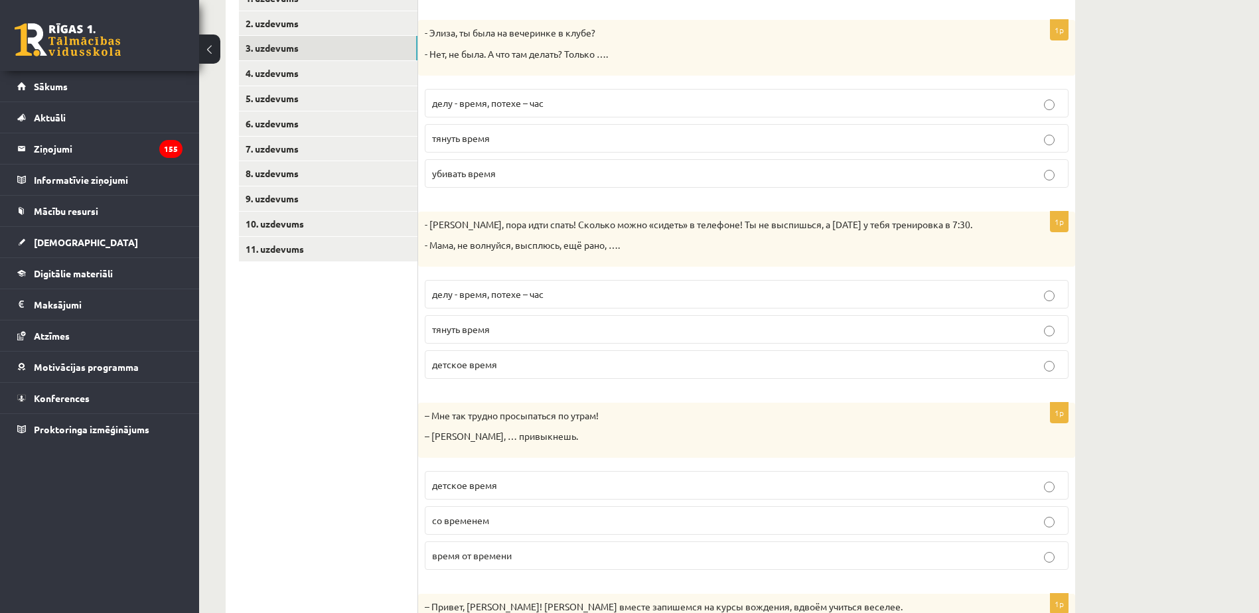
click at [515, 334] on p "тянуть время" at bounding box center [746, 330] width 629 height 14
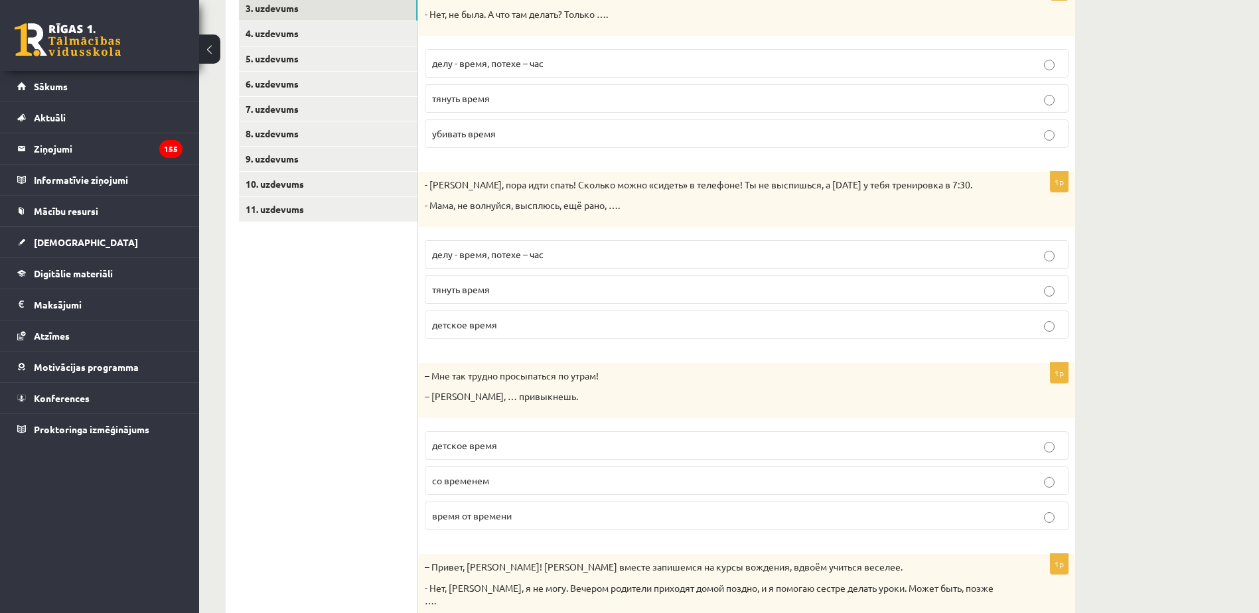
scroll to position [451, 0]
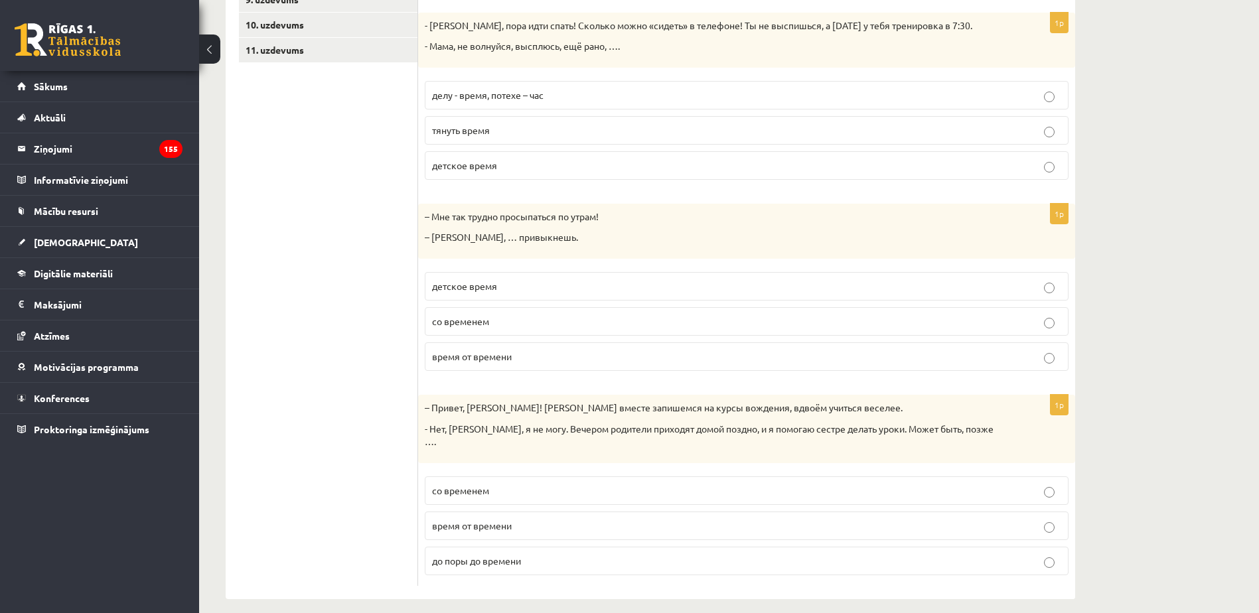
click at [533, 318] on p "со временем" at bounding box center [746, 322] width 629 height 14
click at [536, 519] on p "время от времени" at bounding box center [746, 526] width 629 height 14
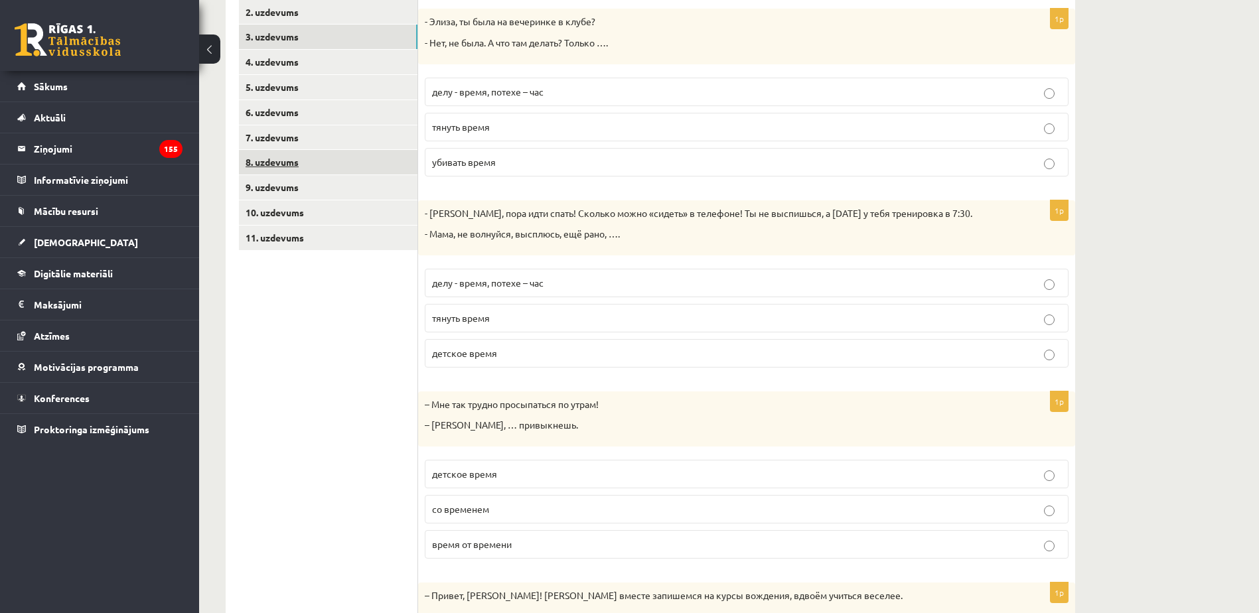
scroll to position [186, 0]
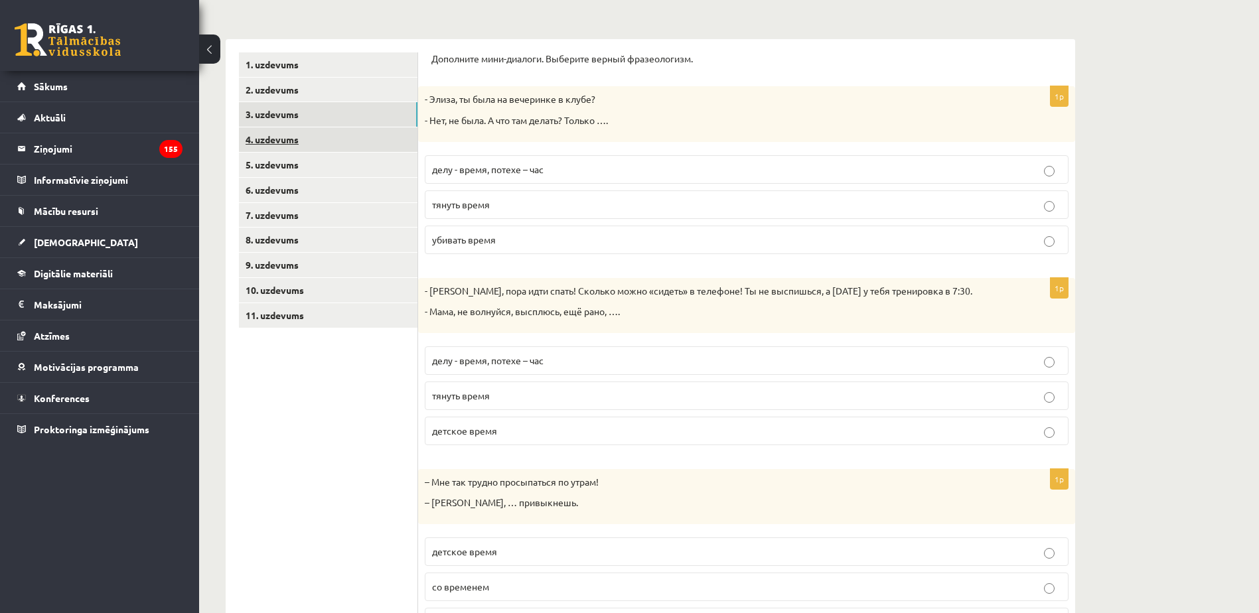
click at [327, 142] on link "4. uzdevums" at bounding box center [328, 139] width 179 height 25
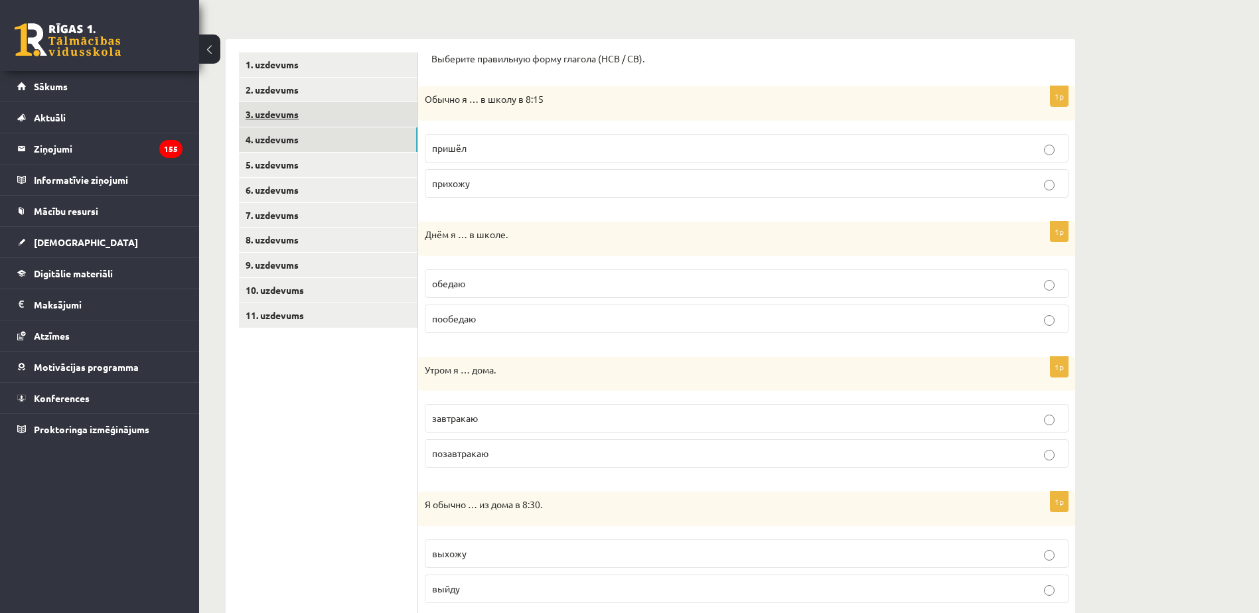
click at [329, 117] on link "3. uzdevums" at bounding box center [328, 114] width 179 height 25
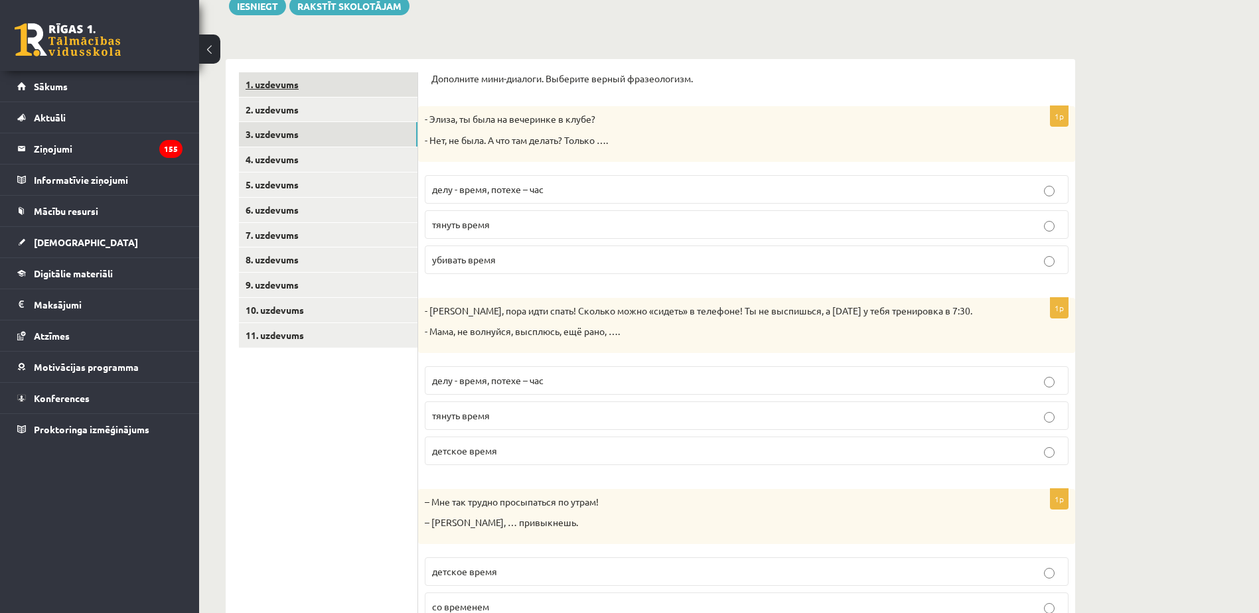
scroll to position [119, 0]
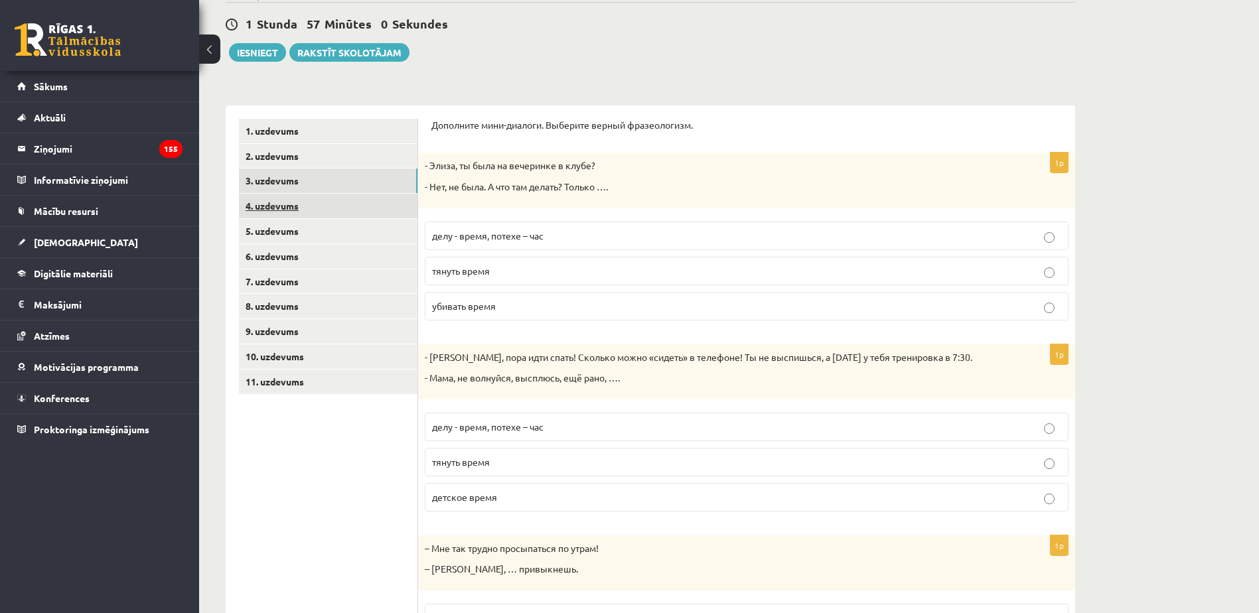
click at [341, 204] on link "4. uzdevums" at bounding box center [328, 206] width 179 height 25
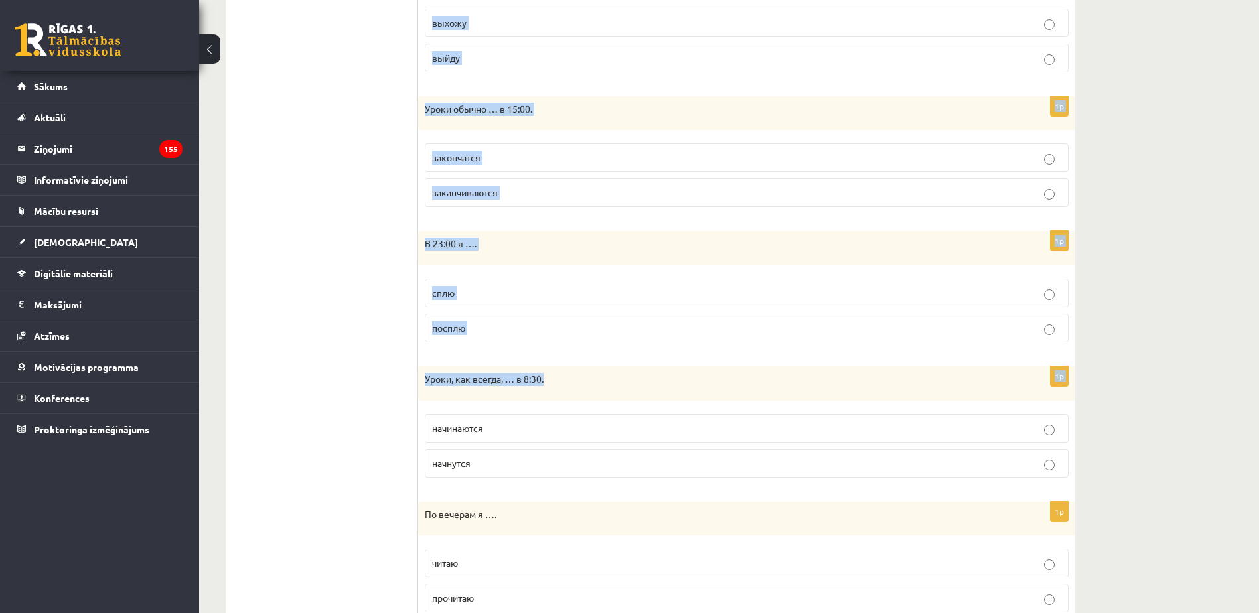
scroll to position [767, 0]
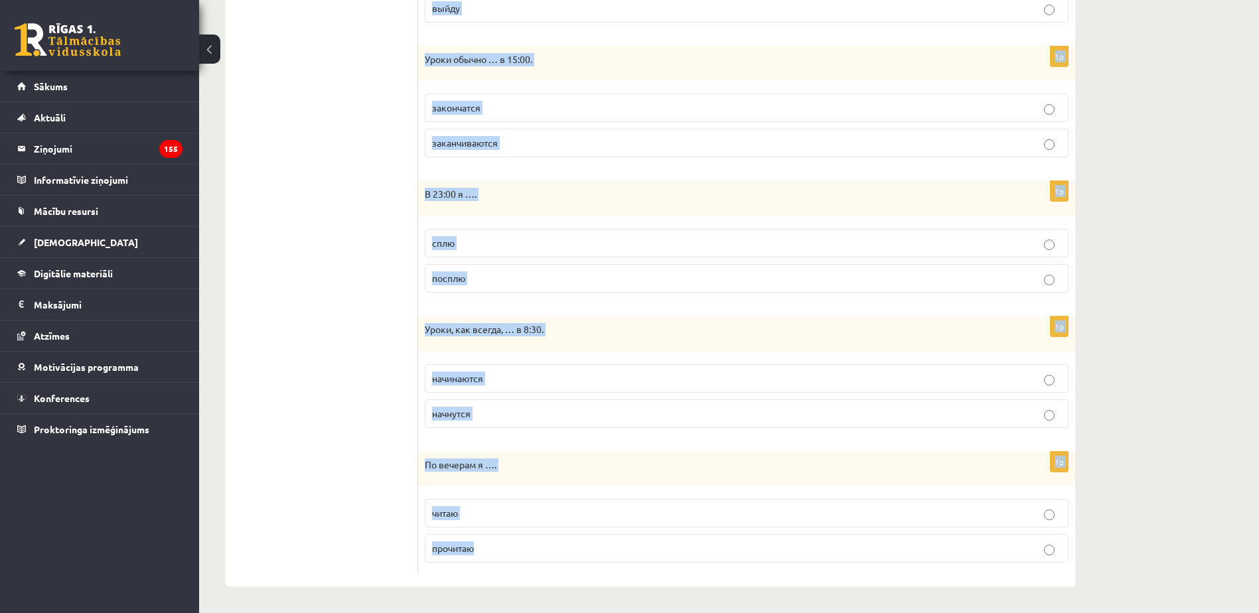
drag, startPoint x: 429, startPoint y: 124, endPoint x: 609, endPoint y: 538, distance: 451.5
click at [609, 538] on div "Выберите правильную форму глагола (НСВ / СВ). 1p Обычно я … в школу в 8:15 приш…" at bounding box center [746, 22] width 657 height 1128
copy form "Выберите правильную форму глагола (НСВ / СВ). 1p Обычно я … в школу в 8:15 приш…"
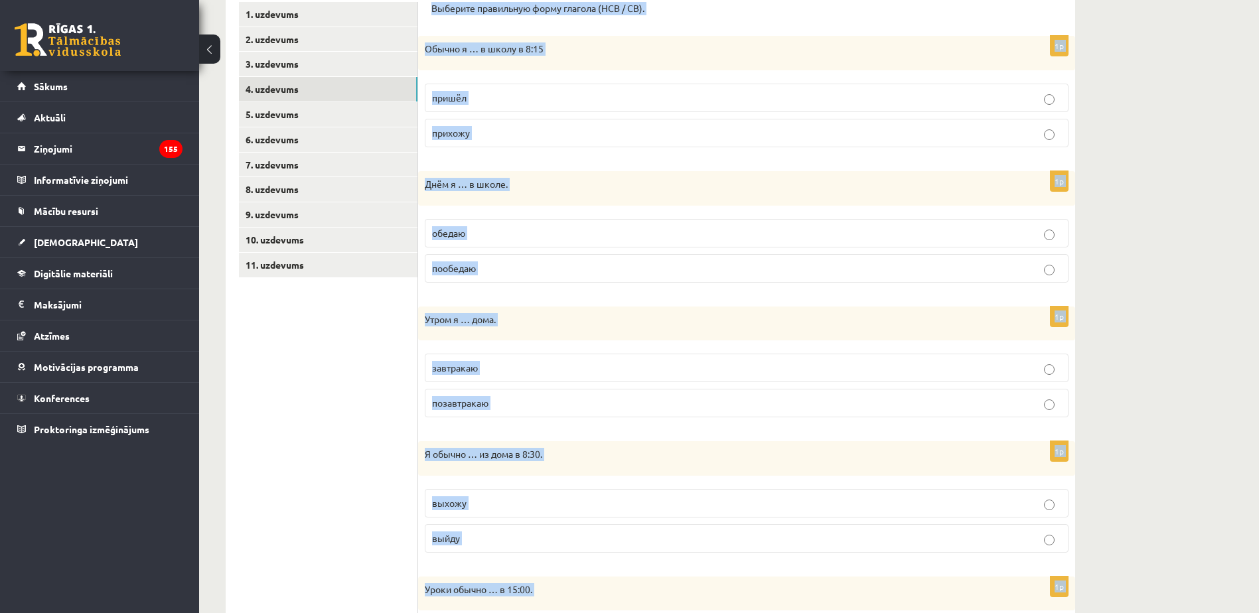
scroll to position [170, 0]
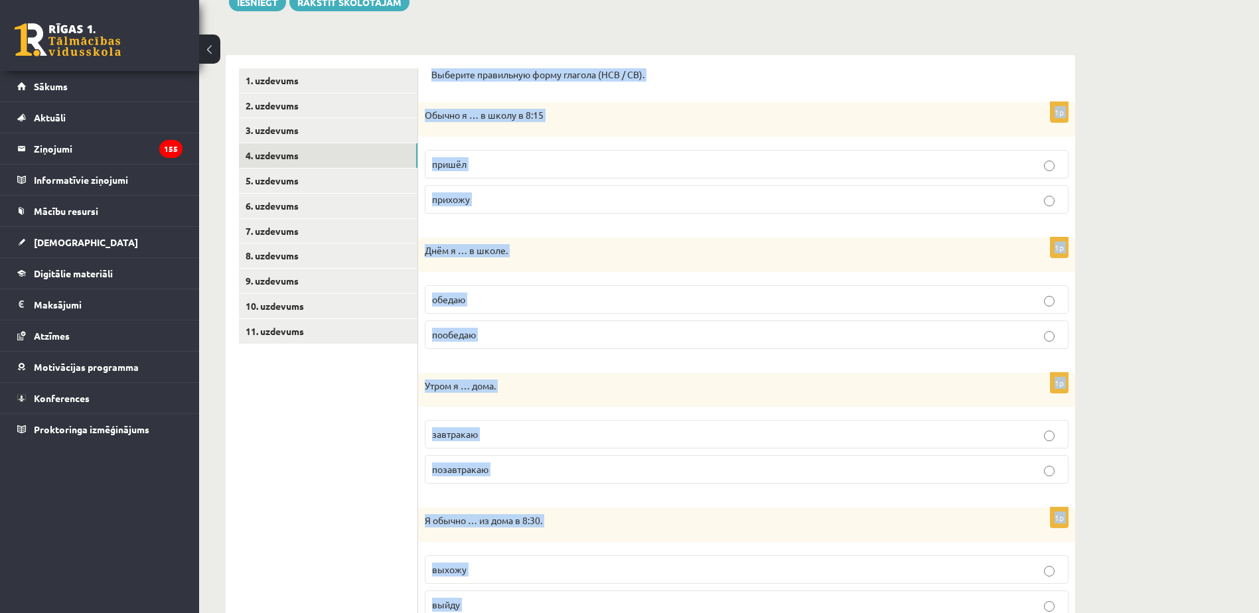
click at [548, 202] on p "прихожу" at bounding box center [746, 199] width 629 height 14
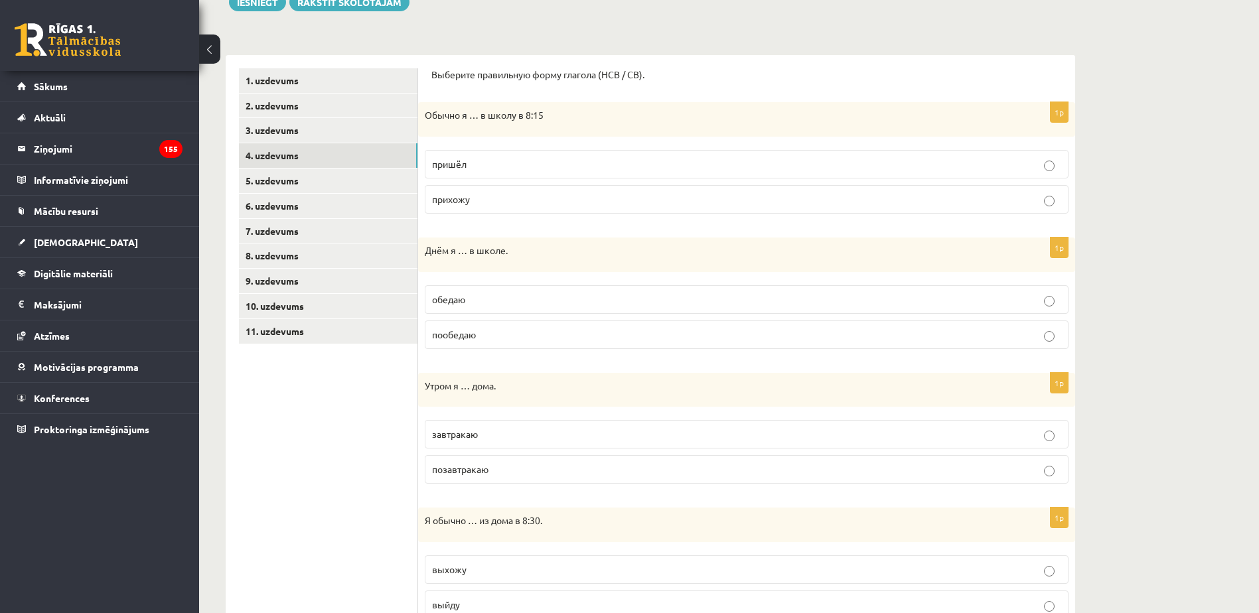
click at [508, 297] on p "обедаю" at bounding box center [746, 300] width 629 height 14
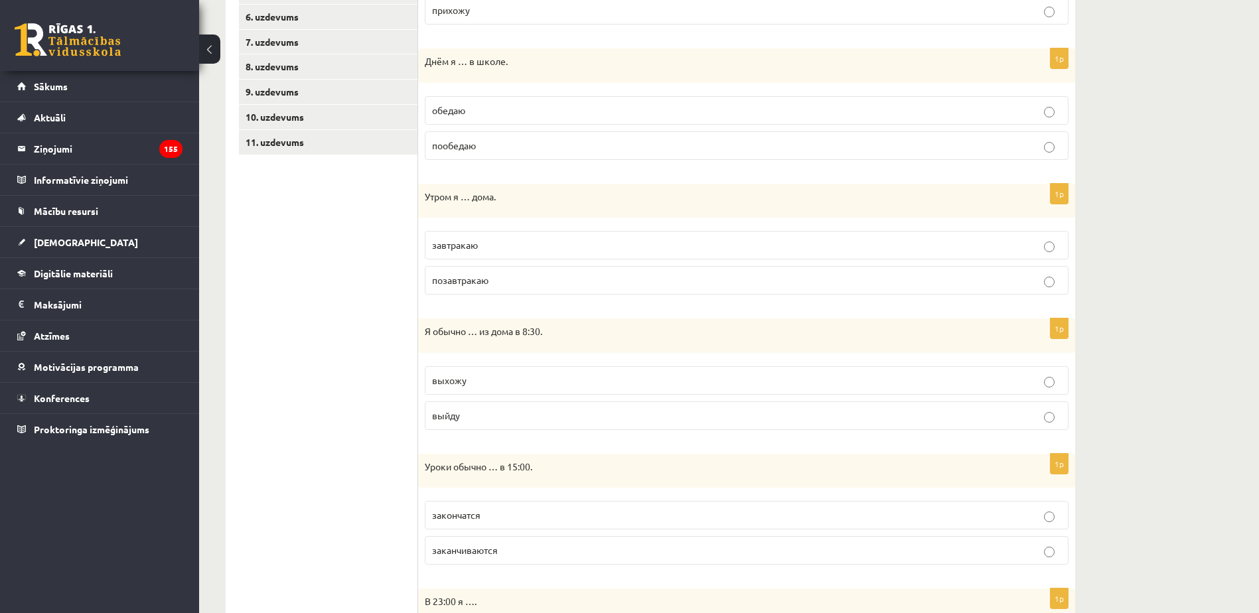
scroll to position [369, 0]
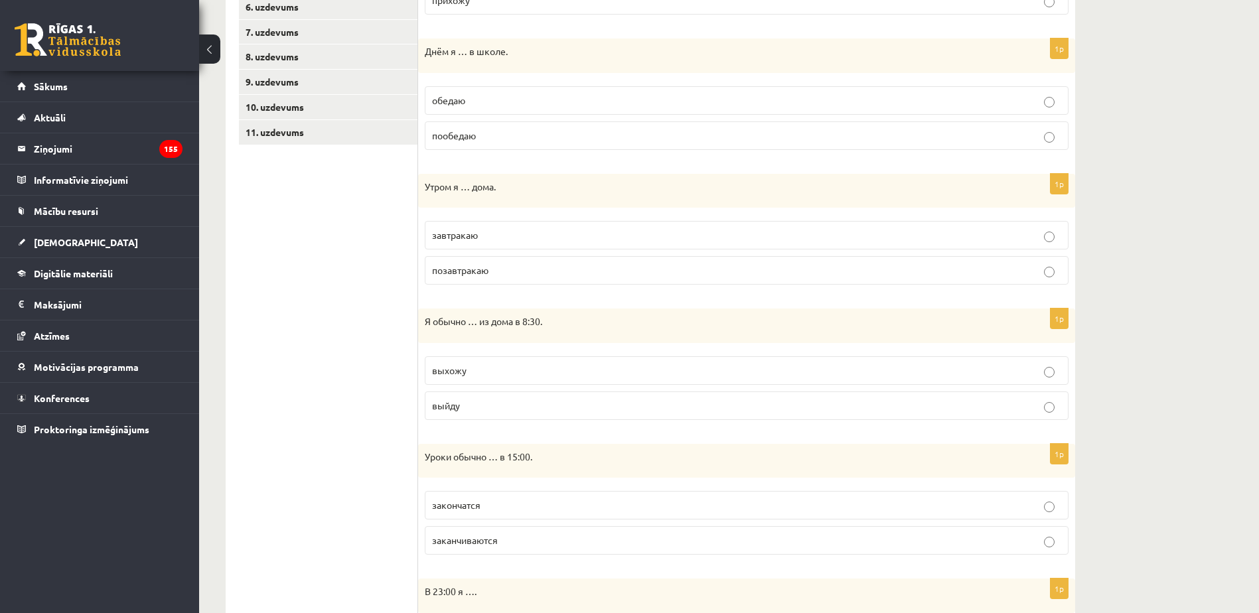
click at [493, 233] on p "завтракаю" at bounding box center [746, 235] width 629 height 14
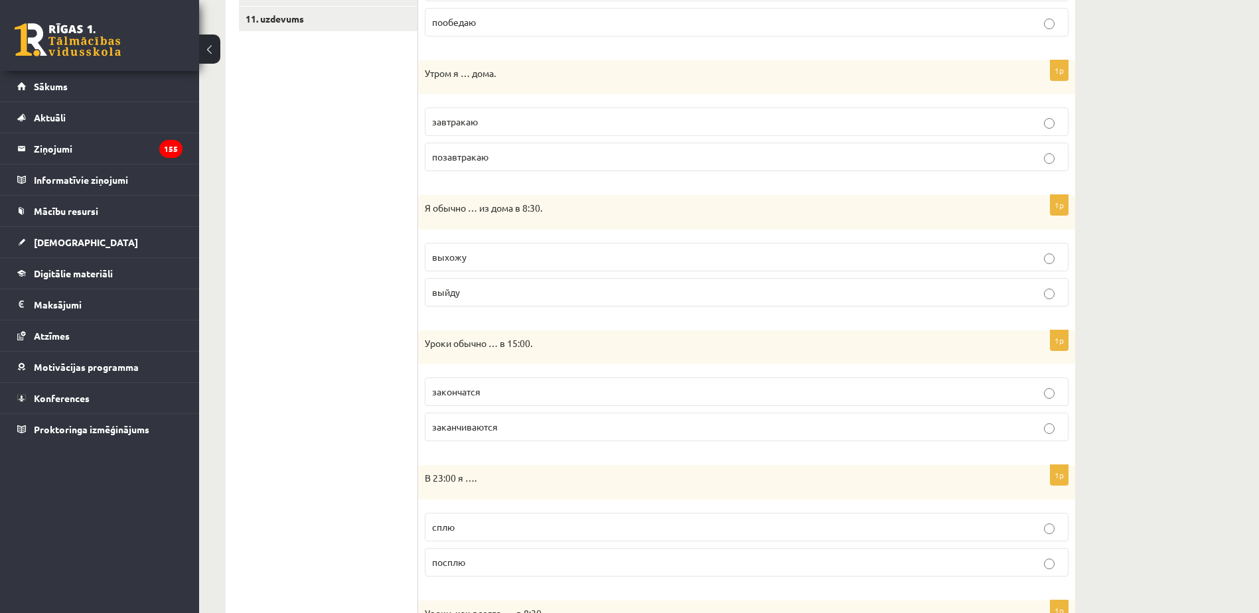
scroll to position [502, 0]
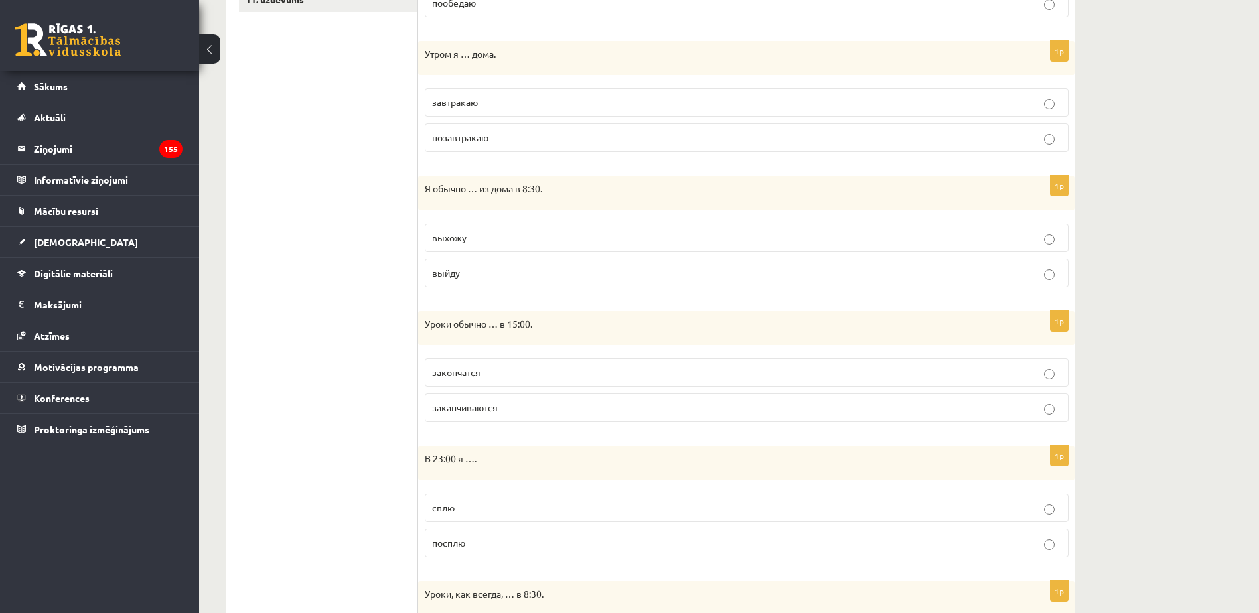
click at [507, 240] on p "выхожу" at bounding box center [746, 238] width 629 height 14
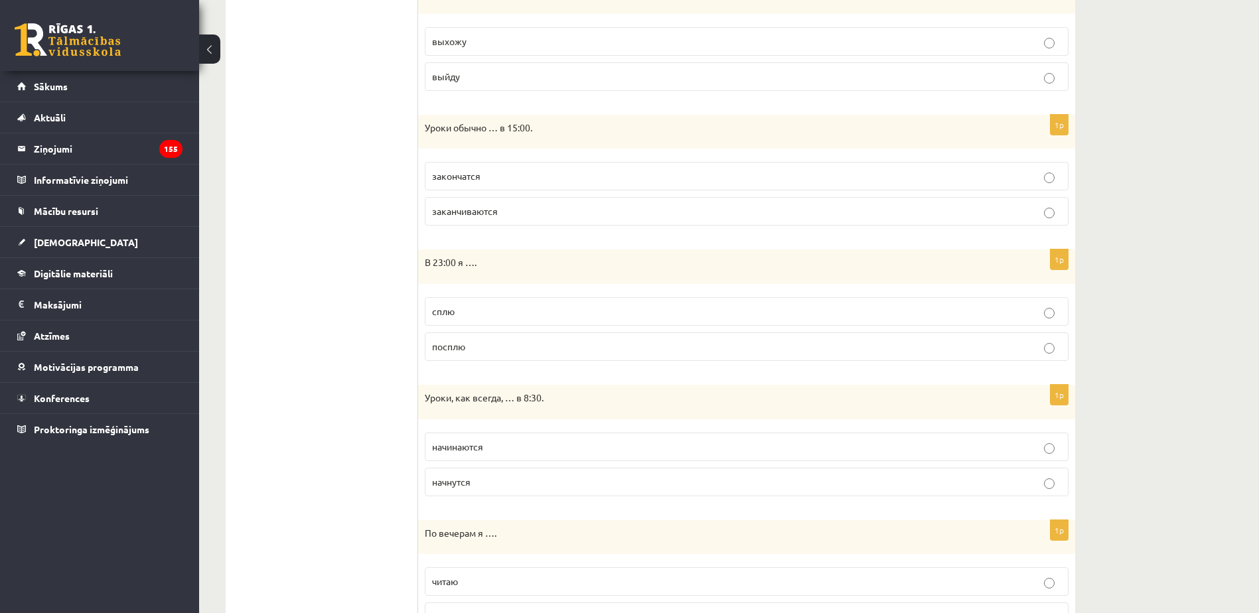
scroll to position [701, 0]
click at [497, 208] on span "заканчиваются" at bounding box center [465, 208] width 66 height 12
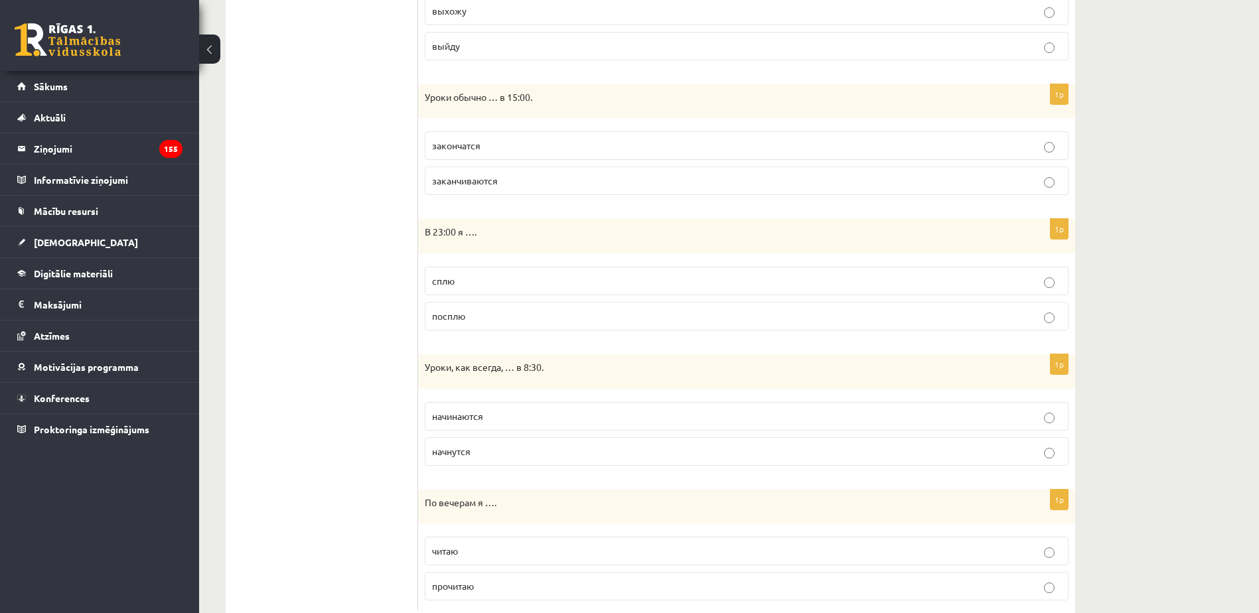
scroll to position [767, 0]
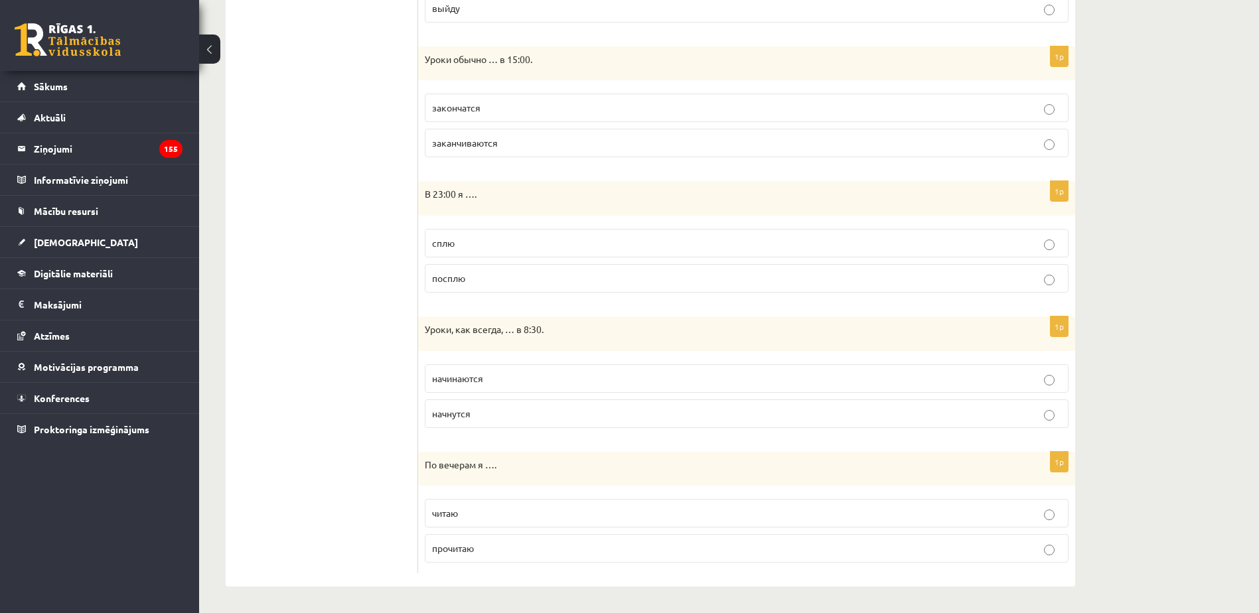
click at [489, 252] on label "сплю" at bounding box center [747, 243] width 644 height 29
click at [508, 386] on label "начинаются" at bounding box center [747, 378] width 644 height 29
click at [510, 518] on p "читаю" at bounding box center [746, 513] width 629 height 14
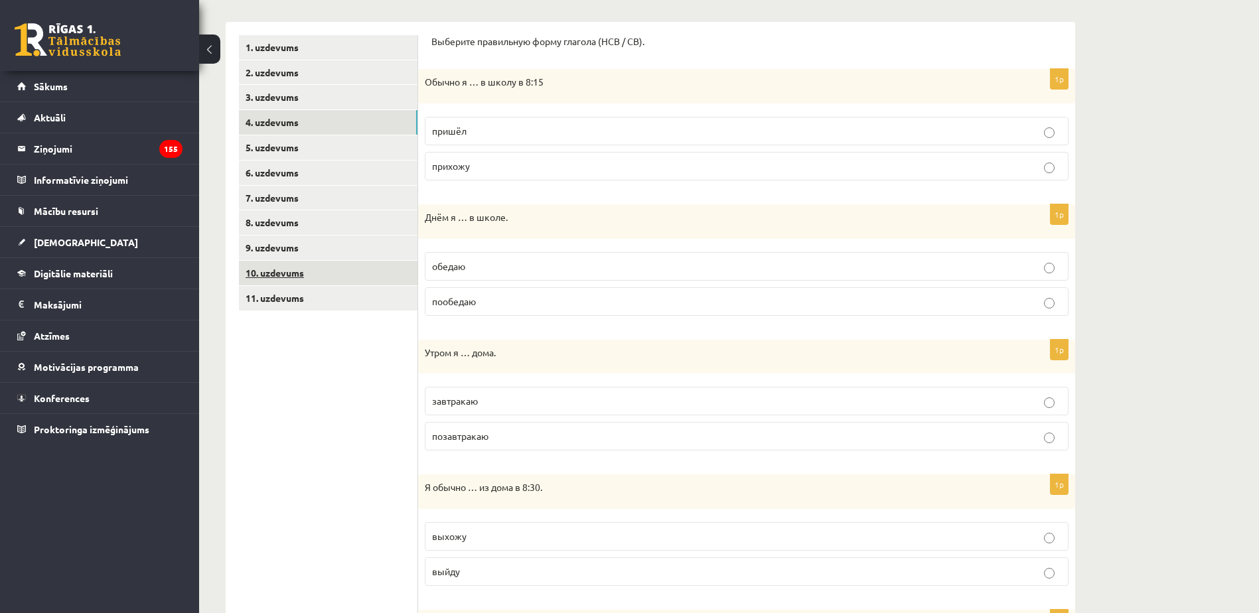
scroll to position [170, 0]
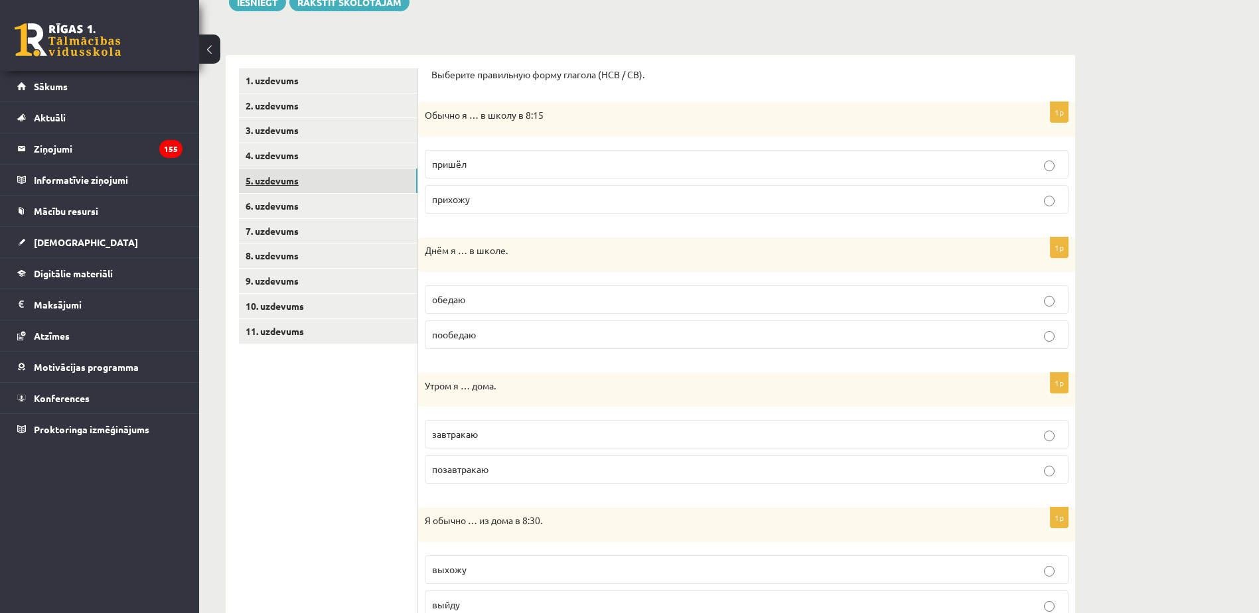
click at [348, 190] on link "5. uzdevums" at bounding box center [328, 181] width 179 height 25
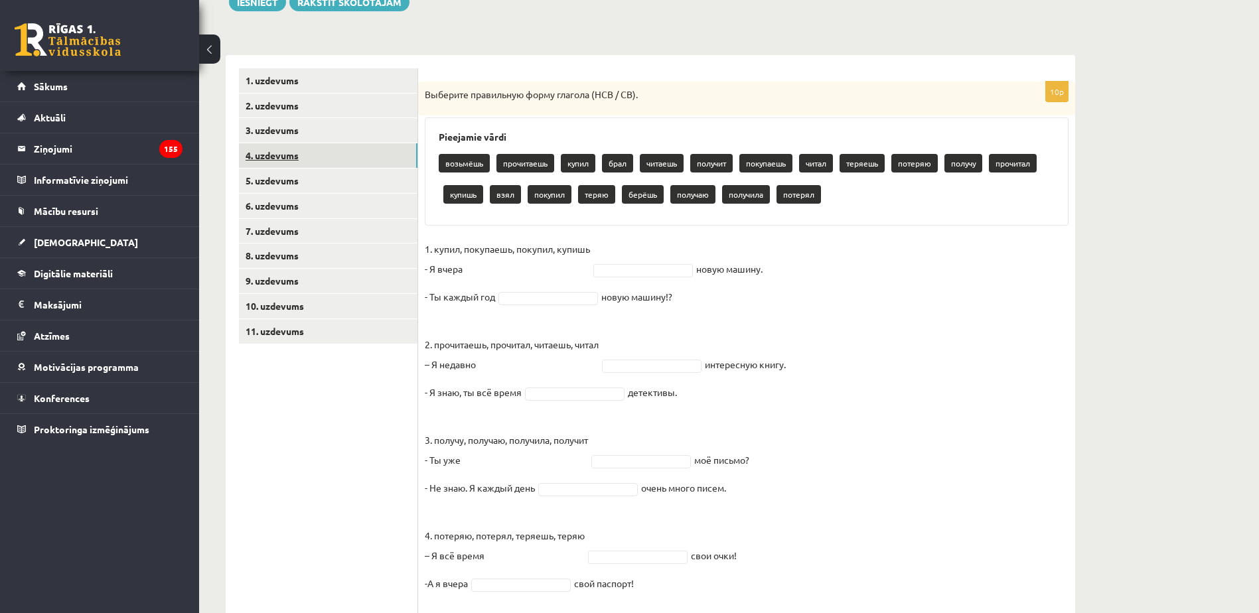
click at [343, 157] on link "4. uzdevums" at bounding box center [328, 155] width 179 height 25
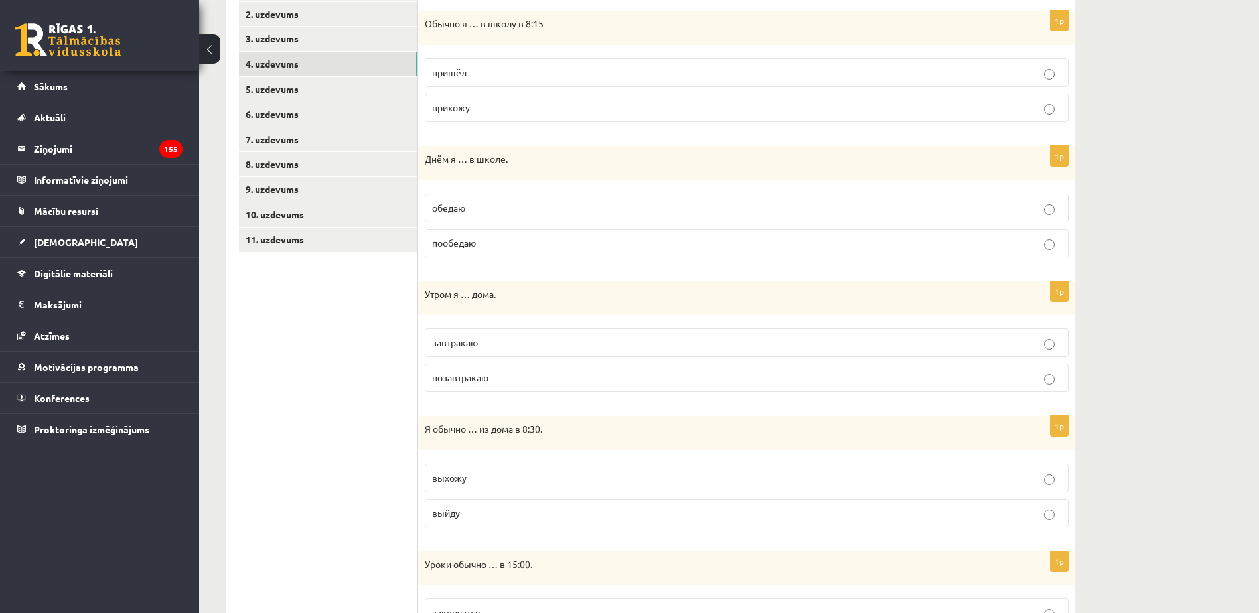
scroll to position [236, 0]
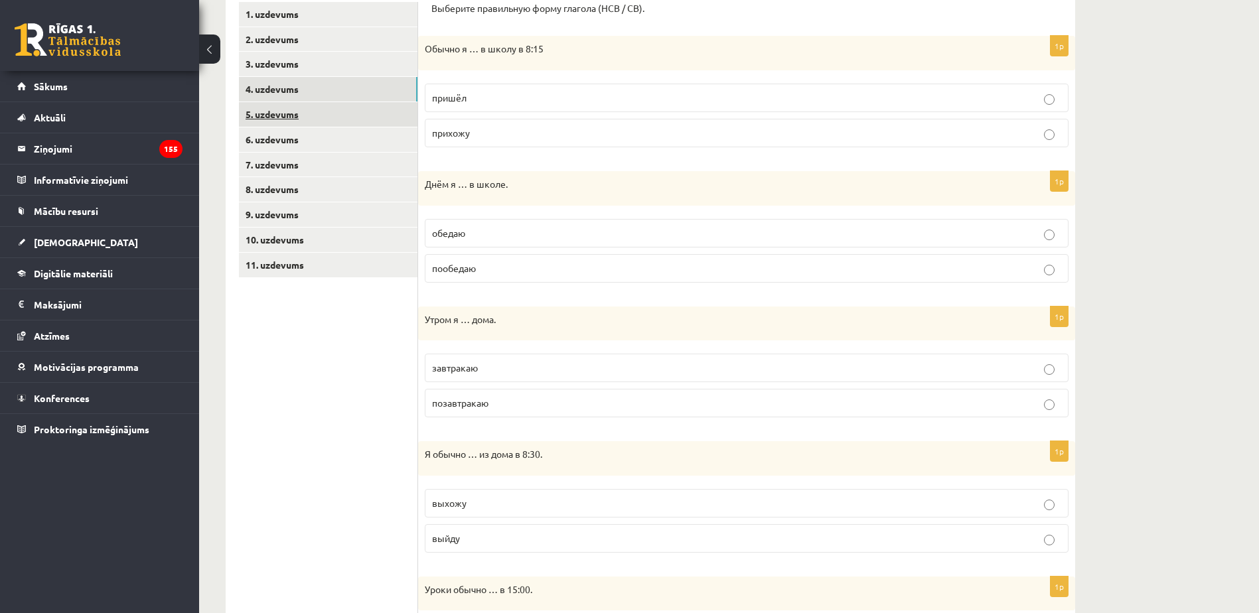
click at [337, 110] on link "5. uzdevums" at bounding box center [328, 114] width 179 height 25
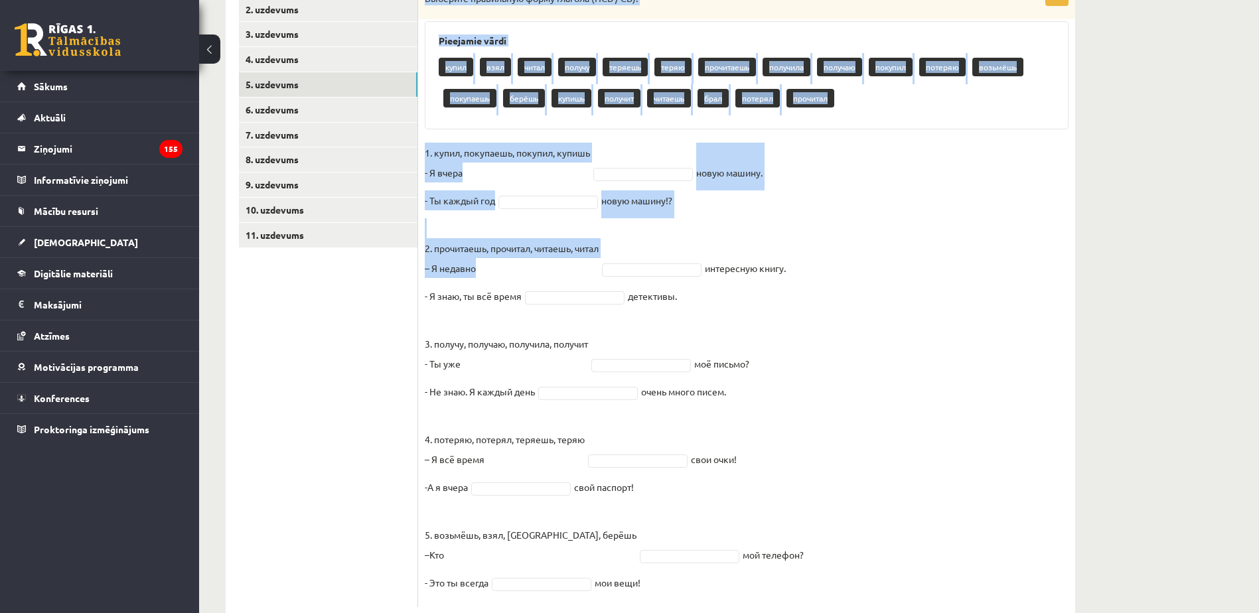
scroll to position [301, 0]
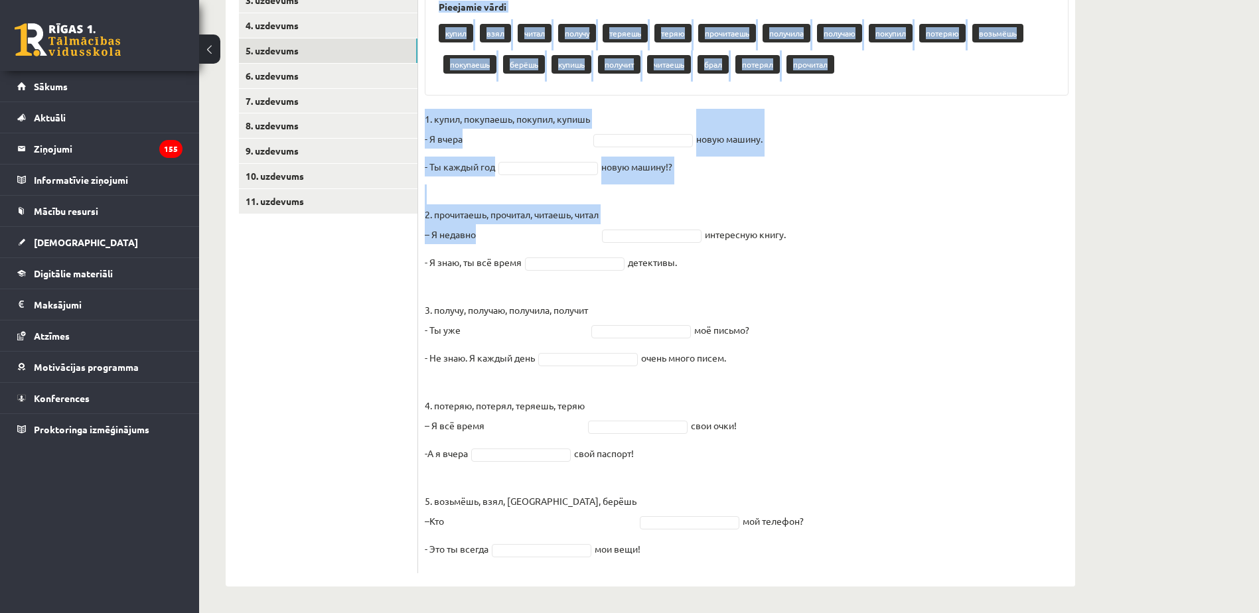
drag, startPoint x: 424, startPoint y: 160, endPoint x: 718, endPoint y: 549, distance: 487.5
click at [718, 549] on div "10p Выберите правильную форму глагола (НСВ / СВ). Pieejamie vārdi купил взял чи…" at bounding box center [746, 263] width 657 height 622
copy div "Выберите правильную форму глагола (НСВ / СВ). Pieejamie vārdi купил взял читал …"
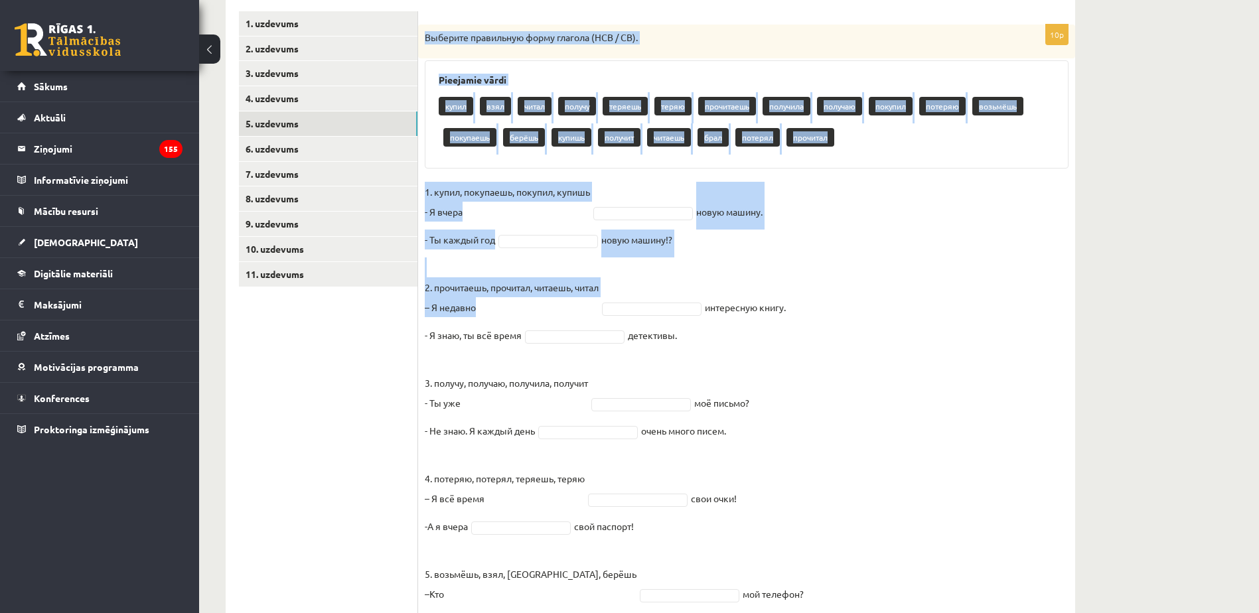
scroll to position [265, 0]
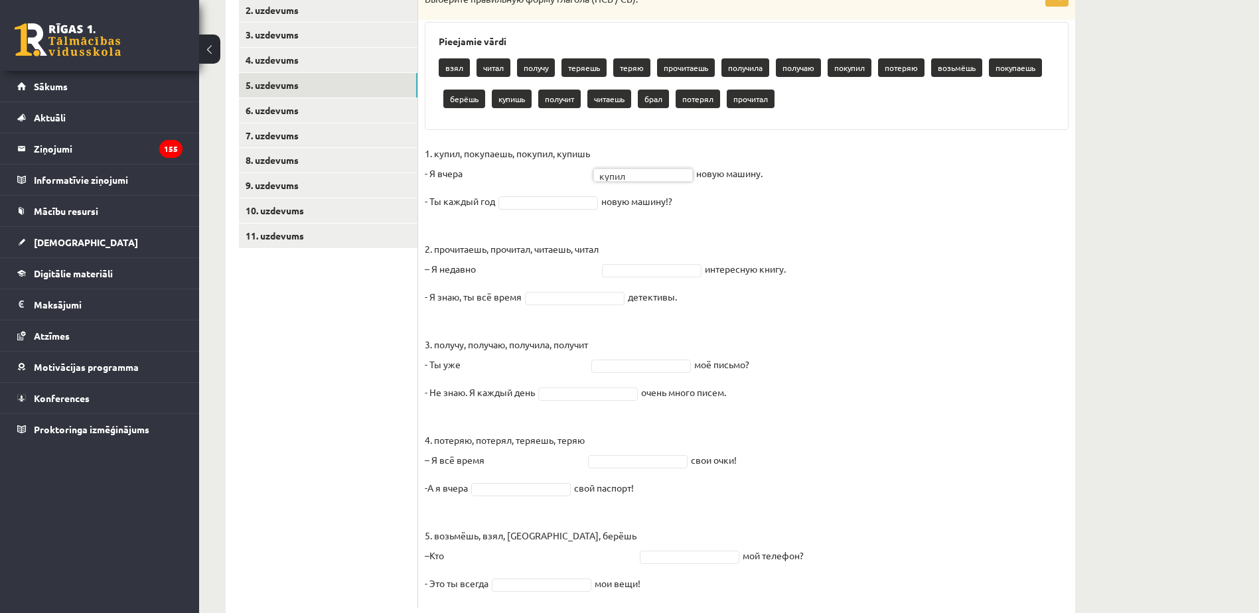
click at [545, 194] on fieldset "1. купил, покупаешь, покупил, купишь - Я вчера купил ***** новую машину. - Ты к…" at bounding box center [747, 372] width 644 height 458
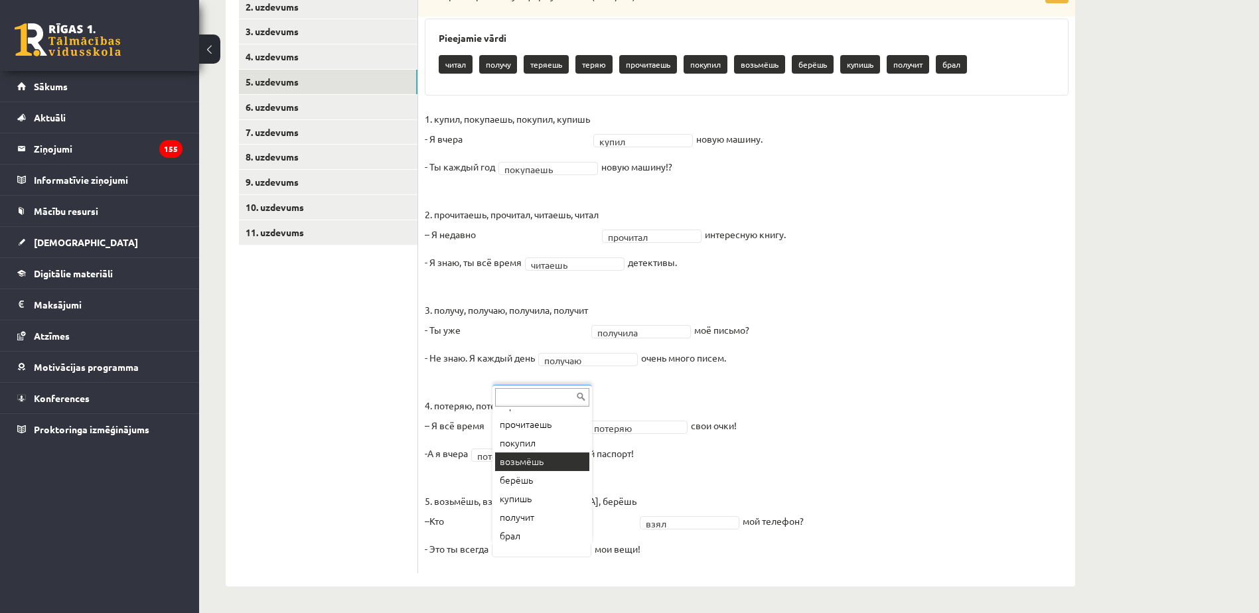
scroll to position [90, 0]
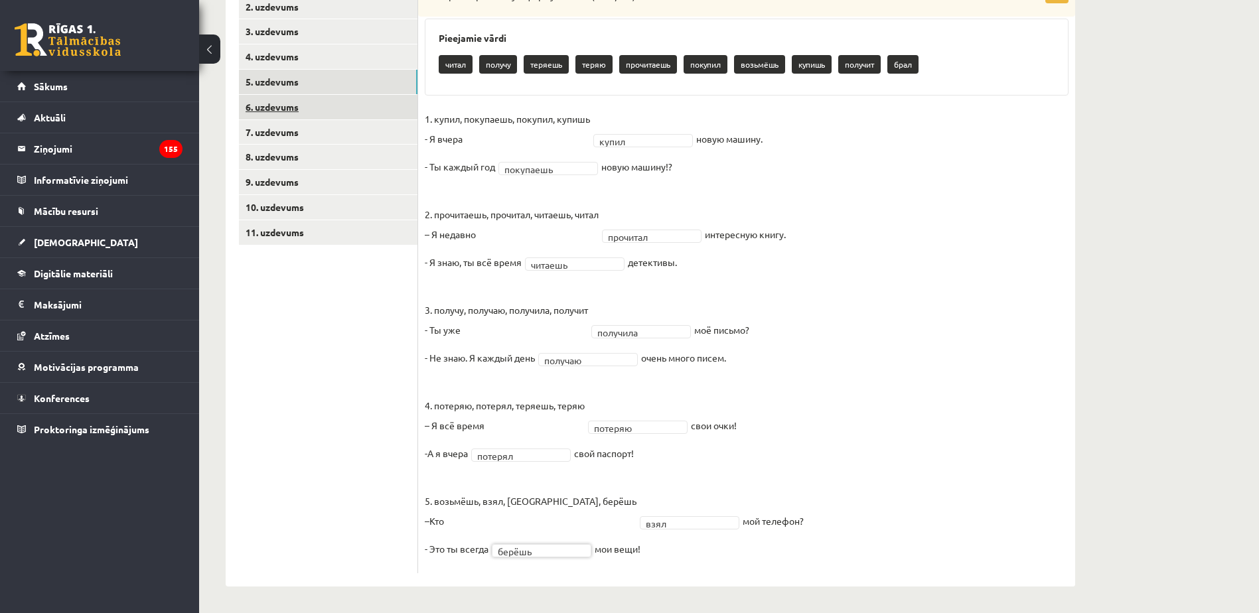
click at [306, 108] on link "6. uzdevums" at bounding box center [328, 107] width 179 height 25
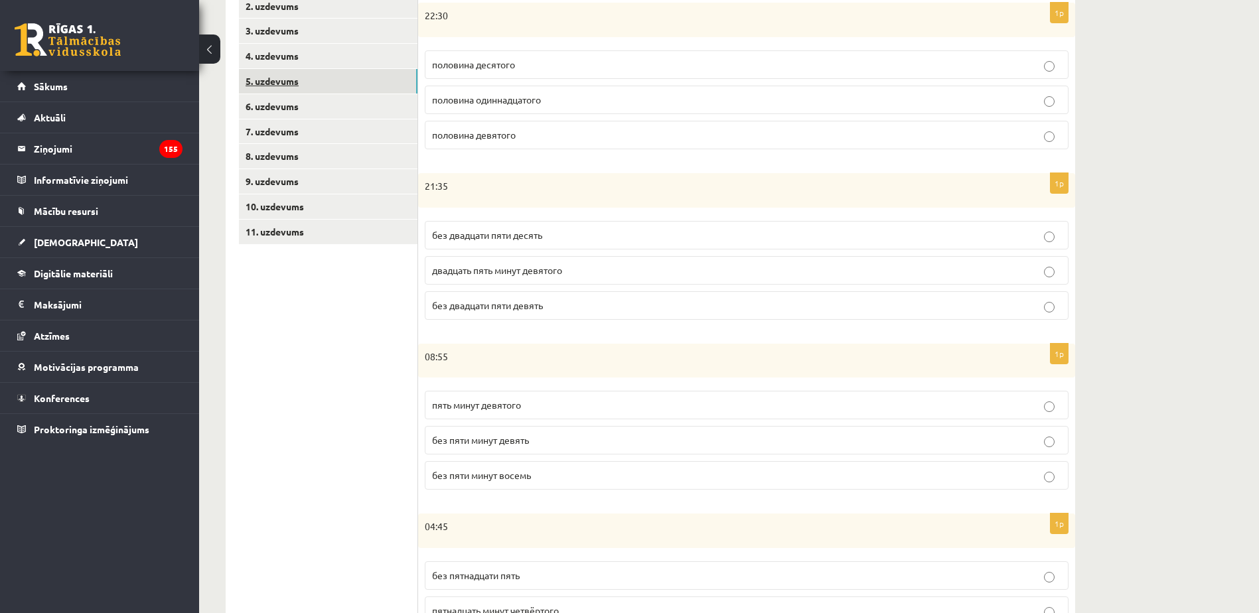
click at [311, 85] on link "5. uzdevums" at bounding box center [328, 81] width 179 height 25
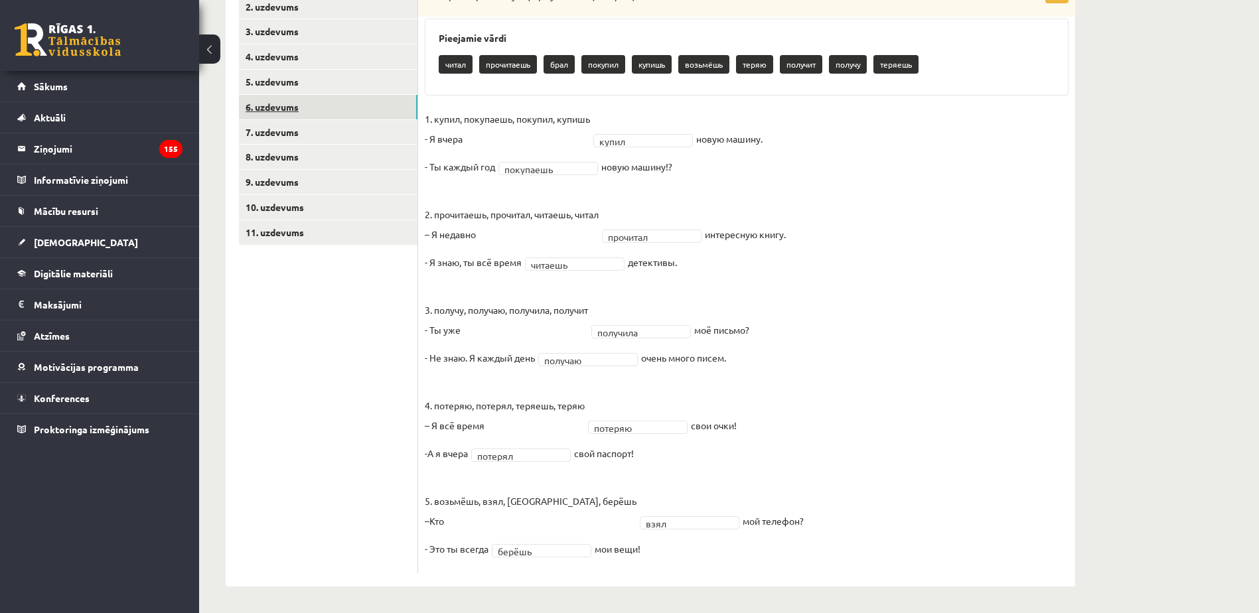
click at [359, 111] on link "6. uzdevums" at bounding box center [328, 107] width 179 height 25
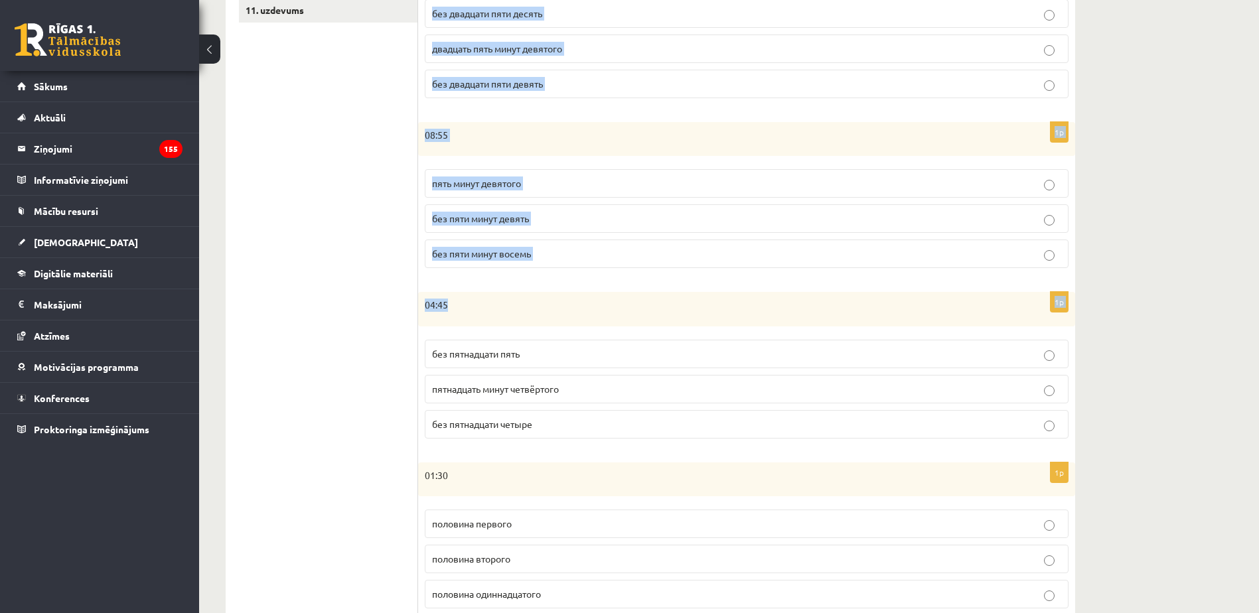
scroll to position [538, 0]
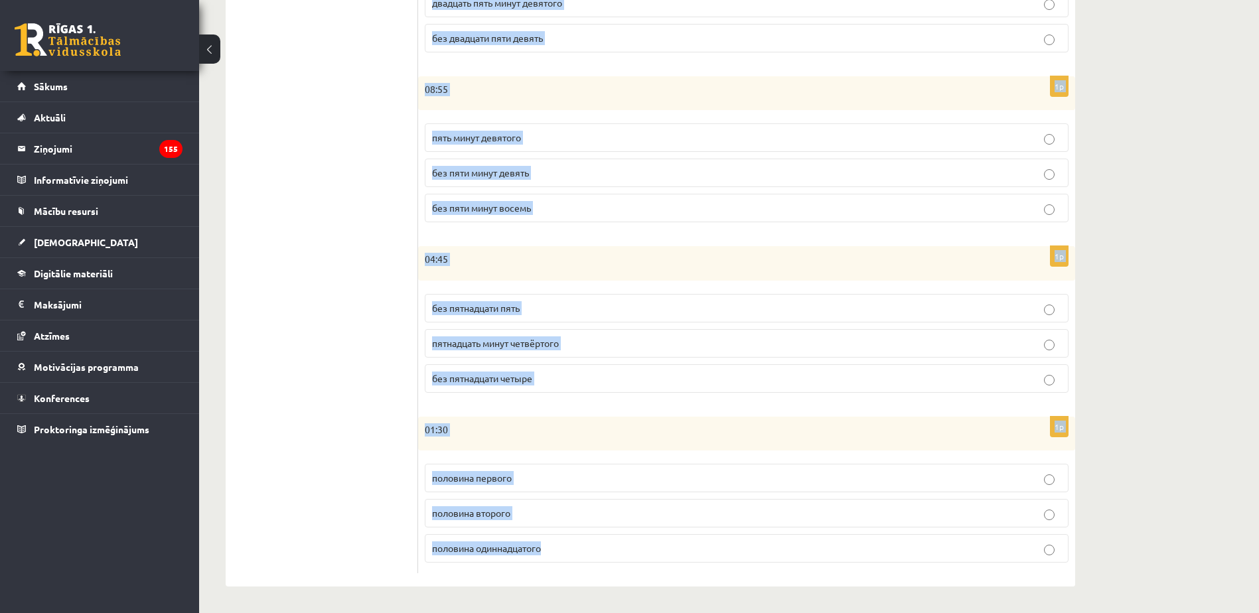
drag, startPoint x: 428, startPoint y: 108, endPoint x: 614, endPoint y: 553, distance: 481.9
click at [614, 553] on div "Сколько времени? Выберите правильный вариант. 1p 22:30 половина десятого полови…" at bounding box center [746, 137] width 657 height 899
copy form "Сколько времени? Выберите правильный вариант. 1p 22:30 половина десятого полови…"
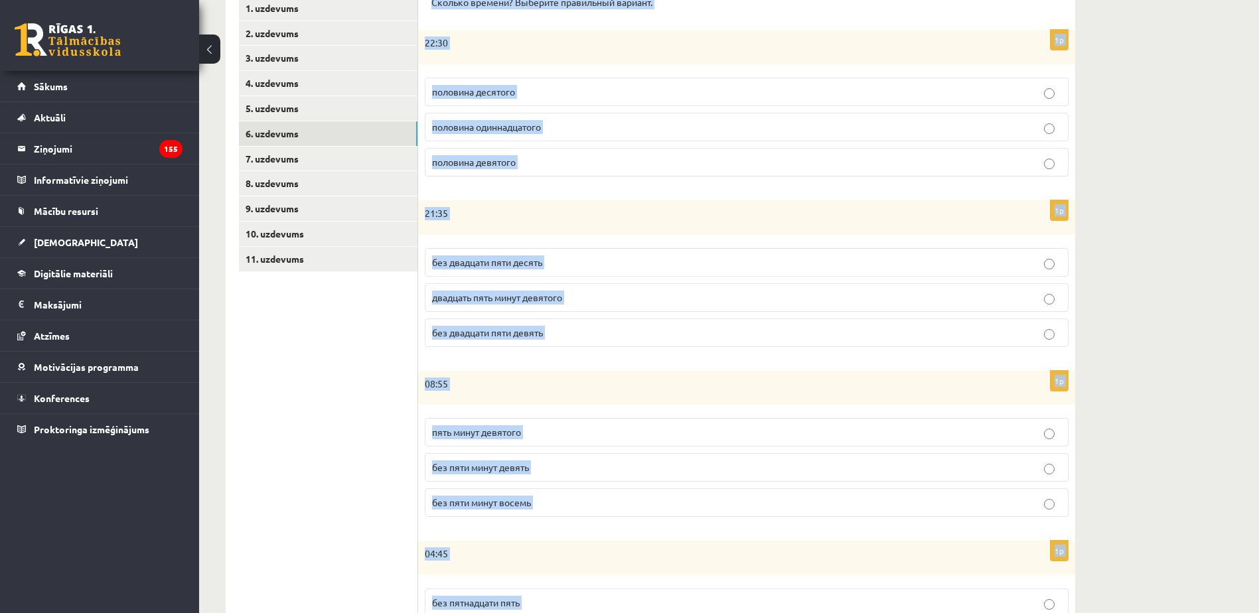
scroll to position [206, 0]
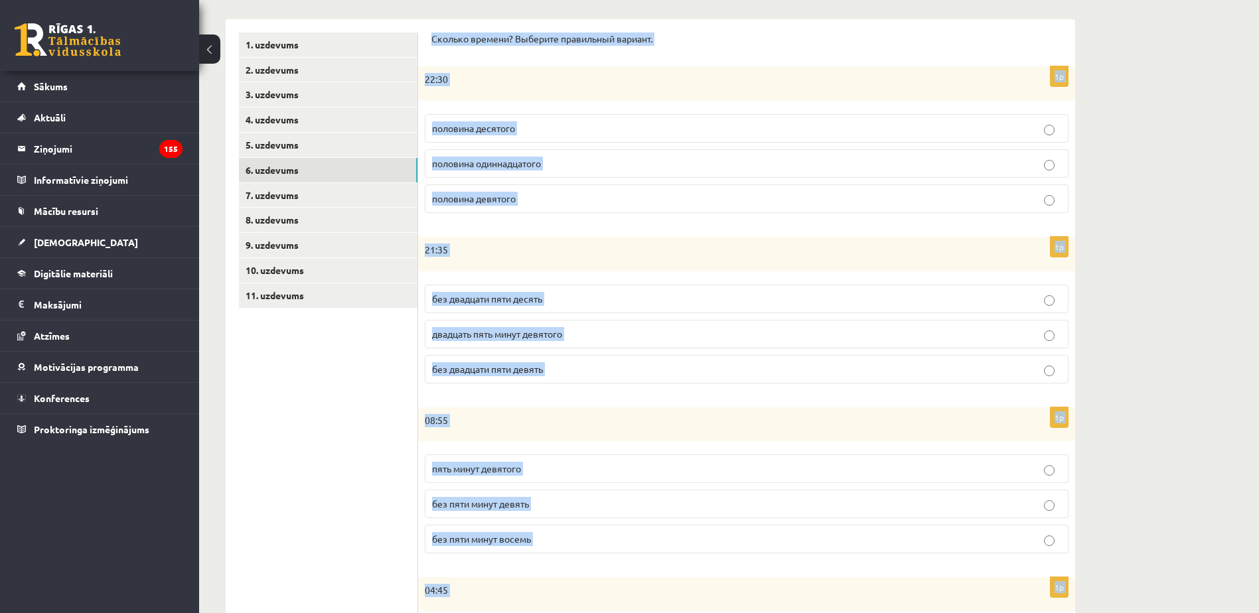
click at [571, 93] on div "22:30" at bounding box center [746, 83] width 657 height 35
click at [589, 131] on p "половина десятого" at bounding box center [746, 128] width 629 height 14
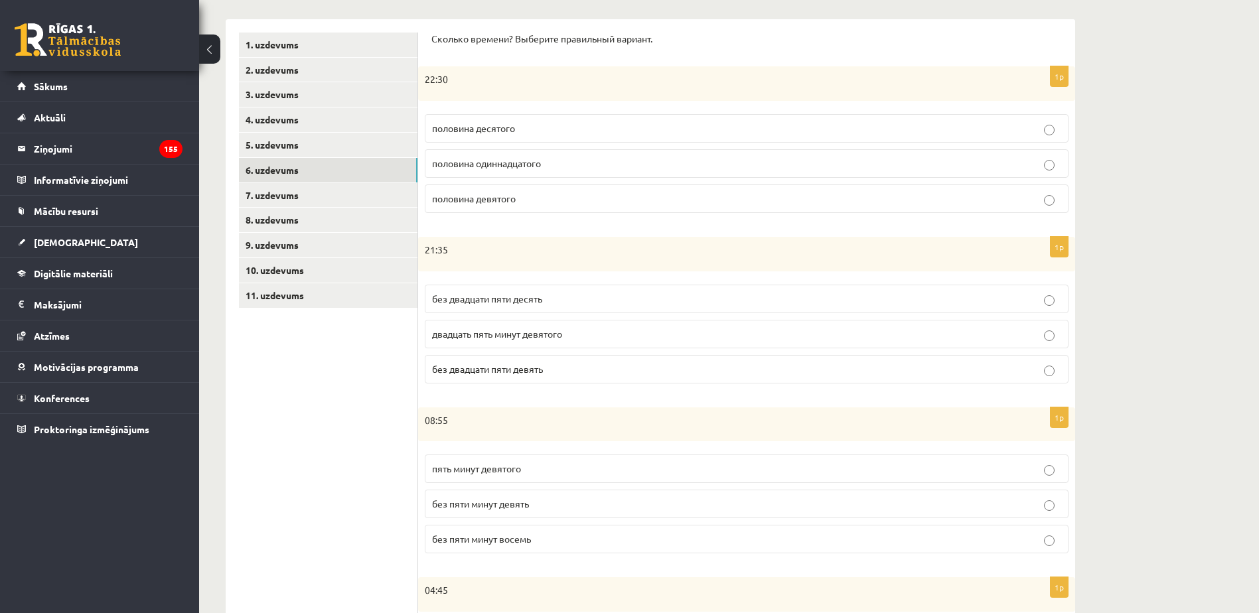
click at [597, 170] on p "половина одиннадцатого" at bounding box center [746, 164] width 629 height 14
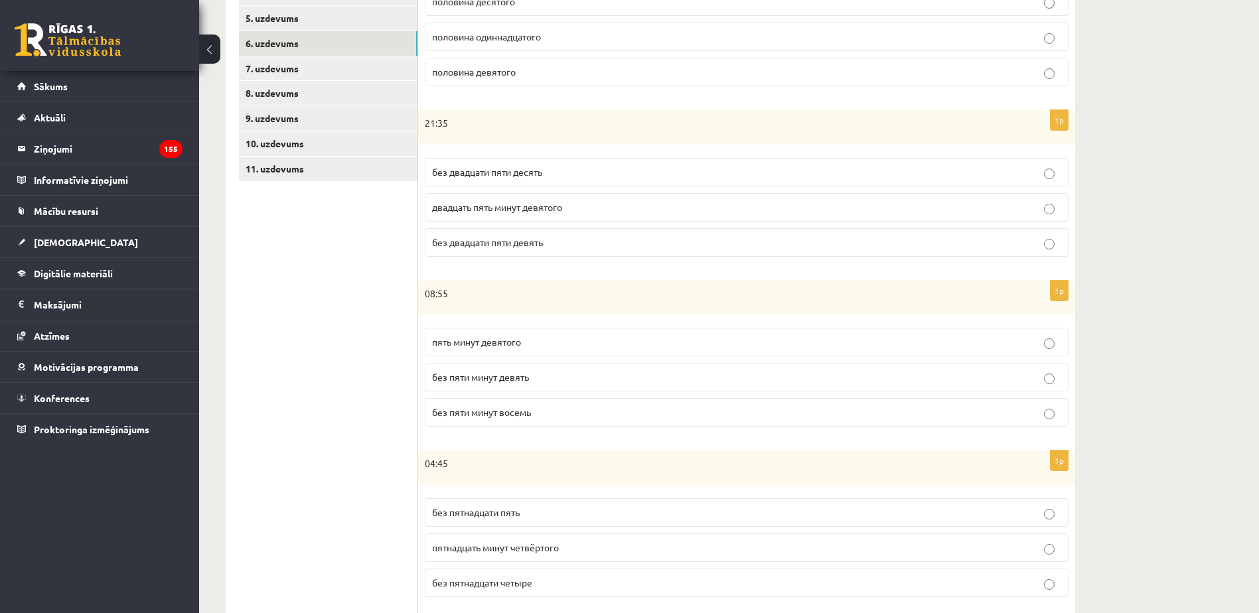
scroll to position [338, 0]
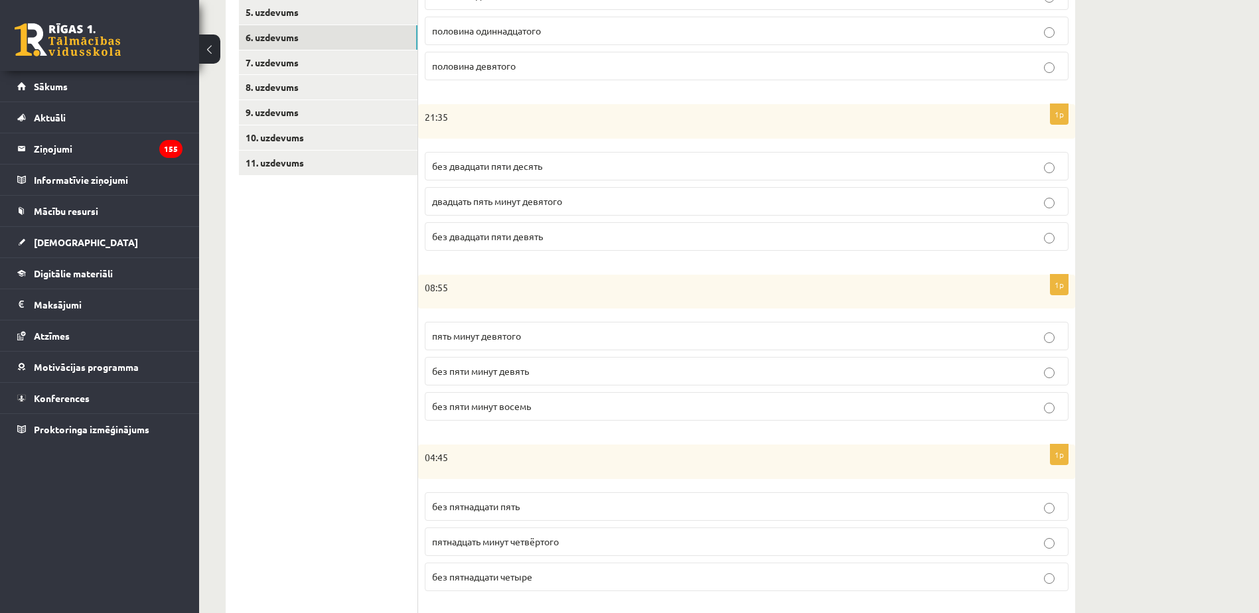
click at [534, 165] on span "без двадцати пяти десять" at bounding box center [487, 166] width 110 height 12
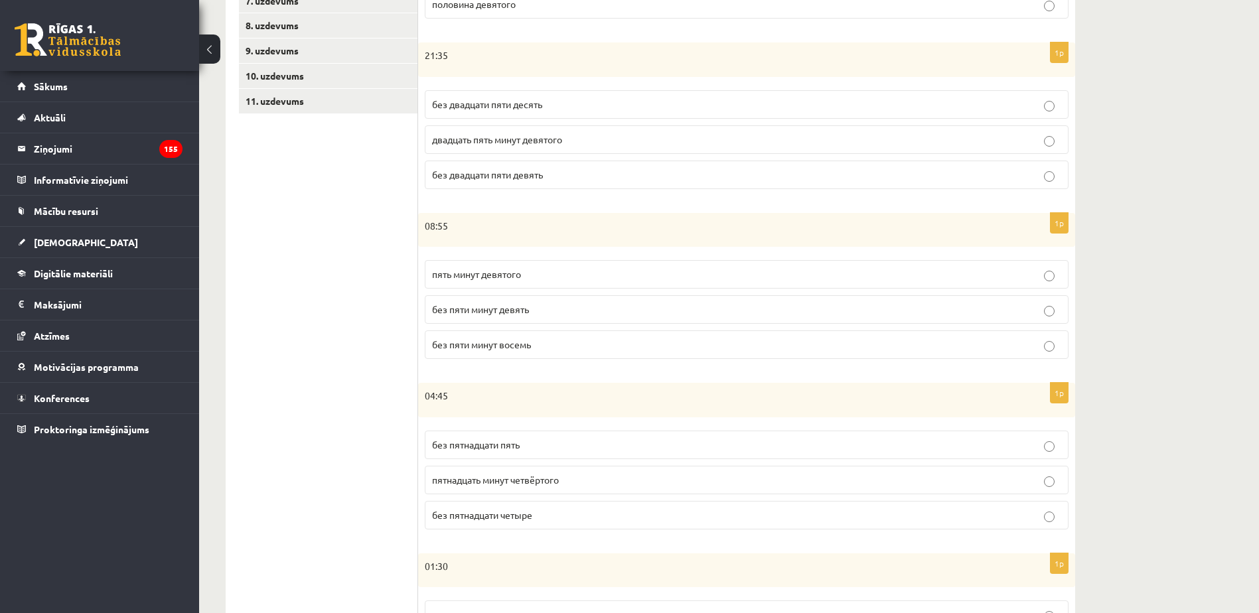
scroll to position [405, 0]
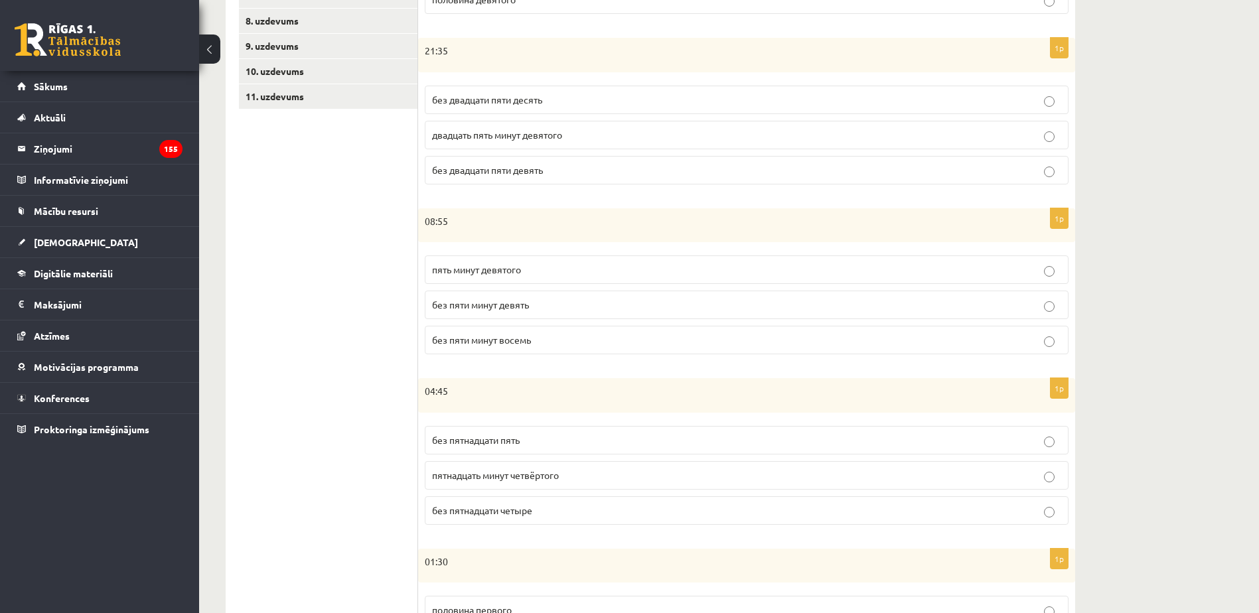
click at [535, 309] on p "без пяти минут девять" at bounding box center [746, 305] width 629 height 14
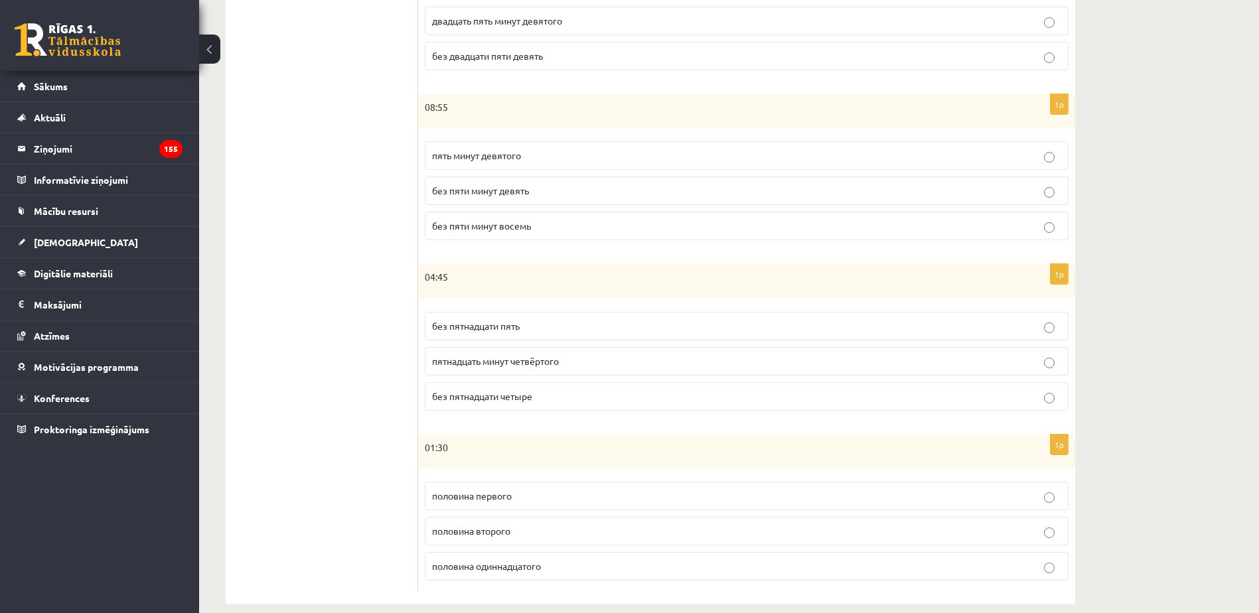
scroll to position [538, 0]
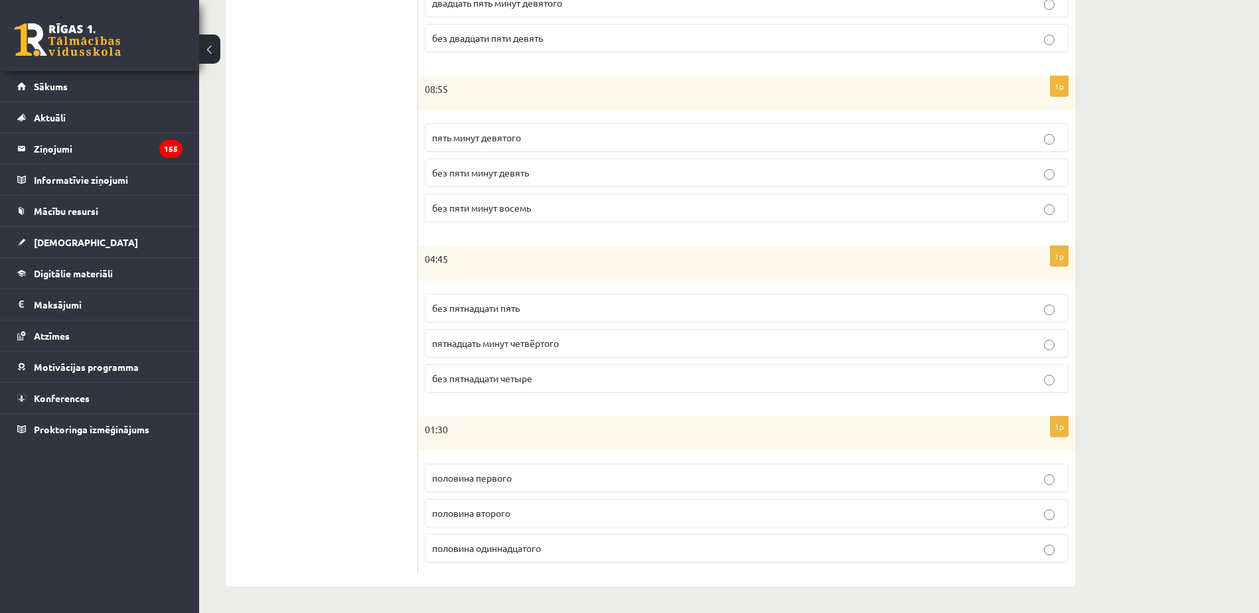
click at [534, 311] on p "без пятнадцати пять" at bounding box center [746, 308] width 629 height 14
click at [532, 518] on p "половина второго" at bounding box center [746, 513] width 629 height 14
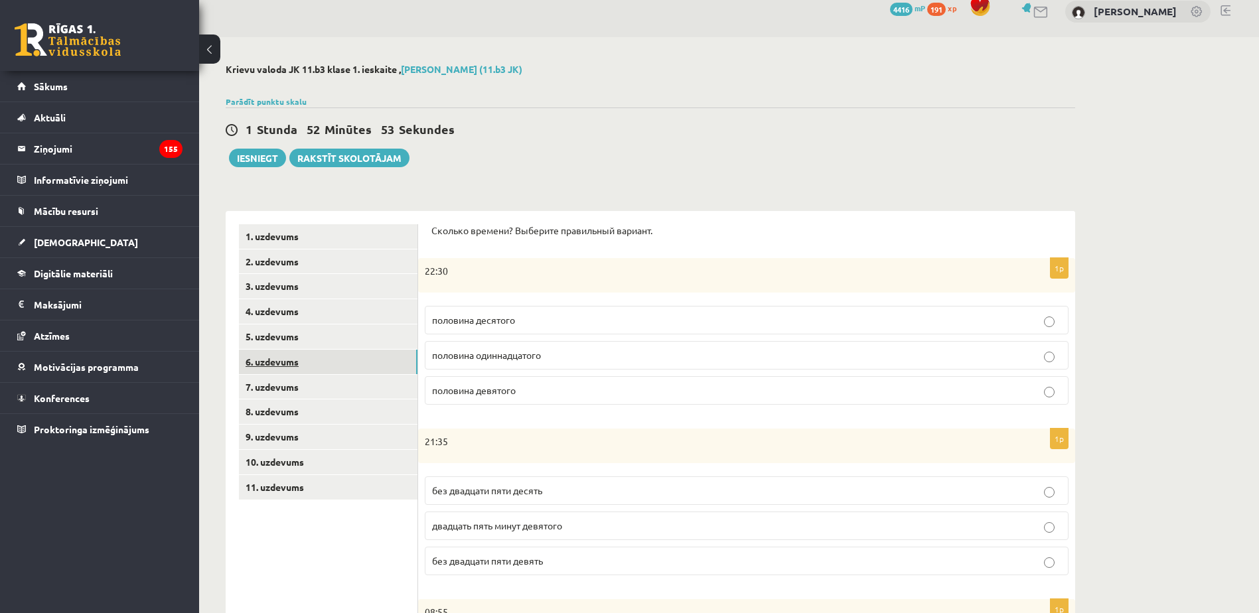
scroll to position [0, 0]
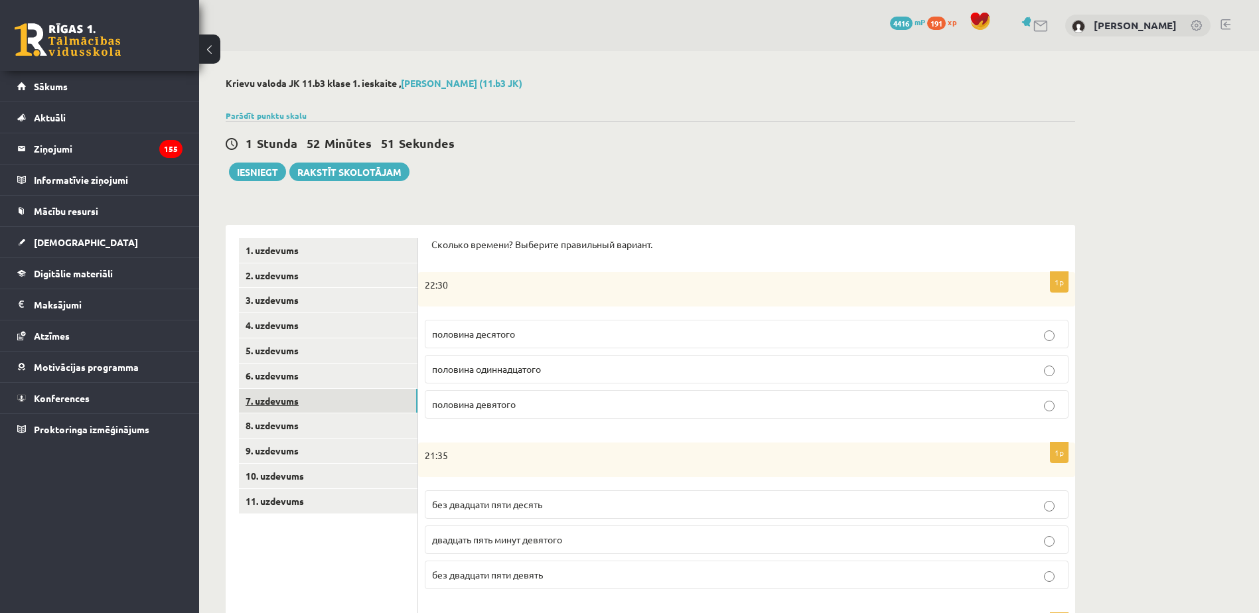
click at [330, 402] on link "7. uzdevums" at bounding box center [328, 401] width 179 height 25
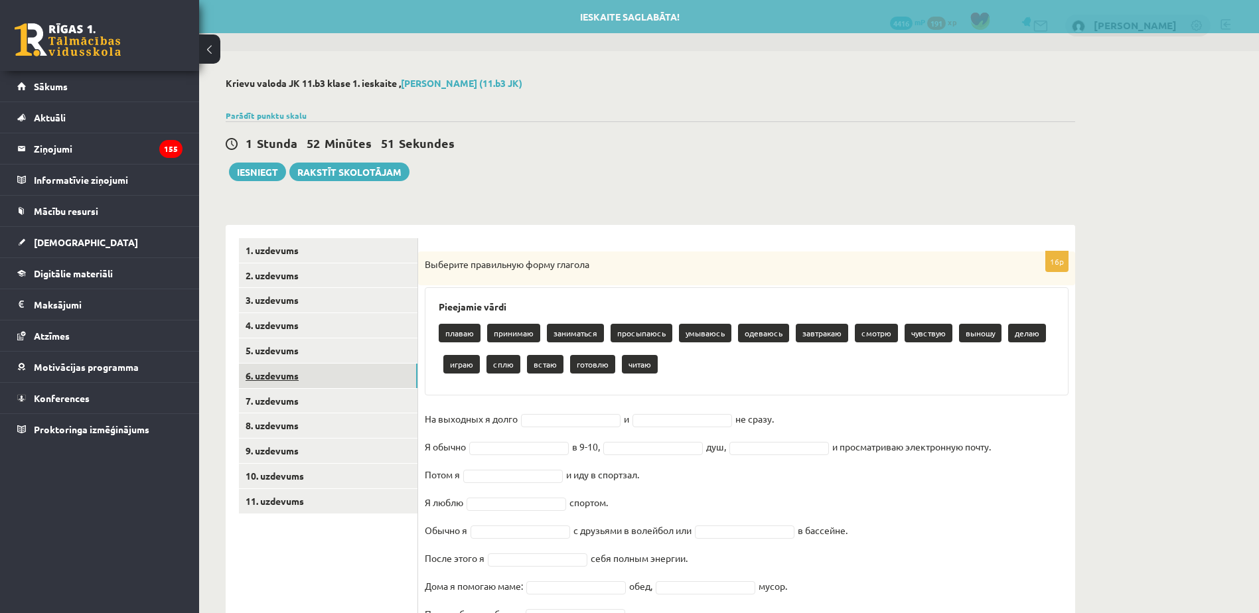
click at [346, 379] on link "6. uzdevums" at bounding box center [328, 376] width 179 height 25
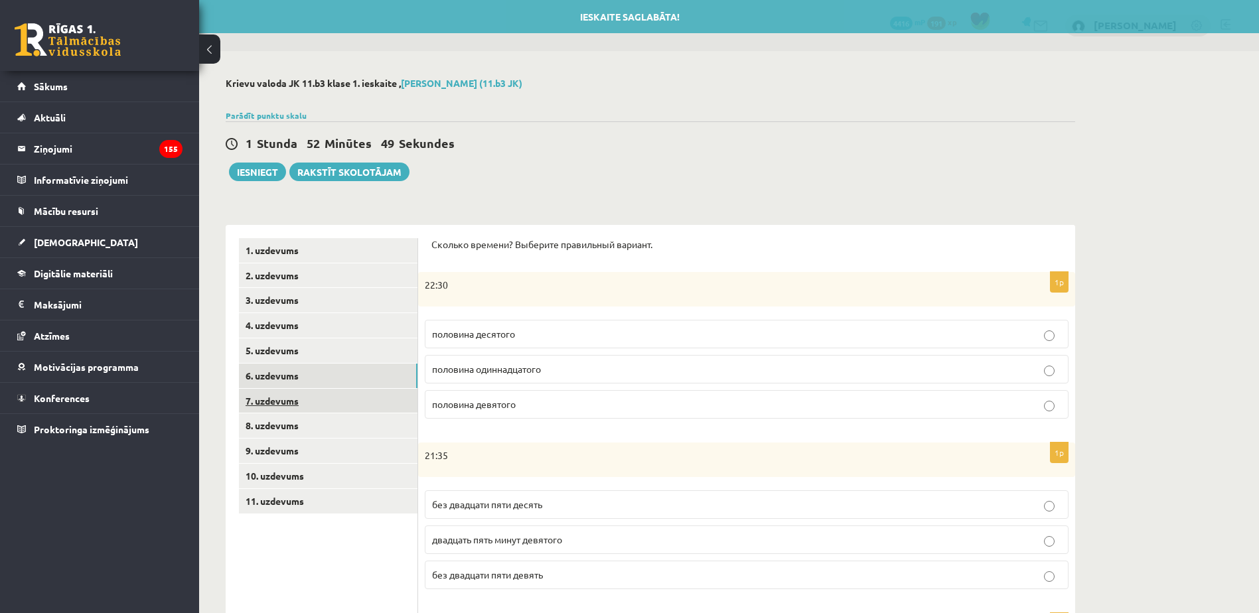
click at [342, 400] on link "7. uzdevums" at bounding box center [328, 401] width 179 height 25
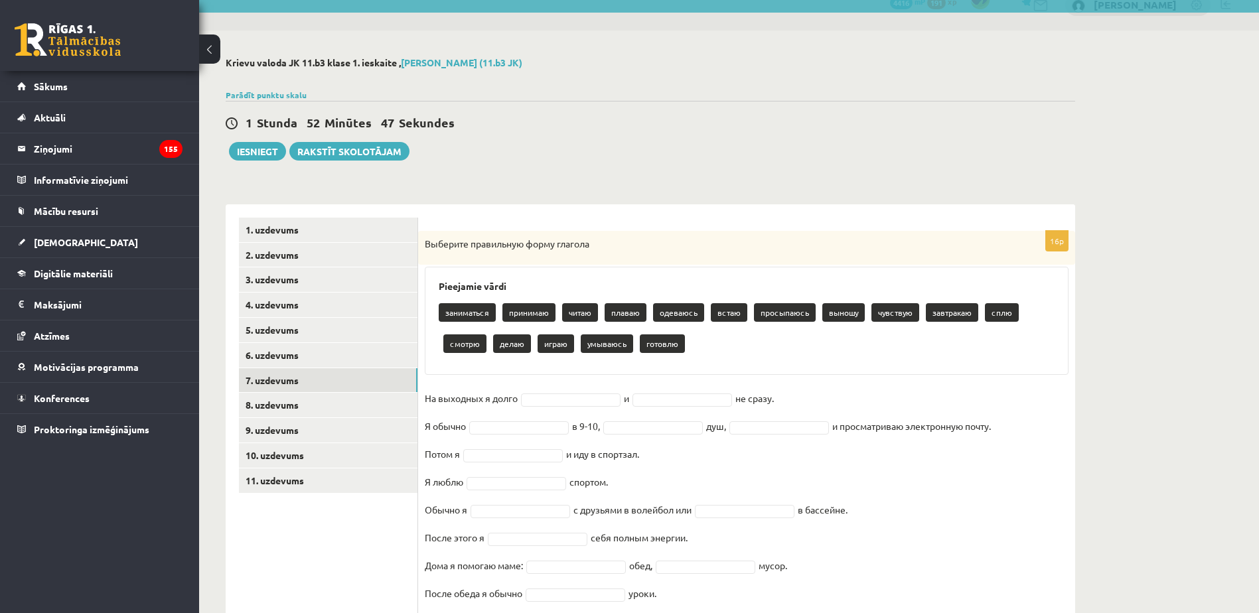
scroll to position [121, 0]
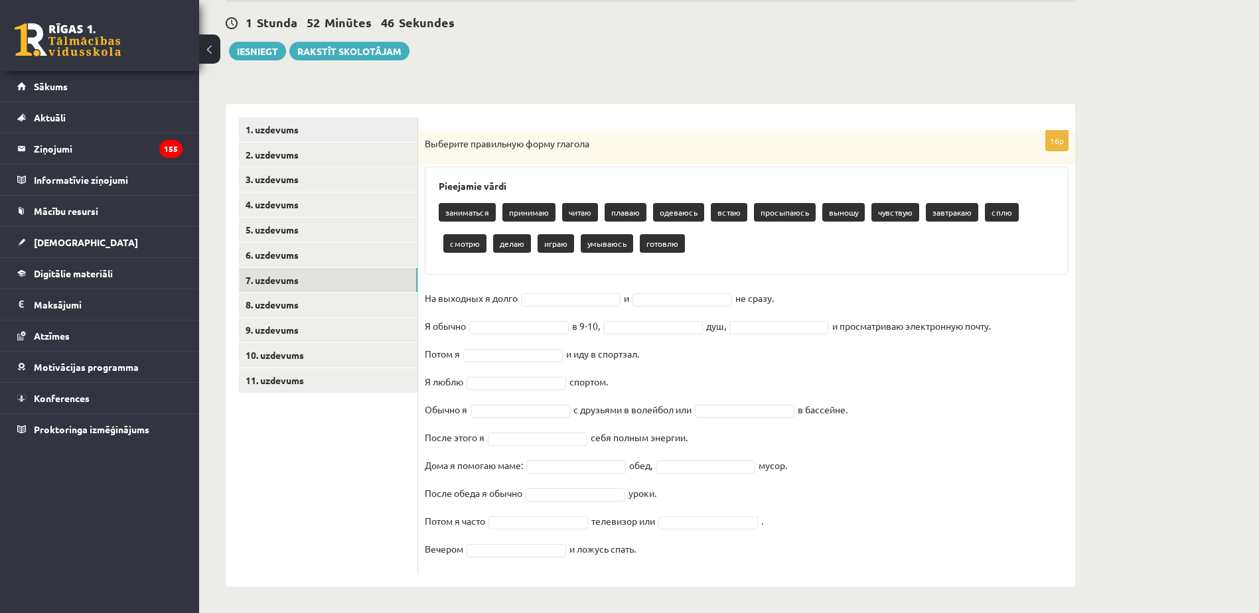
drag, startPoint x: 422, startPoint y: 261, endPoint x: 652, endPoint y: 546, distance: 365.3
click at [652, 546] on div "16p Выберите правильную форму глагола Pieejamie vārdi заниматься принимаю читаю…" at bounding box center [746, 352] width 657 height 443
copy div "Выберите правильную форму глагола Pieejamie vārdi заниматься принимаю читаю пла…"
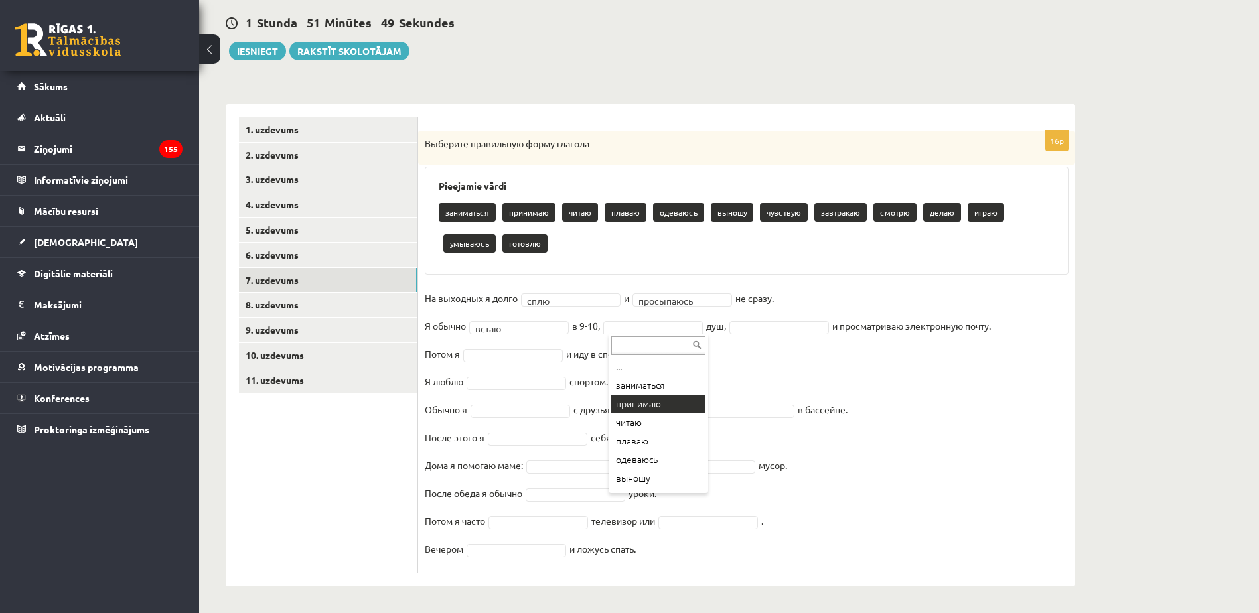
scroll to position [90, 0]
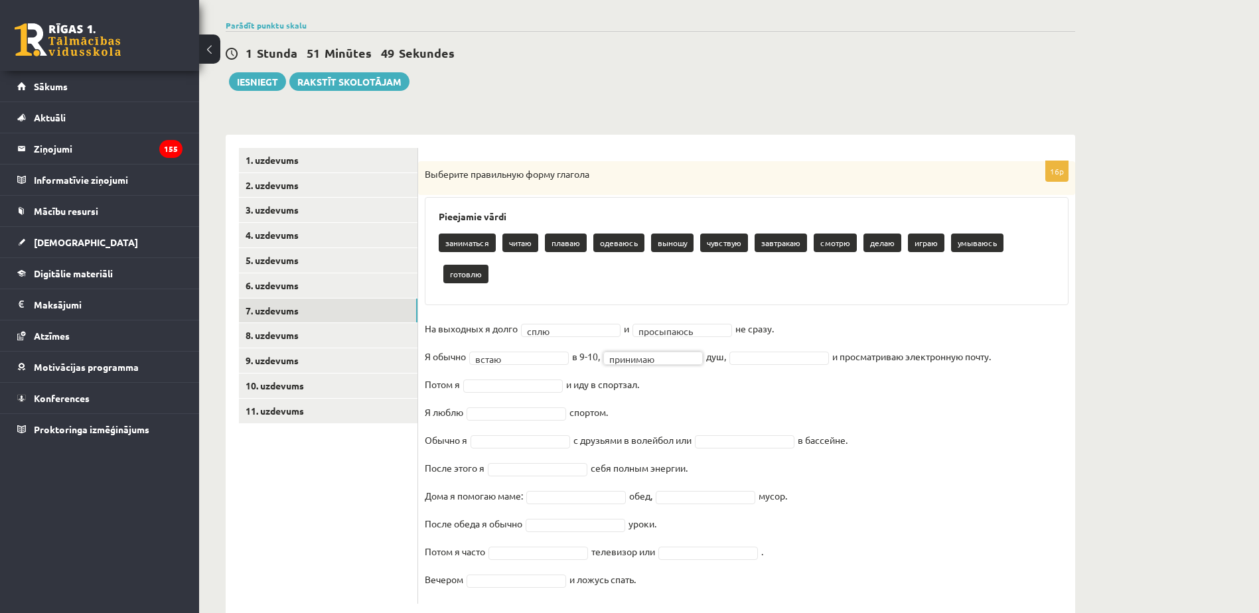
drag, startPoint x: 734, startPoint y: 326, endPoint x: 757, endPoint y: 333, distance: 23.7
click at [754, 332] on fieldset "**********" at bounding box center [747, 458] width 644 height 279
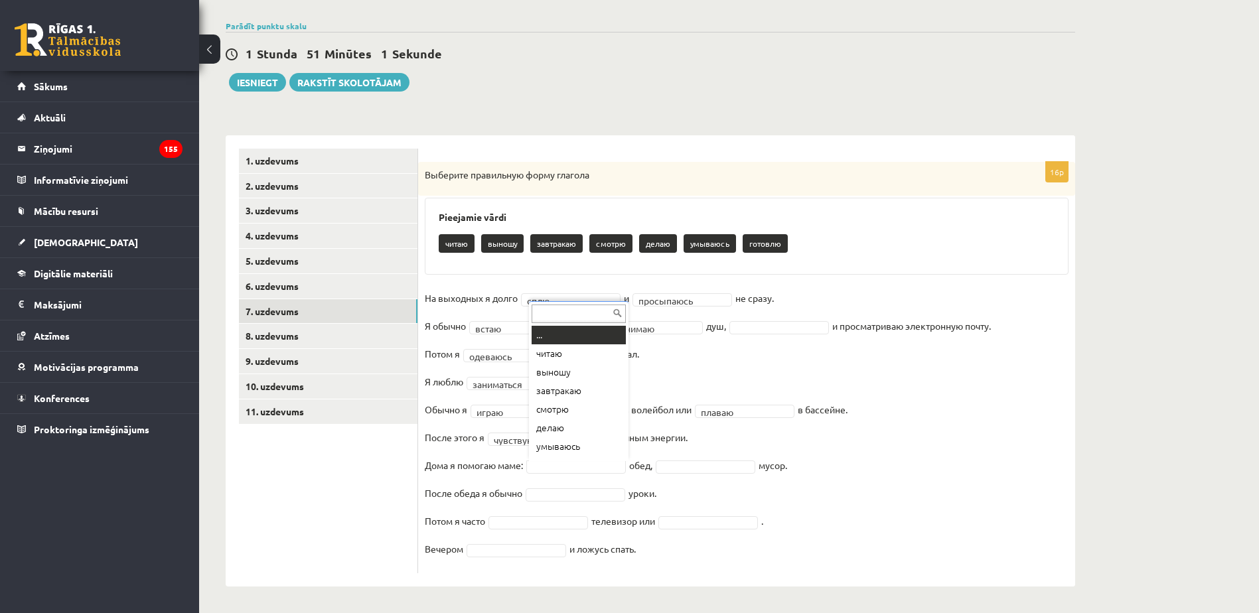
scroll to position [16, 0]
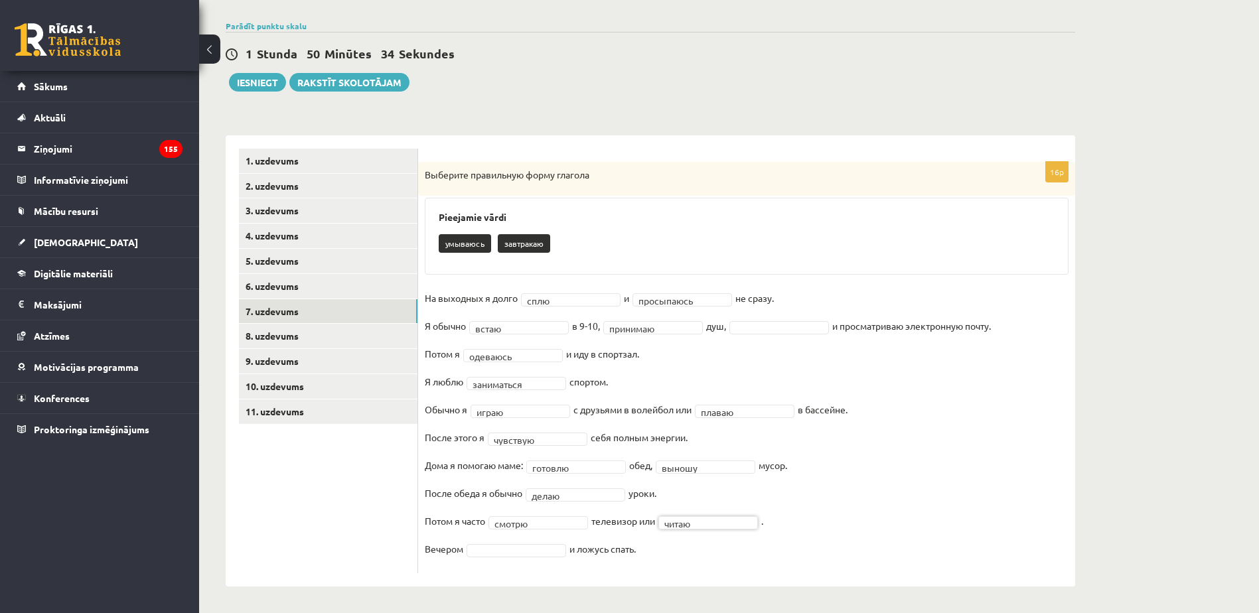
click at [512, 555] on fieldset "**********" at bounding box center [747, 427] width 644 height 279
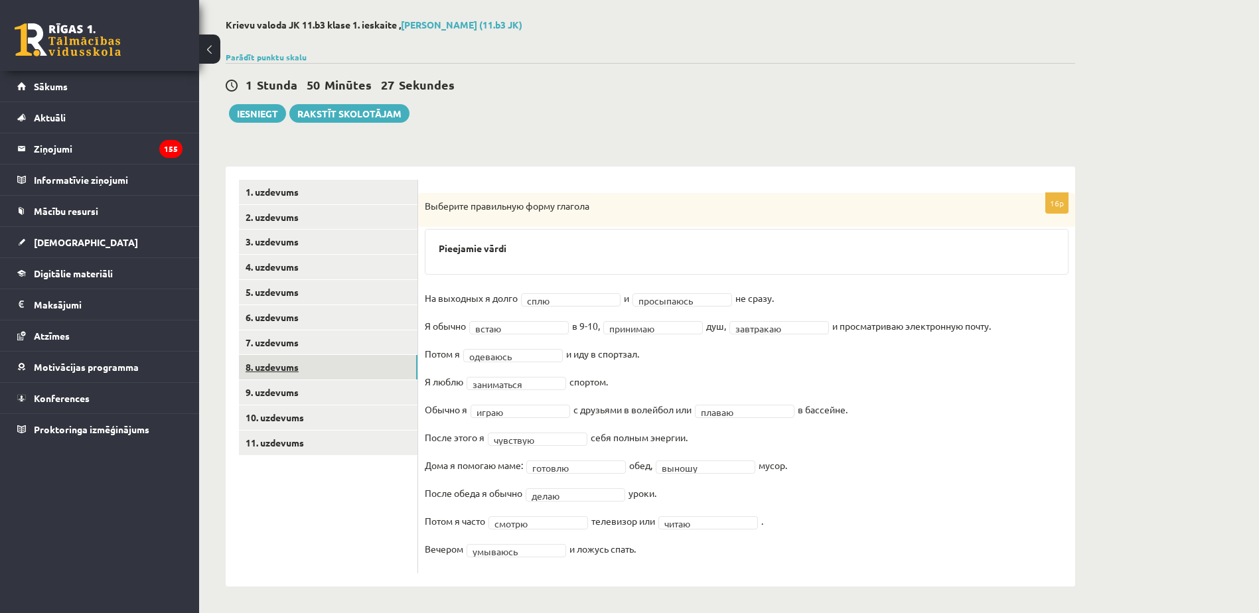
click at [299, 360] on link "8. uzdevums" at bounding box center [328, 367] width 179 height 25
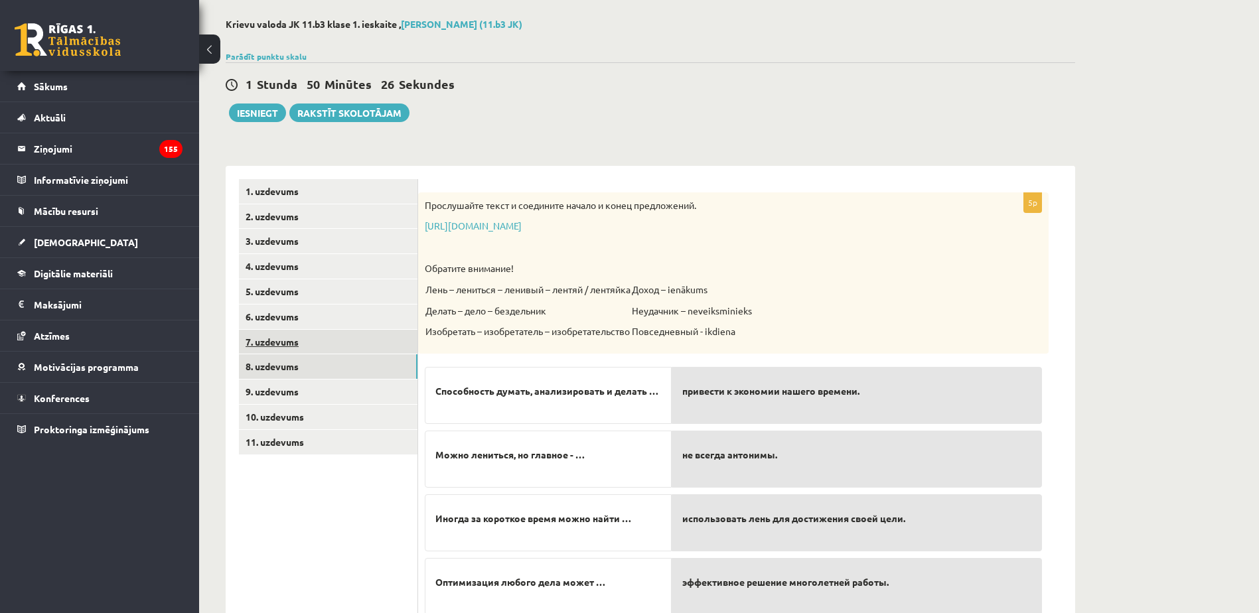
click at [320, 348] on link "7. uzdevums" at bounding box center [328, 342] width 179 height 25
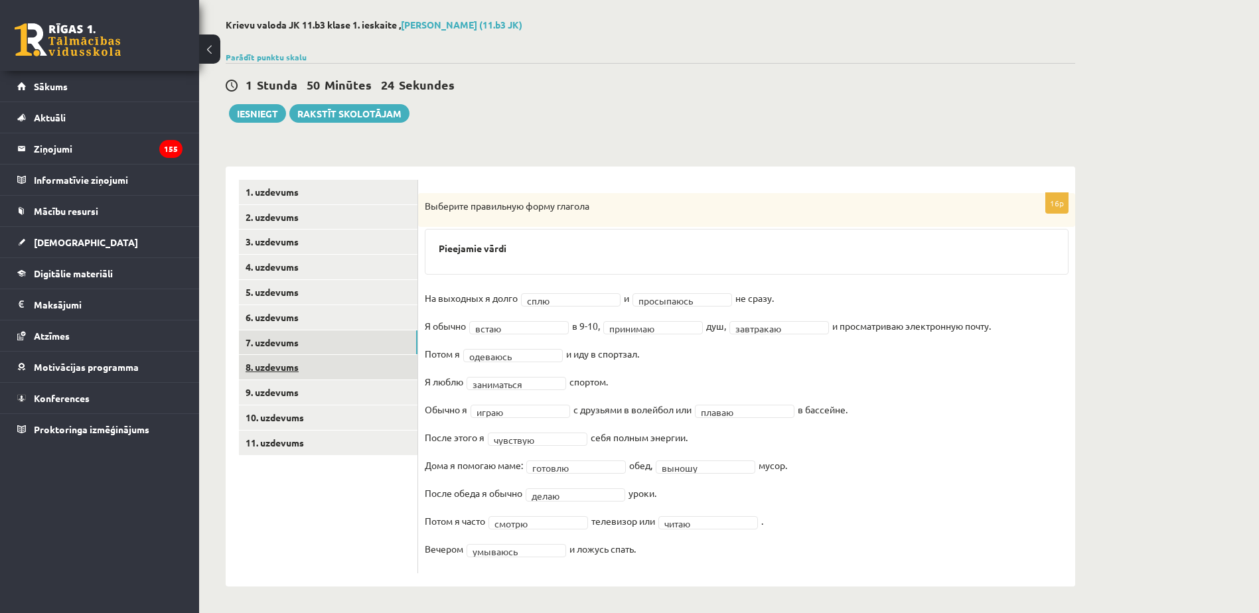
click at [318, 365] on link "8. uzdevums" at bounding box center [328, 367] width 179 height 25
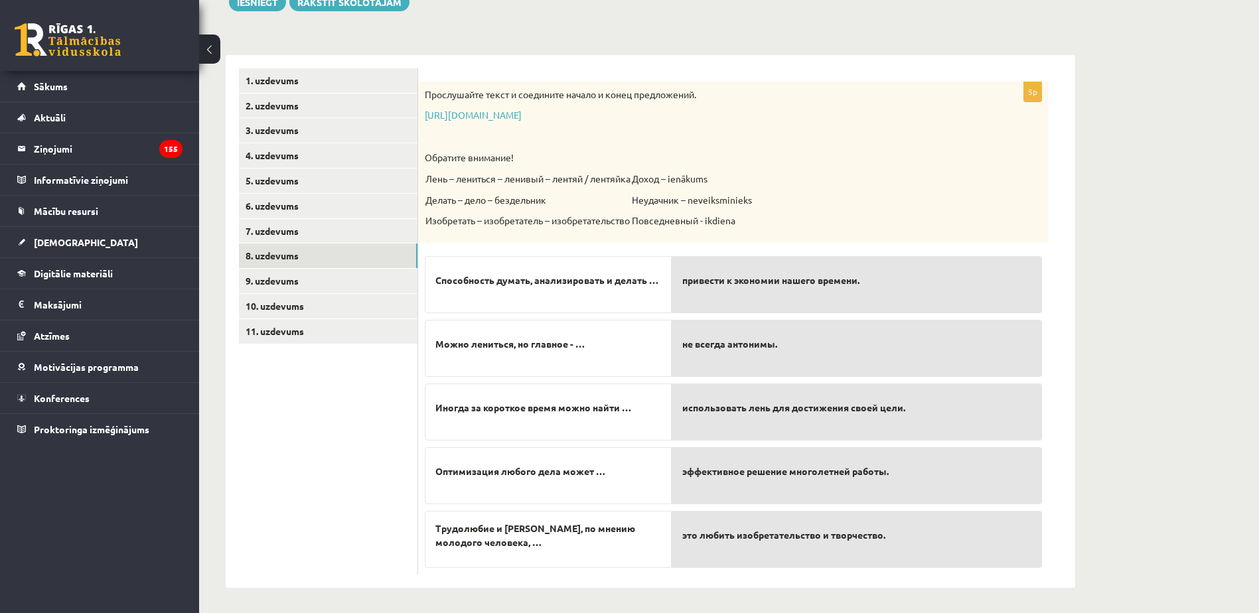
scroll to position [172, 0]
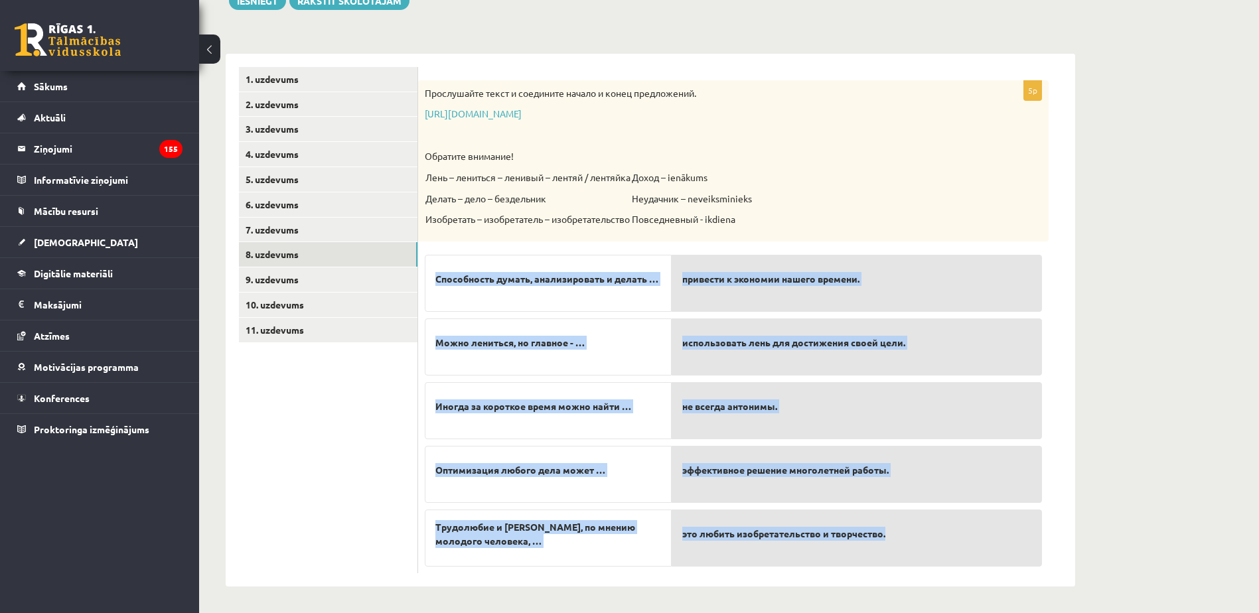
drag, startPoint x: 429, startPoint y: 250, endPoint x: 899, endPoint y: 554, distance: 559.6
click at [899, 554] on fieldset "Способность думать, анализировать и делать … Можно лениться, но главное - … Ино…" at bounding box center [733, 407] width 617 height 319
copy fieldset "Способность думать, анализировать и делать … Можно лениться, но главное - … Ино…"
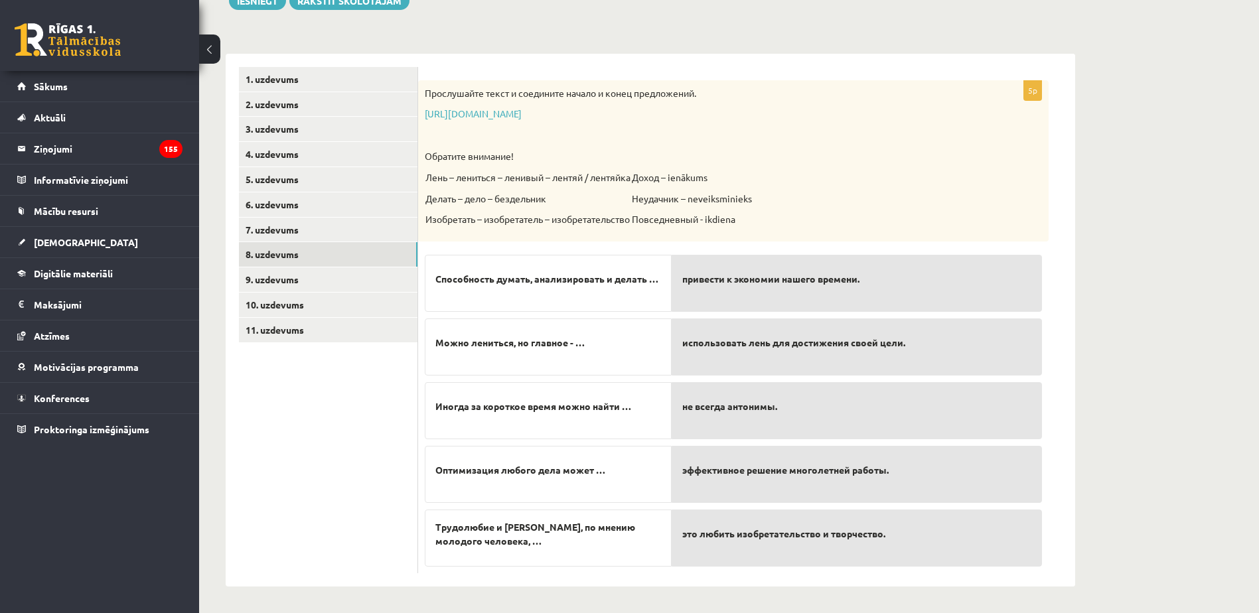
click at [820, 529] on span "это любить изобретательство и творчество." at bounding box center [783, 534] width 203 height 14
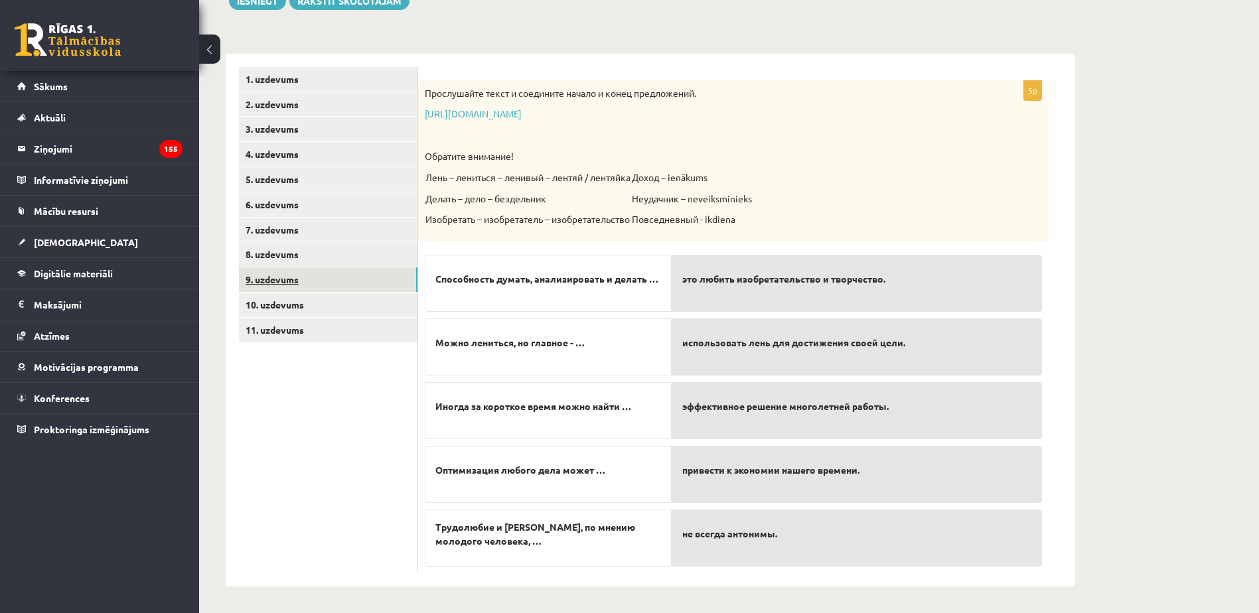
click at [321, 287] on link "9. uzdevums" at bounding box center [328, 279] width 179 height 25
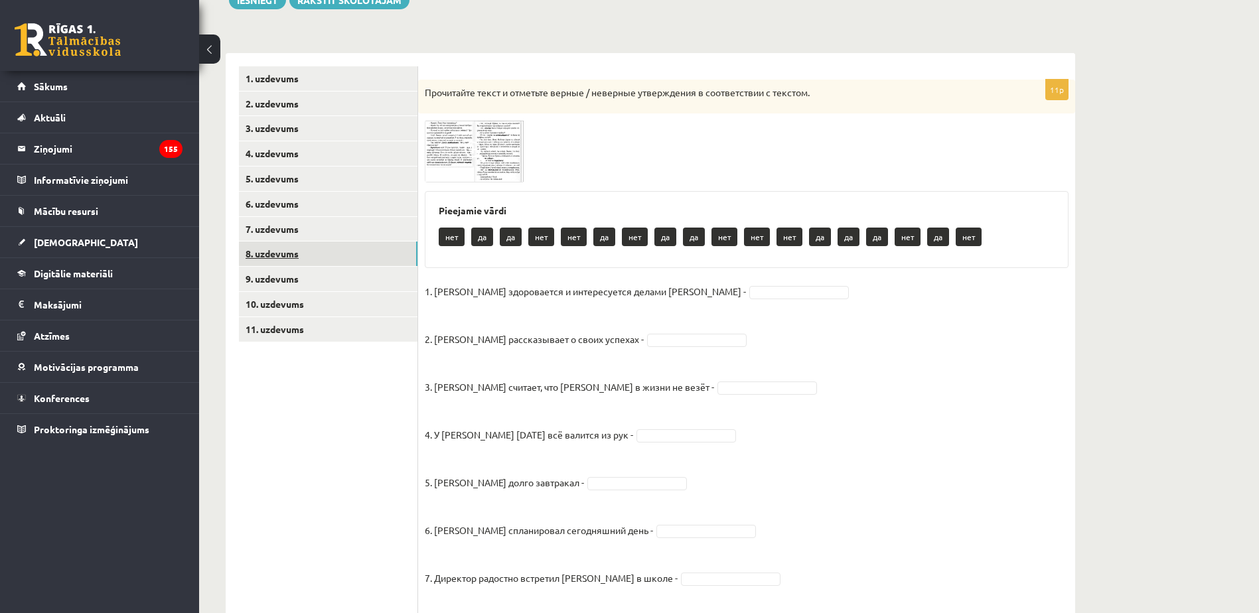
click at [328, 258] on link "8. uzdevums" at bounding box center [328, 254] width 179 height 25
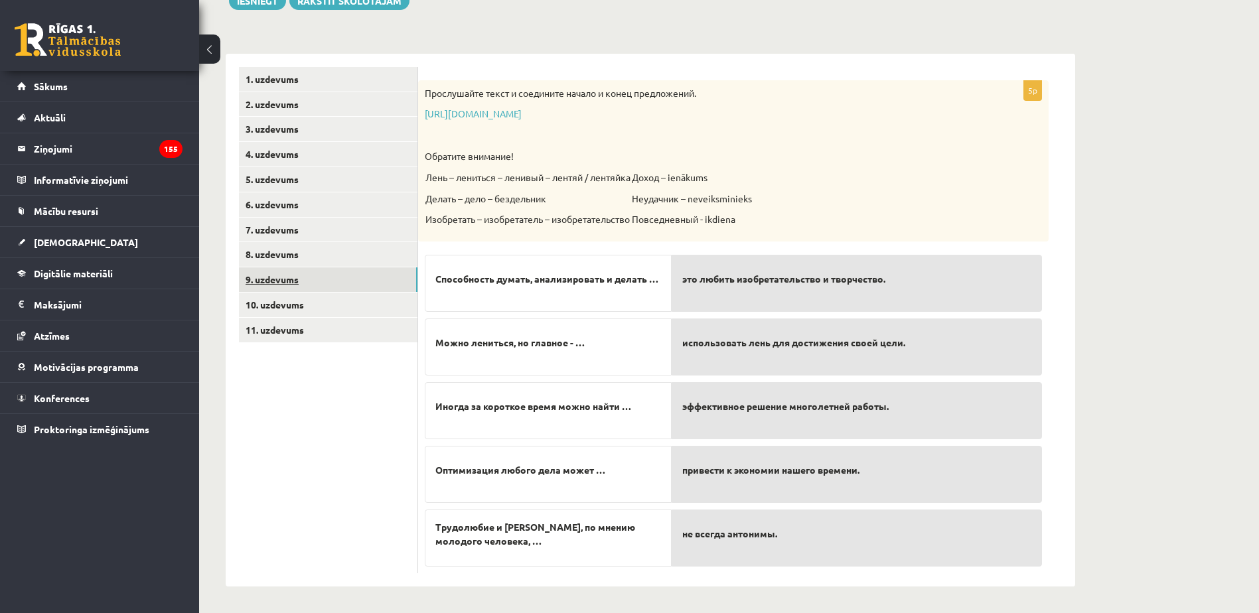
click at [325, 280] on link "9. uzdevums" at bounding box center [328, 279] width 179 height 25
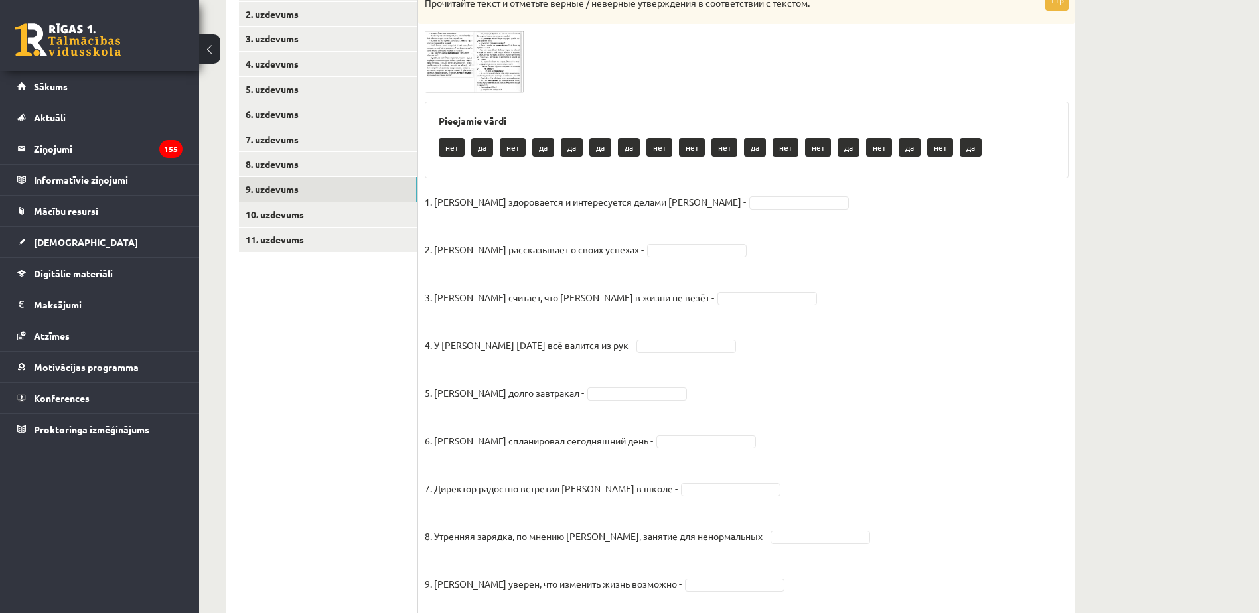
scroll to position [214, 0]
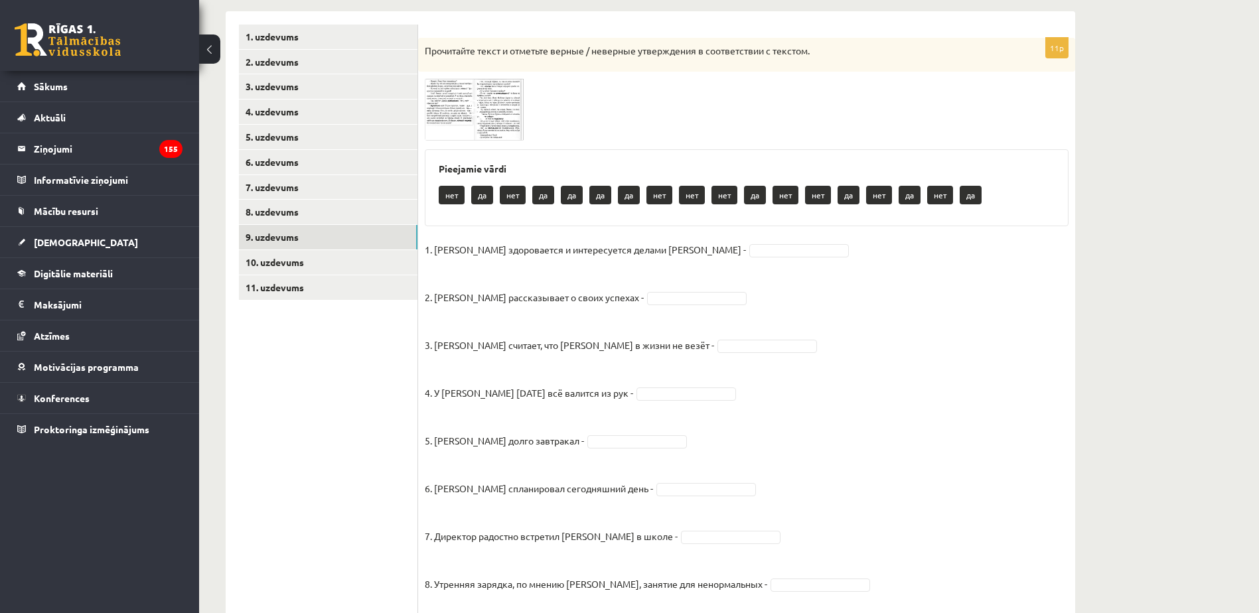
click at [447, 89] on img at bounding box center [475, 109] width 100 height 62
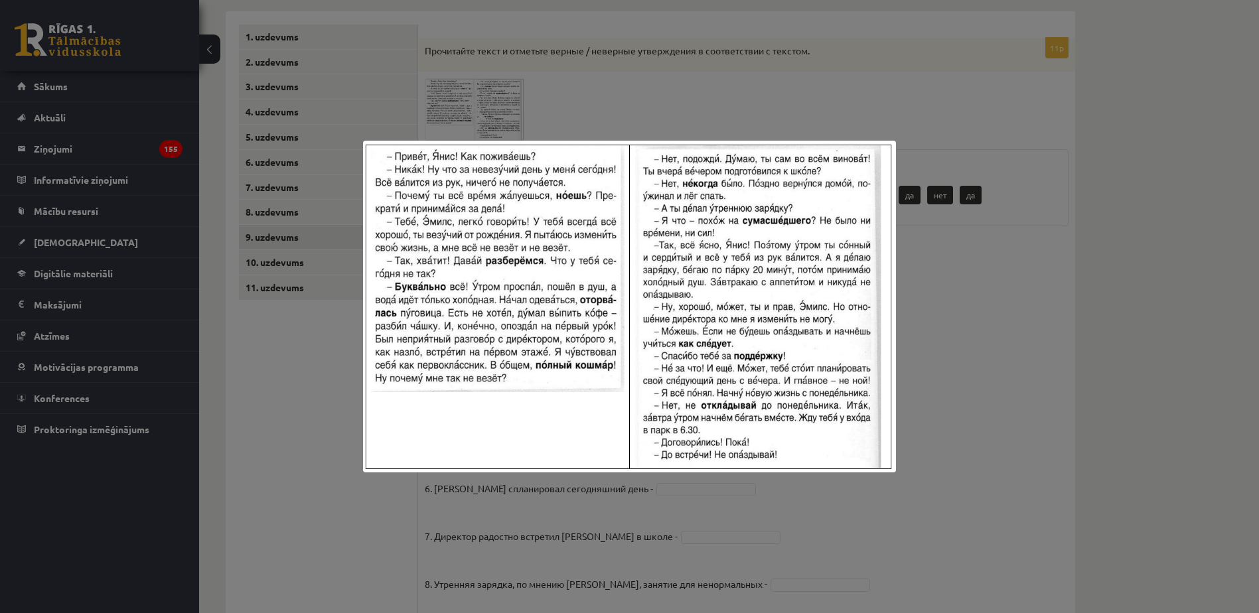
click at [960, 390] on div at bounding box center [629, 306] width 1259 height 613
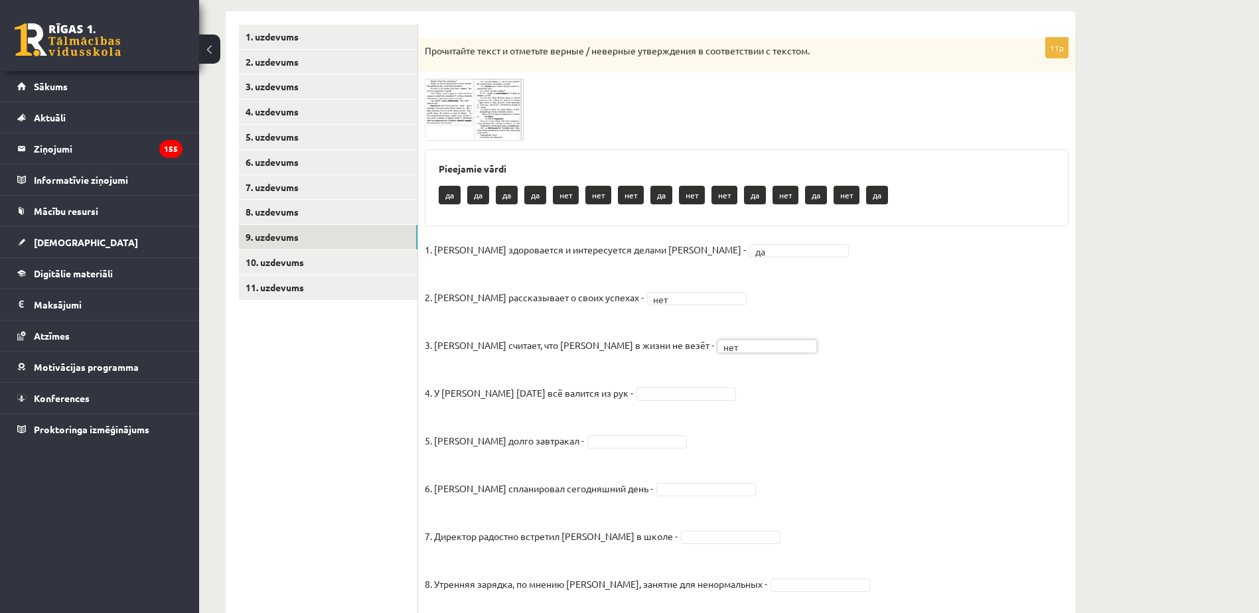
click at [478, 113] on span at bounding box center [475, 110] width 21 height 21
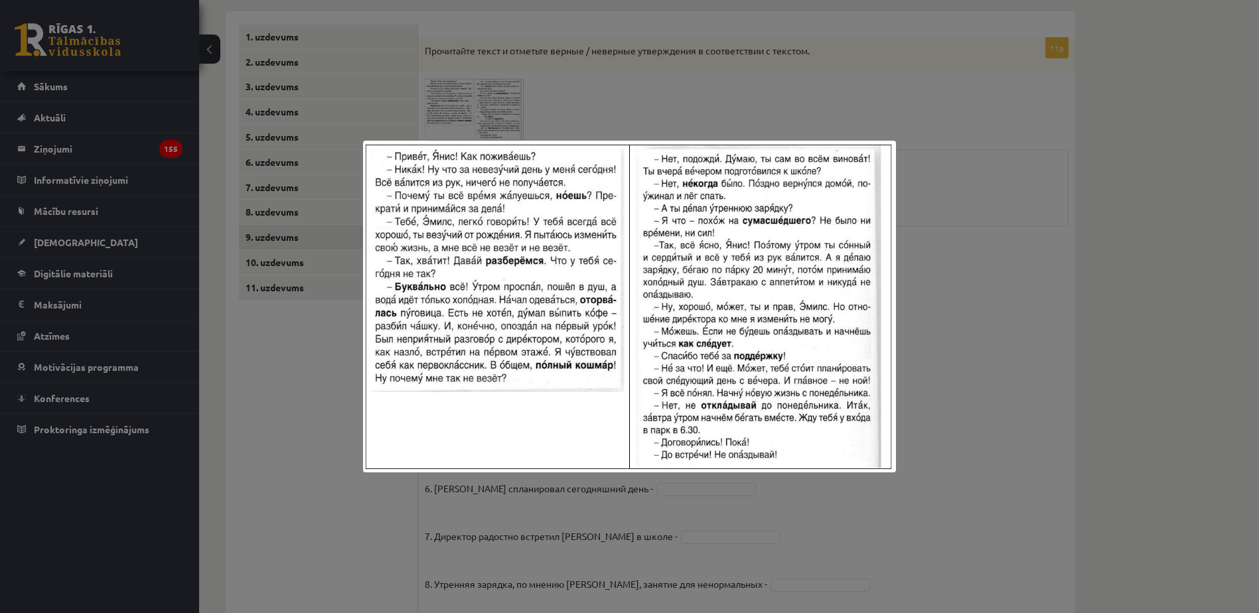
click at [813, 115] on div at bounding box center [629, 306] width 1259 height 613
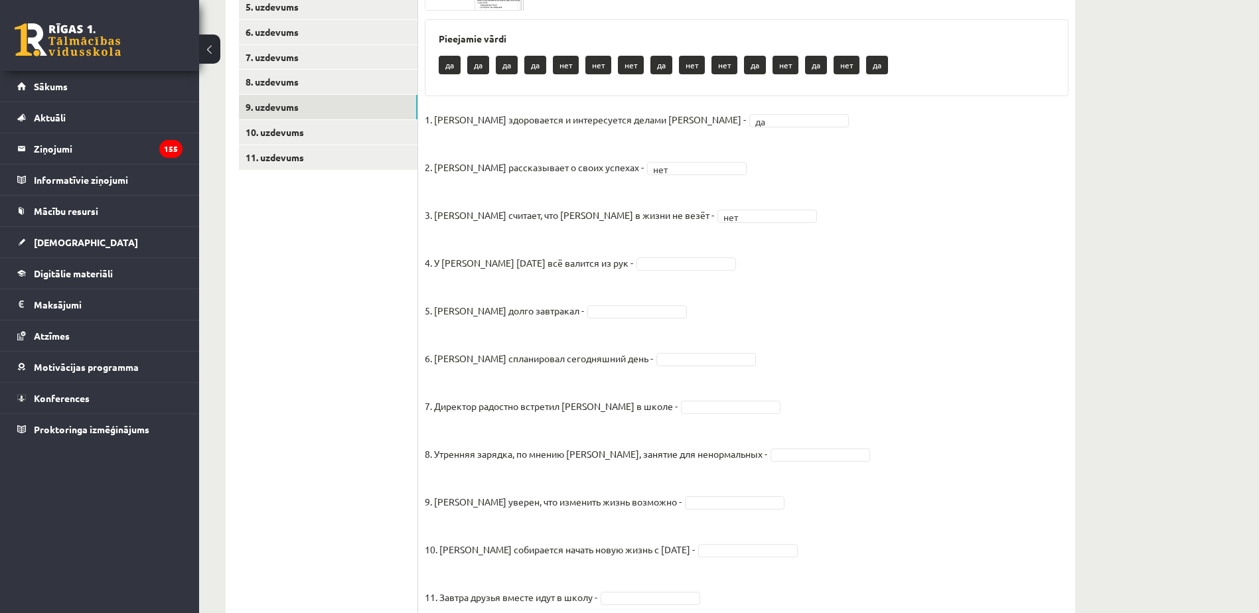
scroll to position [346, 0]
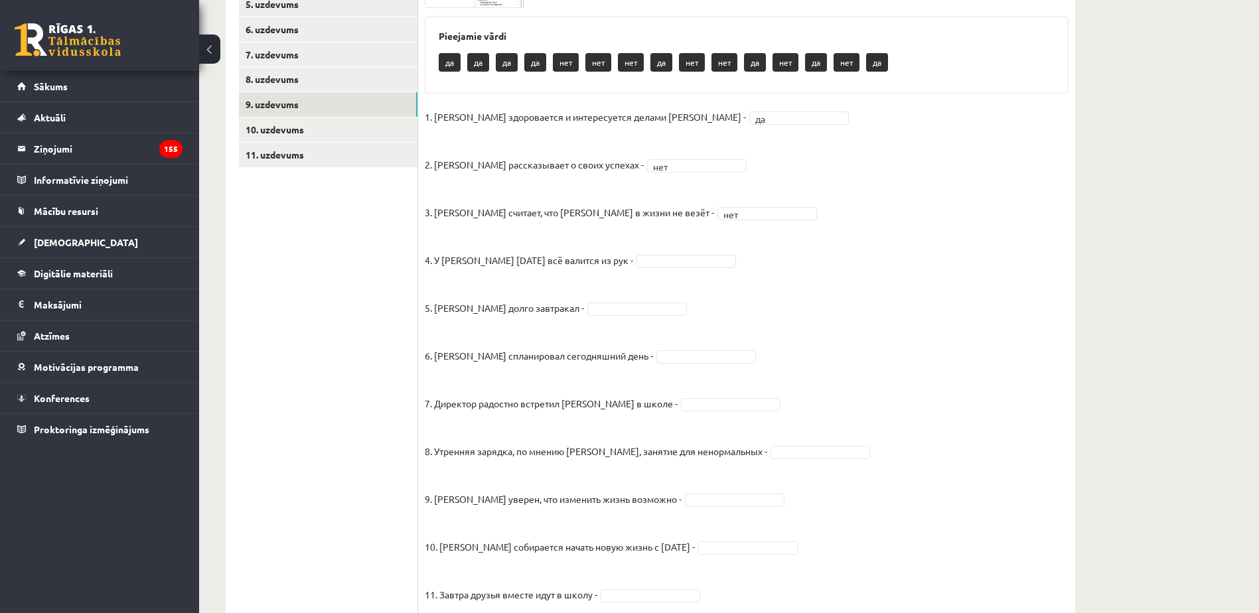
click at [623, 273] on fieldset "1. Эмилс здоровается и интересуется делами Яниса - да ** 2. Янис рассказывает о…" at bounding box center [747, 370] width 644 height 526
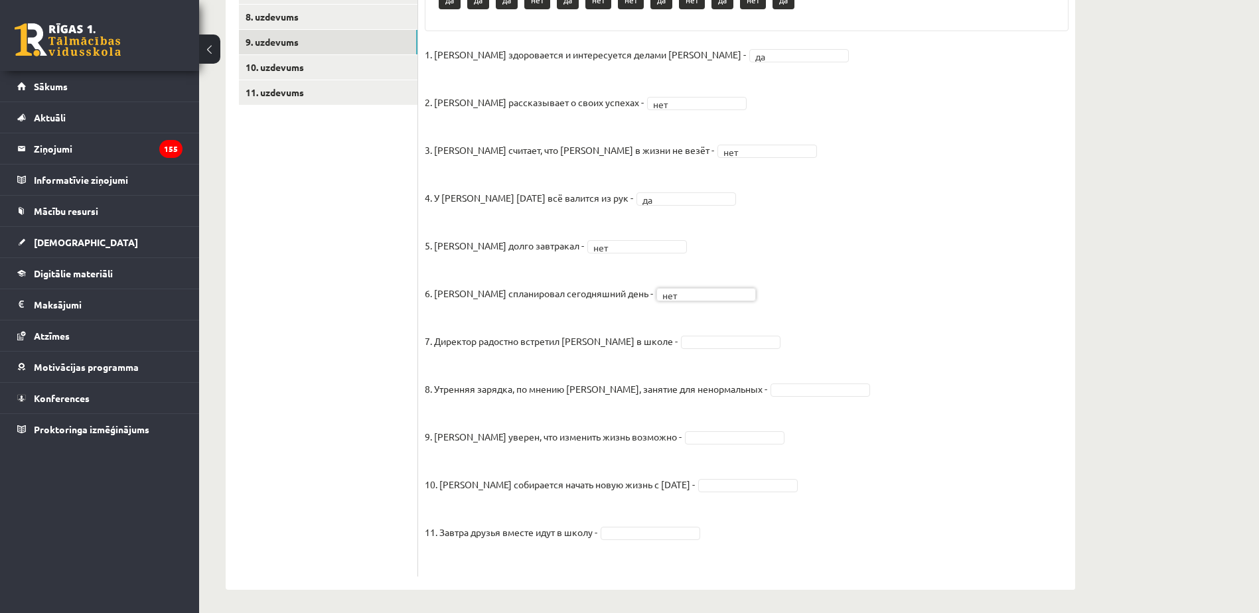
scroll to position [413, 0]
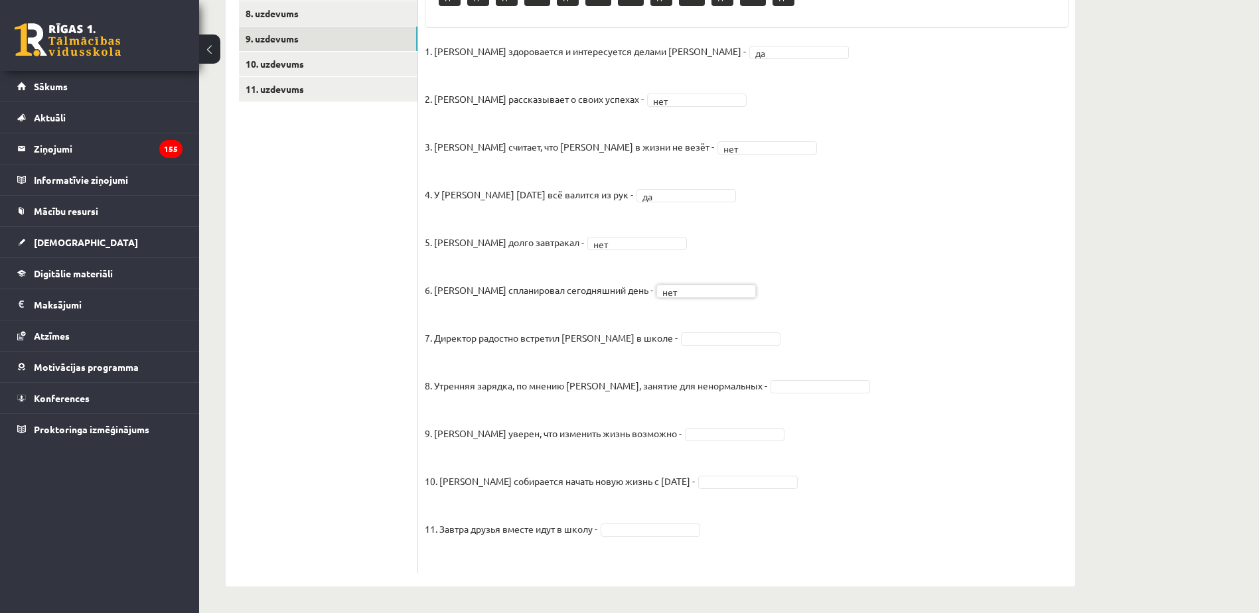
click at [635, 345] on fieldset "1. Эмилс здоровается и интересуется делами Яниса - да ** 2. Янис рассказывает о…" at bounding box center [747, 304] width 644 height 526
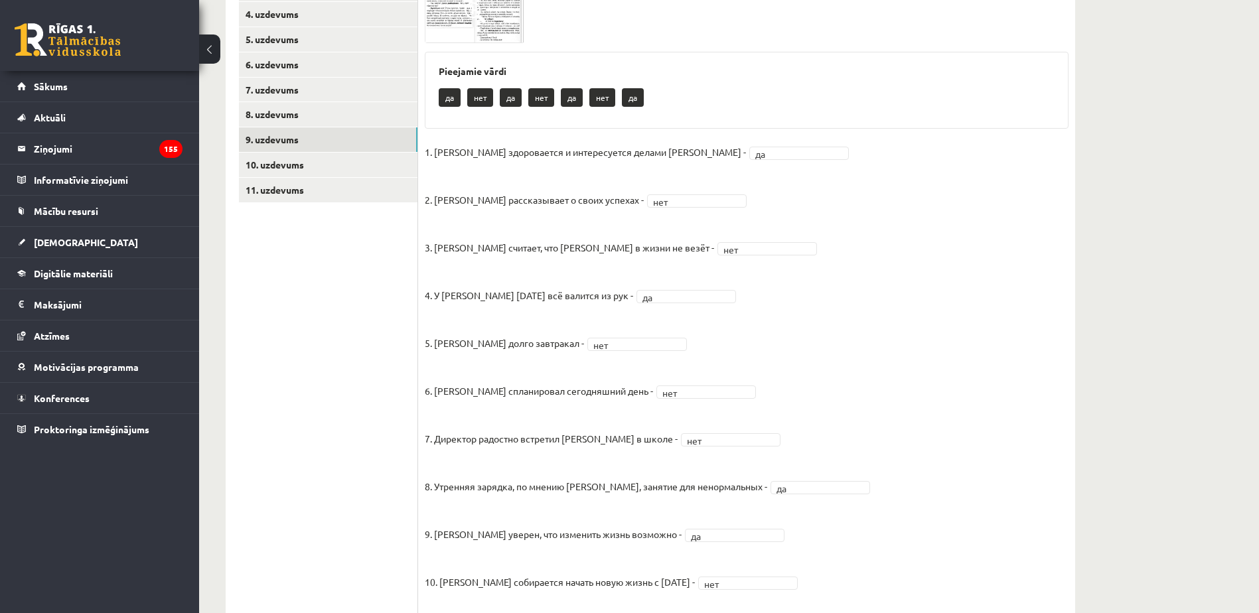
scroll to position [81, 0]
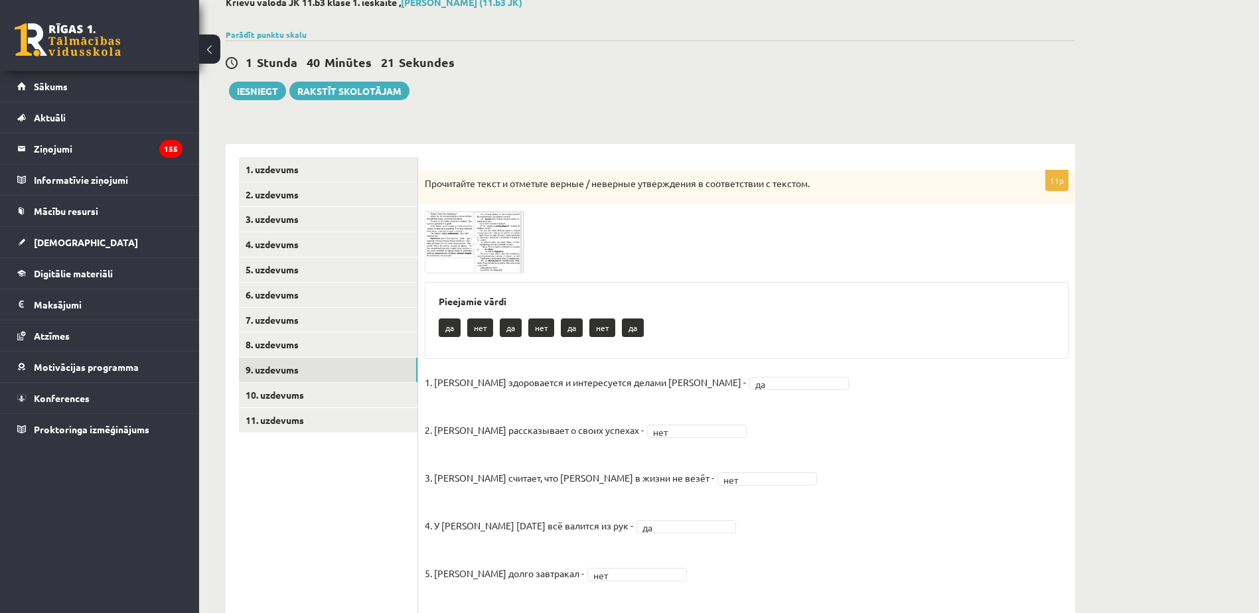
click at [459, 228] on img at bounding box center [475, 242] width 100 height 62
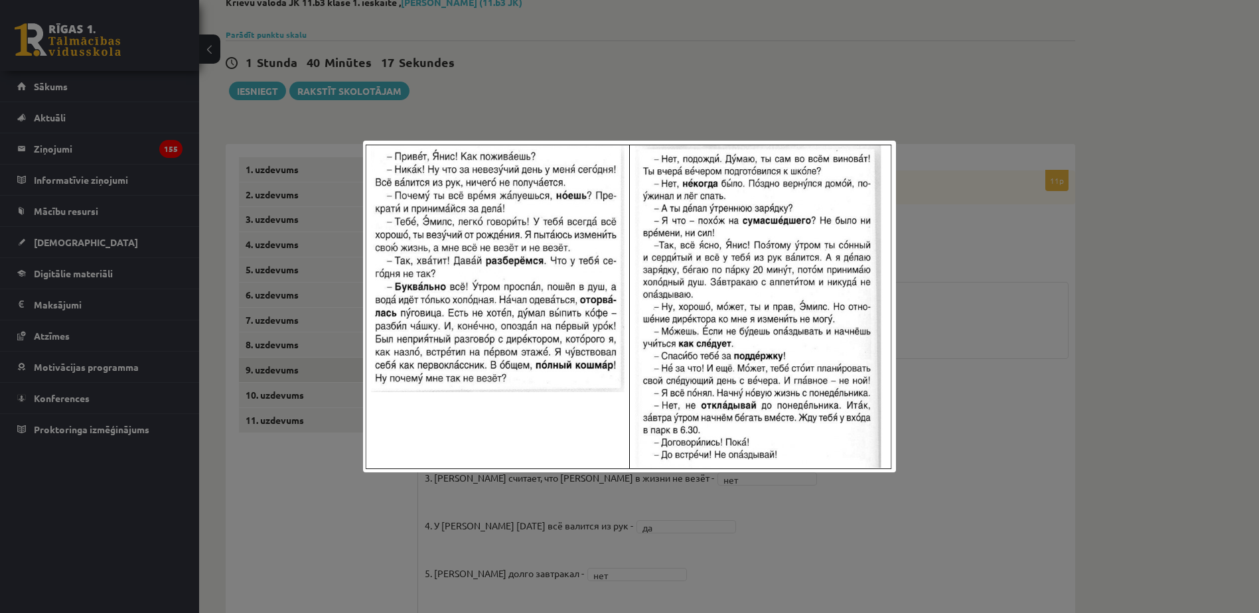
click at [928, 425] on div at bounding box center [629, 306] width 1259 height 613
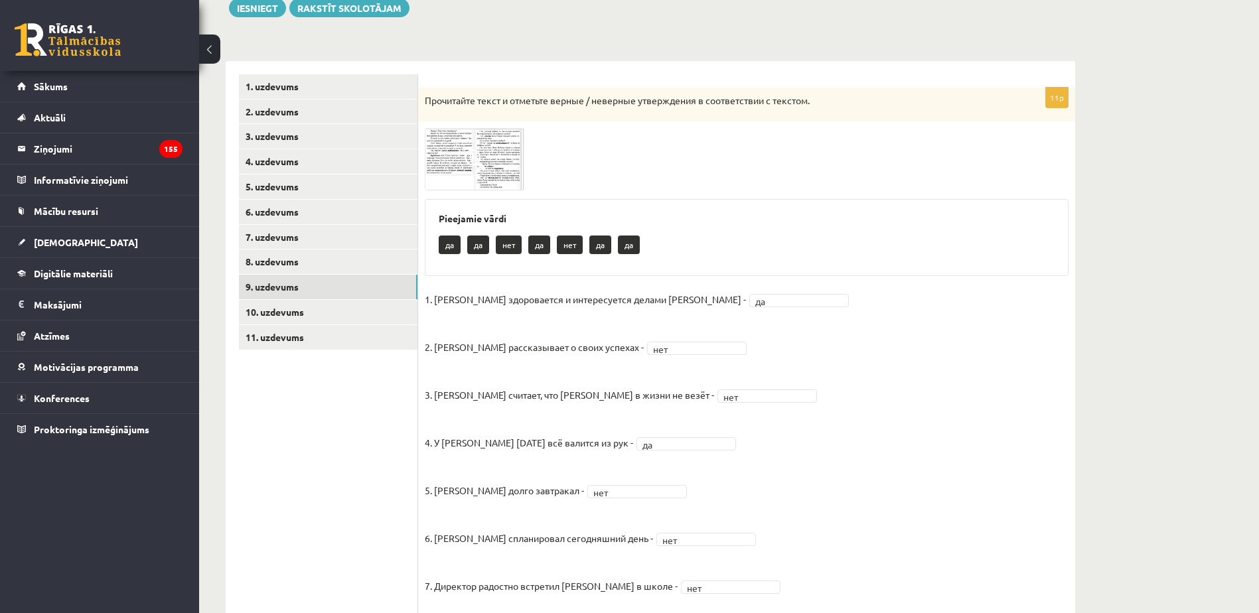
scroll to position [147, 0]
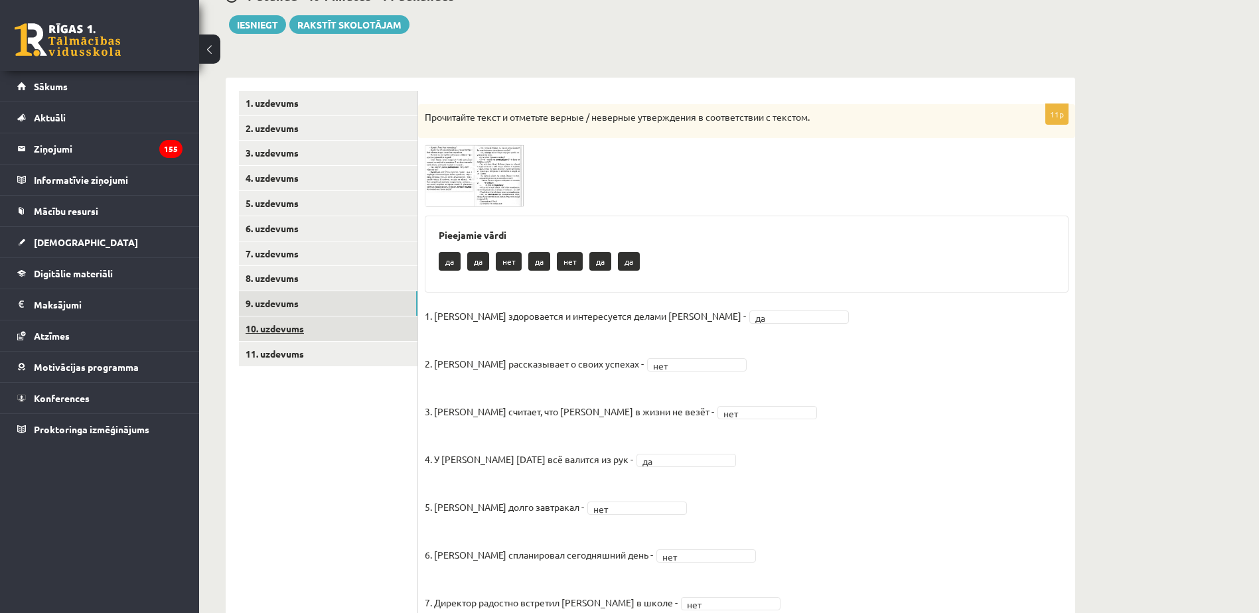
click at [350, 318] on link "10. uzdevums" at bounding box center [328, 329] width 179 height 25
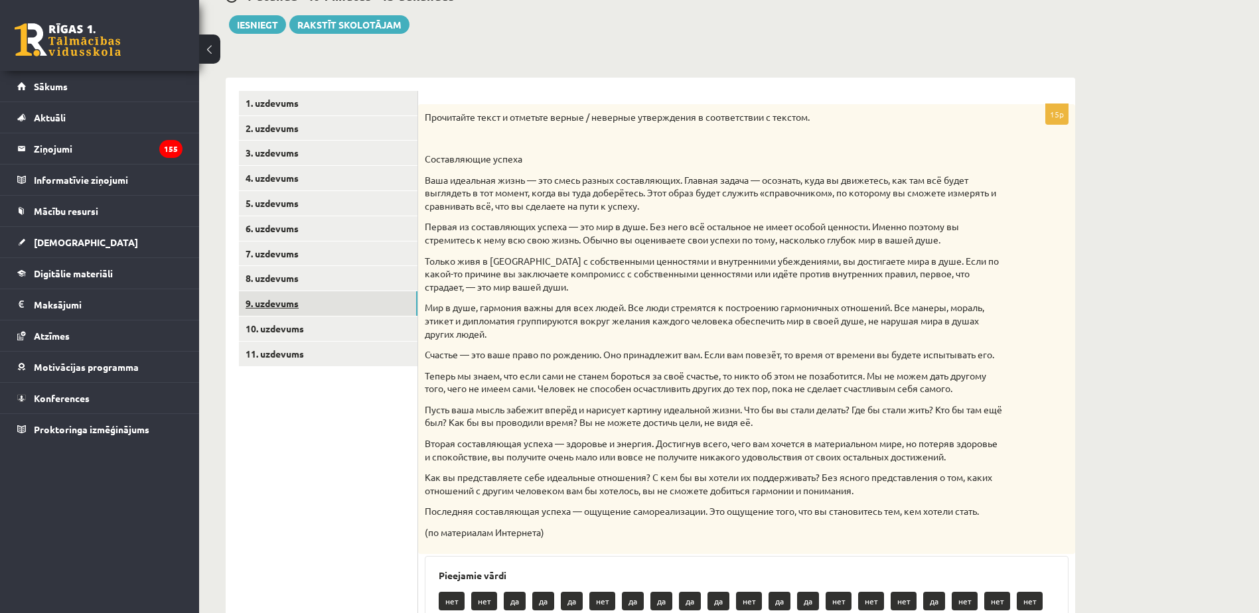
click at [362, 302] on link "9. uzdevums" at bounding box center [328, 303] width 179 height 25
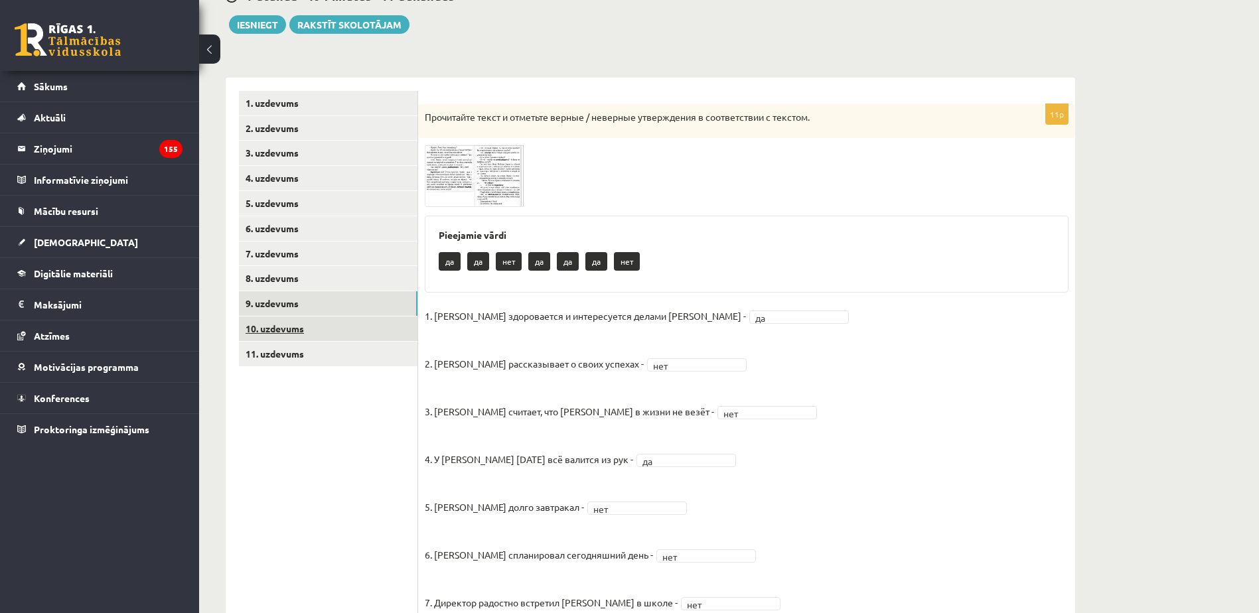
click at [339, 327] on link "10. uzdevums" at bounding box center [328, 329] width 179 height 25
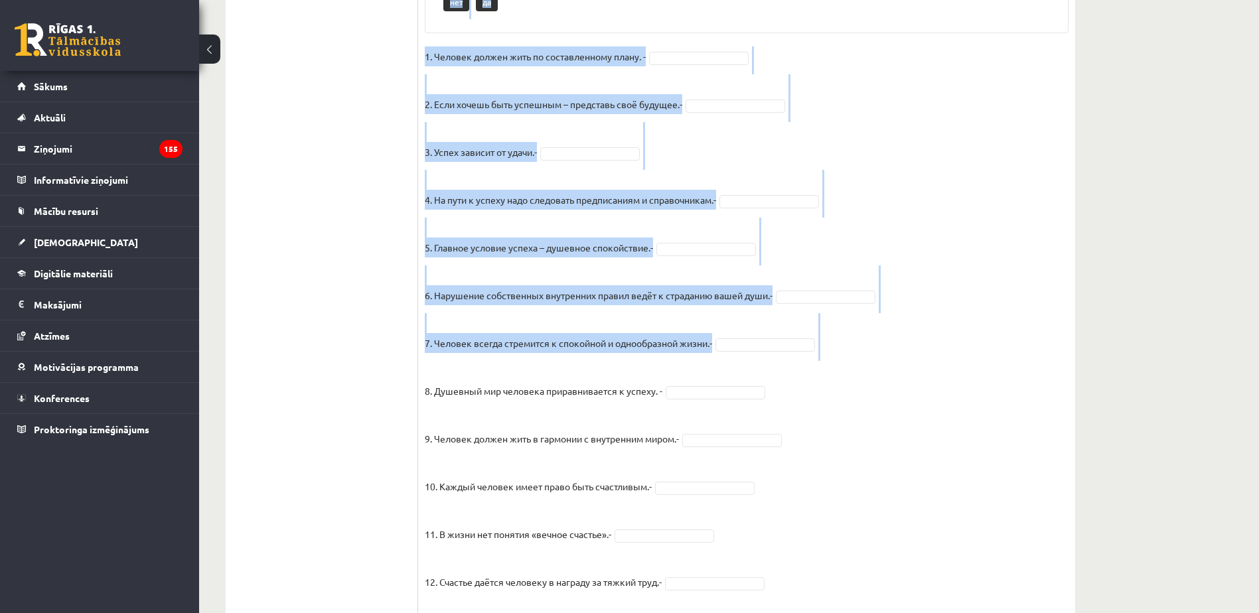
scroll to position [968, 0]
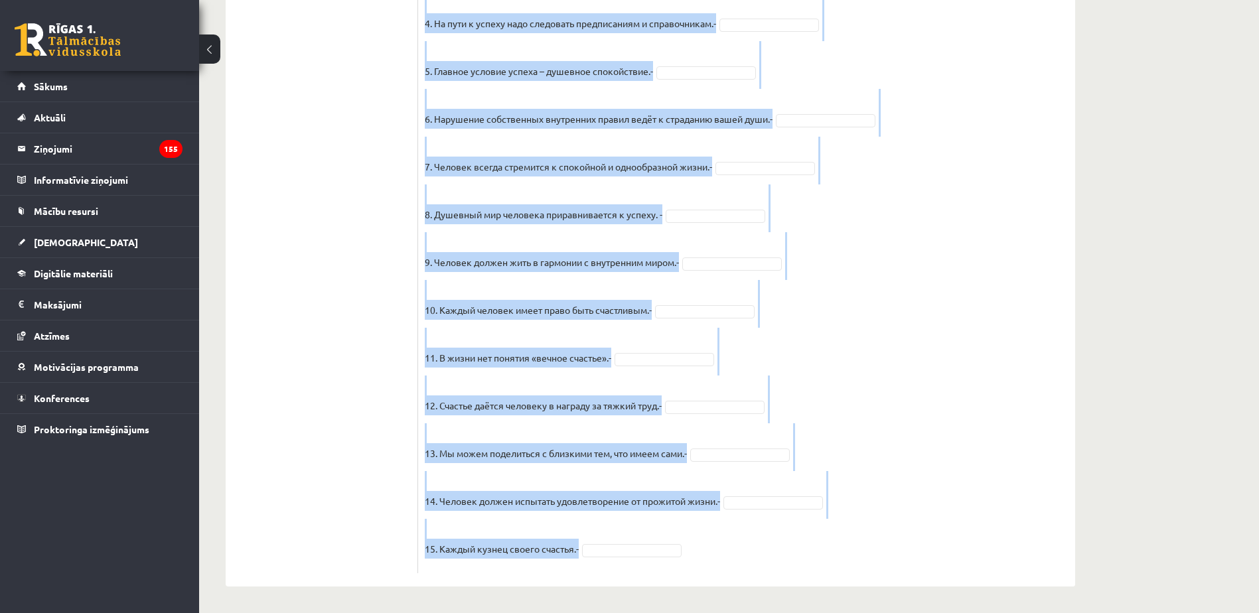
drag, startPoint x: 425, startPoint y: 250, endPoint x: 605, endPoint y: 537, distance: 338.1
copy div "Прочитайте текст и отметьте верные / неверные утверждения в соответствии с текс…"
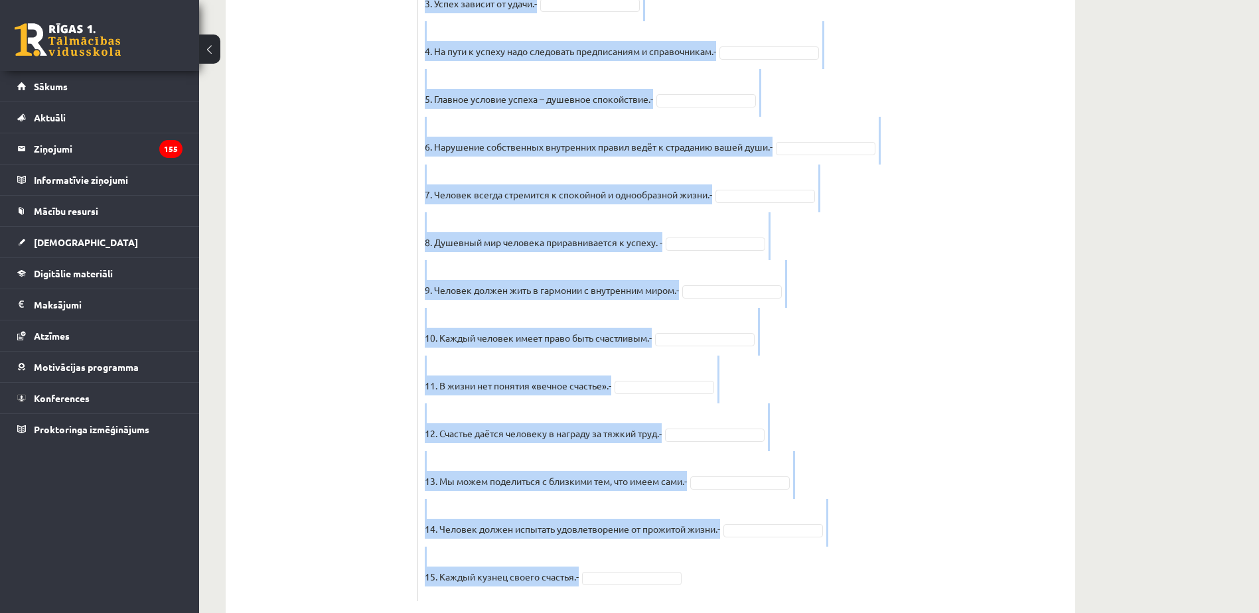
scroll to position [703, 0]
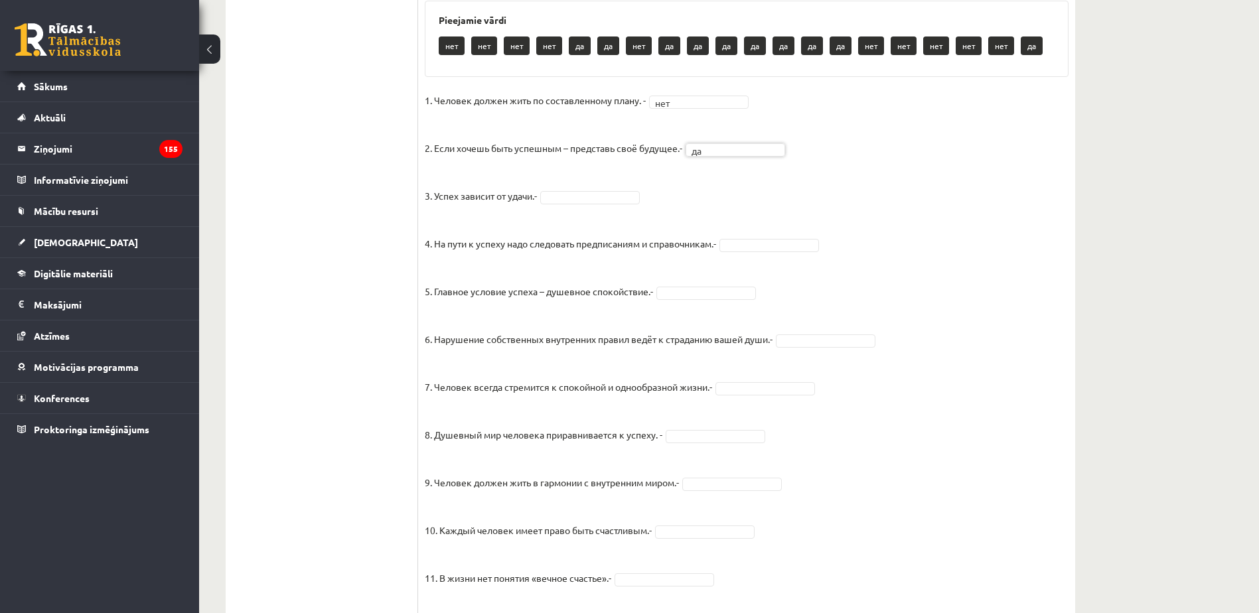
click at [613, 218] on fieldset "1. Человек должен жить по составленному плану. - нет *** 2. Если хочешь быть ус…" at bounding box center [747, 438] width 644 height 697
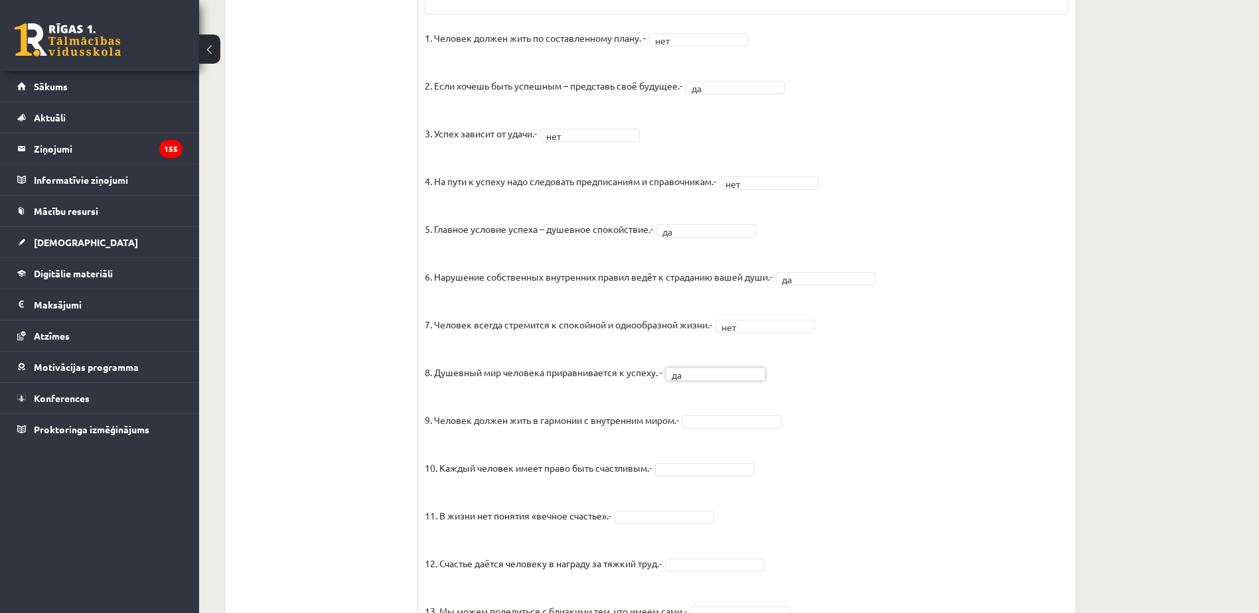
scroll to position [769, 0]
click at [667, 470] on fieldset "1. Человек должен жить по составленному плану. - нет *** 2. Если хочешь быть ус…" at bounding box center [747, 372] width 644 height 697
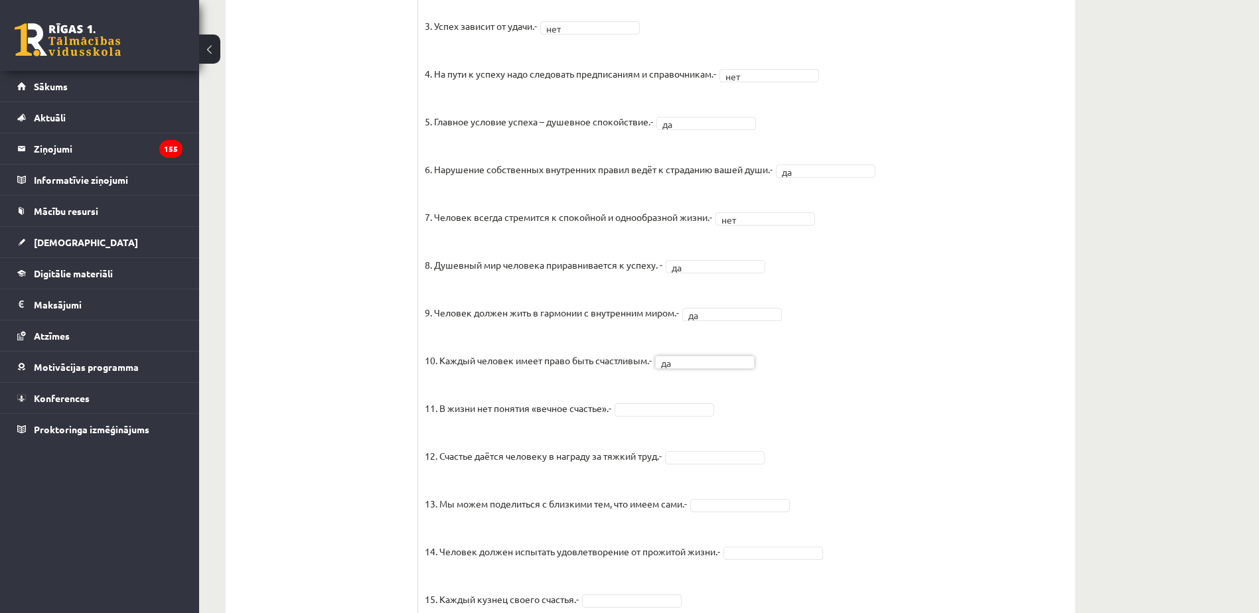
scroll to position [902, 0]
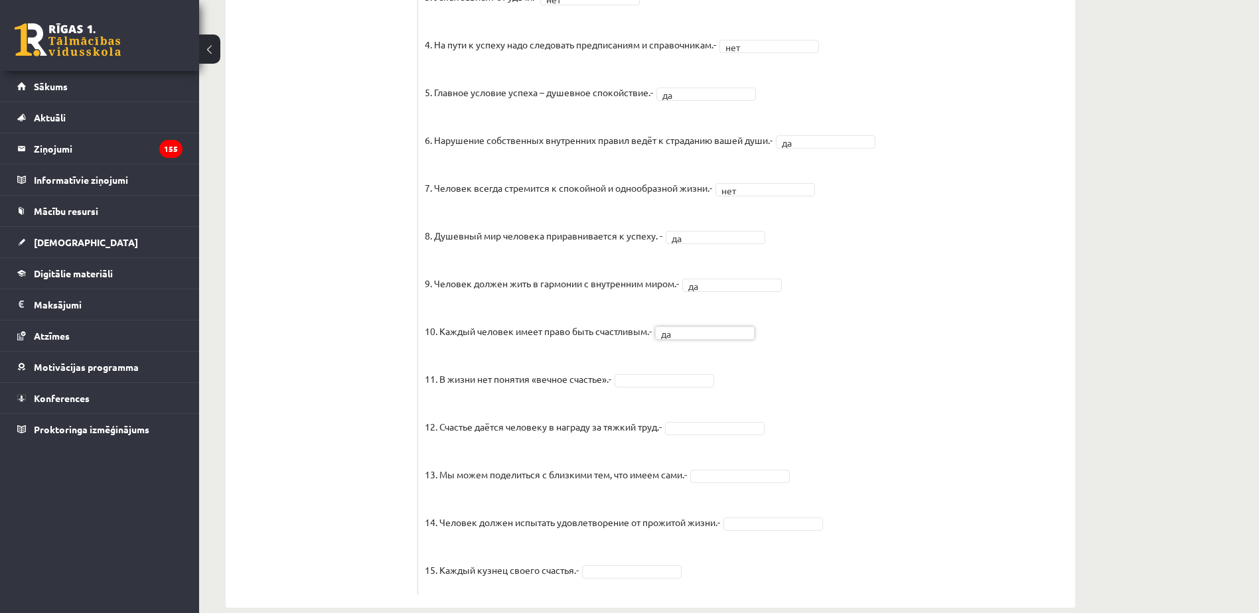
drag, startPoint x: 658, startPoint y: 384, endPoint x: 658, endPoint y: 400, distance: 15.3
click at [658, 385] on fieldset "1. Человек должен жить по составленному плану. - нет *** 2. Если хочешь быть ус…" at bounding box center [747, 239] width 644 height 697
drag, startPoint x: 658, startPoint y: 400, endPoint x: 661, endPoint y: 408, distance: 9.0
drag, startPoint x: 701, startPoint y: 443, endPoint x: 704, endPoint y: 467, distance: 24.7
click at [734, 478] on fieldset "1. Человек должен жить по составленному плану. - нет *** 2. Если хочешь быть ус…" at bounding box center [747, 239] width 644 height 697
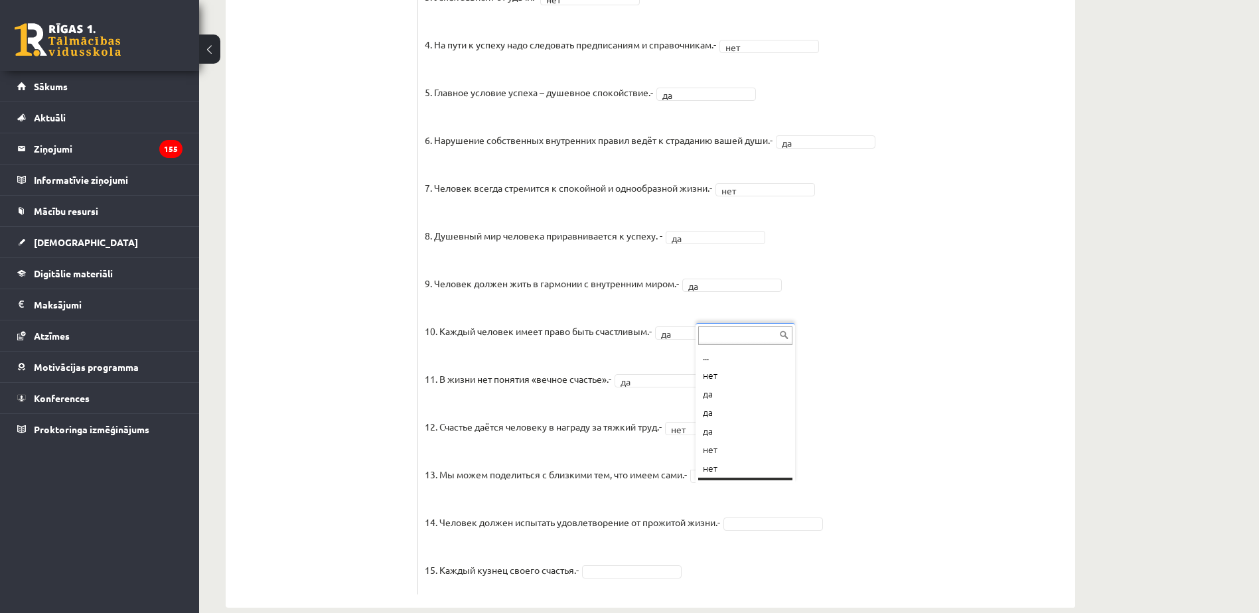
scroll to position [16, 0]
click at [741, 530] on fieldset "1. Человек должен жить по составленному плану. - нет *** 2. Если хочешь быть ус…" at bounding box center [747, 239] width 644 height 697
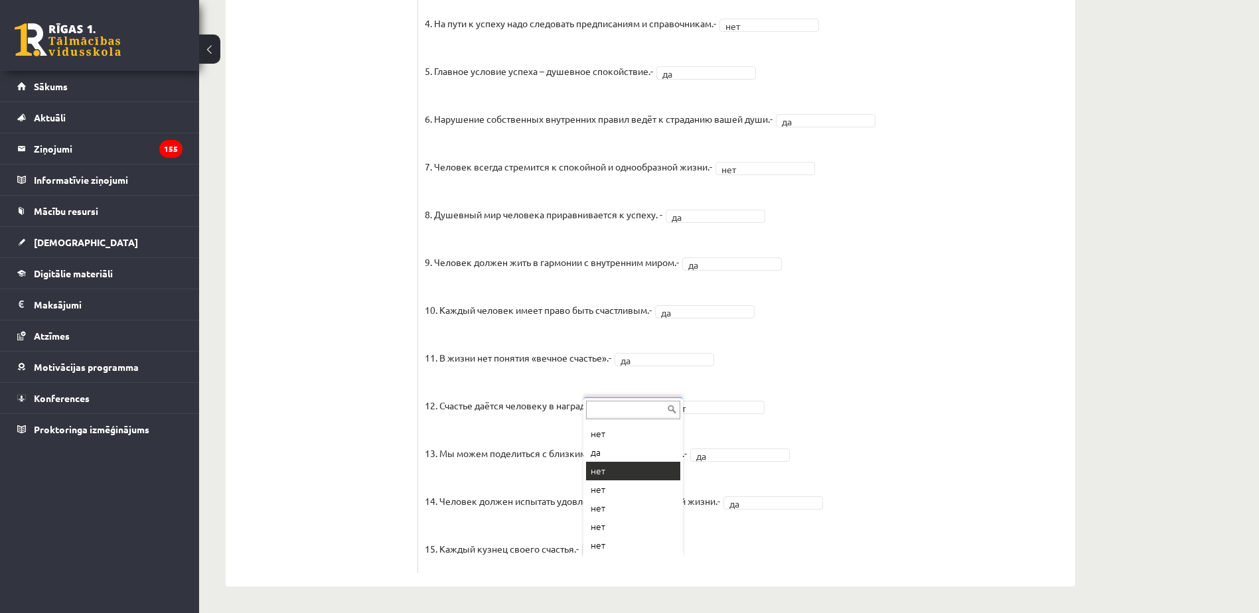
scroll to position [0, 0]
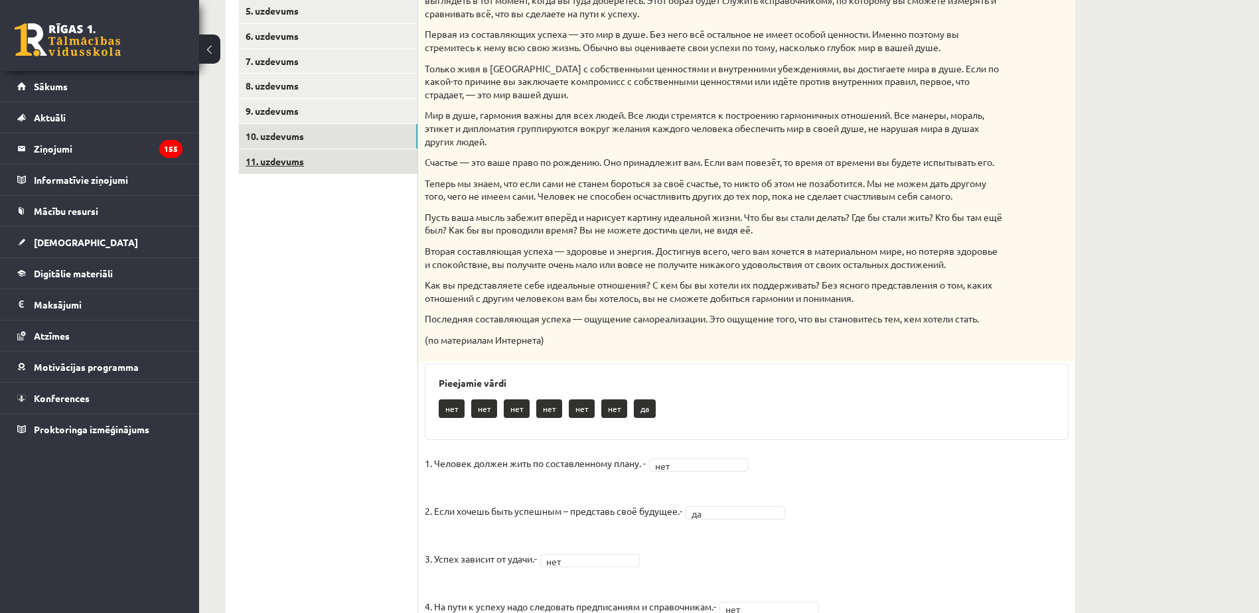
click at [296, 151] on link "11. uzdevums" at bounding box center [328, 161] width 179 height 25
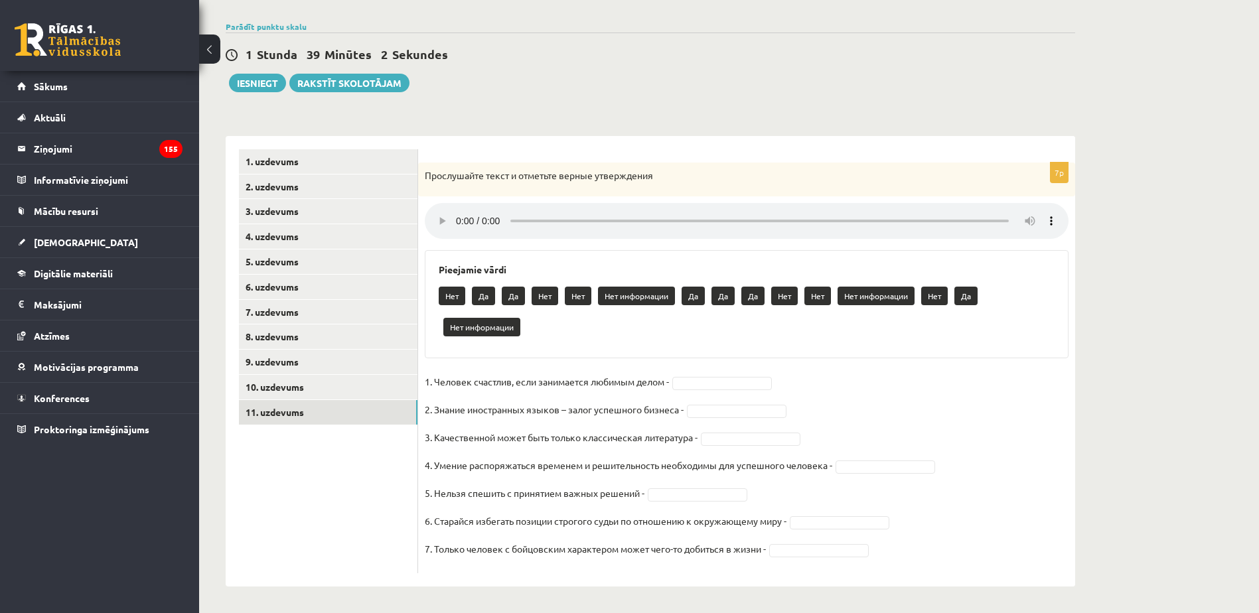
scroll to position [90, 0]
click at [332, 388] on link "10. uzdevums" at bounding box center [328, 387] width 179 height 25
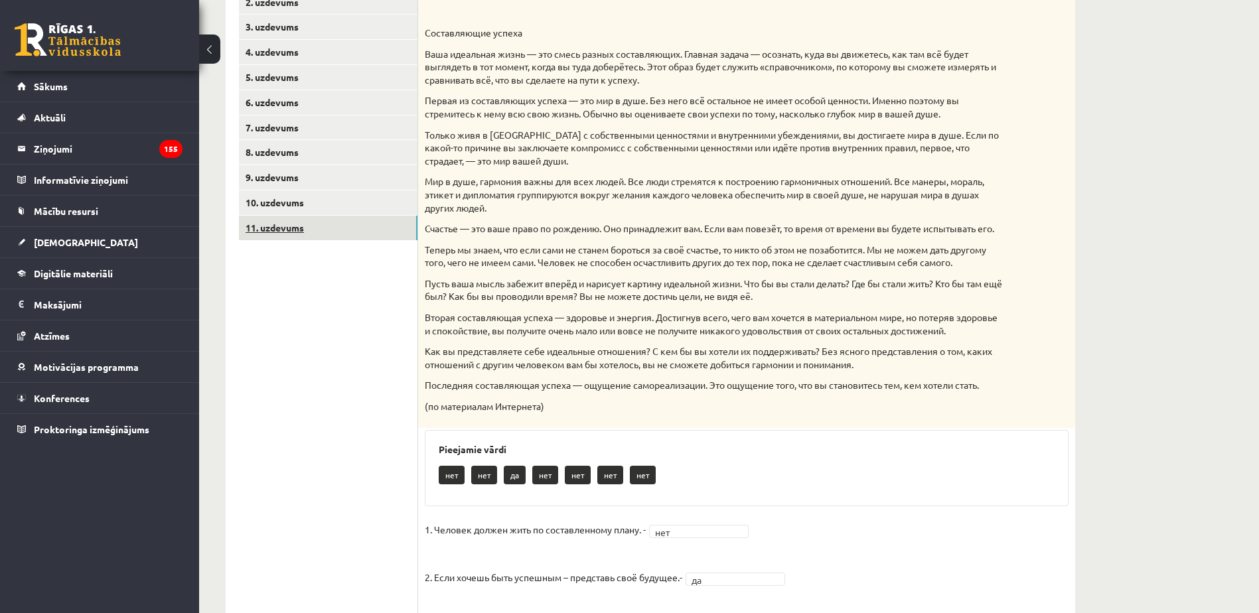
click at [338, 232] on link "11. uzdevums" at bounding box center [328, 228] width 179 height 25
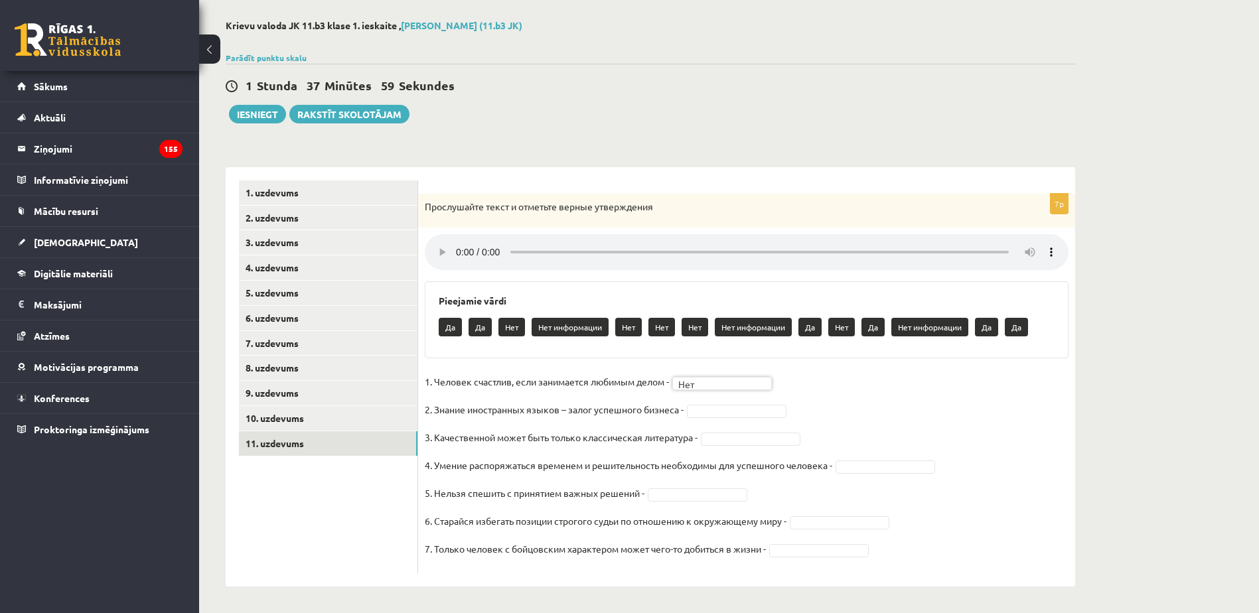
scroll to position [59, 0]
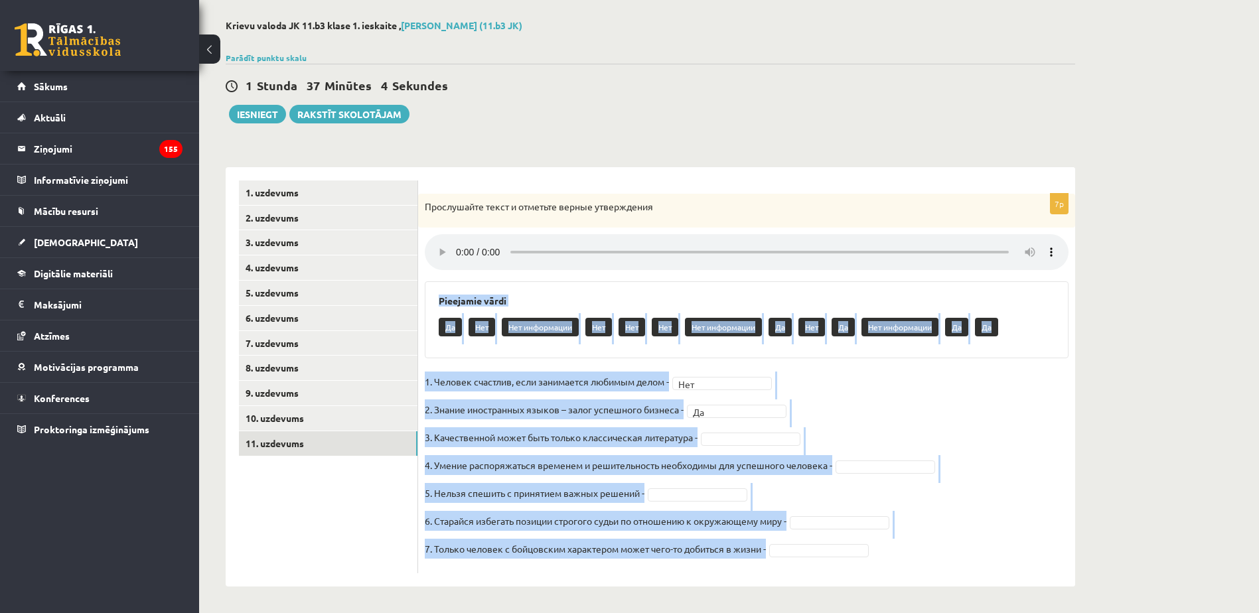
drag, startPoint x: 437, startPoint y: 295, endPoint x: 800, endPoint y: 557, distance: 447.4
click at [800, 557] on div "7p Прослушайте текст и отметьте верные утверждения Pieejamie vārdi Да Нет Нет и…" at bounding box center [746, 384] width 657 height 380
drag, startPoint x: 800, startPoint y: 557, endPoint x: 851, endPoint y: 396, distance: 169.4
click at [851, 396] on fieldset "1. Человек счастлив, если занимается любимым делом - Нет *** 2. Знание иностран…" at bounding box center [747, 469] width 644 height 195
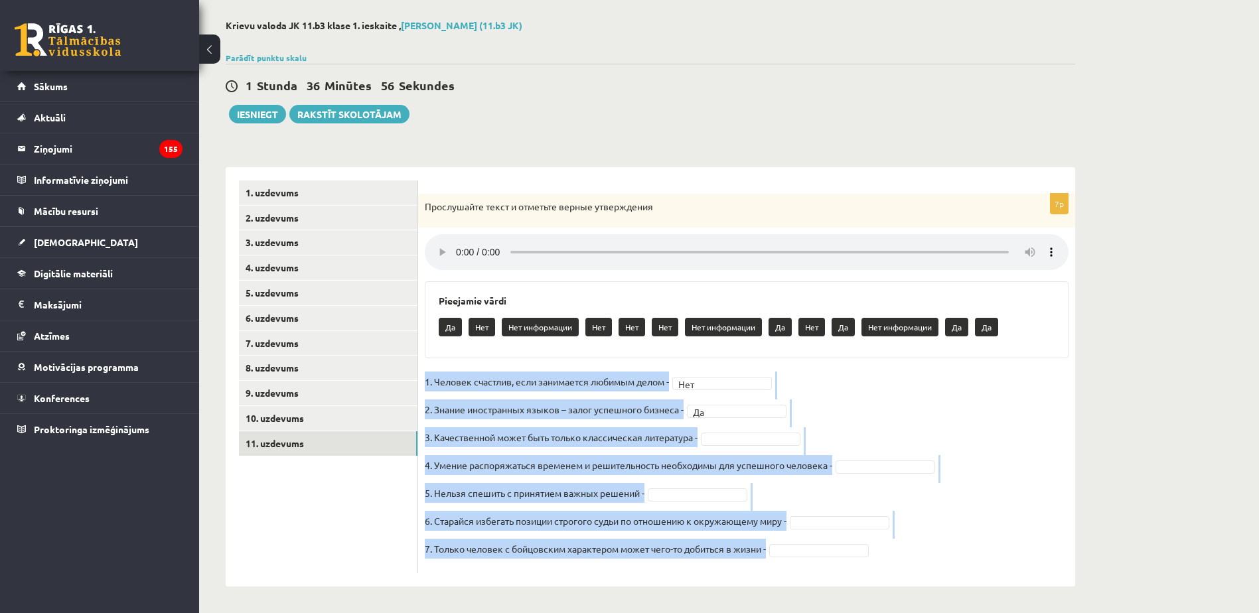
drag, startPoint x: 424, startPoint y: 374, endPoint x: 810, endPoint y: 562, distance: 429.2
click at [810, 562] on div "7p Прослушайте текст и отметьте верные утверждения Pieejamie vārdi Да Нет Нет и…" at bounding box center [746, 384] width 657 height 380
copy fieldset "1. Человек счастлив, если занимается любимым делом - Нет 2. Знание иностранных …"
click at [814, 382] on fieldset "1. Человек счастлив, если занимается любимым делом - Нет *** 2. Знание иностран…" at bounding box center [747, 469] width 644 height 195
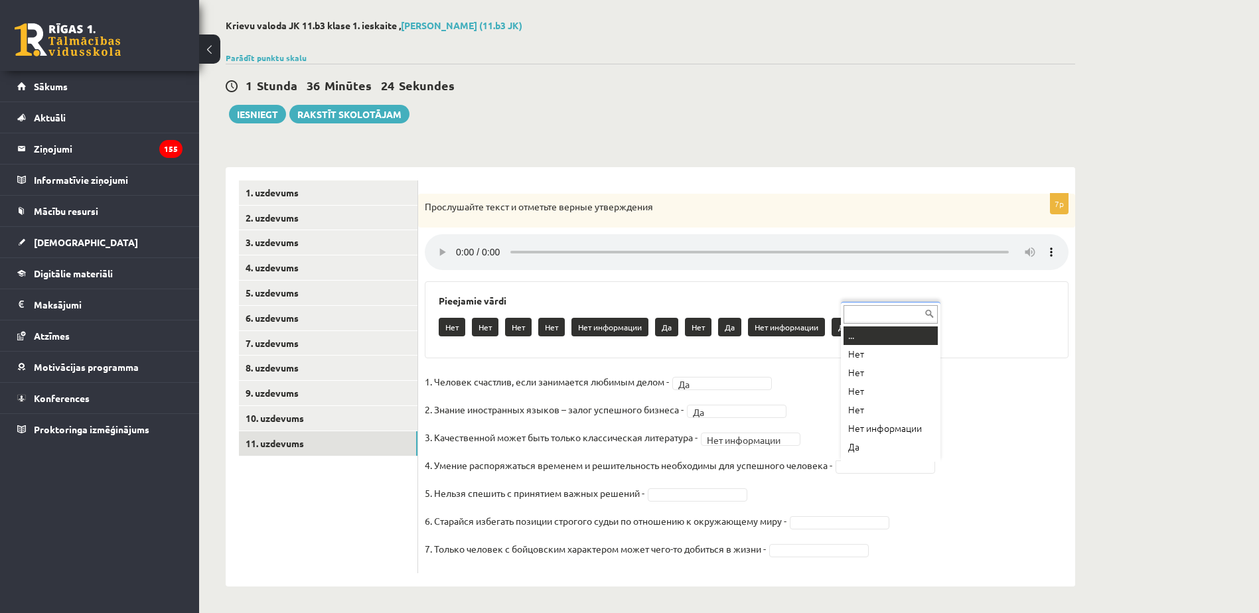
drag, startPoint x: 856, startPoint y: 471, endPoint x: 859, endPoint y: 488, distance: 17.6
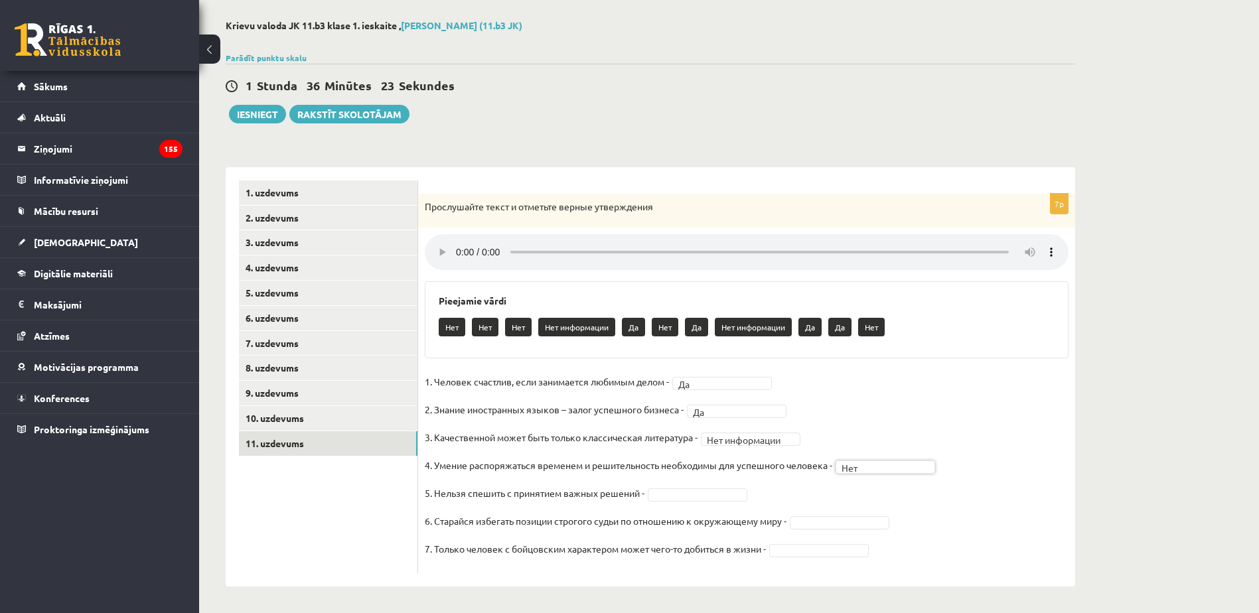
drag, startPoint x: 866, startPoint y: 465, endPoint x: 865, endPoint y: 459, distance: 6.8
click at [711, 504] on fieldset "**********" at bounding box center [747, 469] width 644 height 195
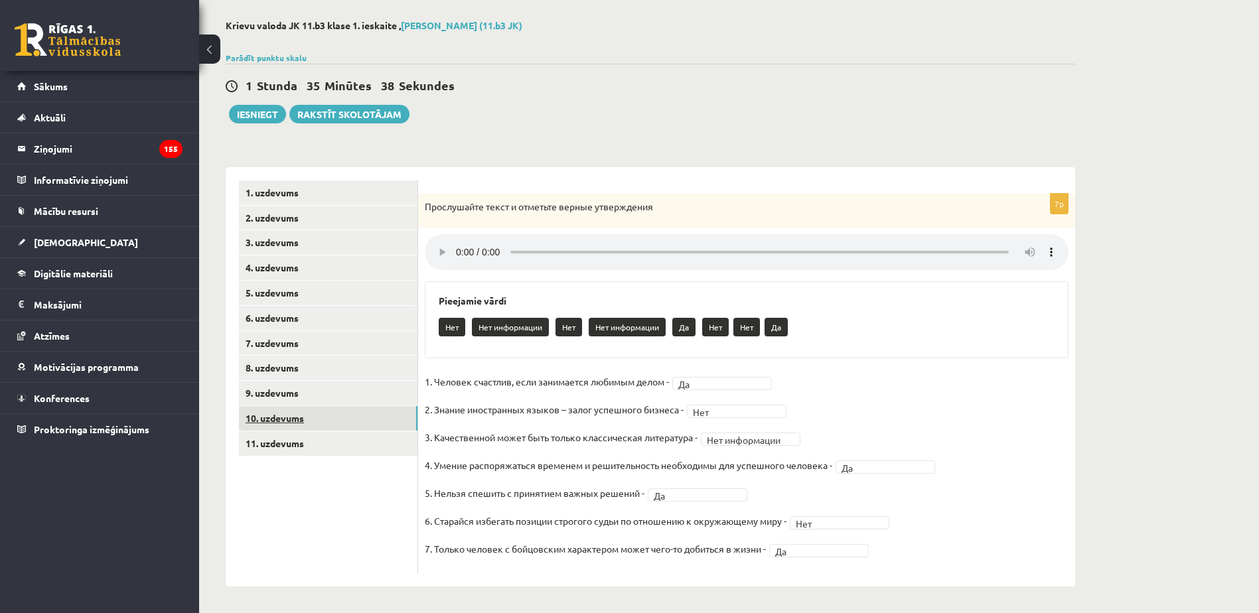
click at [358, 418] on link "10. uzdevums" at bounding box center [328, 418] width 179 height 25
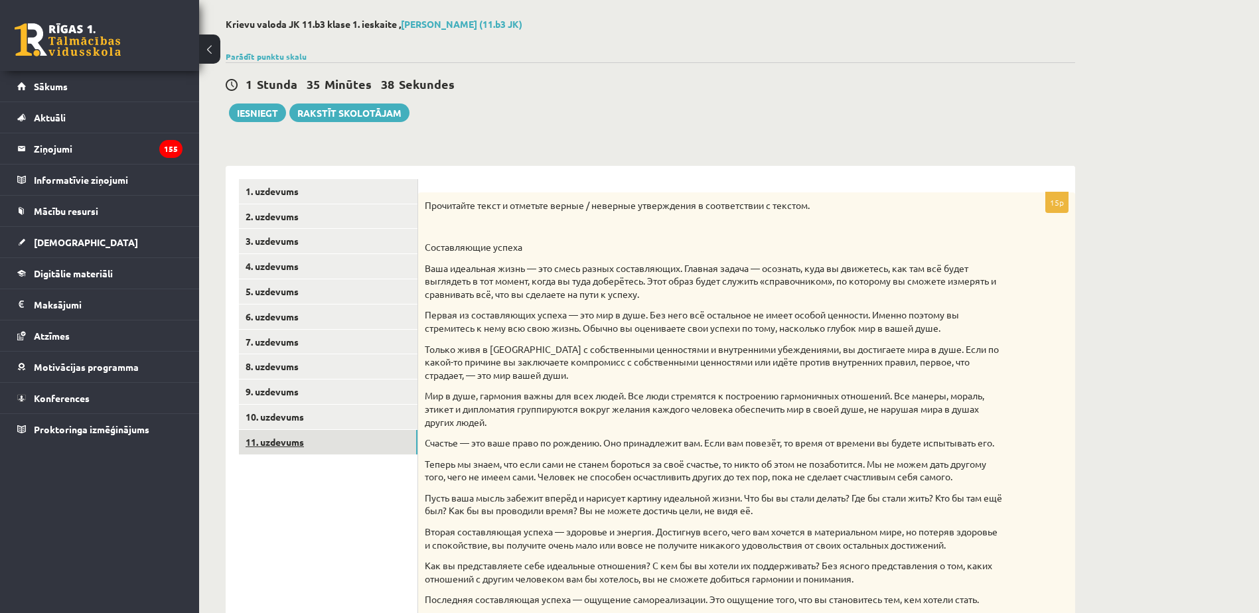
click at [360, 439] on link "11. uzdevums" at bounding box center [328, 442] width 179 height 25
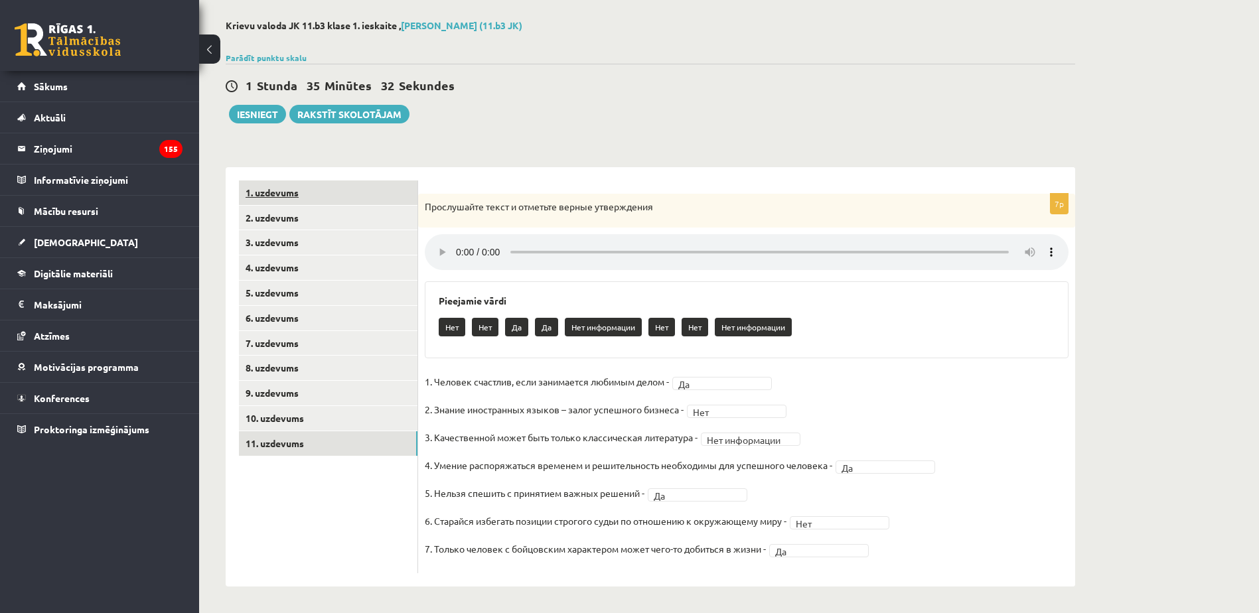
click at [297, 198] on link "1. uzdevums" at bounding box center [328, 193] width 179 height 25
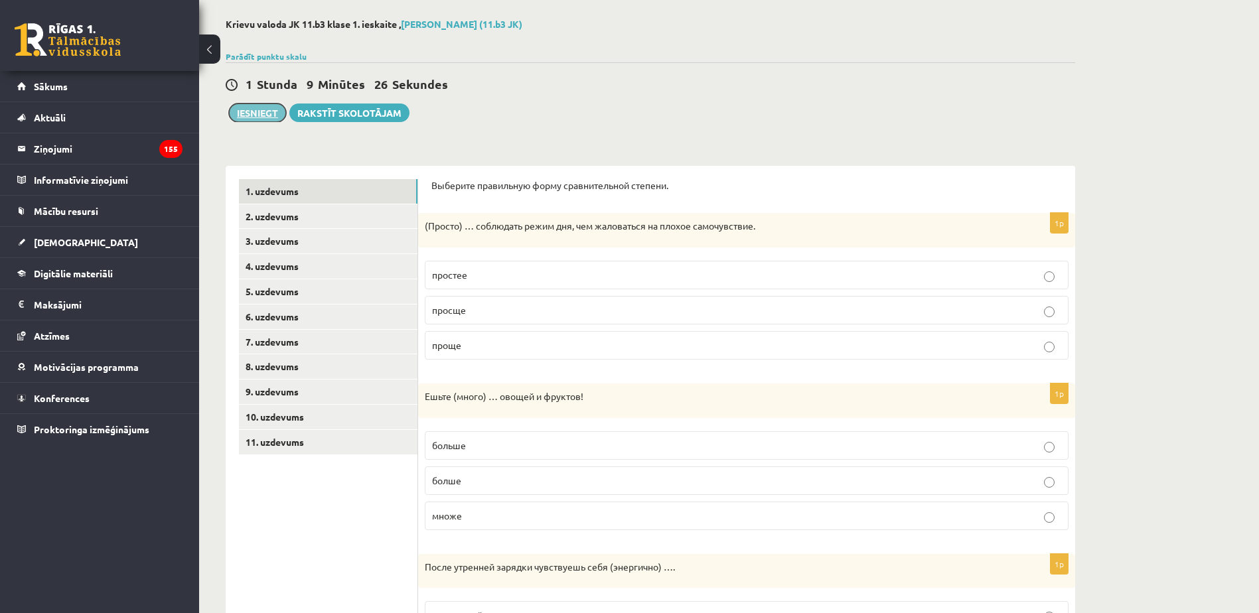
click at [248, 113] on button "Iesniegt" at bounding box center [257, 113] width 57 height 19
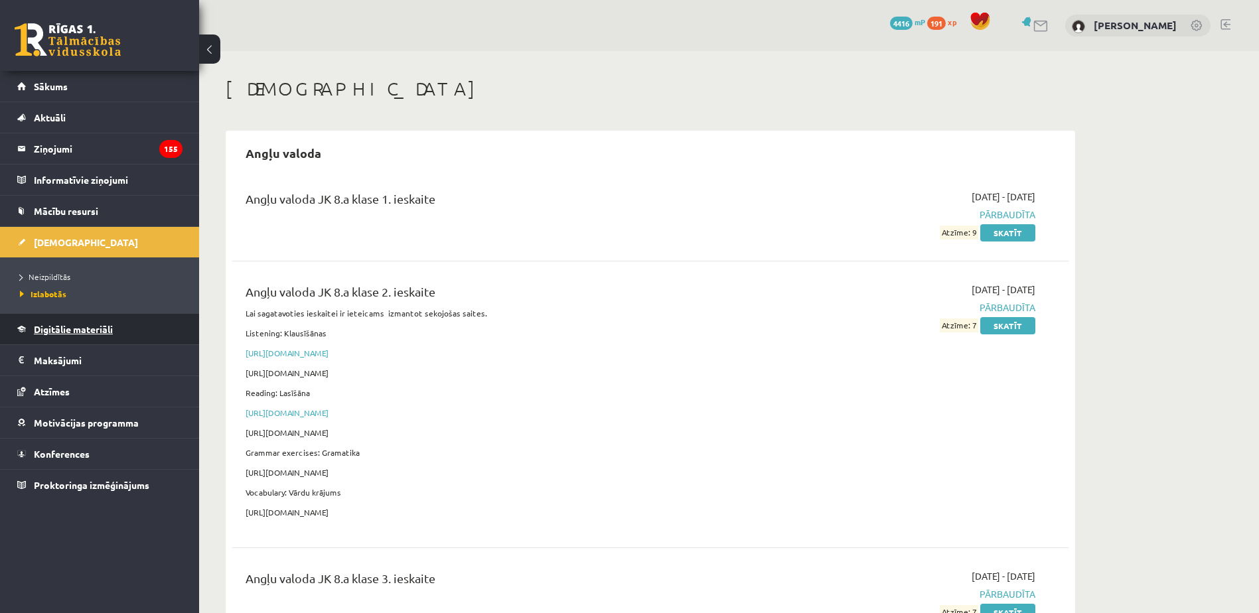
click at [80, 335] on link "Digitālie materiāli" at bounding box center [99, 329] width 165 height 31
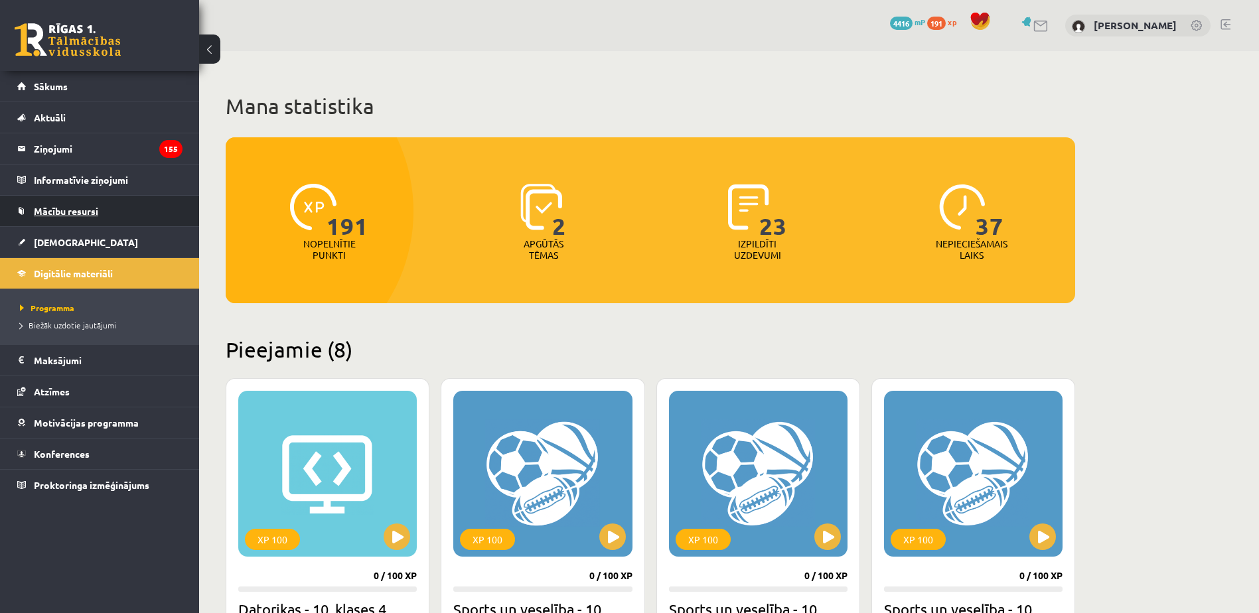
click at [100, 206] on link "Mācību resursi" at bounding box center [99, 211] width 165 height 31
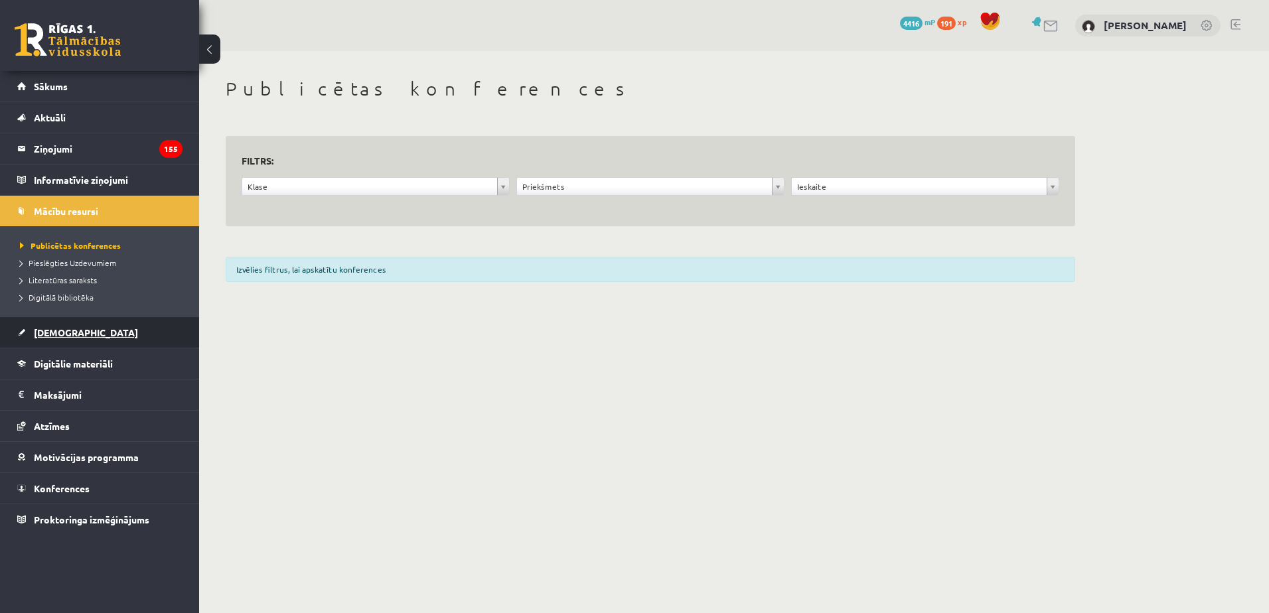
click at [80, 334] on link "[DEMOGRAPHIC_DATA]" at bounding box center [99, 332] width 165 height 31
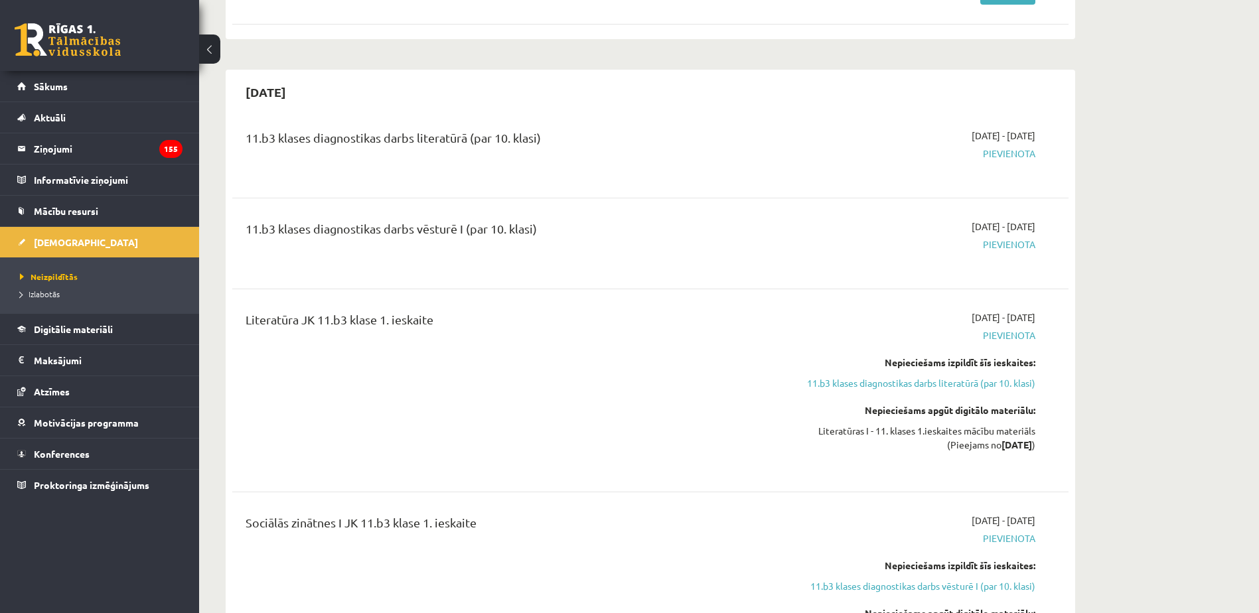
scroll to position [536, 0]
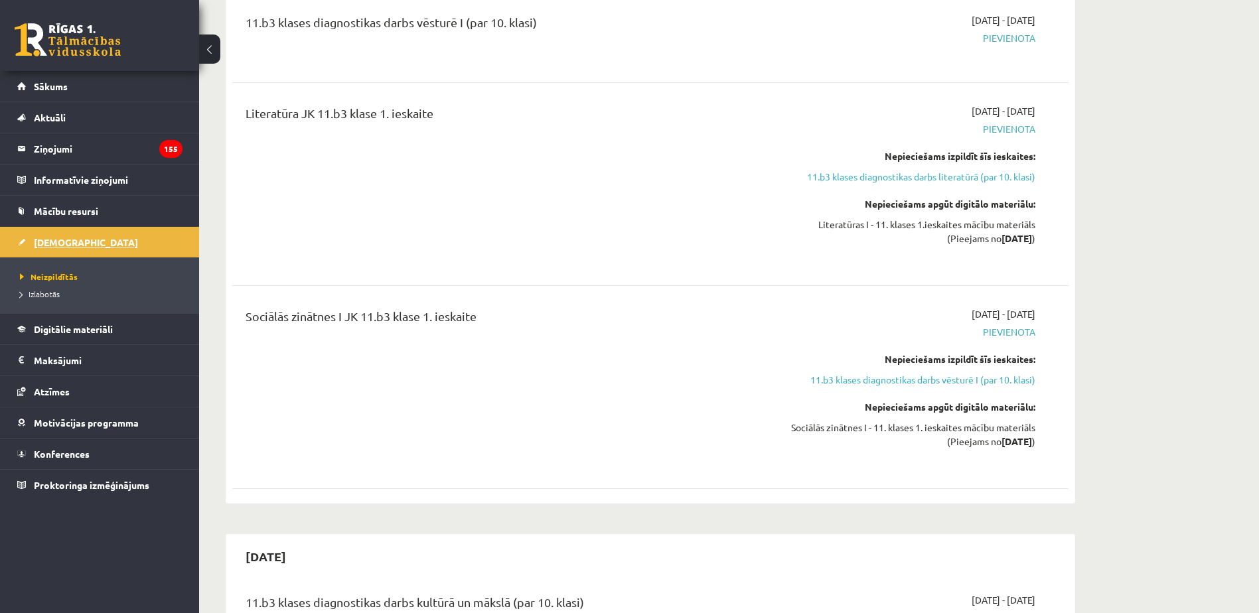
click at [52, 243] on span "[DEMOGRAPHIC_DATA]" at bounding box center [86, 242] width 104 height 12
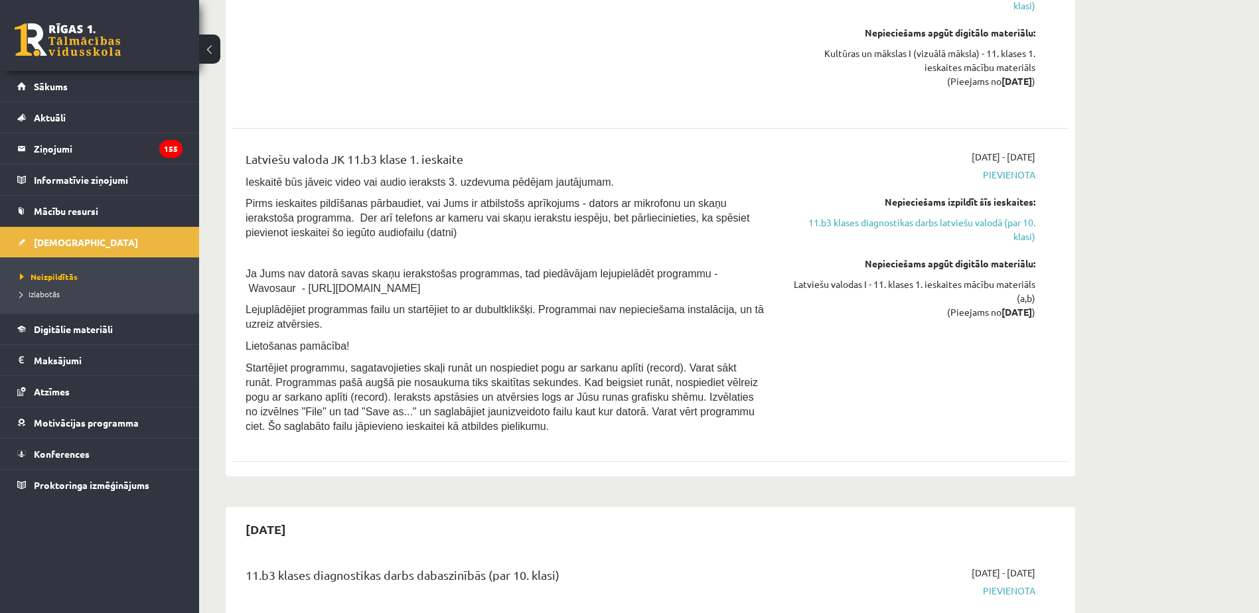
scroll to position [1394, 0]
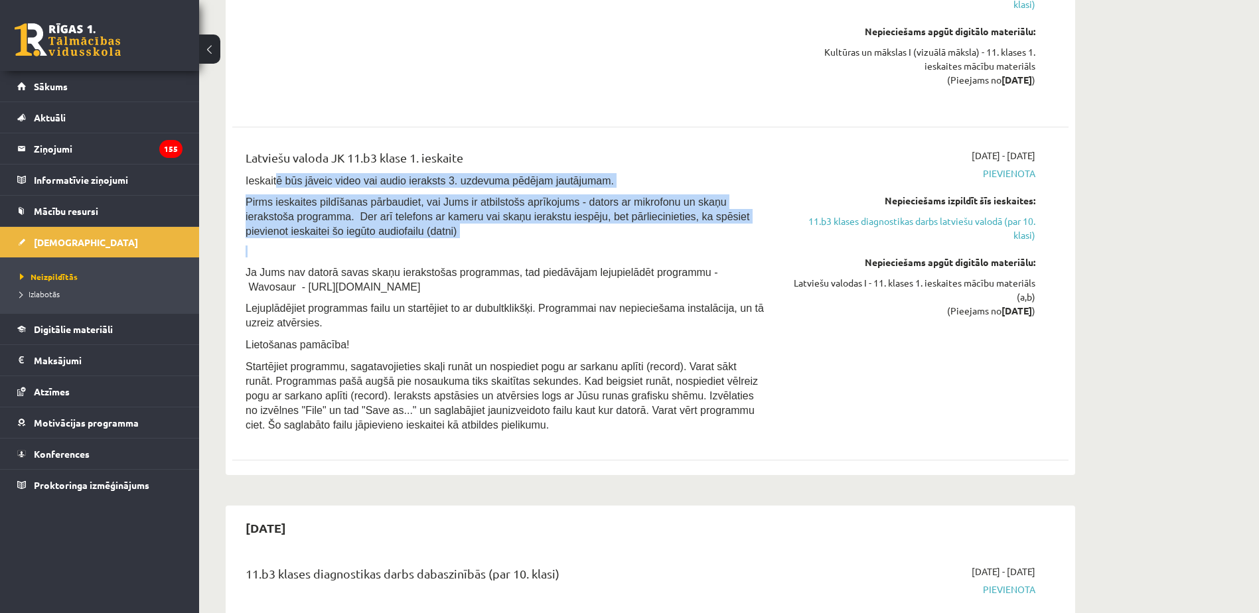
drag, startPoint x: 275, startPoint y: 187, endPoint x: 315, endPoint y: 244, distance: 69.4
click at [315, 243] on div "Latviešu valoda JK 11.b3 klase 1. ieskaite Ieskaitē būs jāveic video vai audio …" at bounding box center [506, 294] width 540 height 291
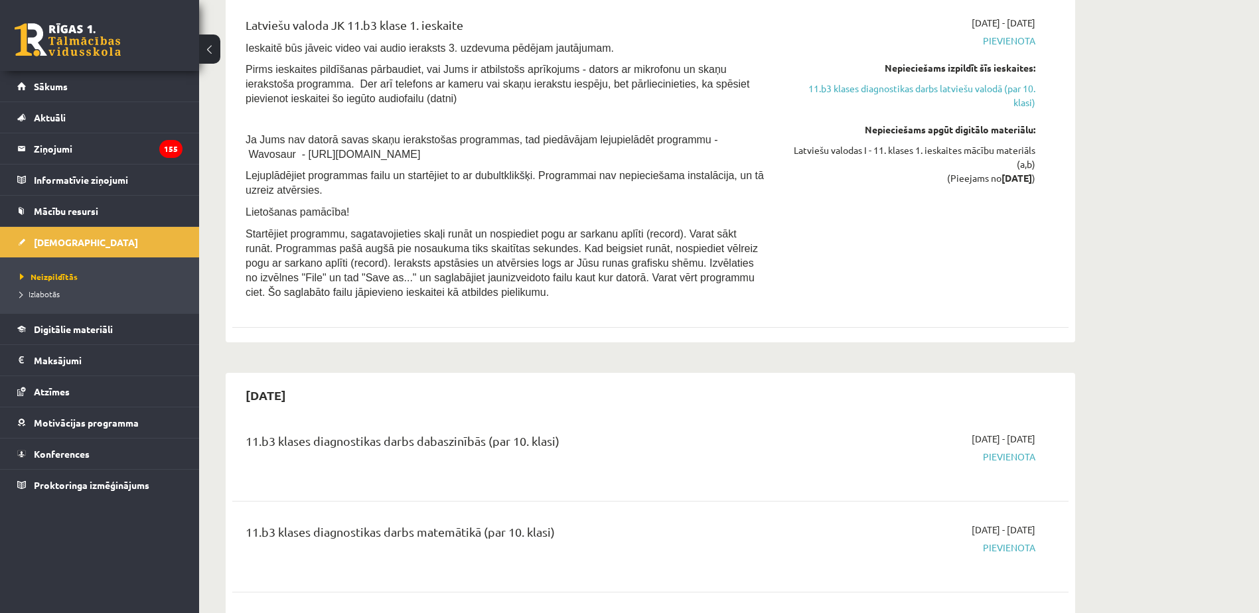
click at [333, 244] on span "Startējiet programmu, sagatavojieties skaļi runāt un nospiediet pogu ar sarkanu…" at bounding box center [502, 263] width 512 height 70
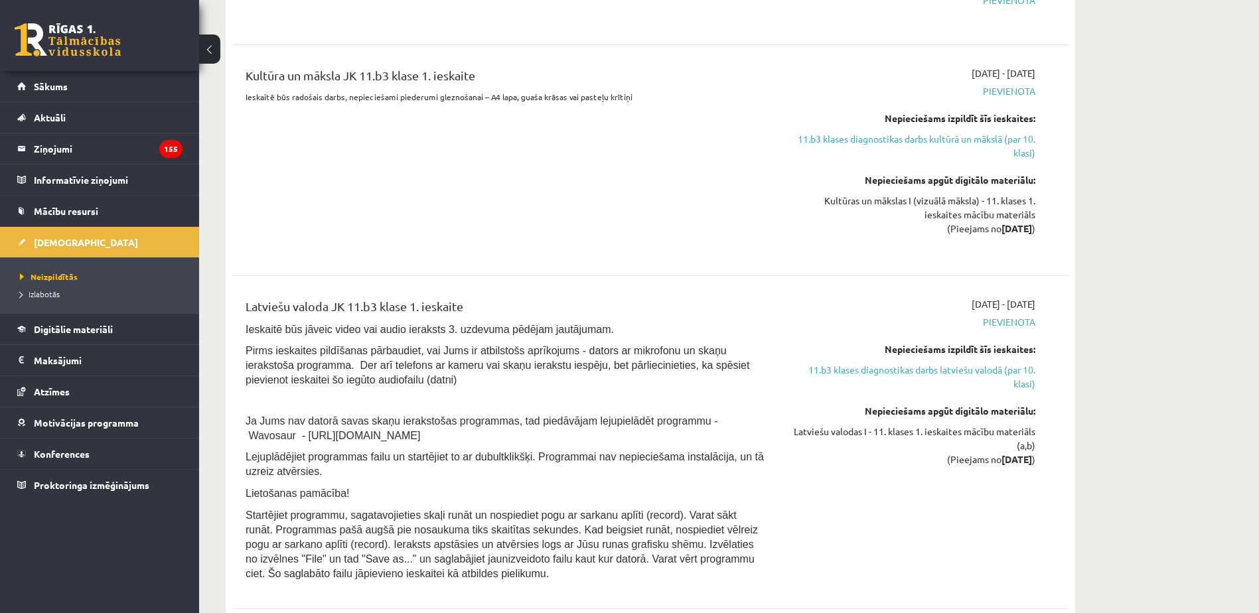
scroll to position [1261, 0]
